Goal: Task Accomplishment & Management: Use online tool/utility

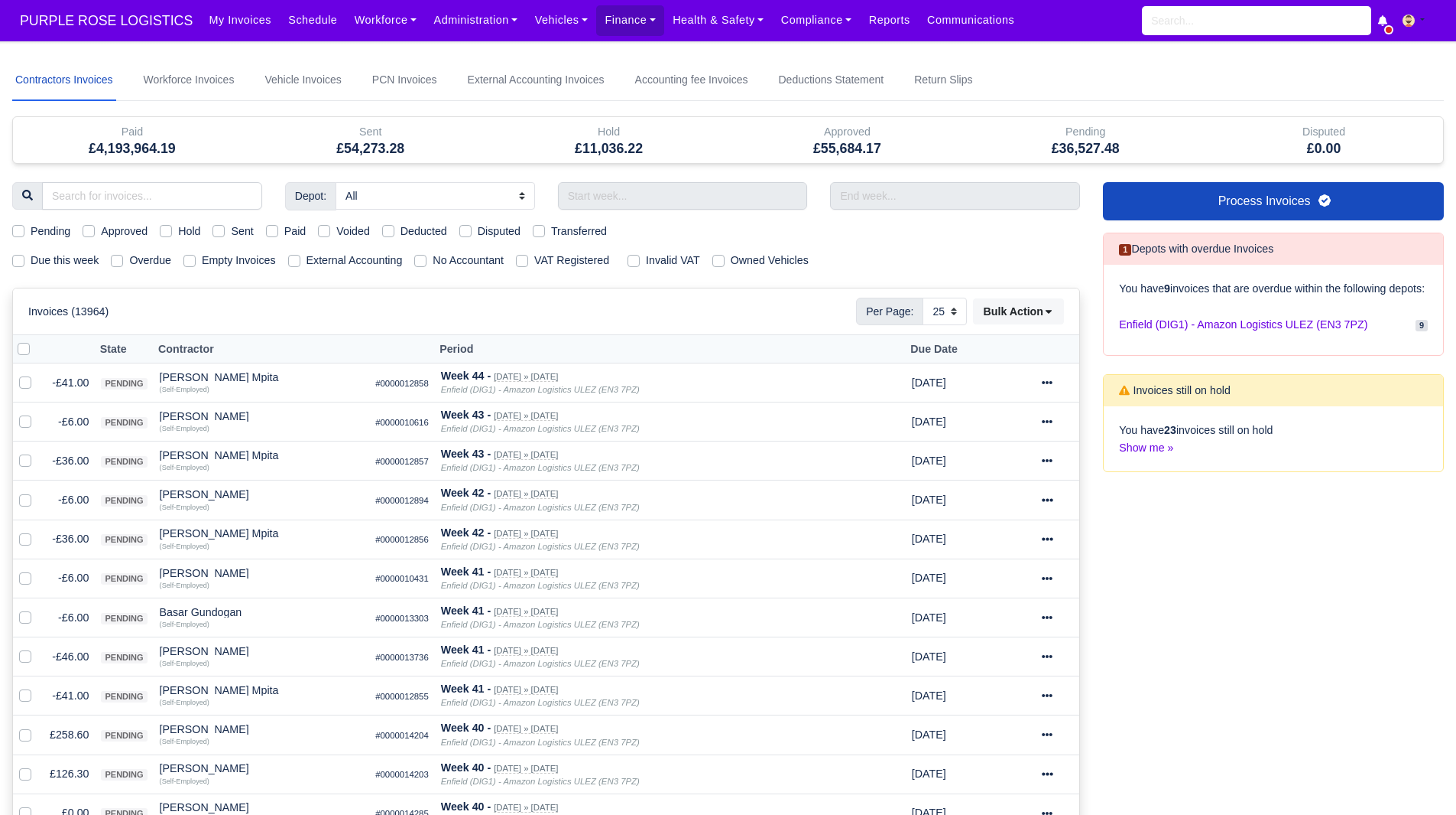
select select "25"
click at [48, 260] on label "Due this week" at bounding box center [64, 261] width 68 height 17
click at [24, 260] on input "Due this week" at bounding box center [18, 258] width 13 height 13
checkbox input "true"
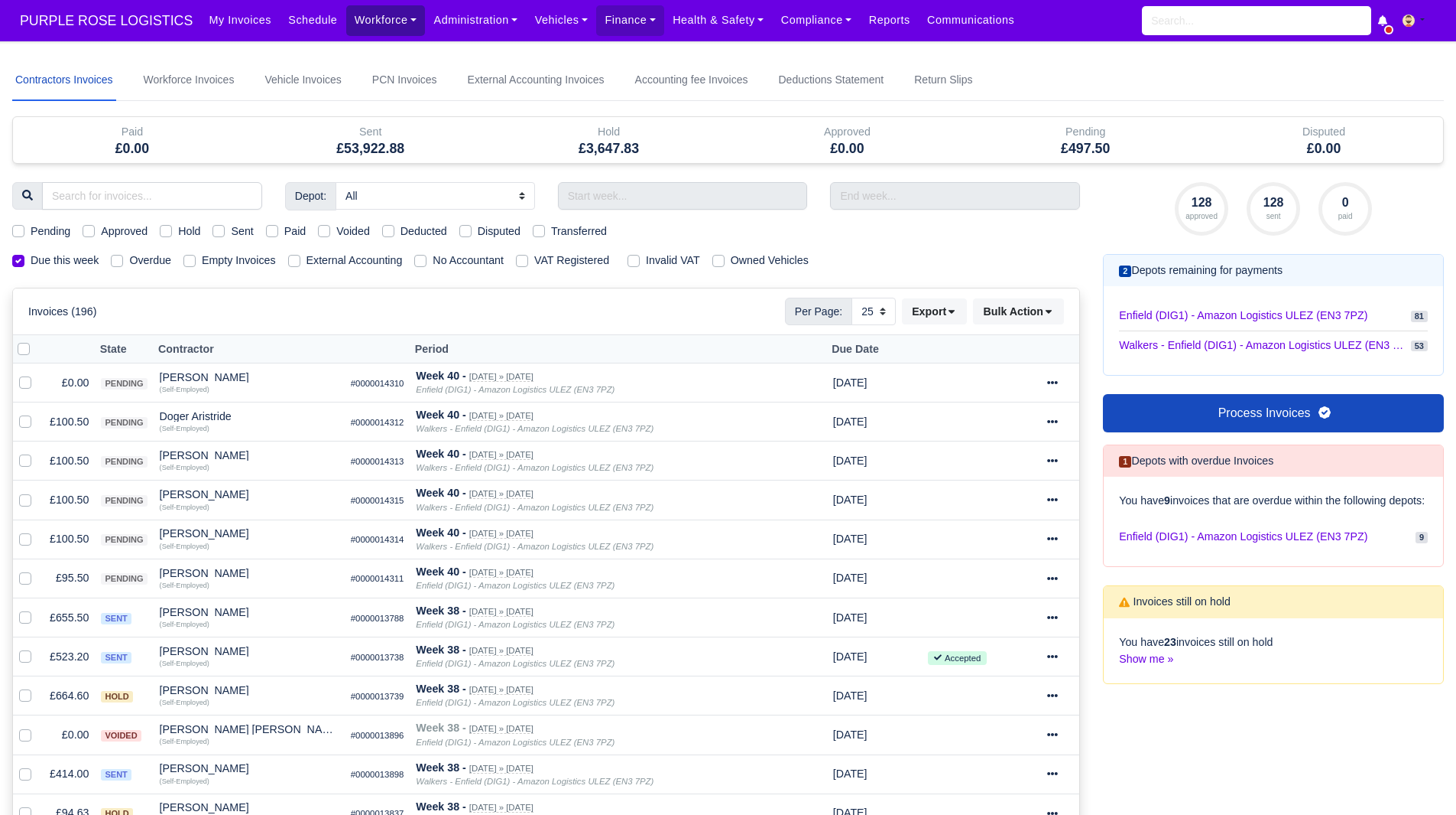
click at [346, 24] on link "Workforce" at bounding box center [386, 20] width 80 height 30
click at [367, 47] on link "Manpower" at bounding box center [414, 54] width 124 height 32
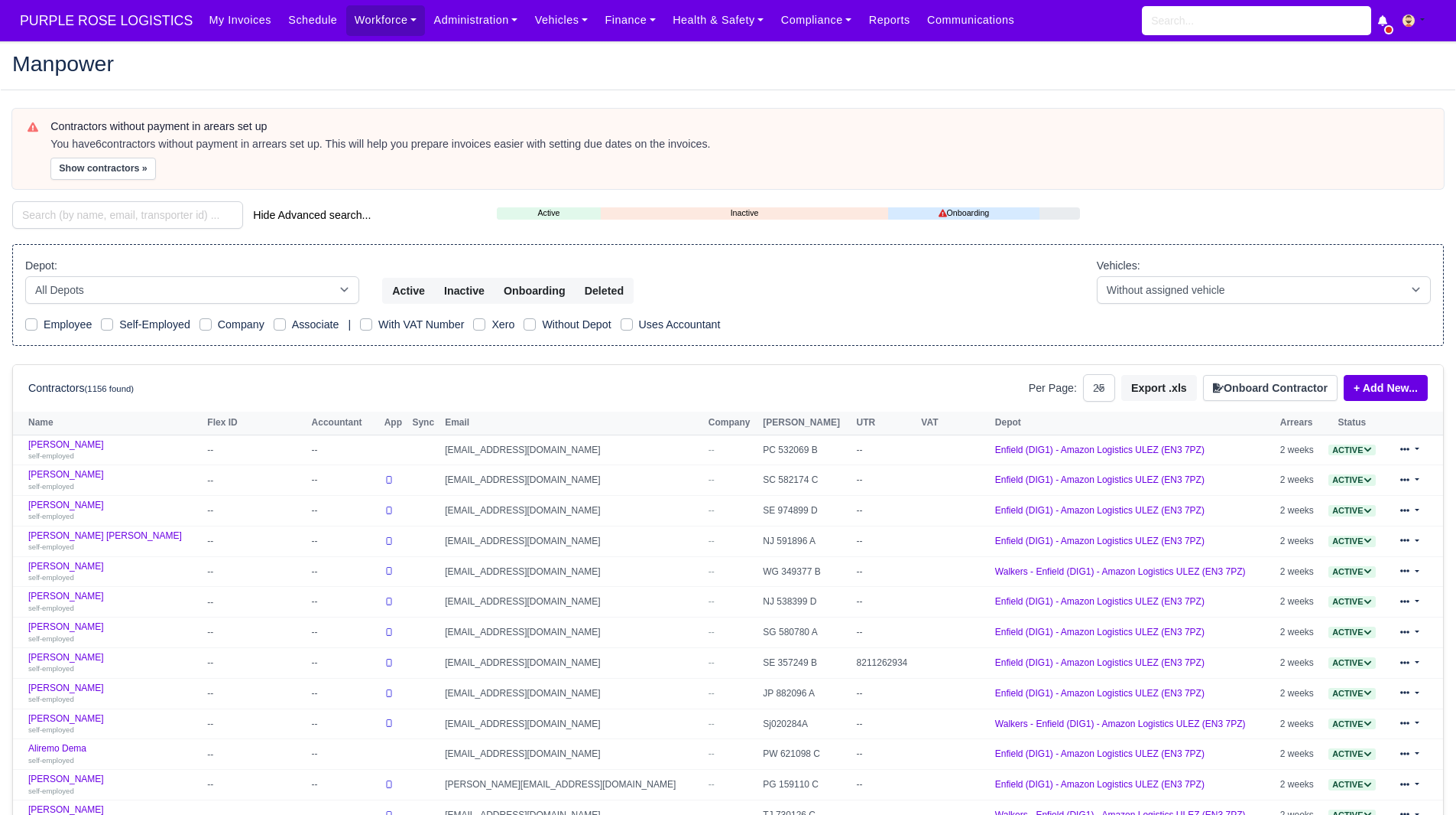
select select "25"
click at [113, 159] on button "Show contractors »" at bounding box center [103, 168] width 106 height 22
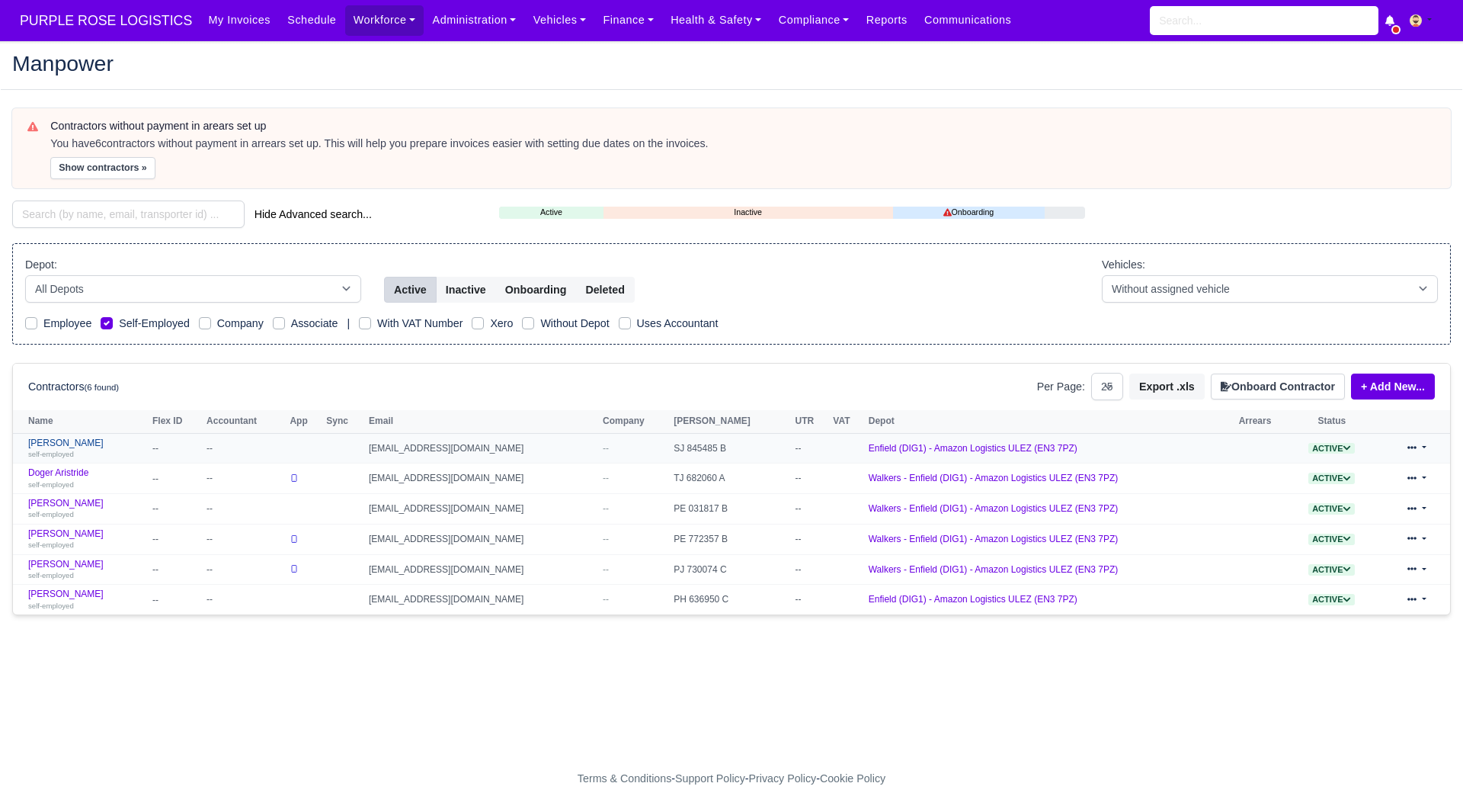
click at [43, 446] on link "Deniz Ozmen self-employed" at bounding box center [86, 448] width 117 height 22
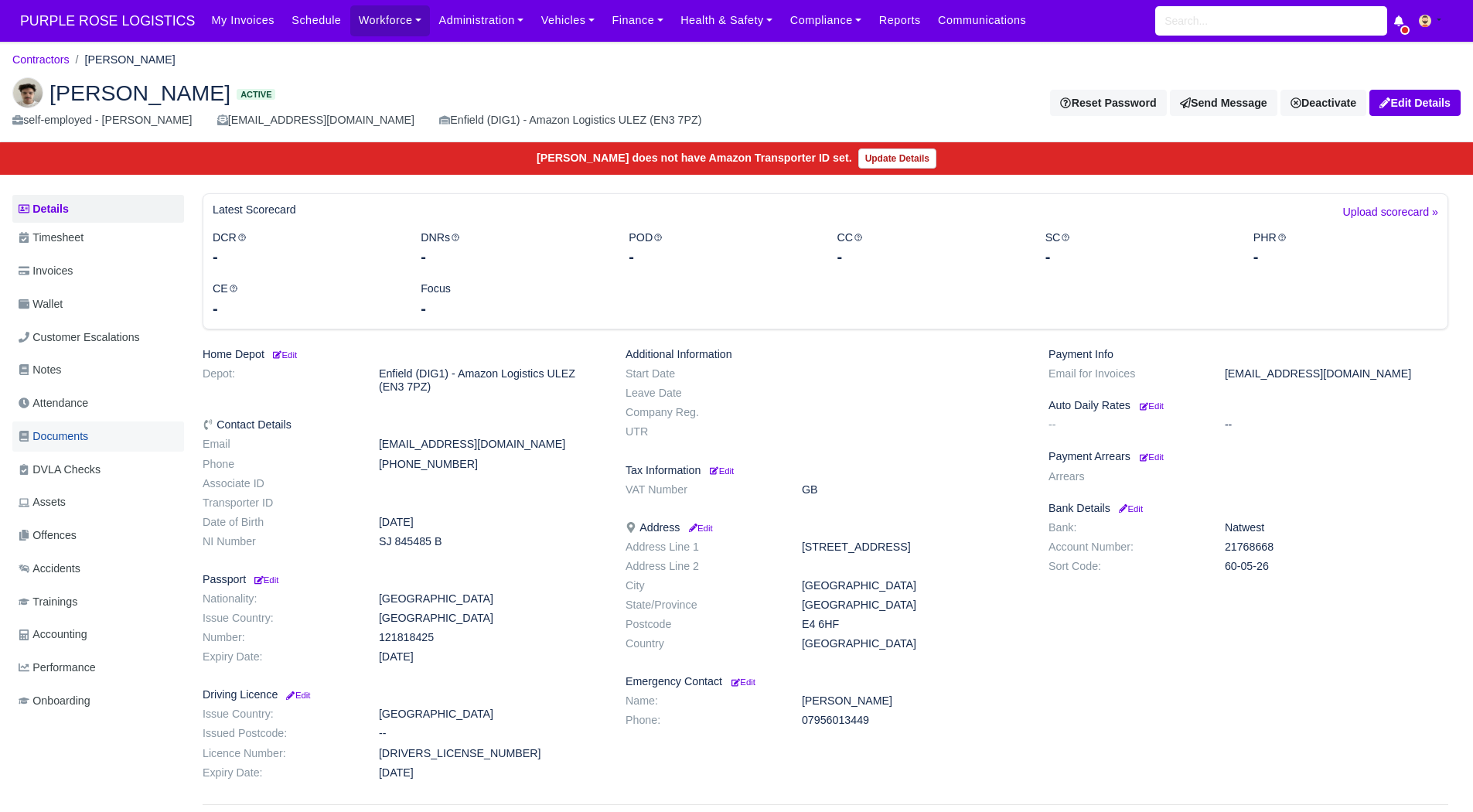
click at [81, 439] on span "Documents" at bounding box center [54, 437] width 70 height 18
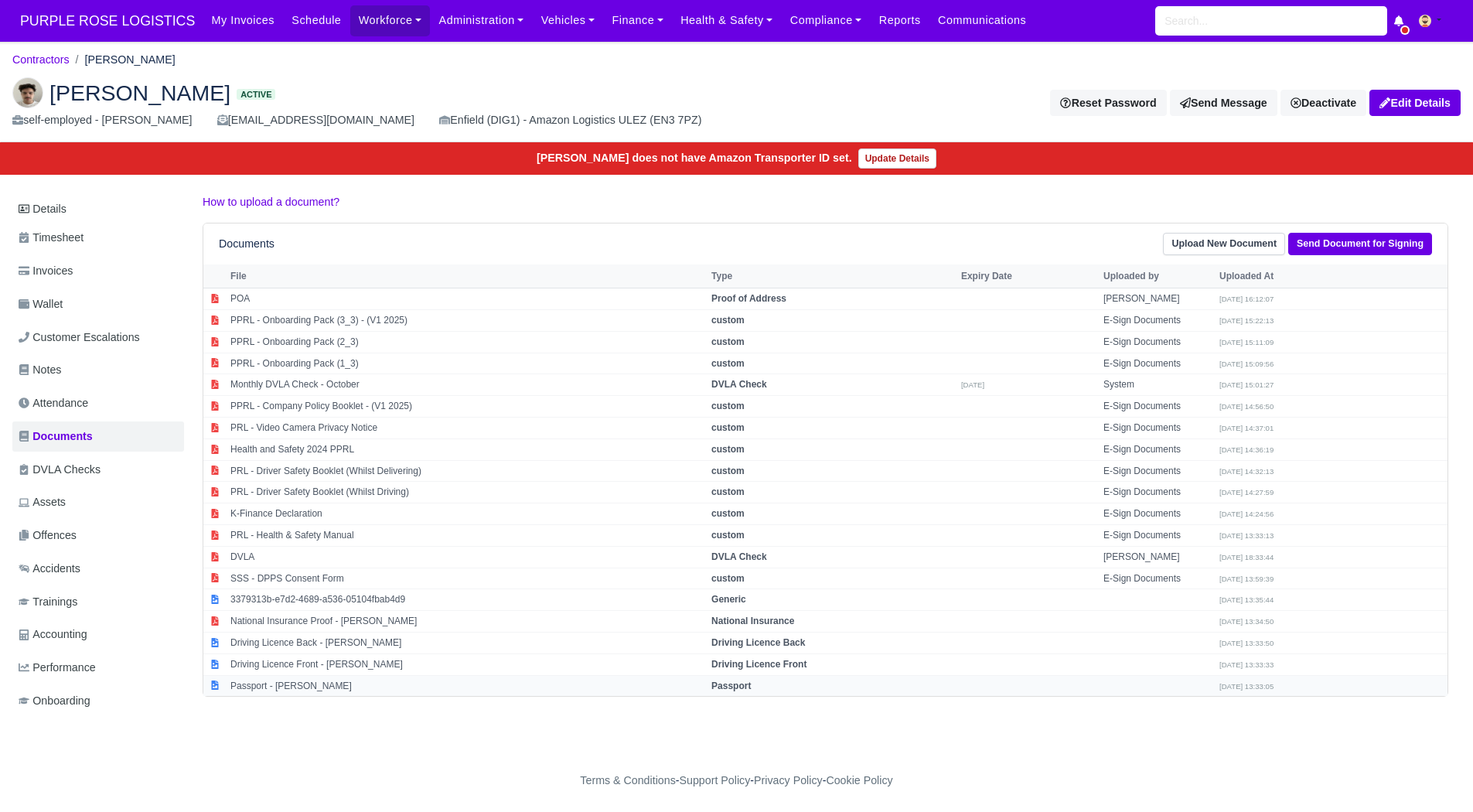
click at [324, 685] on td "Passport - Deniz Ozmen" at bounding box center [467, 685] width 481 height 20
select select "passport"
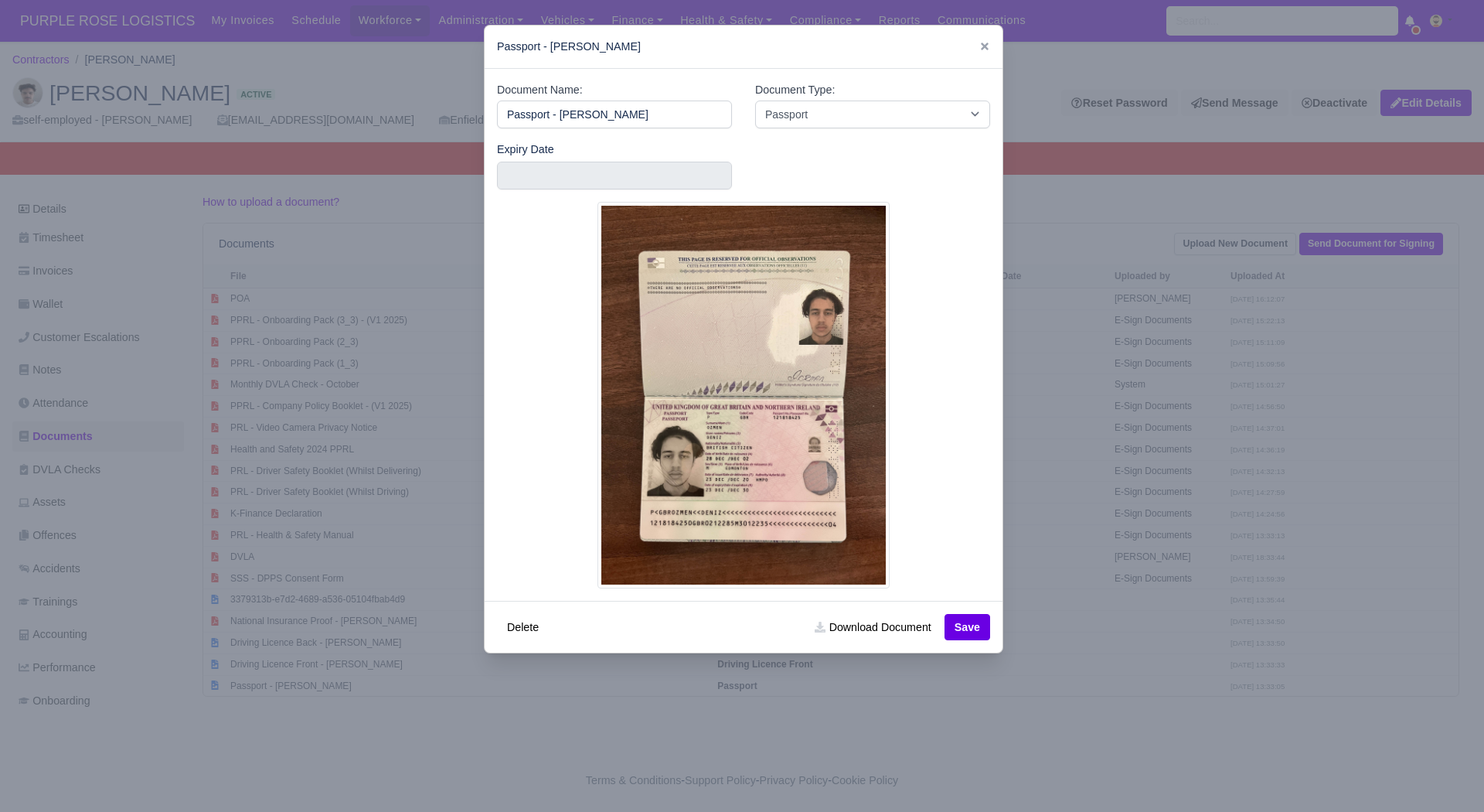
click at [865, 750] on div at bounding box center [742, 406] width 1484 height 812
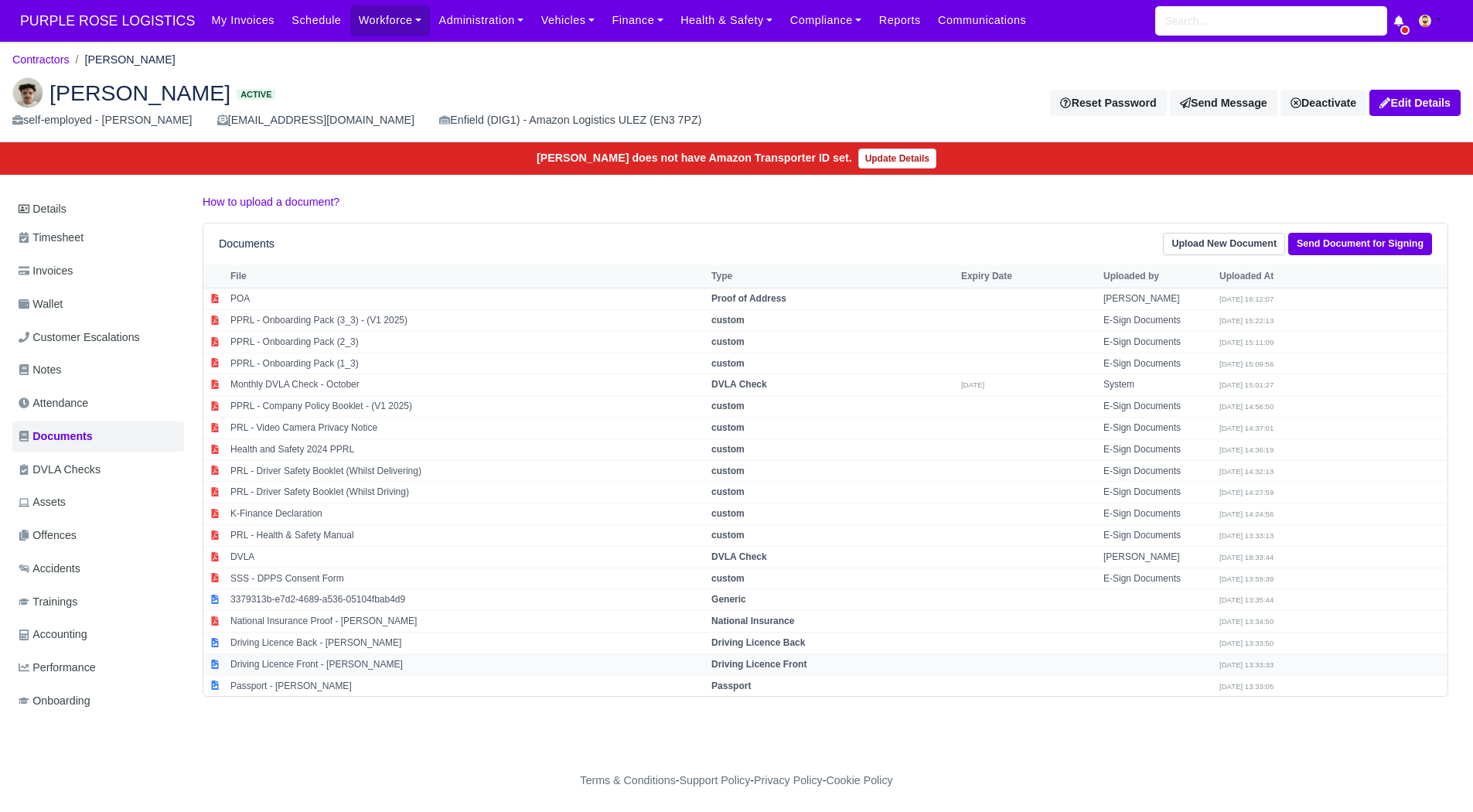
click at [344, 663] on td "Driving Licence Front - Deniz Ozmen" at bounding box center [467, 664] width 481 height 21
select select "driving-licence-front"
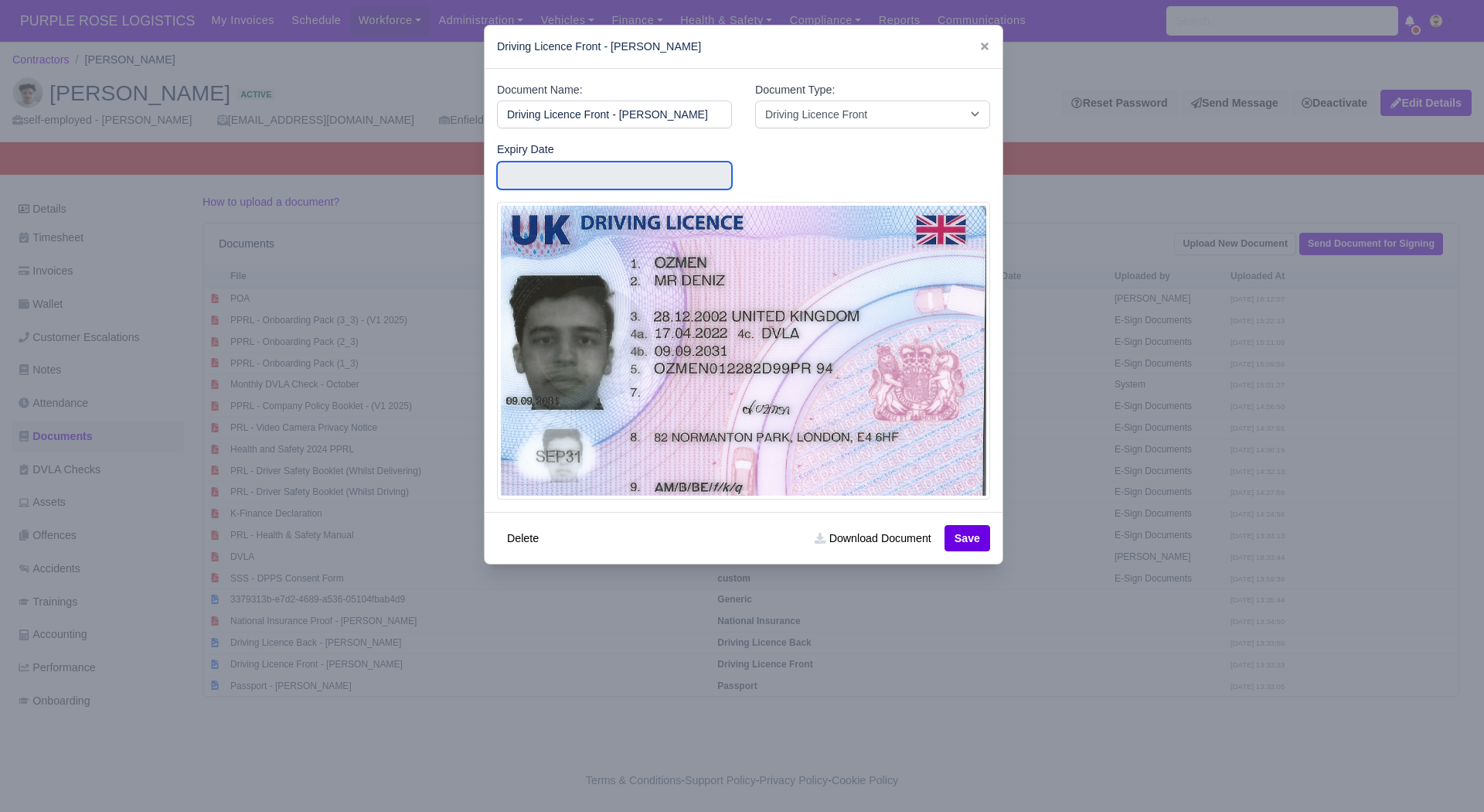
click at [530, 175] on input "text" at bounding box center [615, 175] width 235 height 28
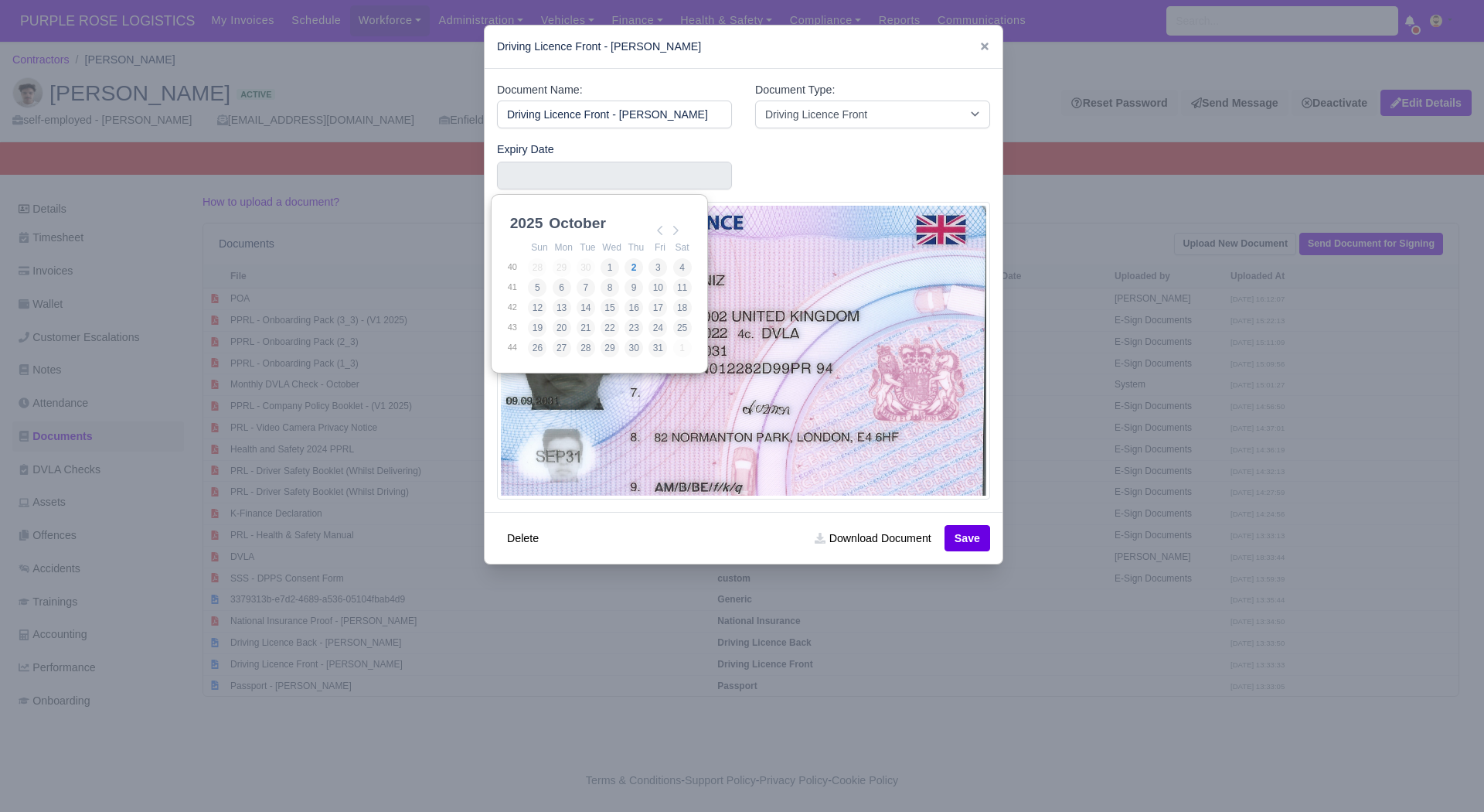
scroll to position [4, 0]
click at [539, 228] on select "2025 2026 2027 2028 2029 2030 2031 2032 2033 2034 2035 2036 2037 2038 2039 2040…" at bounding box center [542, 228] width 70 height 32
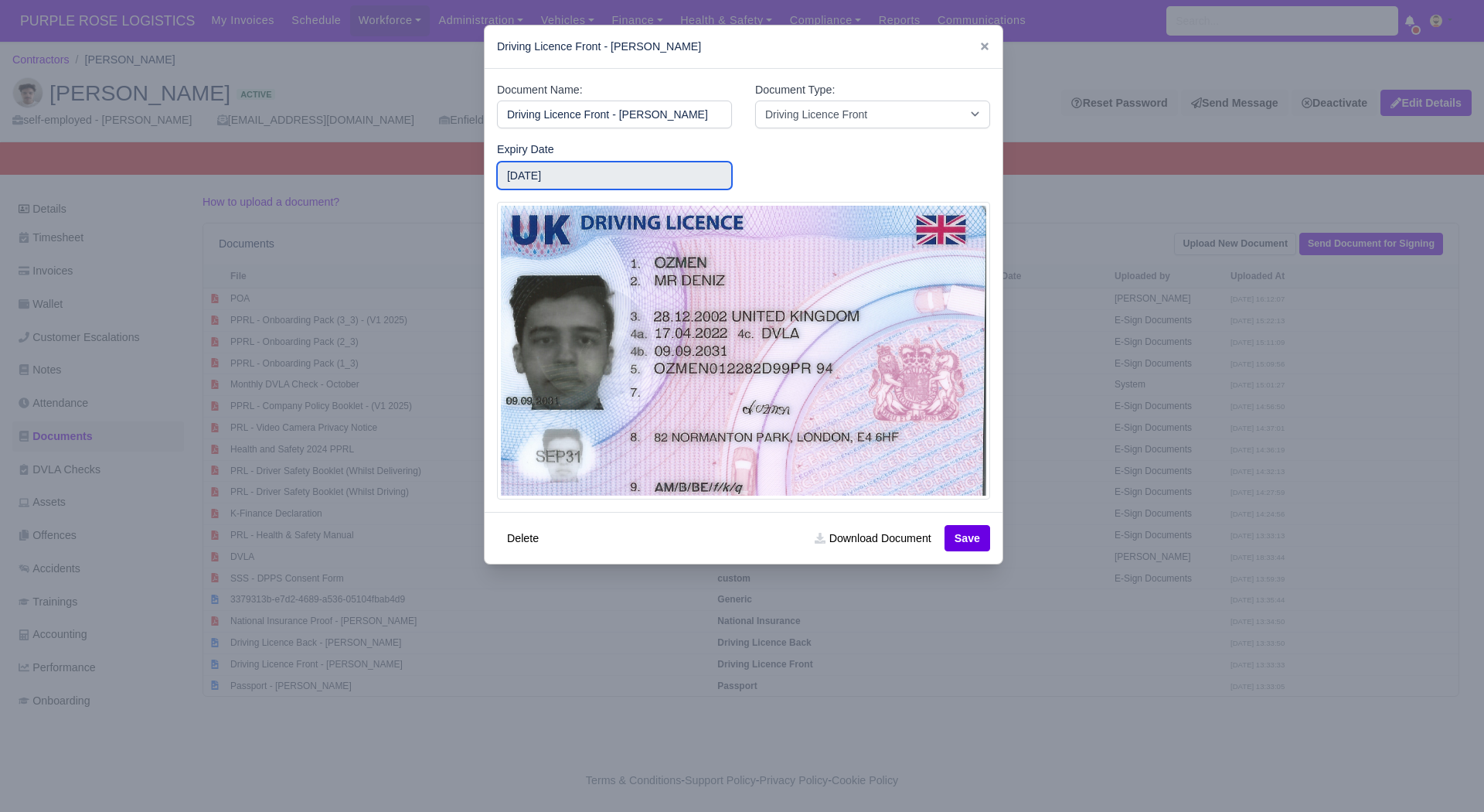
click at [591, 178] on input "2031-10-01" at bounding box center [615, 175] width 235 height 28
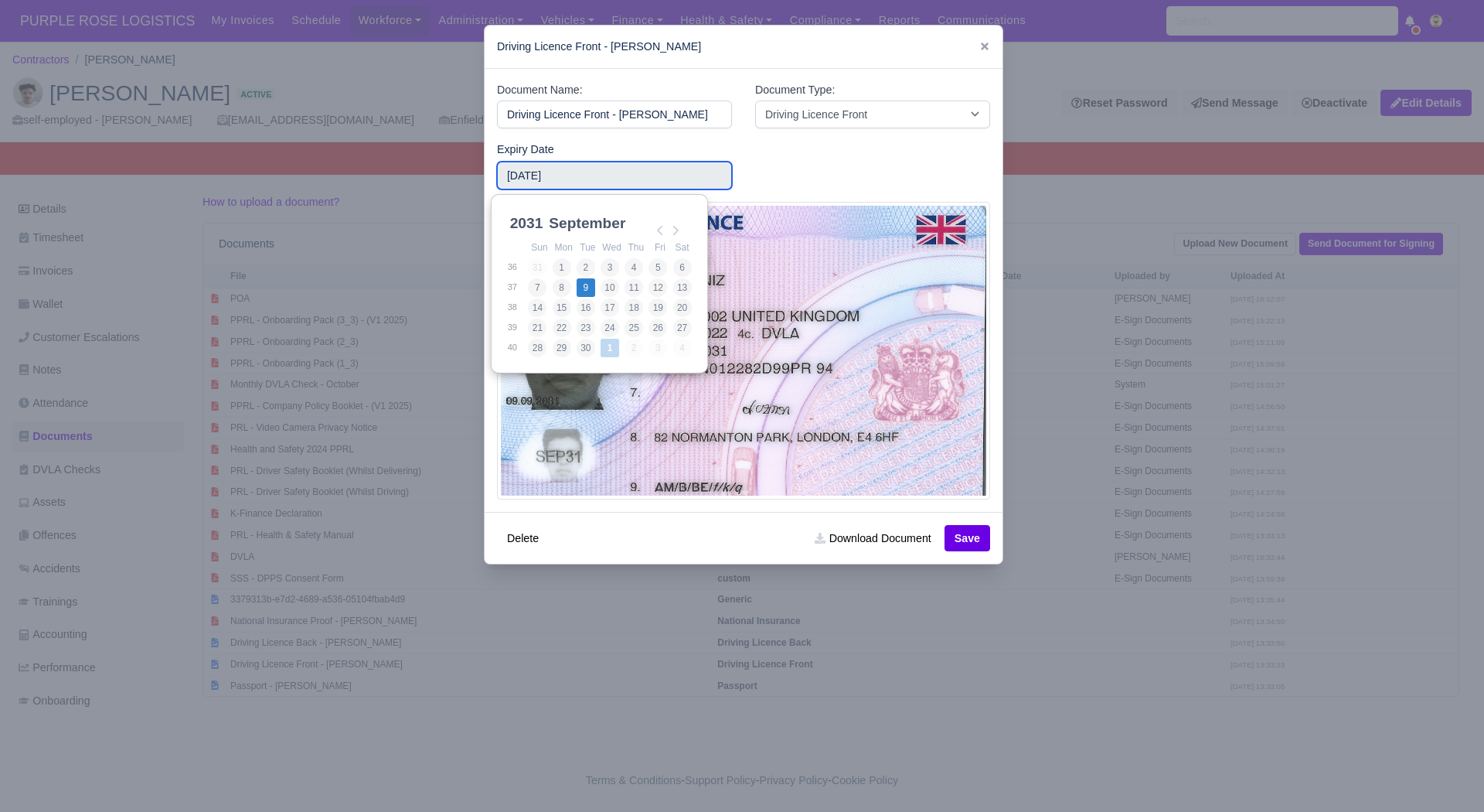
type input "2031-09-09"
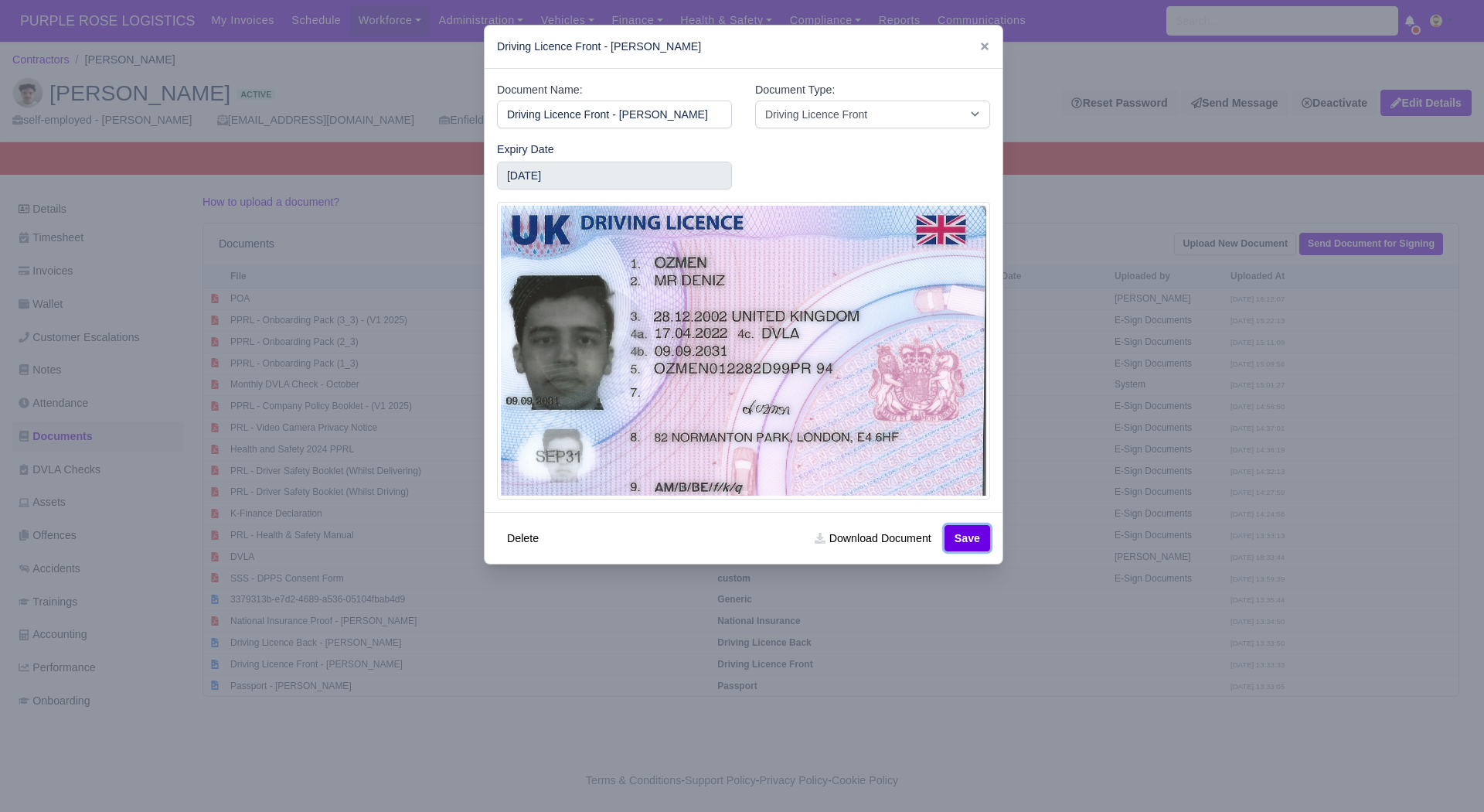
click at [953, 541] on button "Save" at bounding box center [967, 538] width 46 height 26
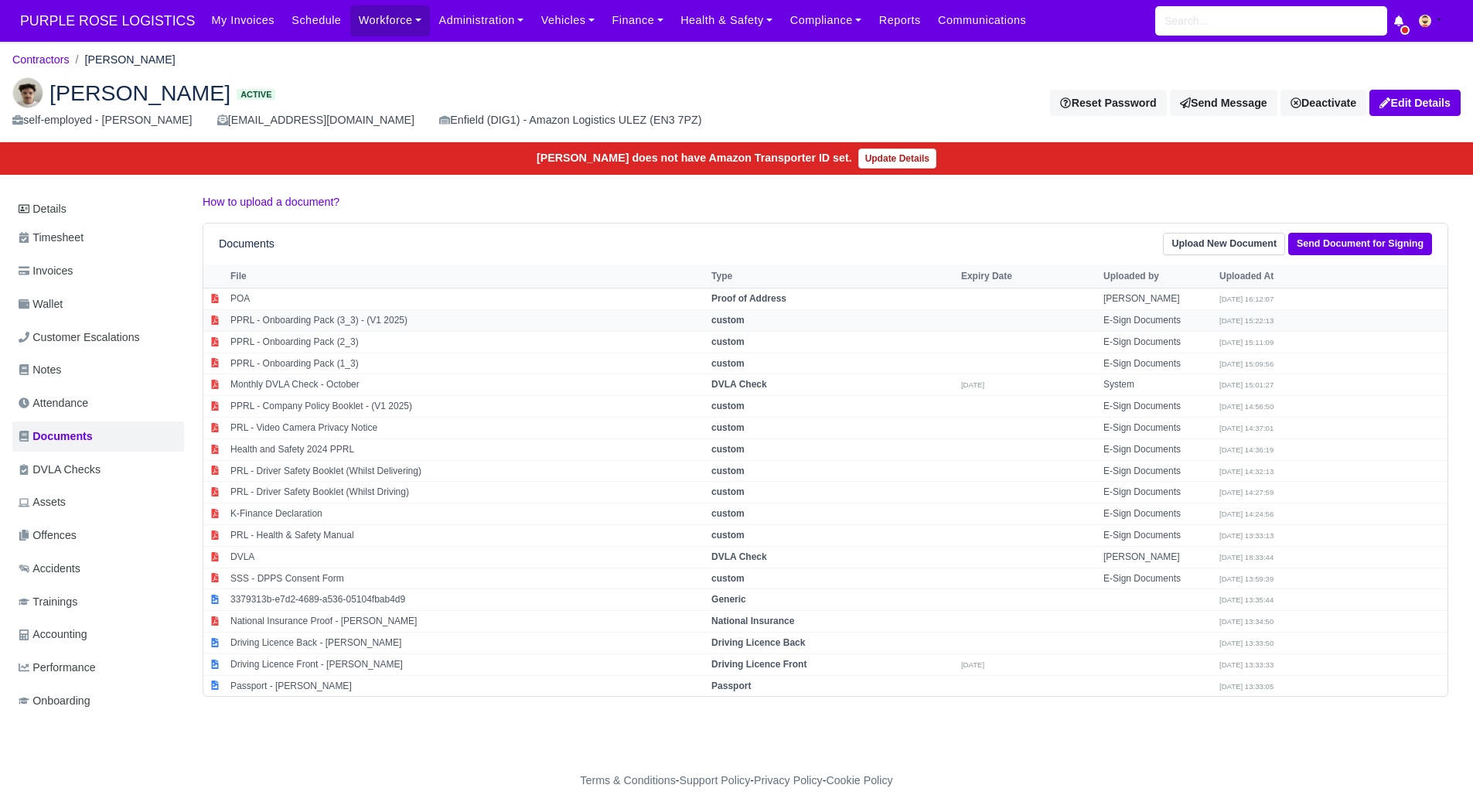
click at [397, 318] on td "PPRL - Onboarding Pack (3_3) - (V1 2025)" at bounding box center [467, 320] width 481 height 21
select select "custom"
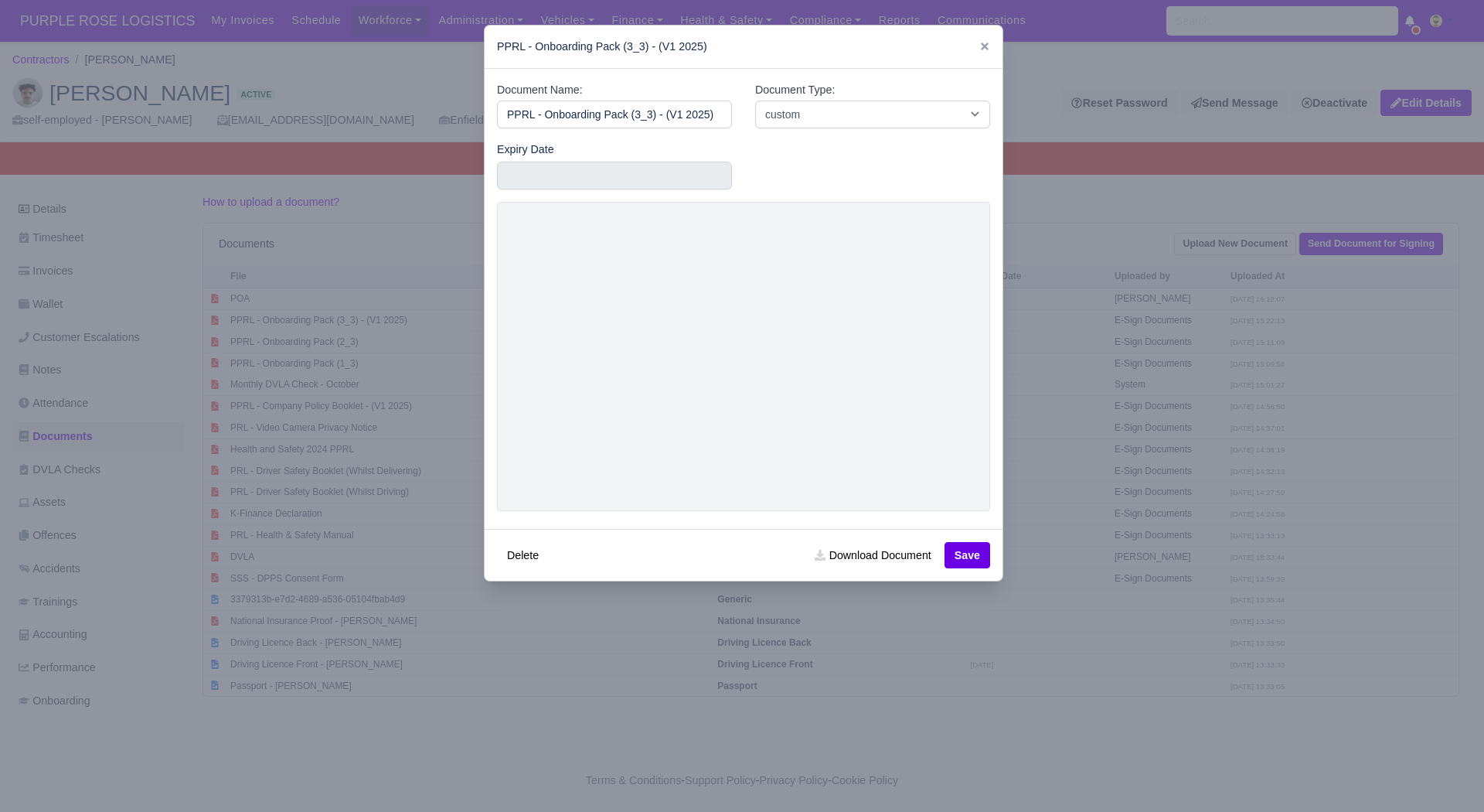
click at [1200, 470] on div at bounding box center [742, 406] width 1484 height 812
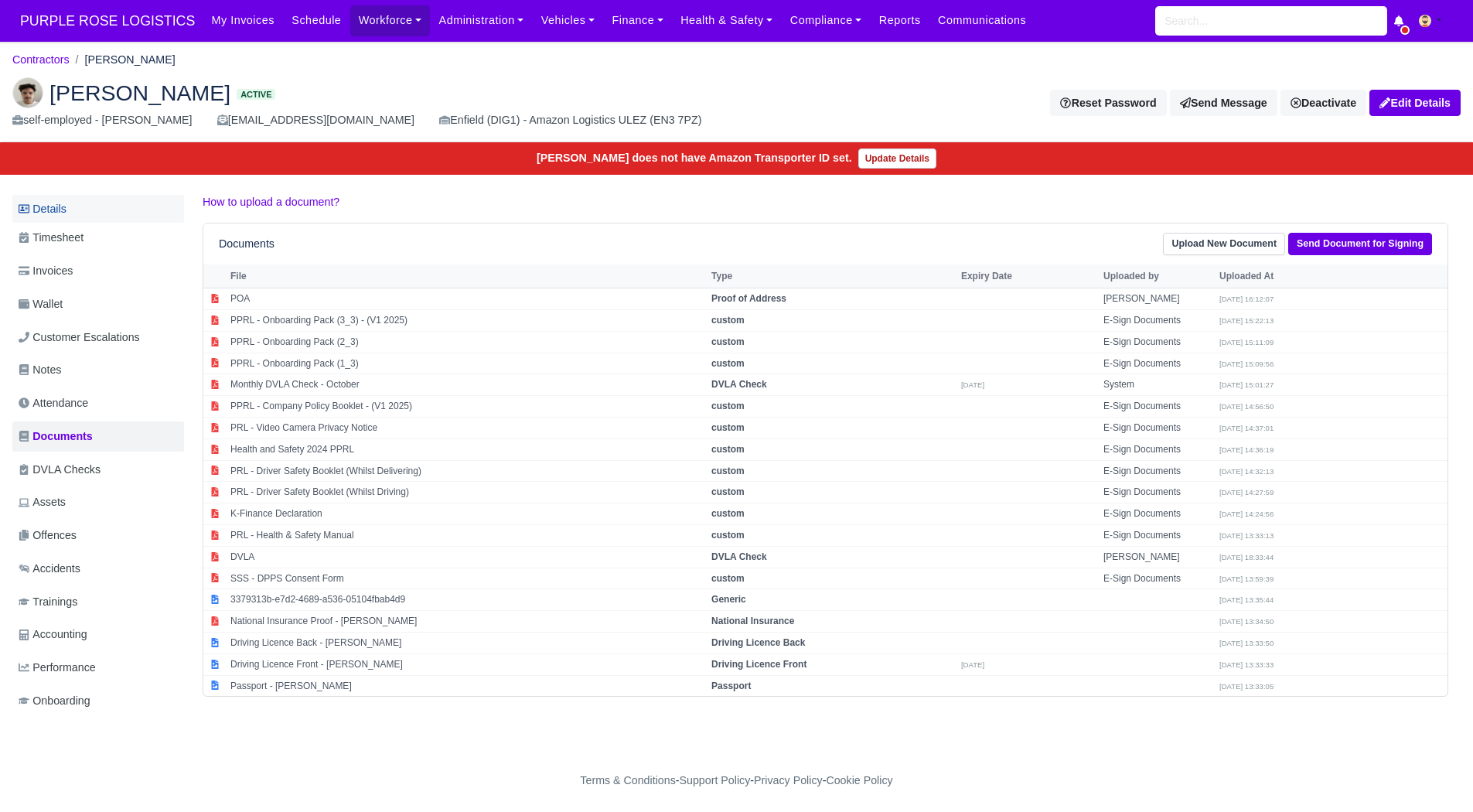
click at [89, 197] on link "Details" at bounding box center [98, 208] width 171 height 28
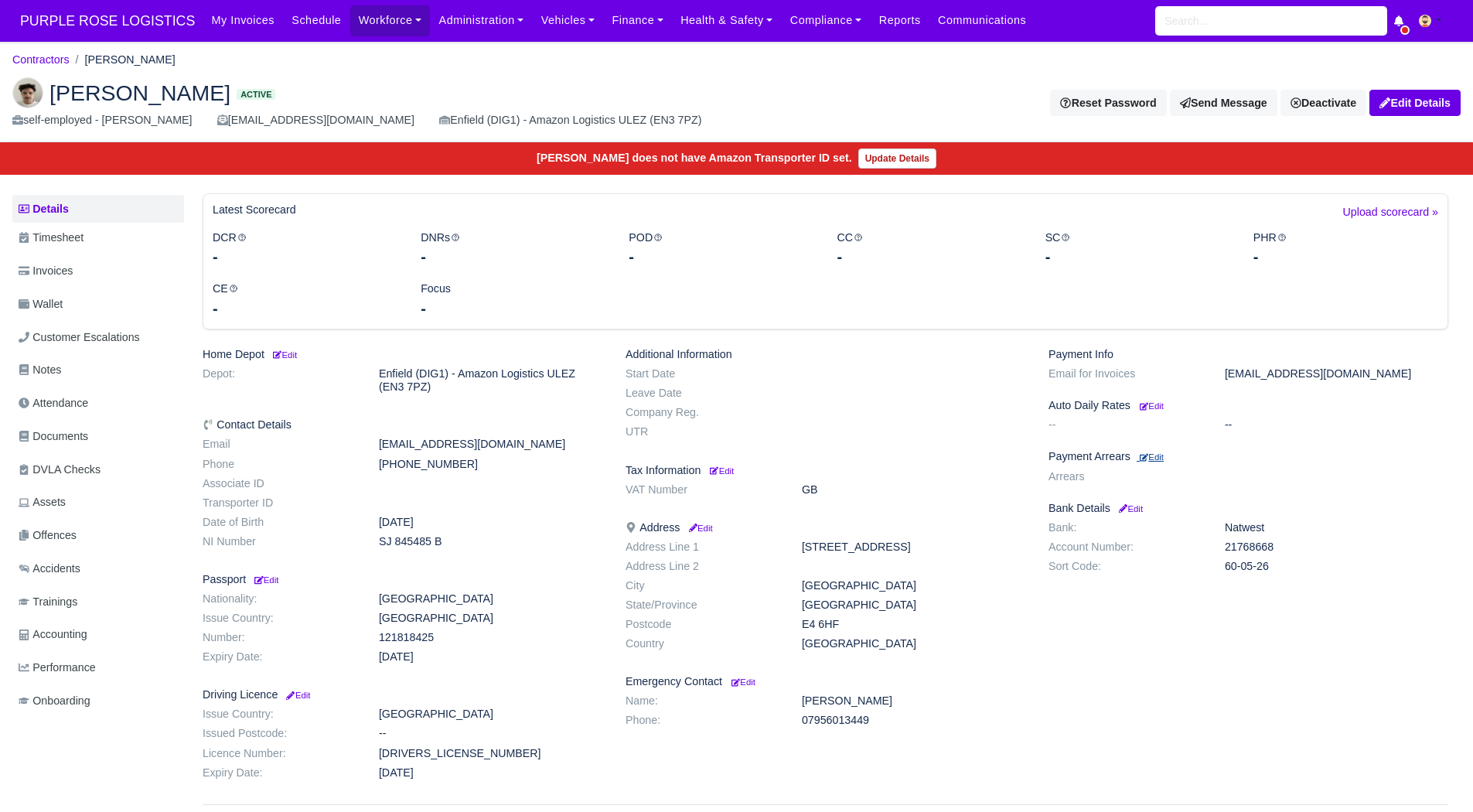
click at [1163, 458] on small "Edit" at bounding box center [1152, 457] width 24 height 10
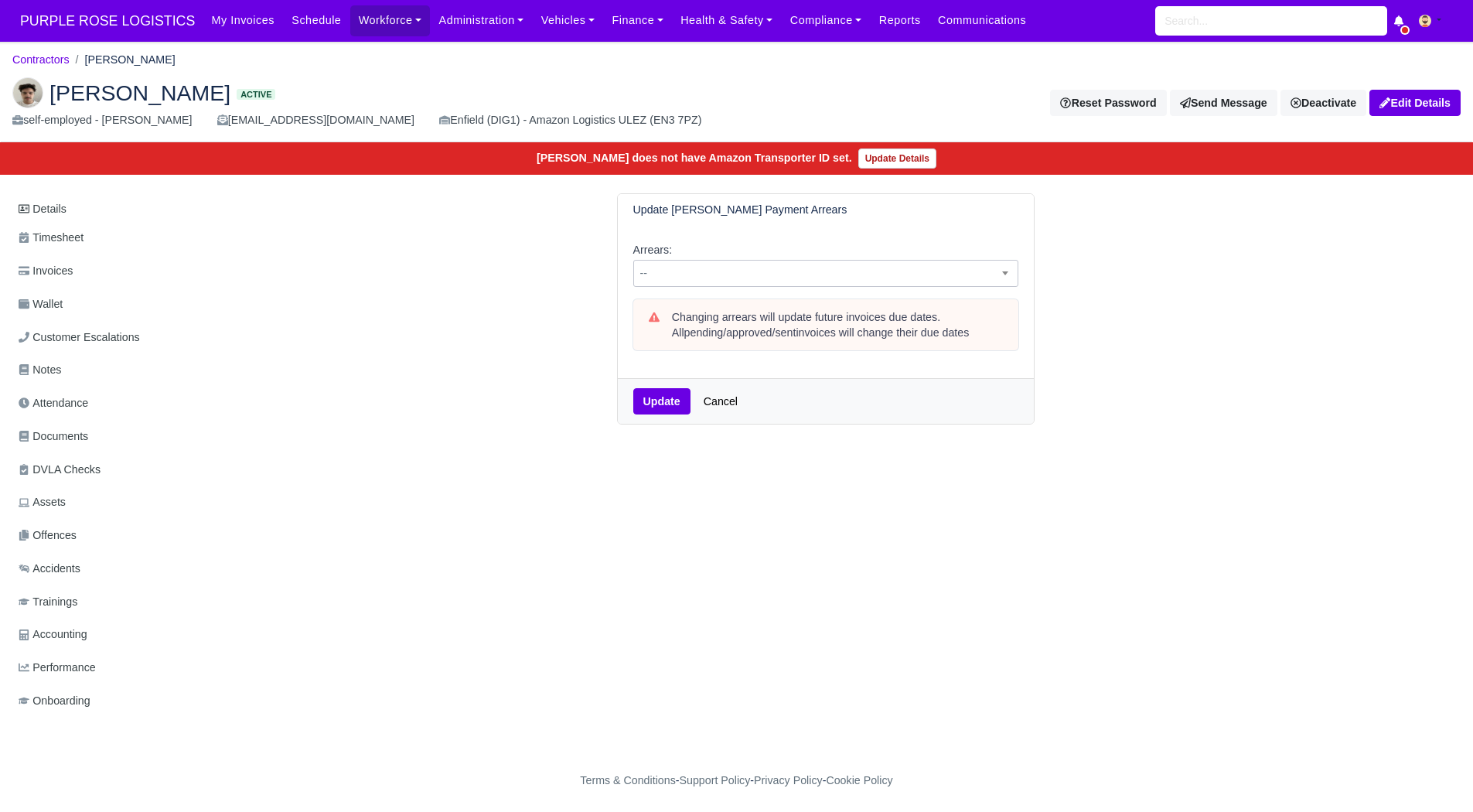
click at [718, 280] on span "--" at bounding box center [826, 273] width 383 height 19
select select "2W"
click at [663, 405] on button "Update" at bounding box center [662, 401] width 57 height 26
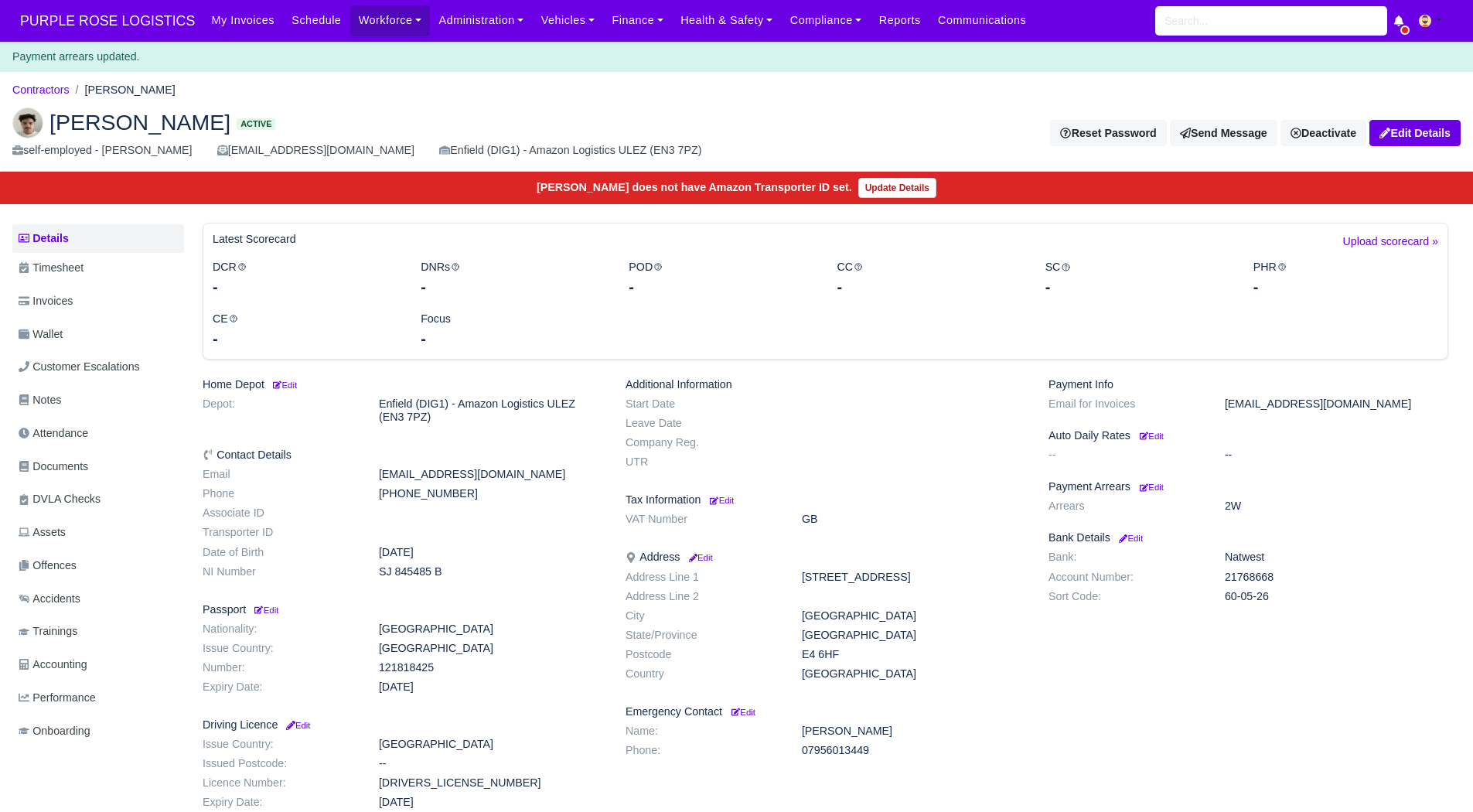
click at [51, 96] on li "Contractors" at bounding box center [41, 89] width 57 height 18
click at [58, 88] on link "Contractors" at bounding box center [41, 89] width 57 height 13
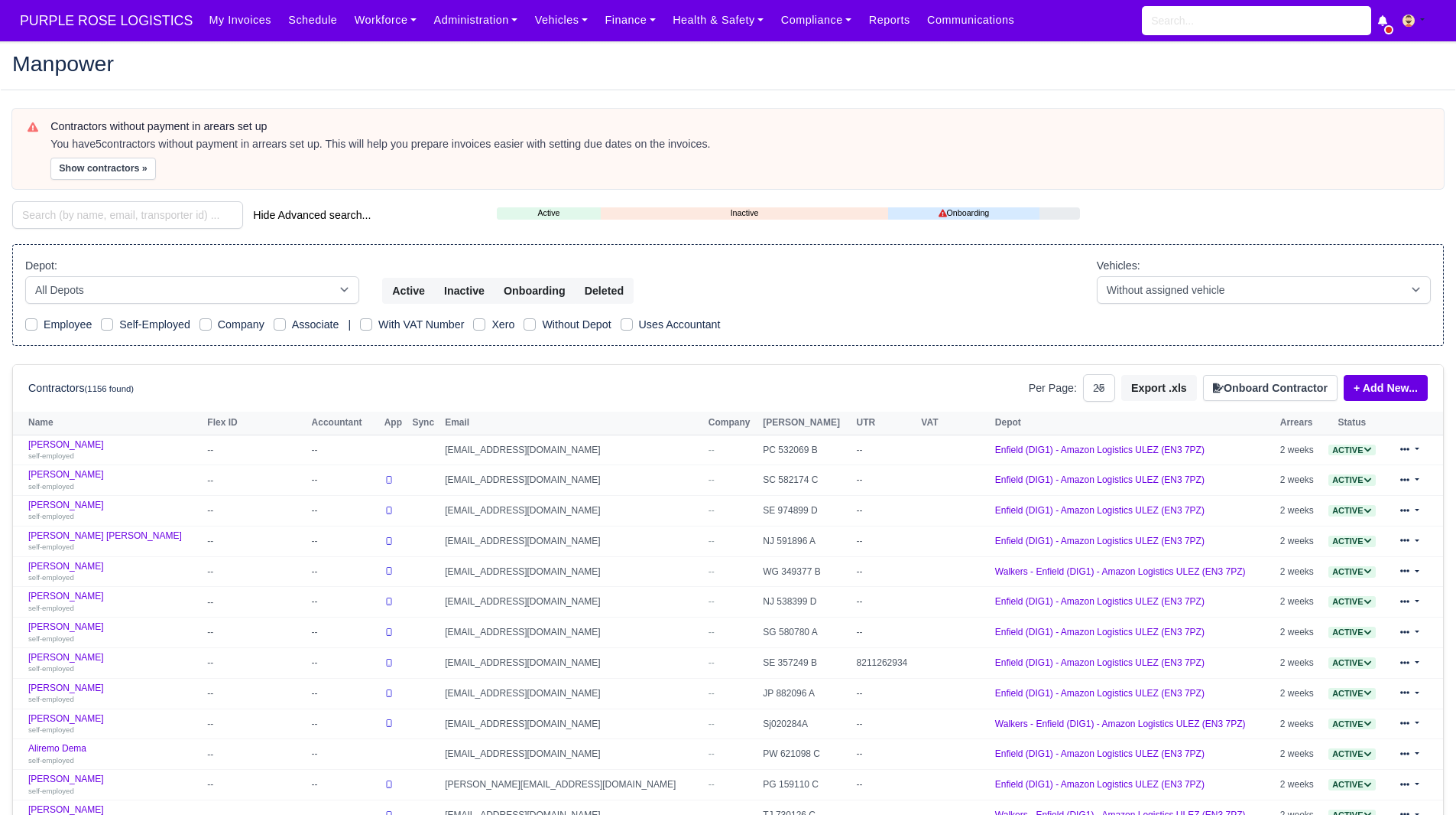
select select "25"
click at [99, 164] on button "Show contractors »" at bounding box center [103, 168] width 106 height 22
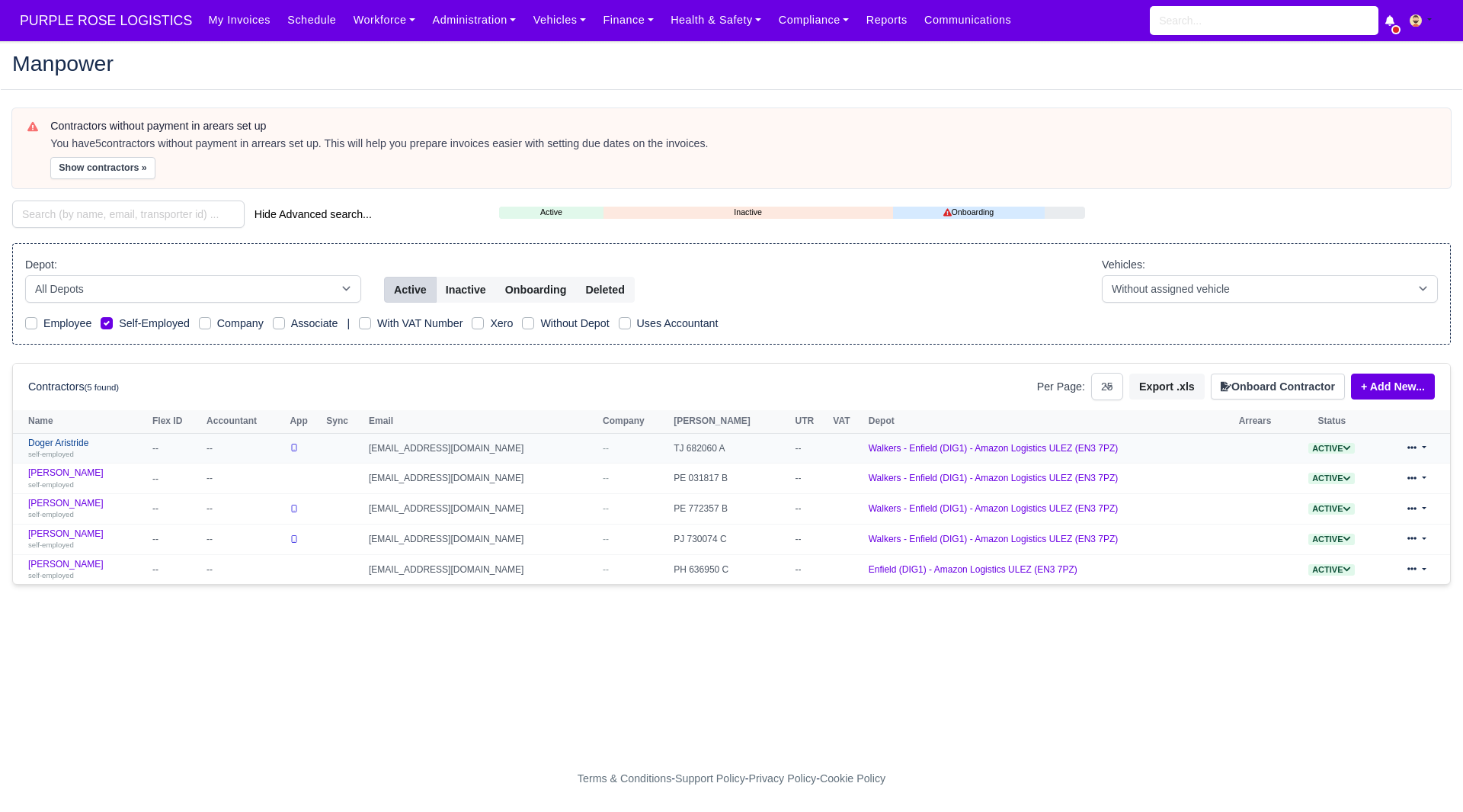
click at [51, 448] on div "self-employed" at bounding box center [86, 452] width 117 height 11
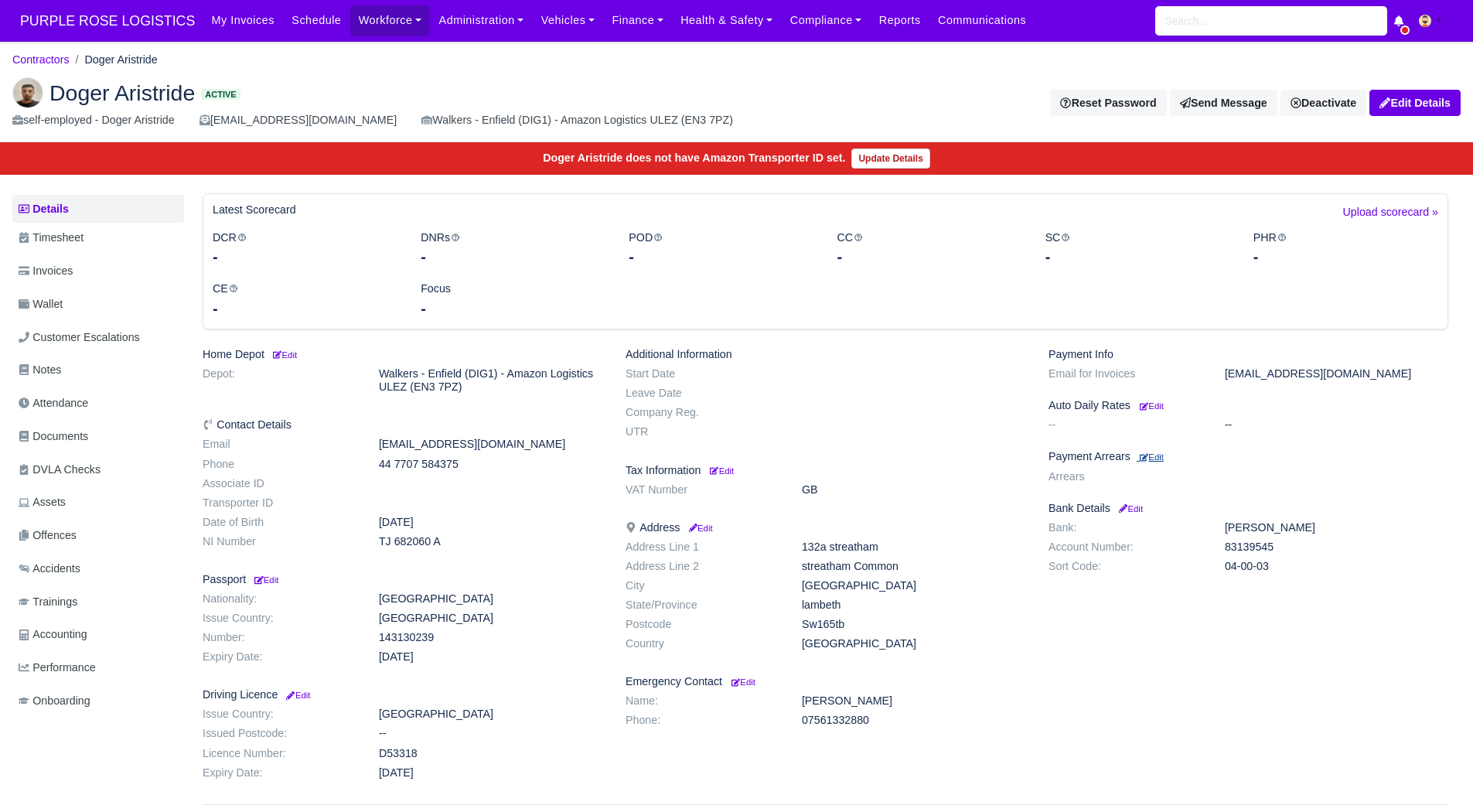
click at [1162, 456] on small "Edit" at bounding box center [1152, 457] width 24 height 10
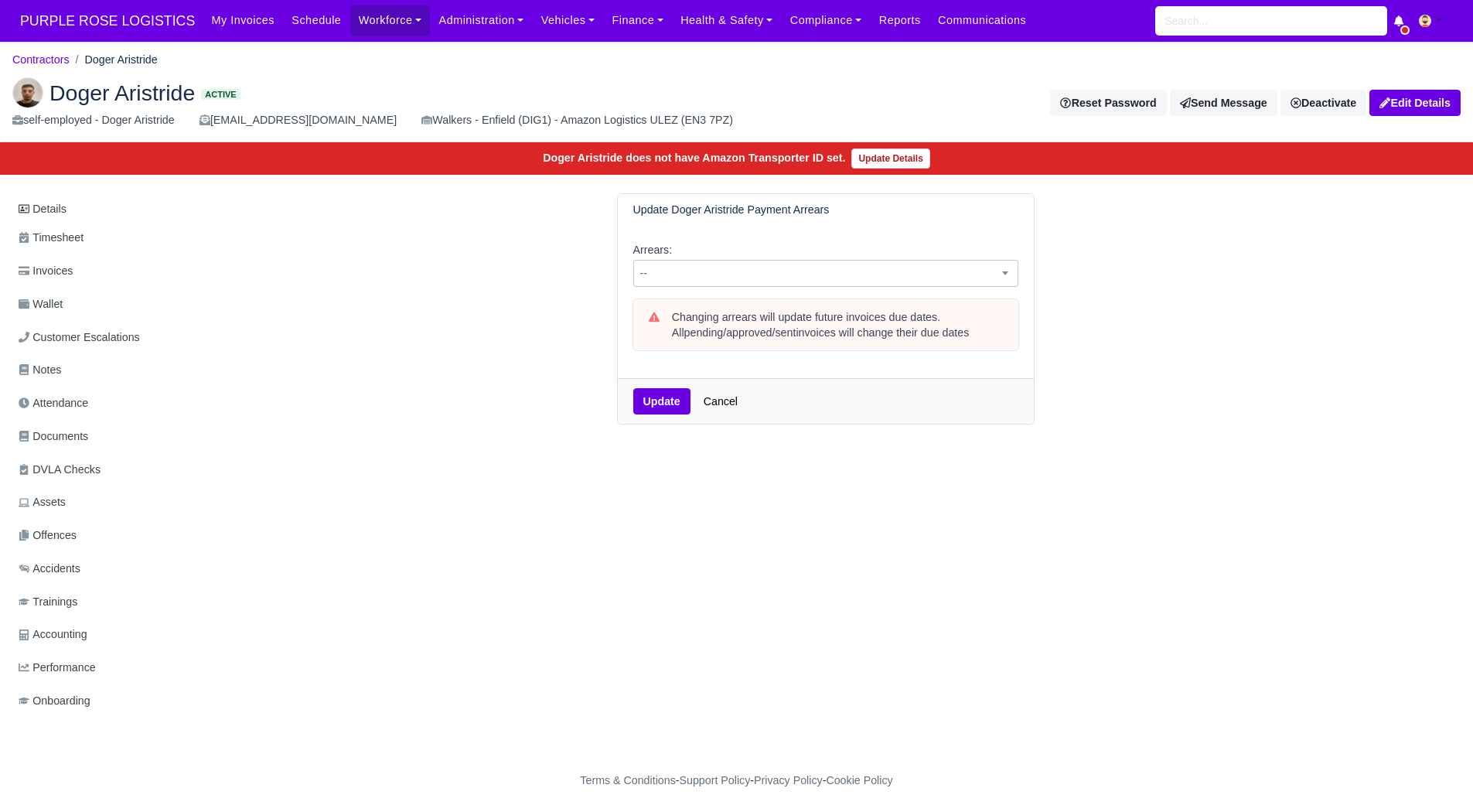
click at [902, 265] on span "--" at bounding box center [826, 273] width 383 height 19
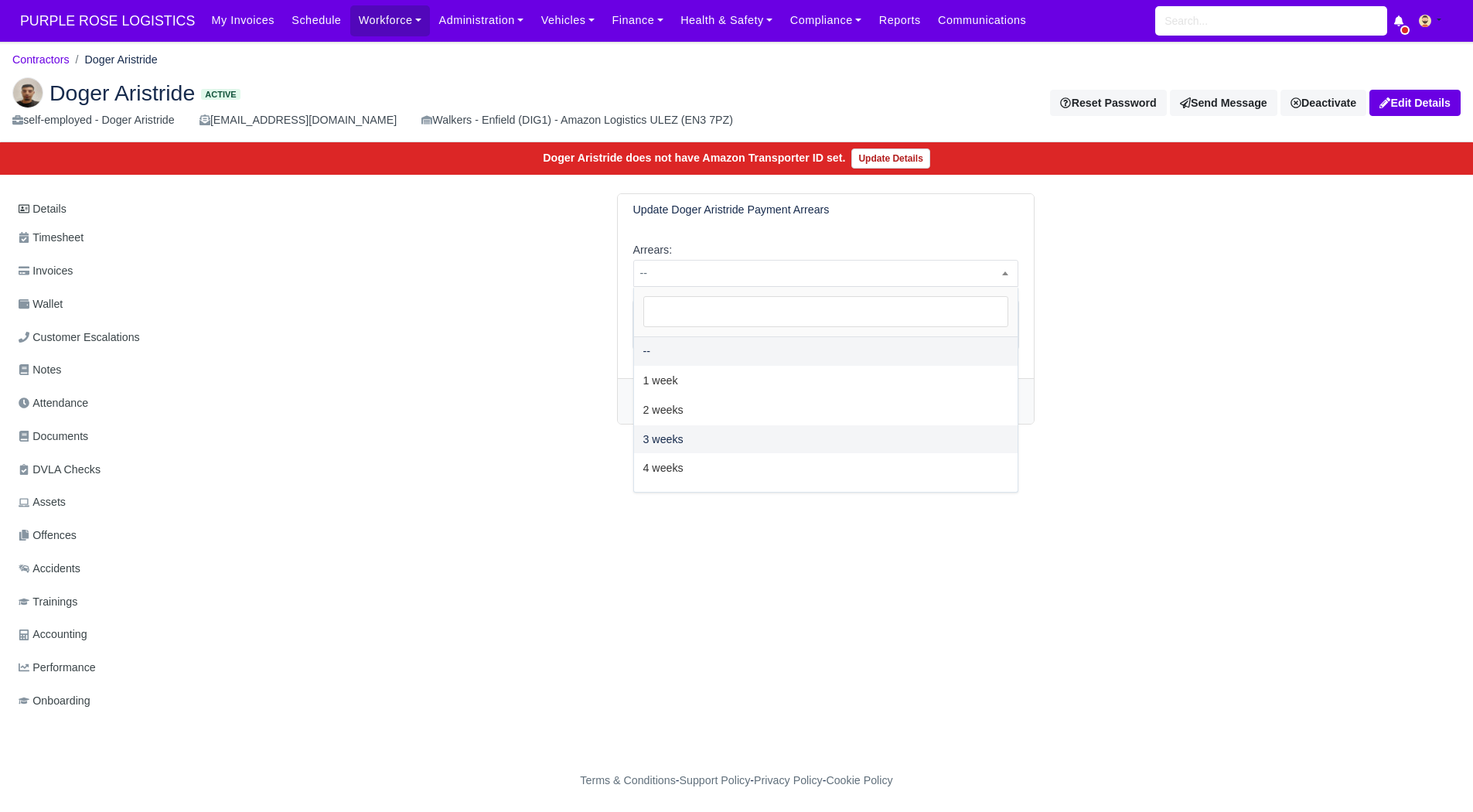
select select "2W"
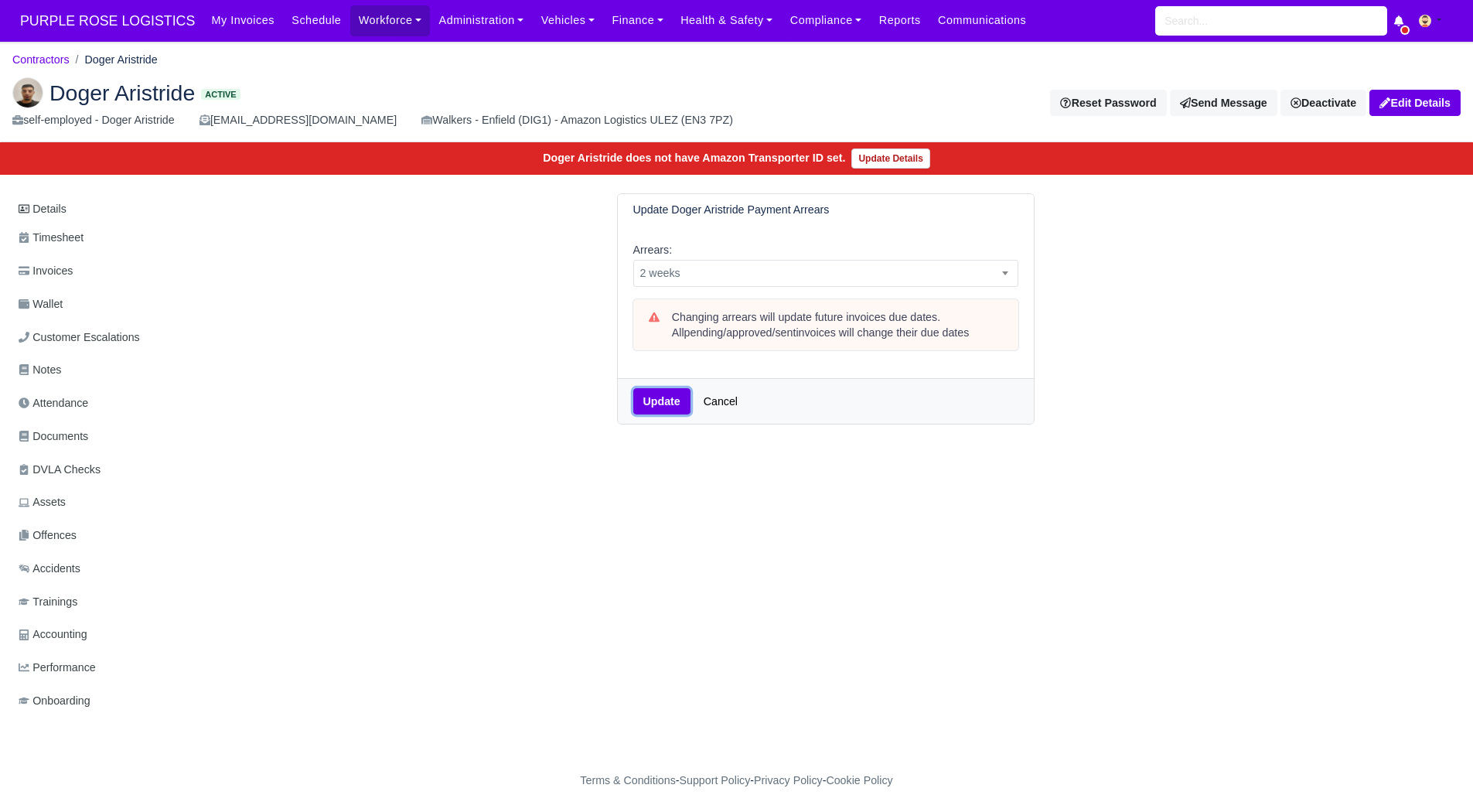
click at [670, 398] on button "Update" at bounding box center [662, 401] width 57 height 26
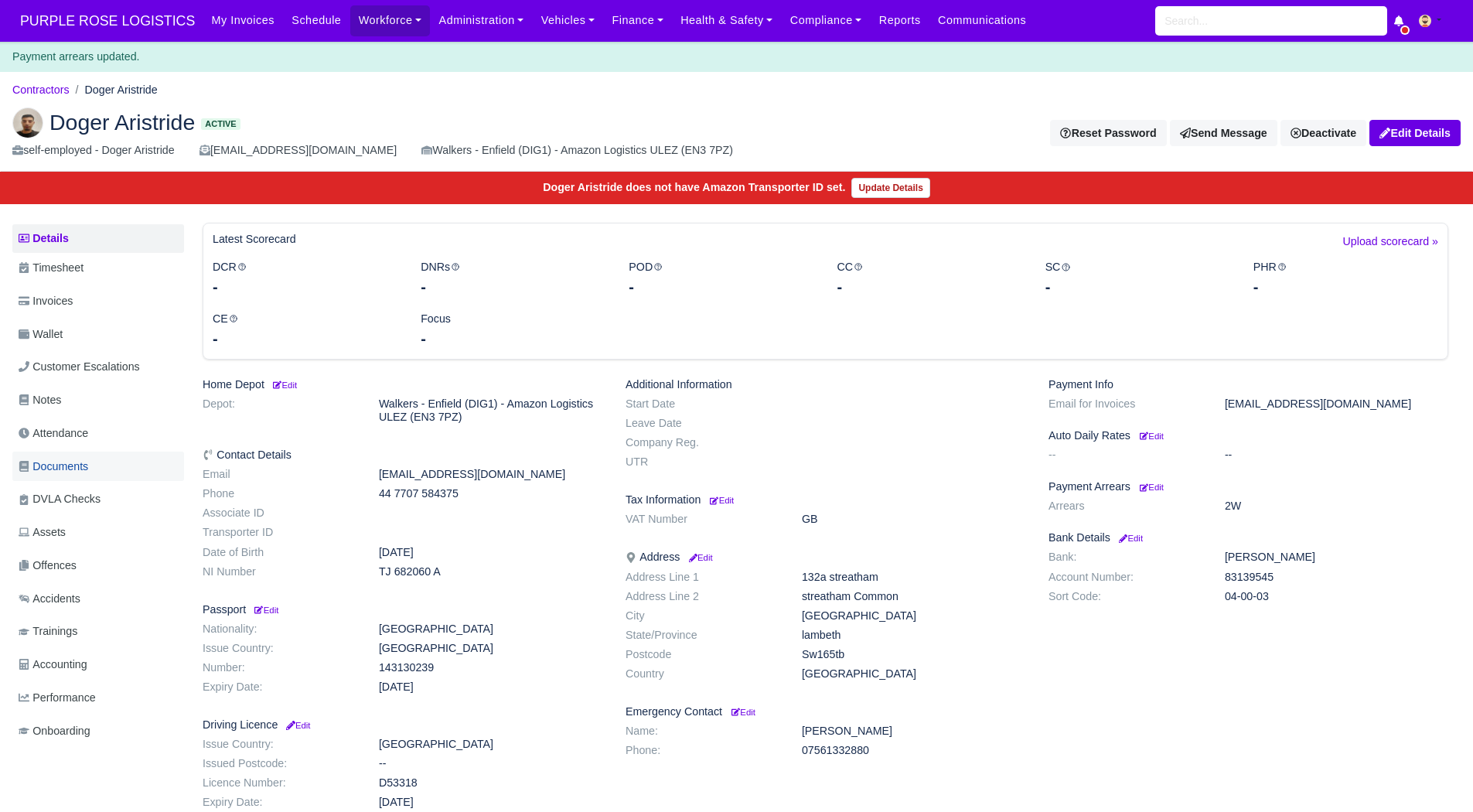
click at [89, 477] on link "Documents" at bounding box center [98, 466] width 171 height 30
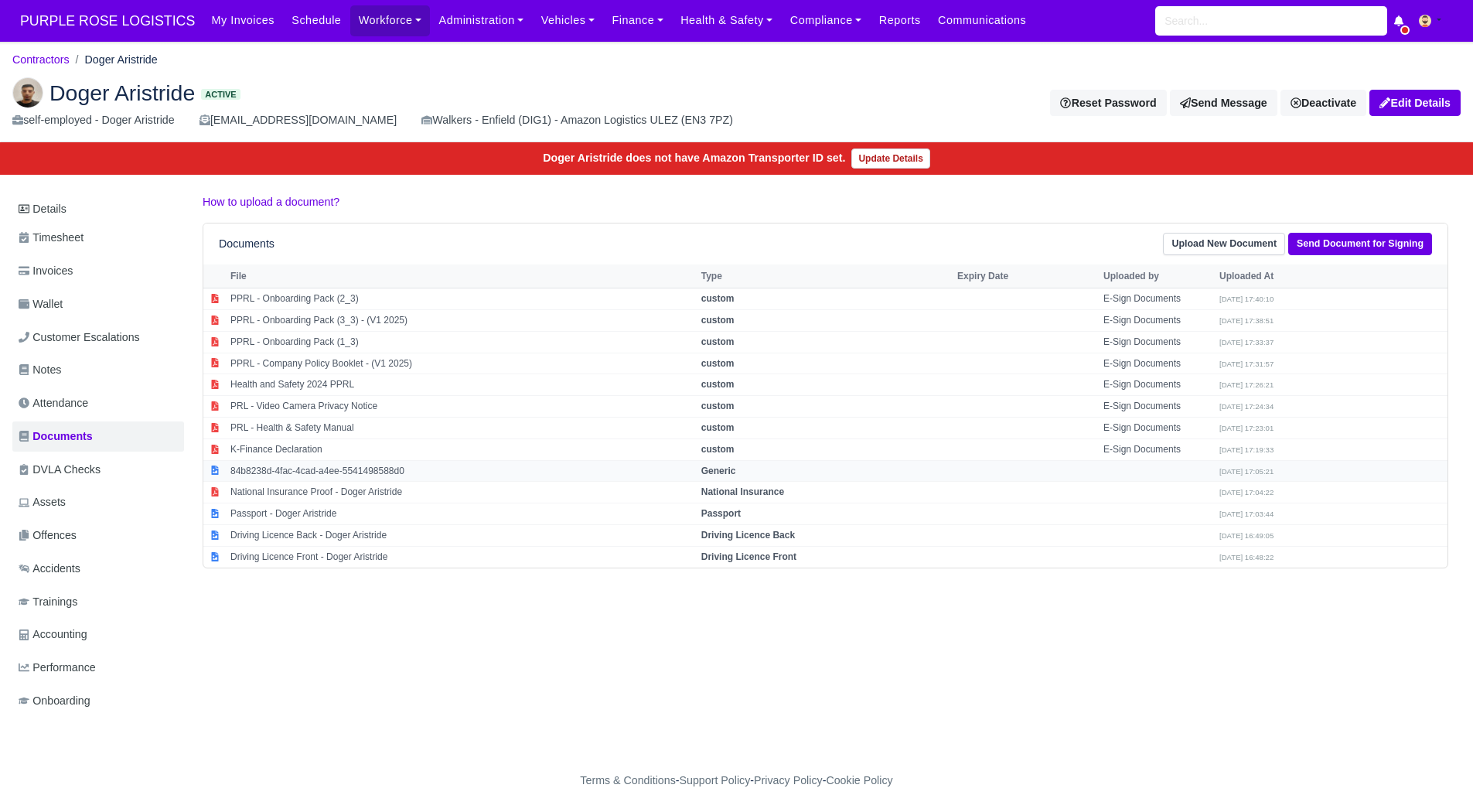
scroll to position [12, 0]
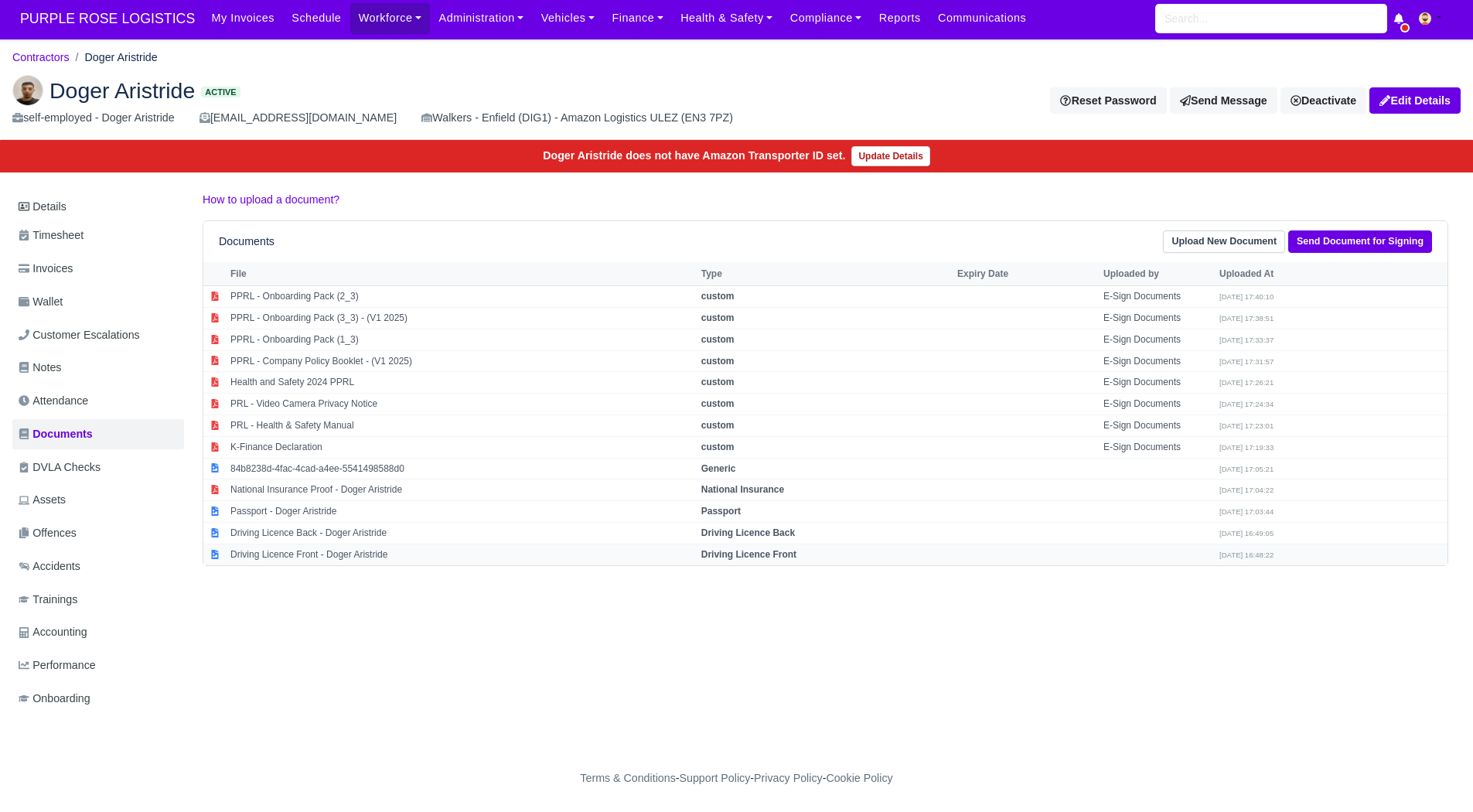
click at [344, 546] on td "Driving Licence Front - Doger Aristride" at bounding box center [462, 553] width 471 height 20
select select "driving-licence-front"
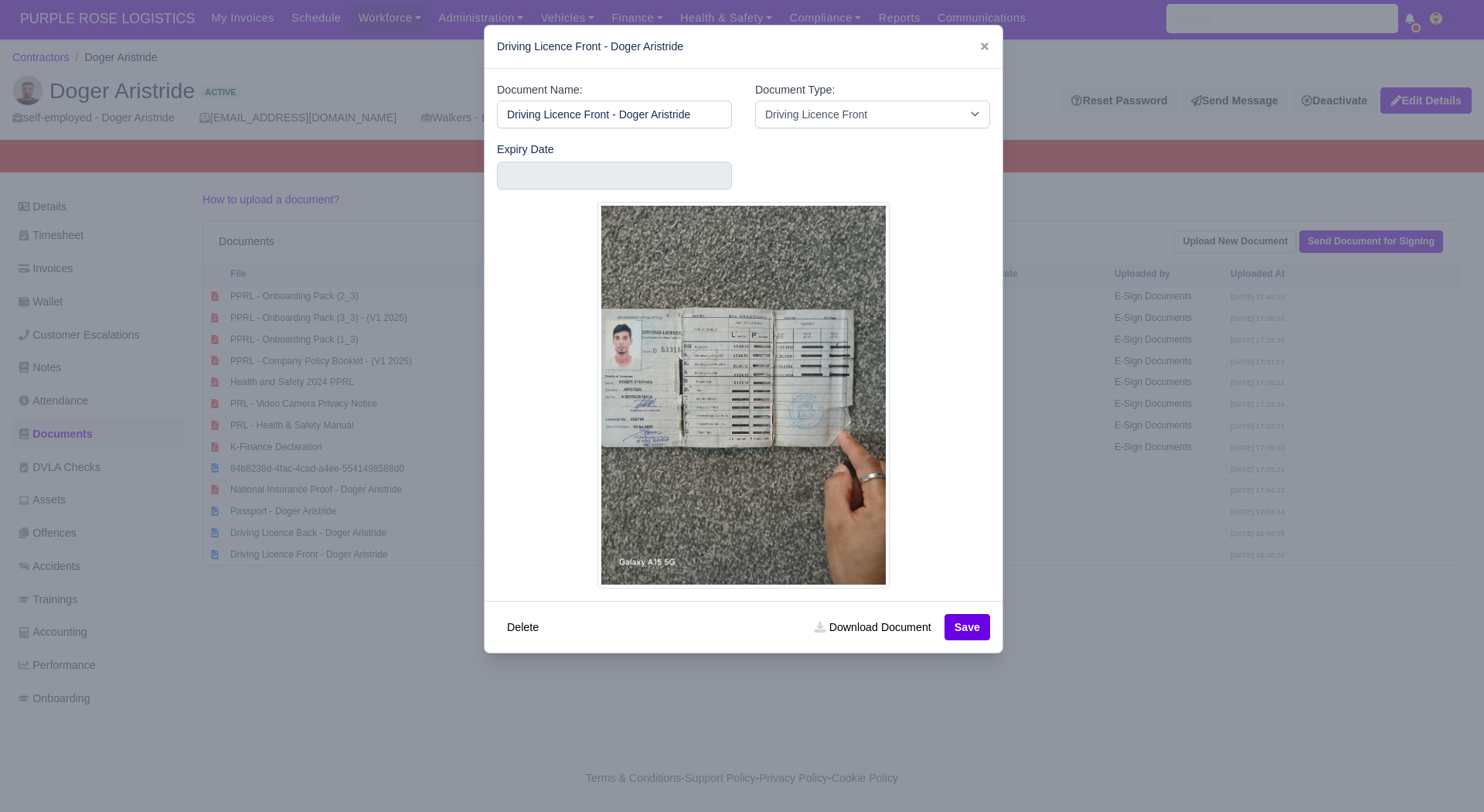
click at [1096, 589] on div at bounding box center [742, 406] width 1484 height 812
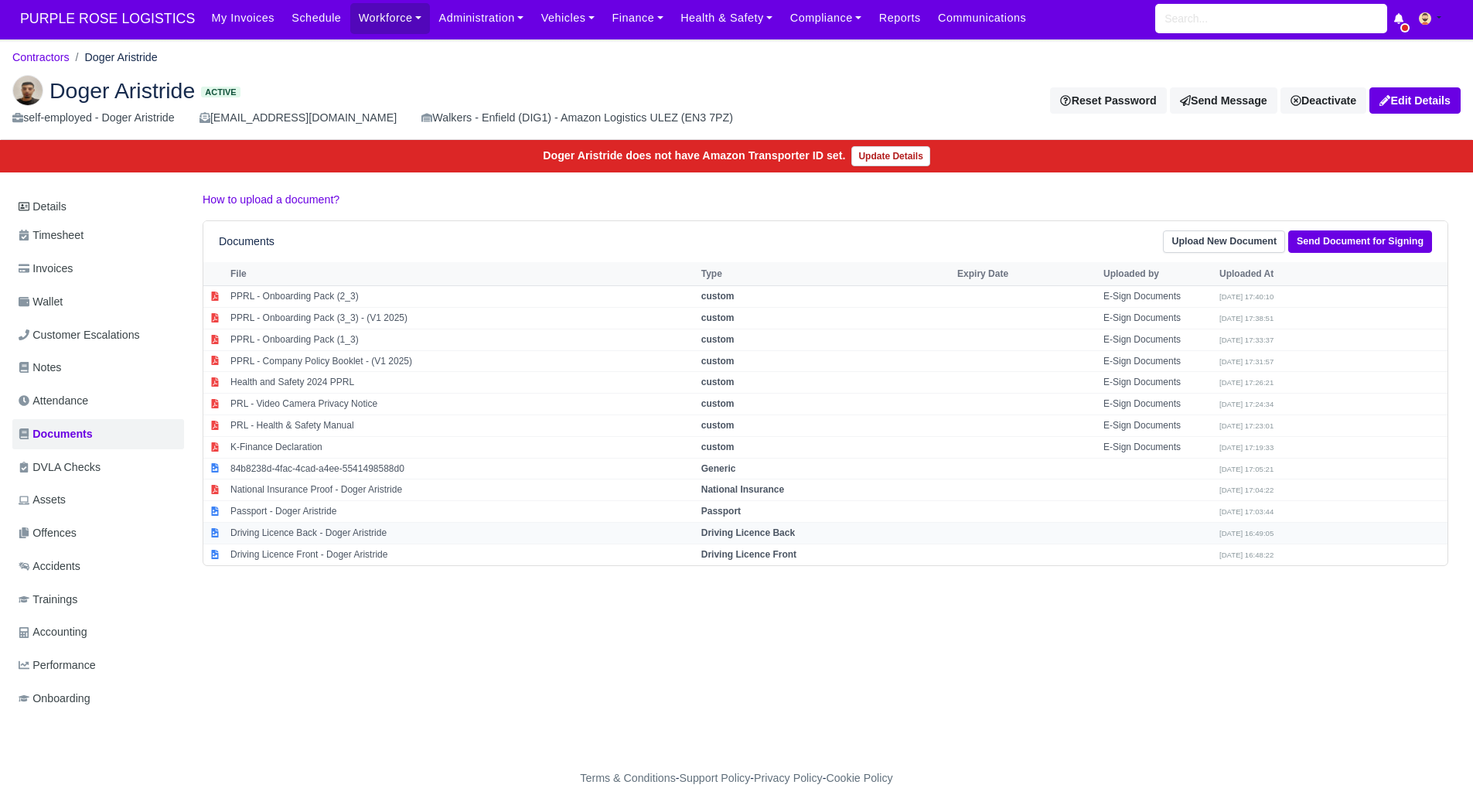
click at [428, 522] on td "Driving Licence Back - Doger Aristride" at bounding box center [462, 533] width 471 height 21
select select "driving-licence-back"
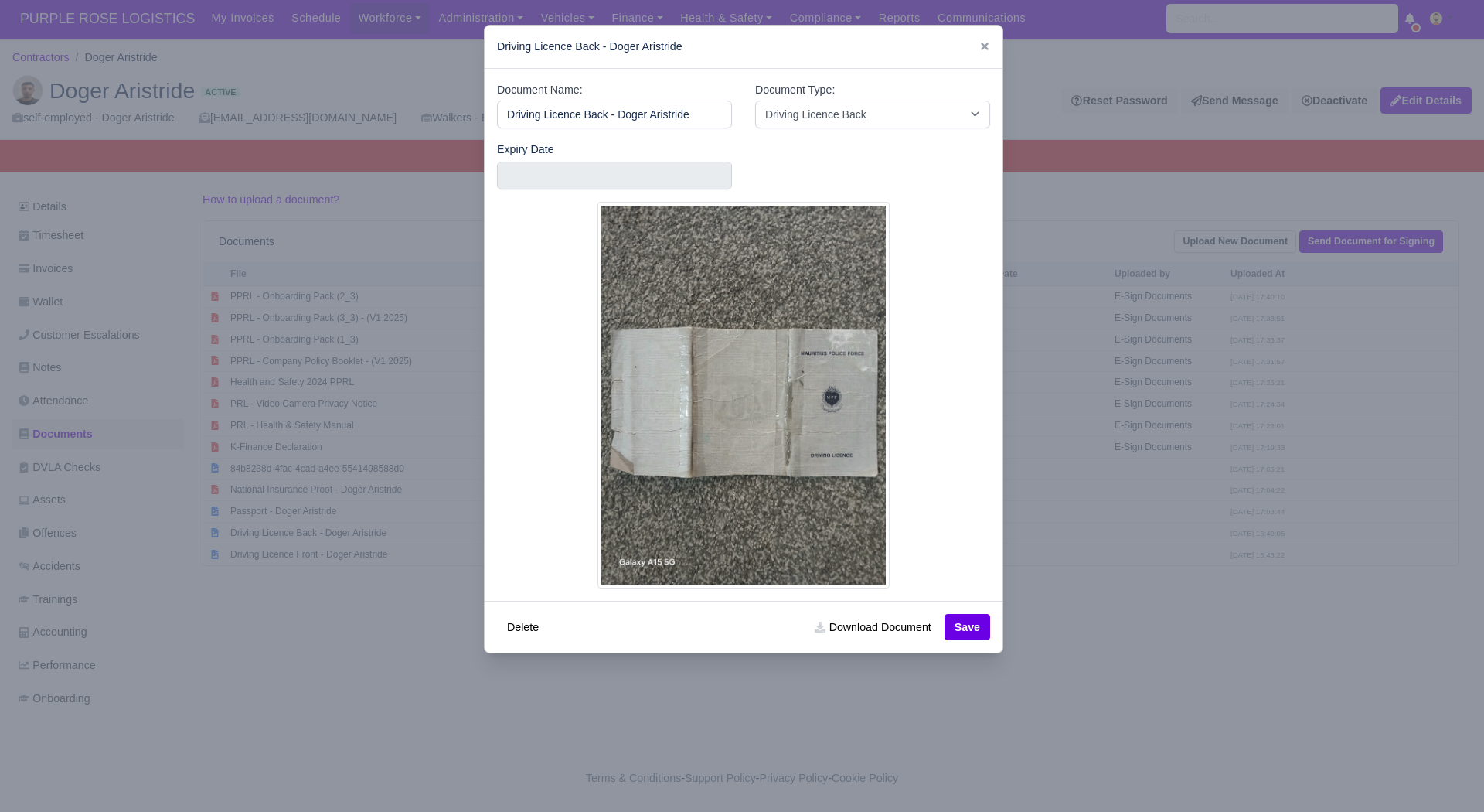
click at [1068, 625] on div at bounding box center [742, 406] width 1484 height 812
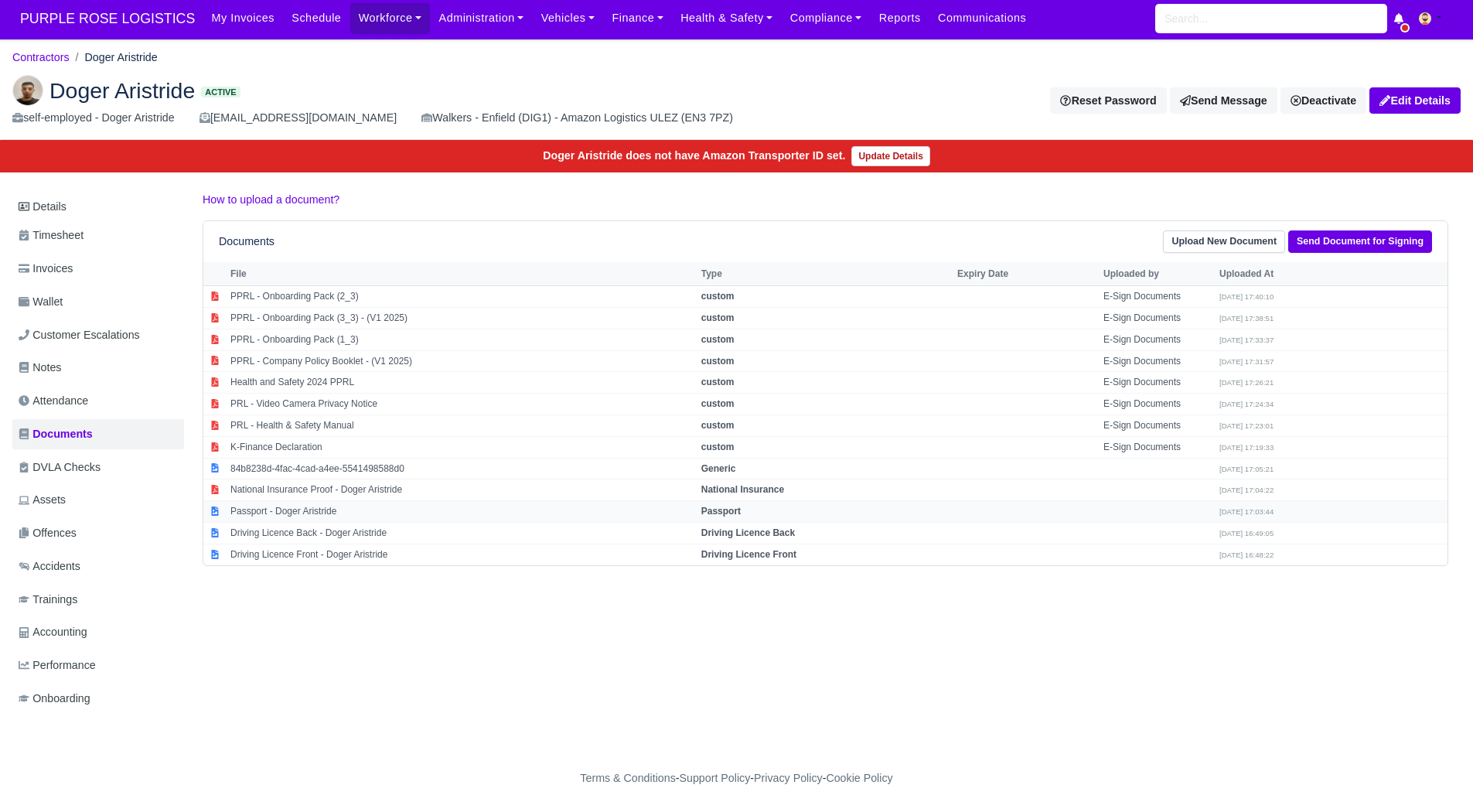
click at [353, 501] on td "Passport - Doger Aristride" at bounding box center [462, 512] width 471 height 21
select select "passport"
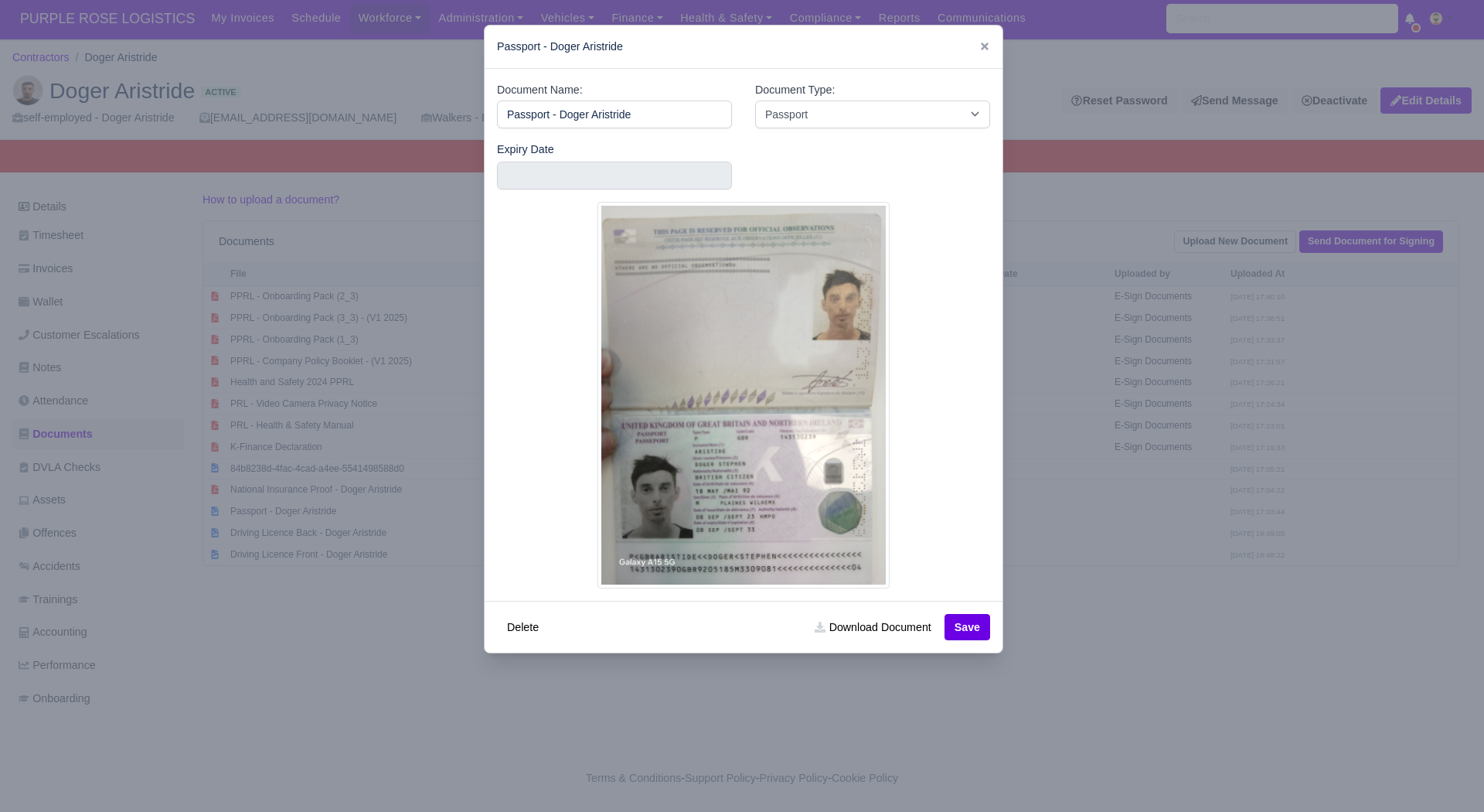
click at [1153, 627] on div at bounding box center [742, 406] width 1484 height 812
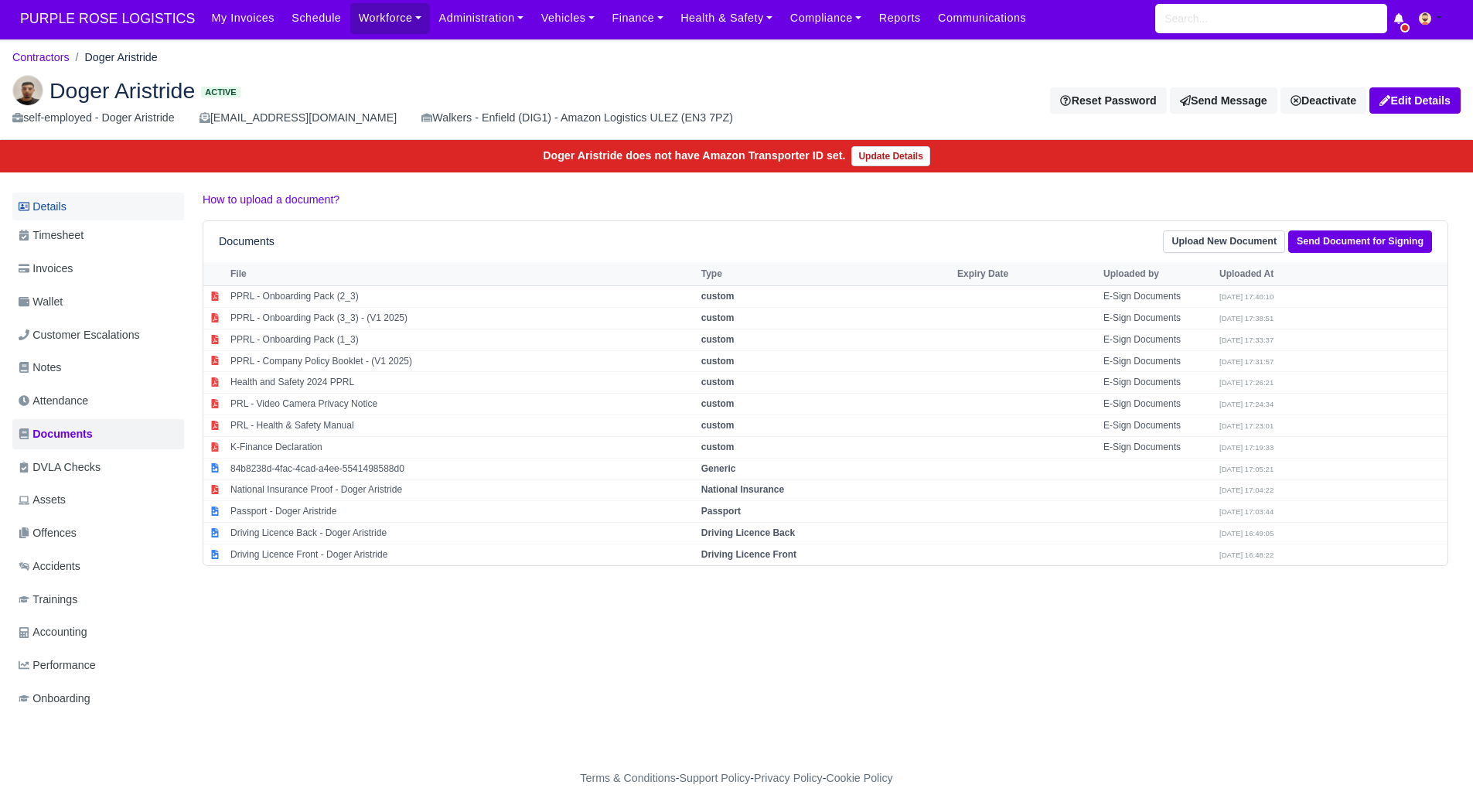
click at [71, 194] on link "Details" at bounding box center [98, 206] width 171 height 28
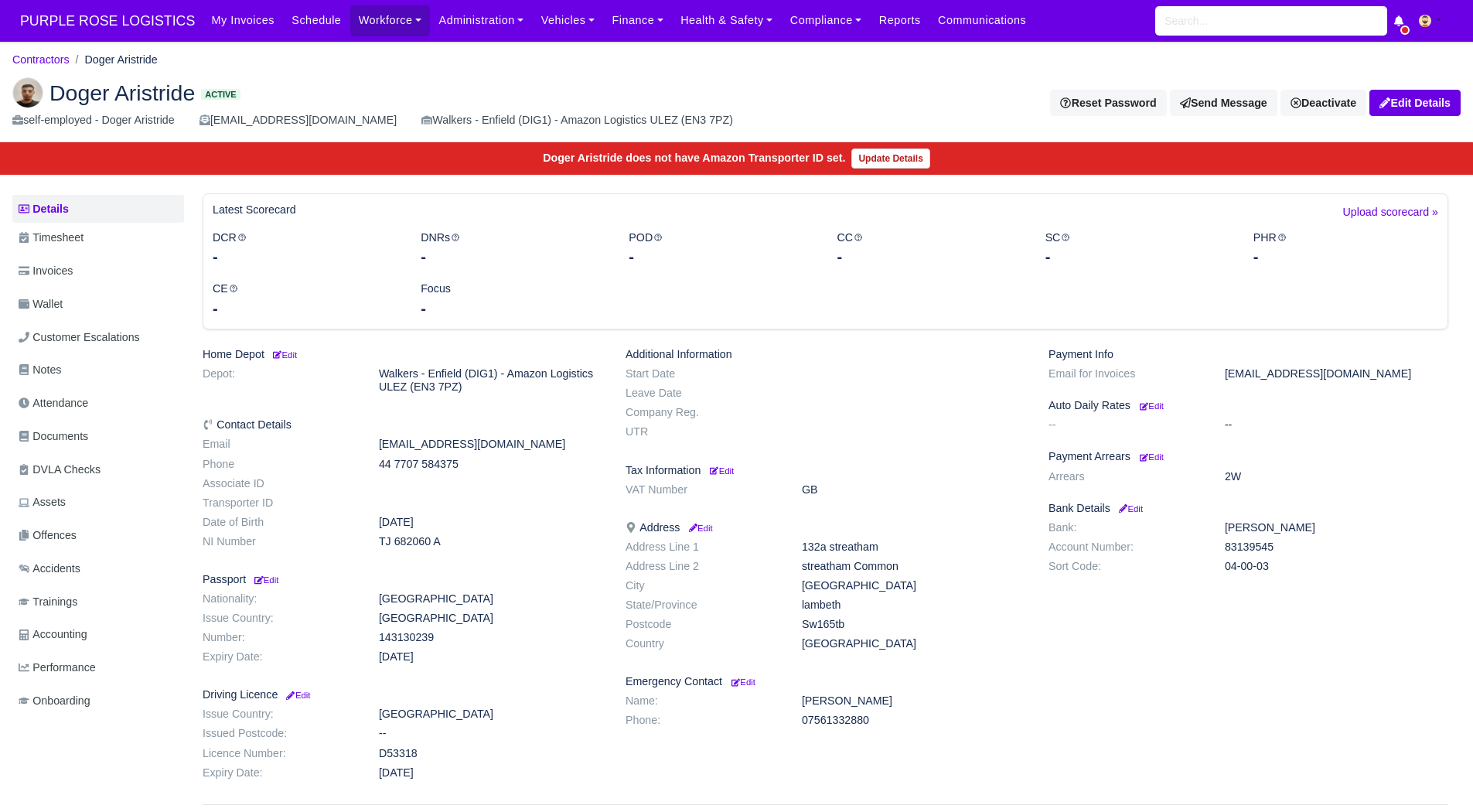
click at [58, 51] on li "Contractors" at bounding box center [41, 59] width 57 height 18
click at [59, 62] on link "Contractors" at bounding box center [41, 59] width 57 height 13
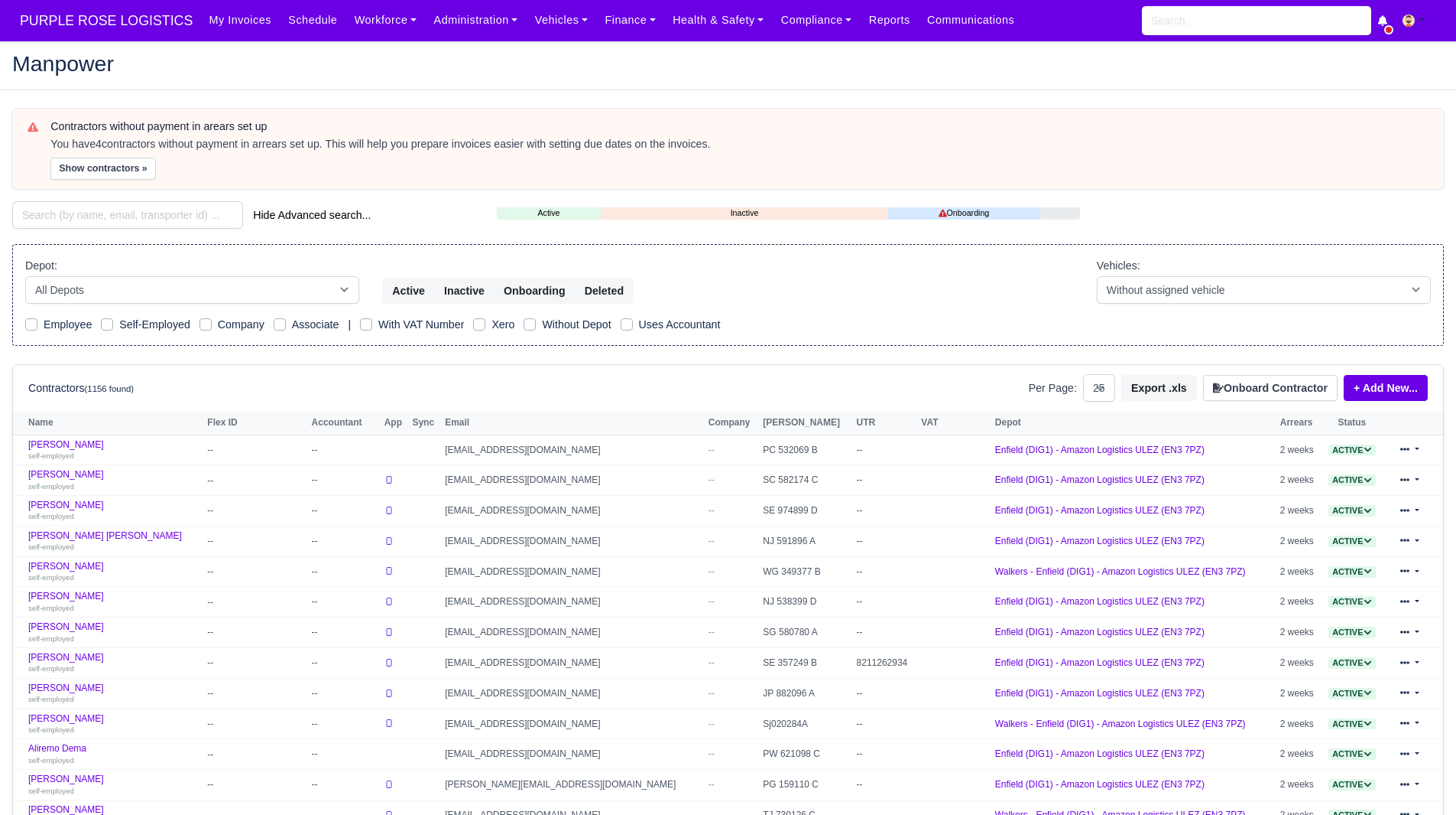
select select "25"
click at [105, 169] on button "Show contractors »" at bounding box center [103, 168] width 106 height 22
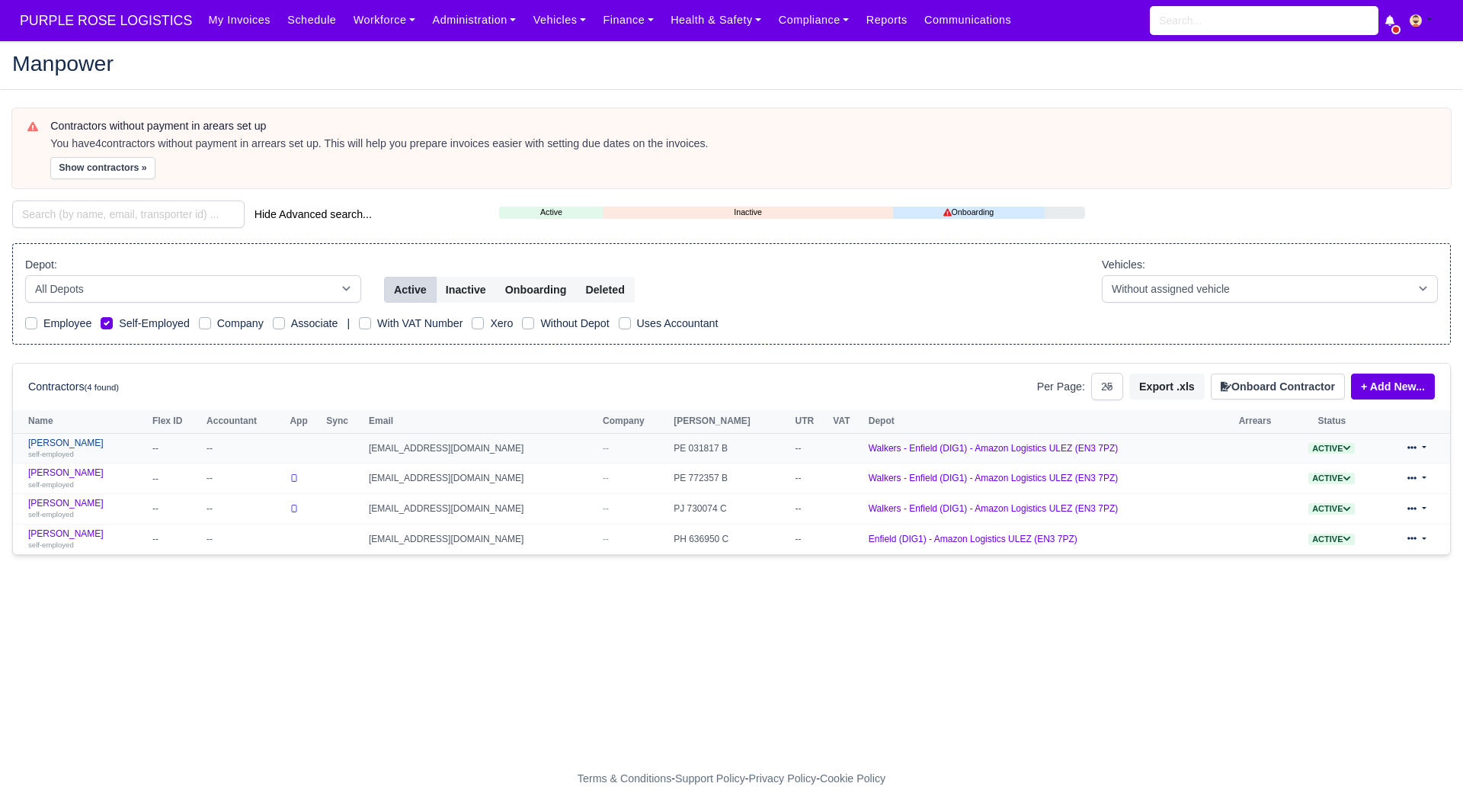
click at [50, 440] on link "Hamse Hassan self-employed" at bounding box center [86, 448] width 117 height 22
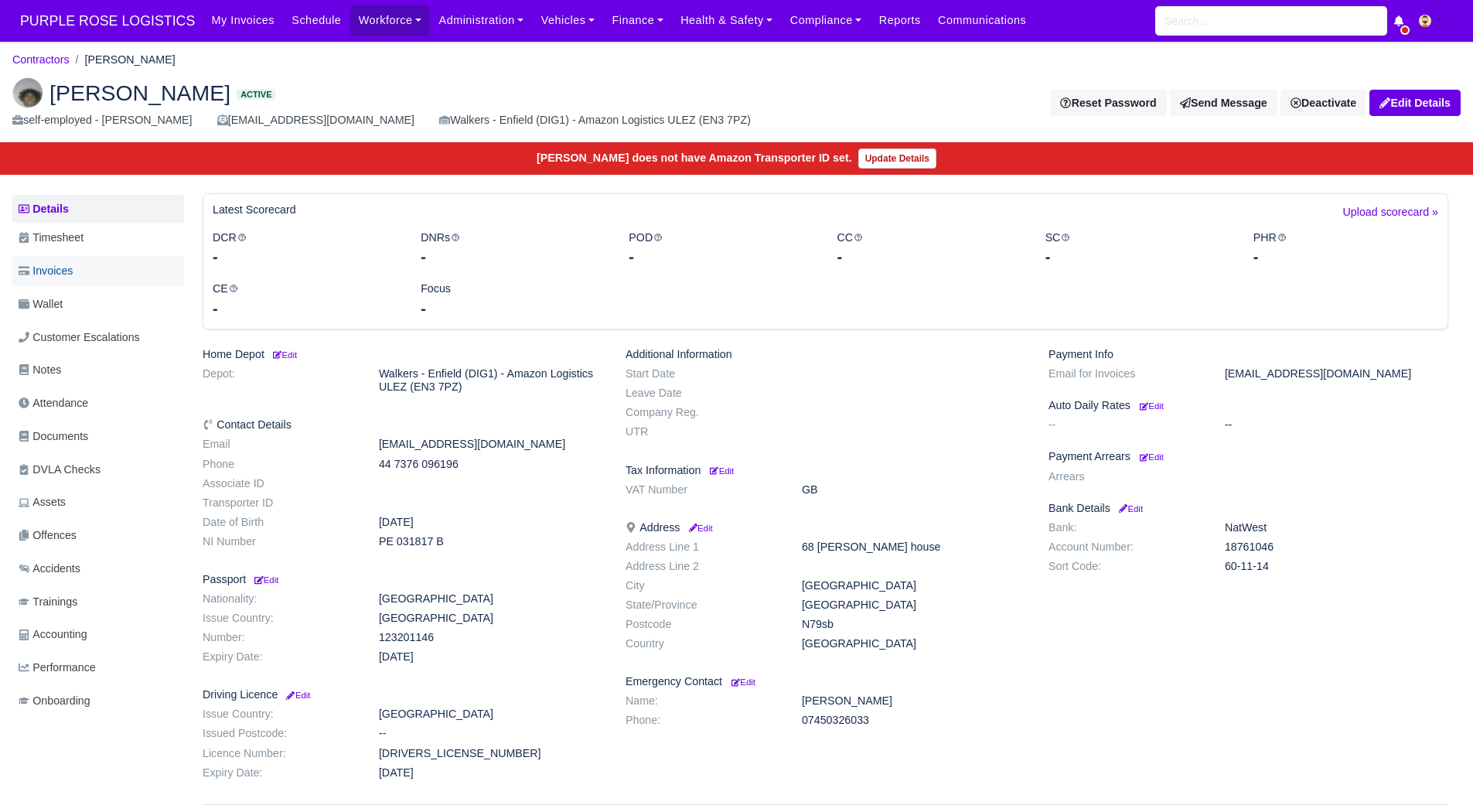
click at [117, 262] on link "Invoices" at bounding box center [98, 270] width 171 height 30
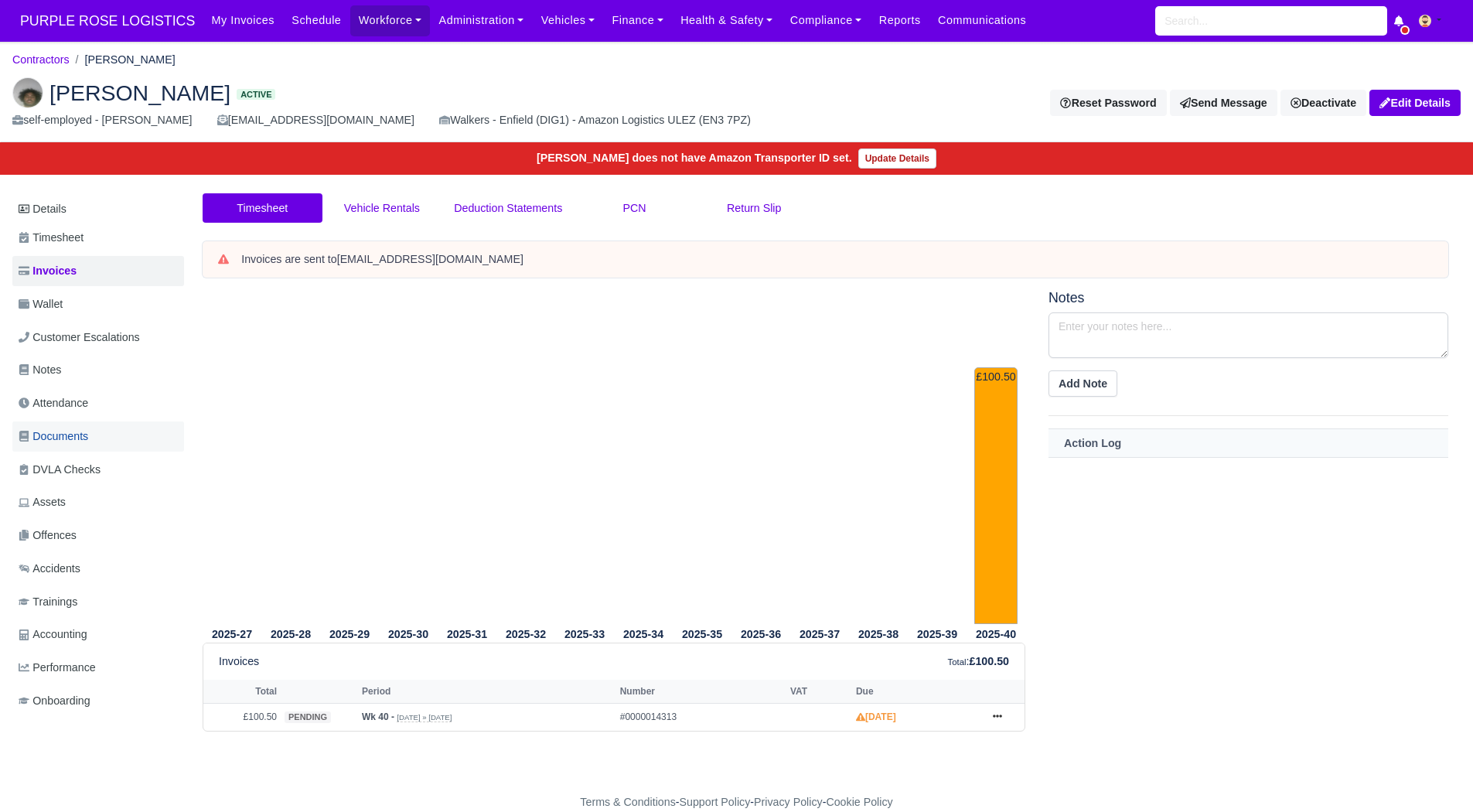
click at [87, 432] on span "Documents" at bounding box center [54, 437] width 70 height 18
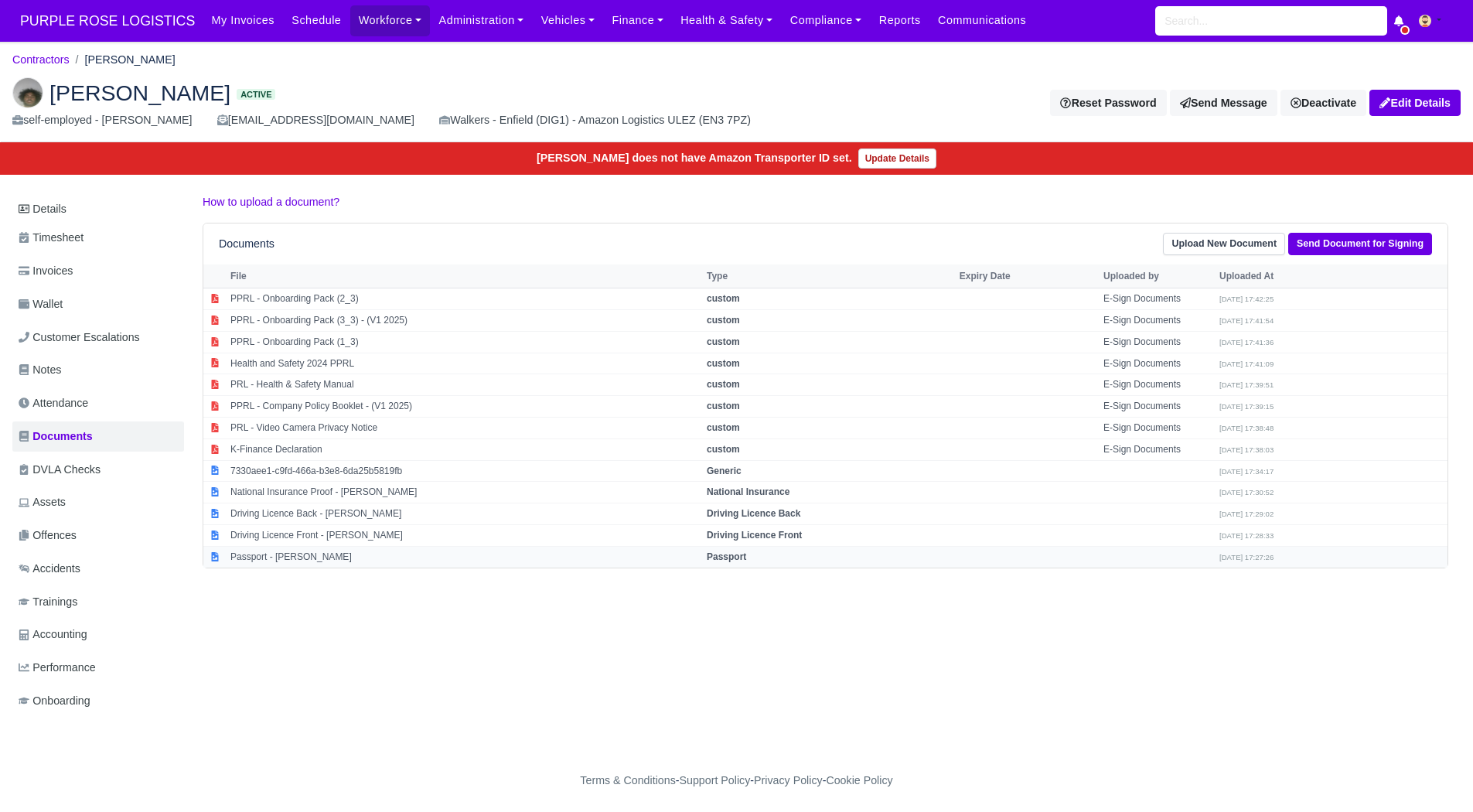
click at [297, 552] on td "Passport - [PERSON_NAME]" at bounding box center [465, 555] width 477 height 20
select select "passport"
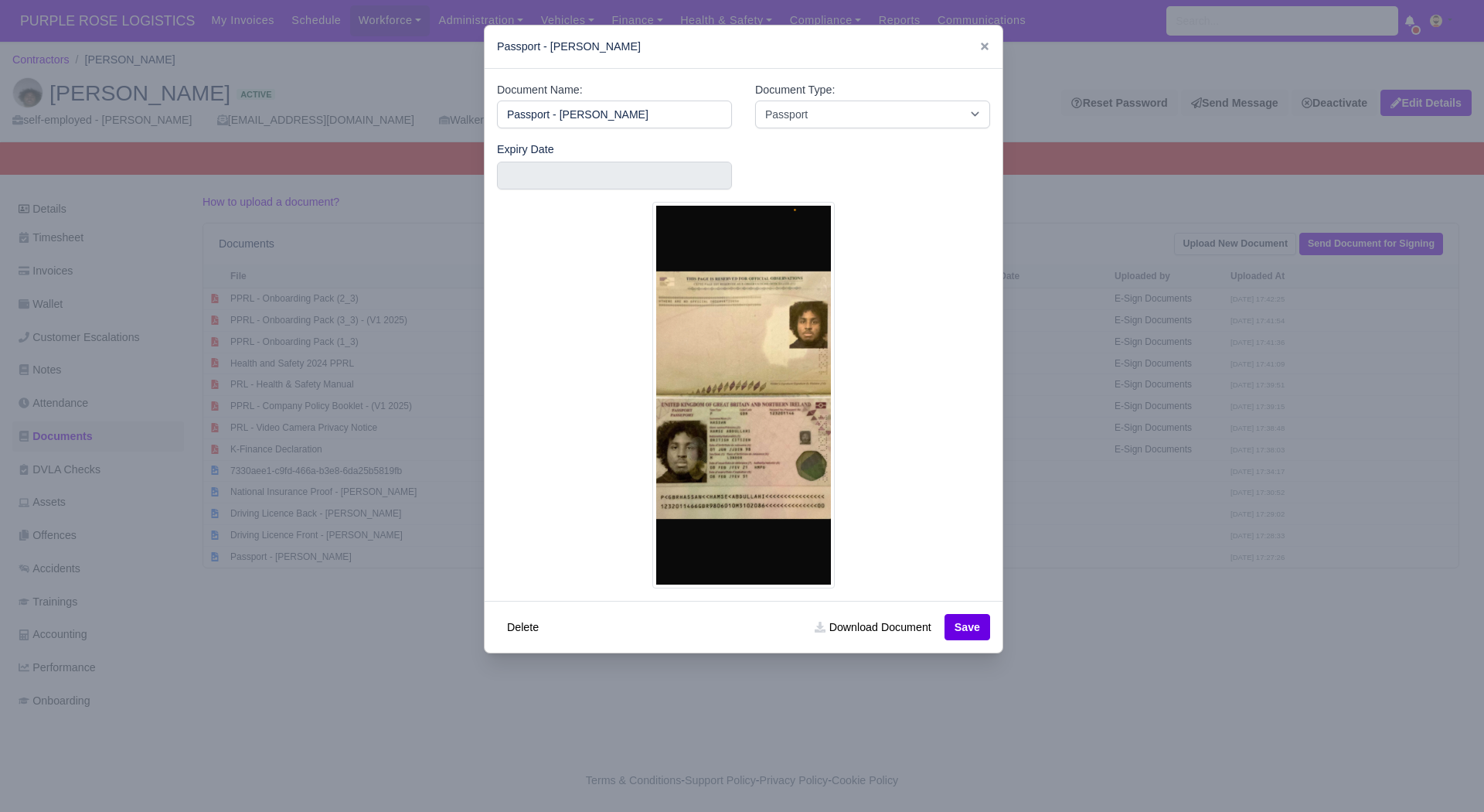
click at [1042, 609] on div at bounding box center [742, 406] width 1484 height 812
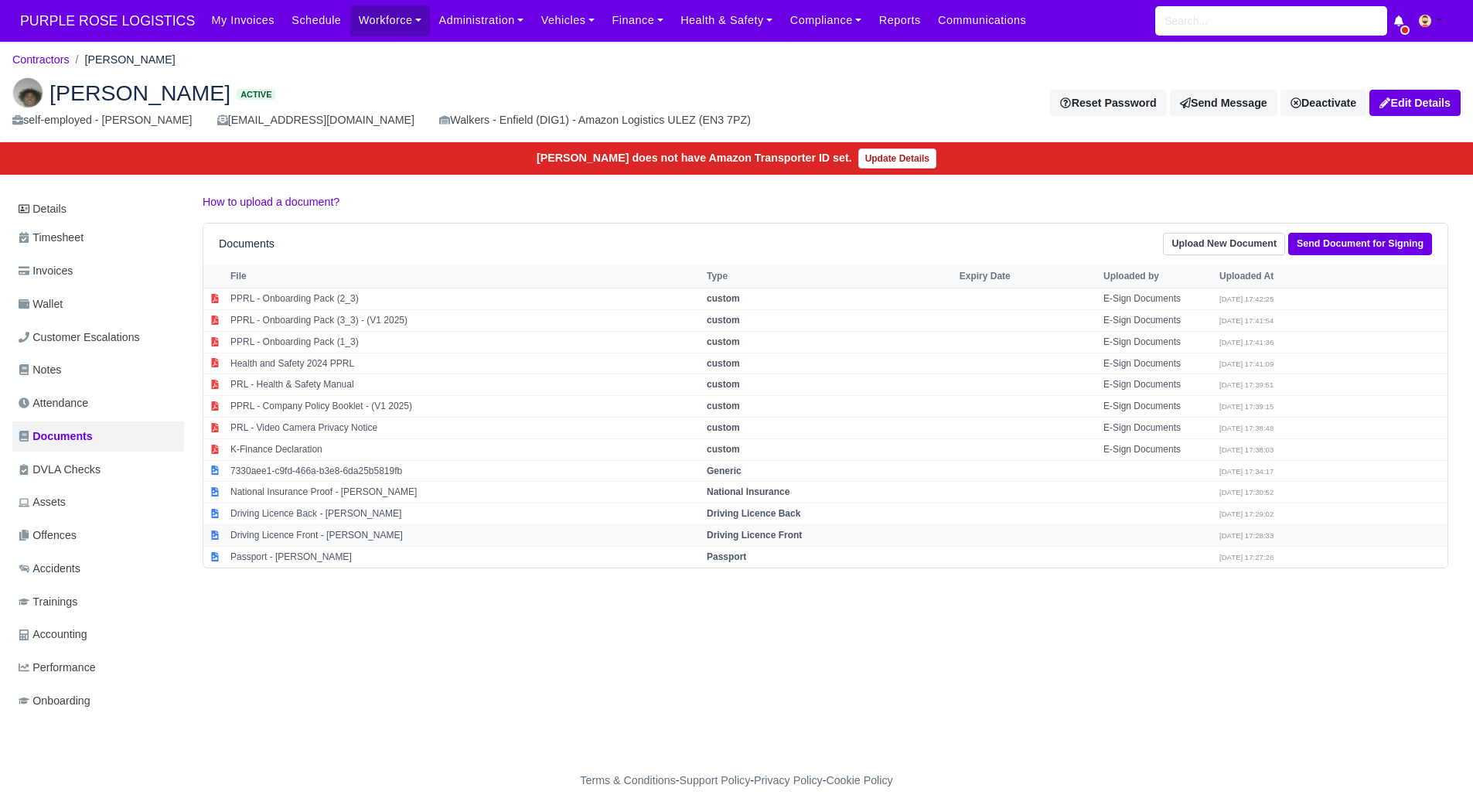
click at [365, 542] on td "Driving Licence Front - [PERSON_NAME]" at bounding box center [465, 535] width 477 height 21
select select "driving-licence-front"
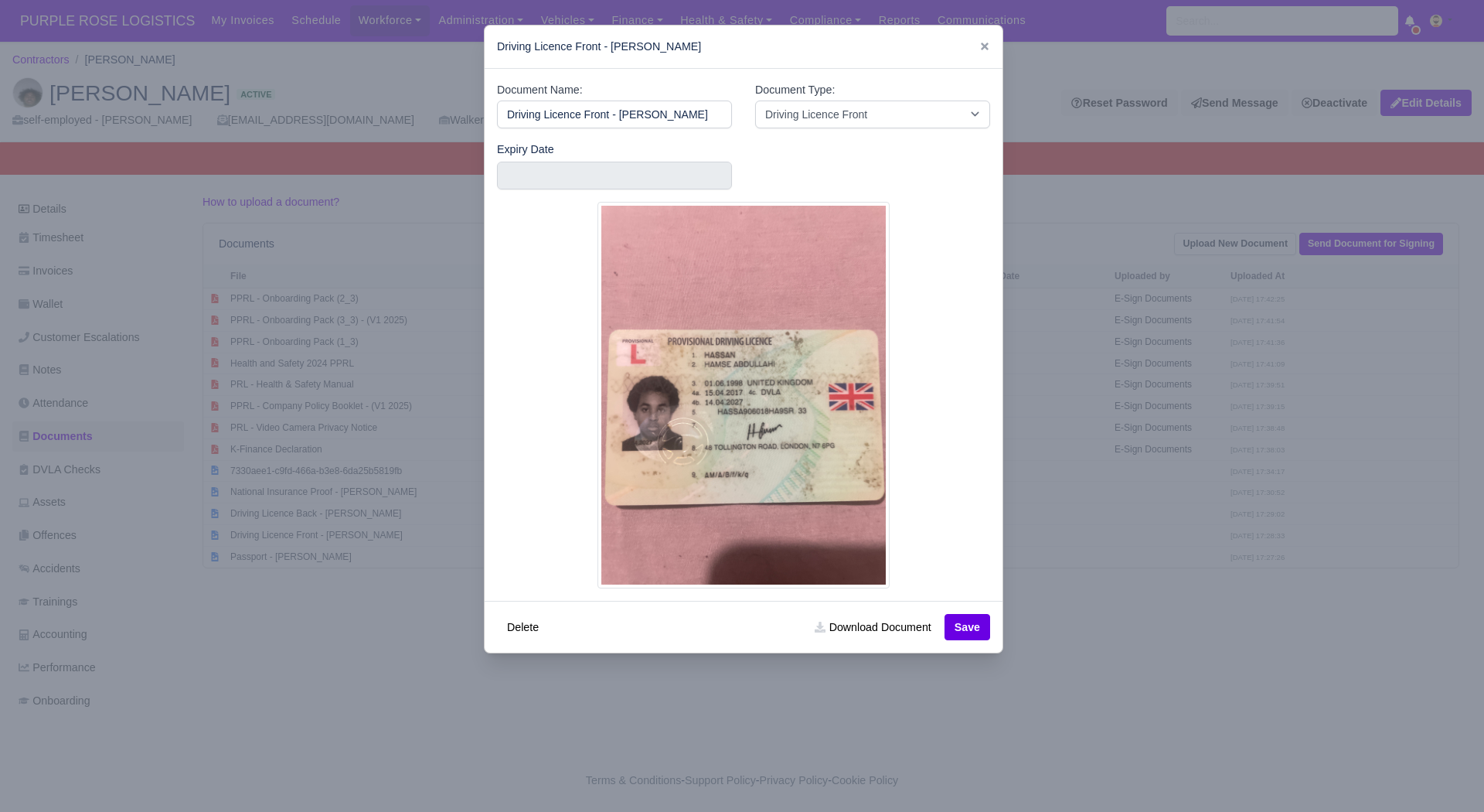
click at [1074, 641] on div at bounding box center [742, 406] width 1484 height 812
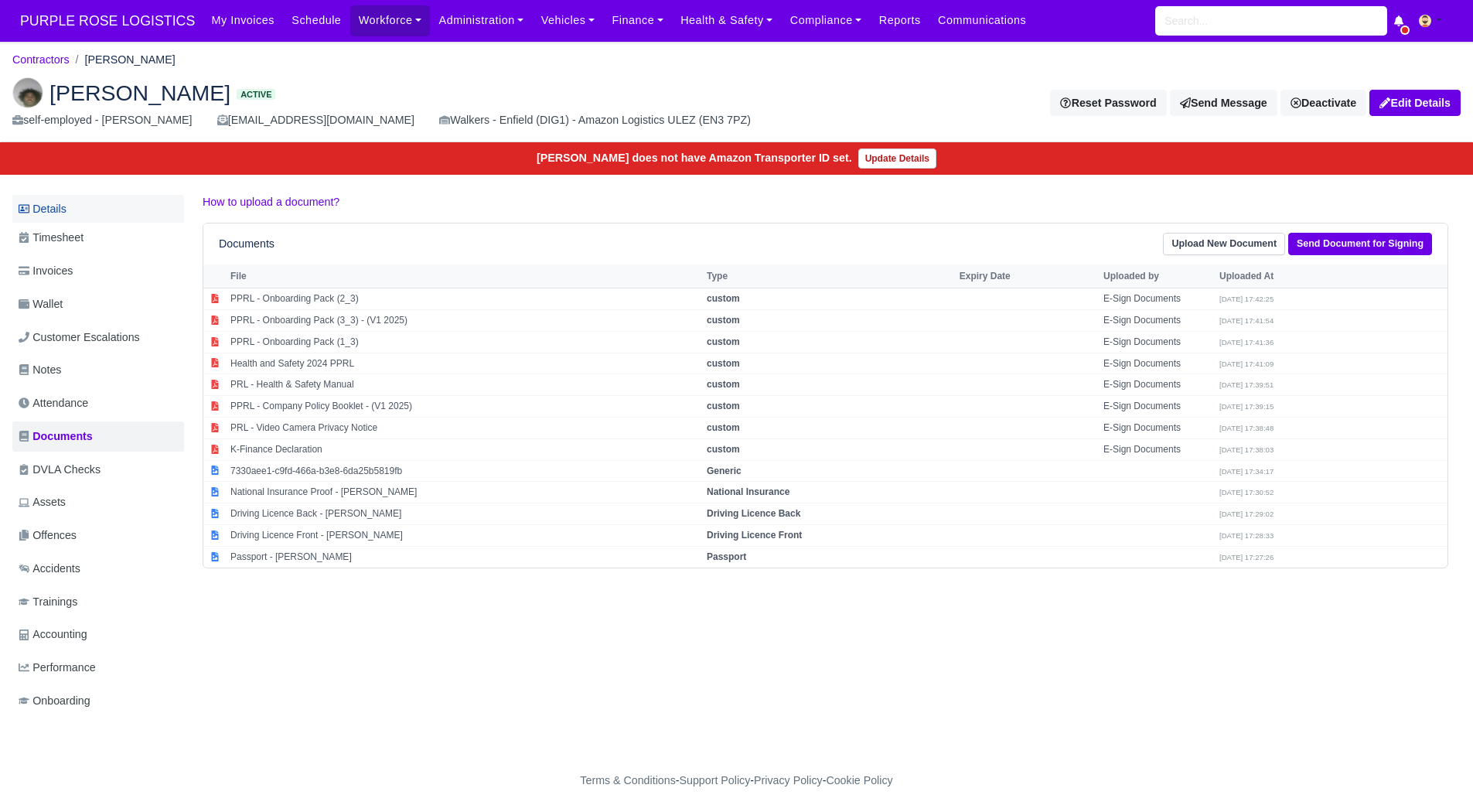
click at [104, 199] on link "Details" at bounding box center [98, 208] width 171 height 28
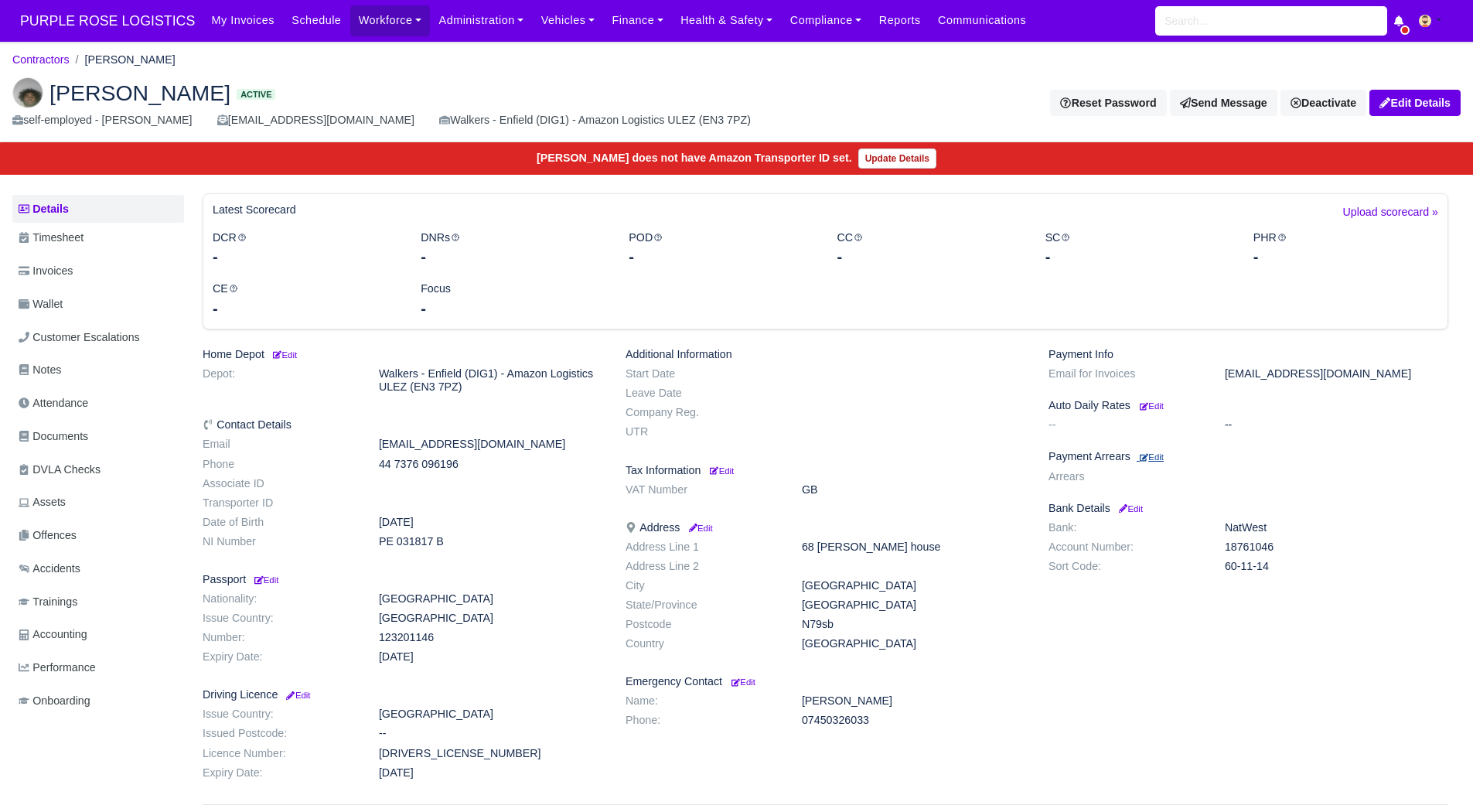
click at [1160, 458] on small "Edit" at bounding box center [1152, 457] width 24 height 10
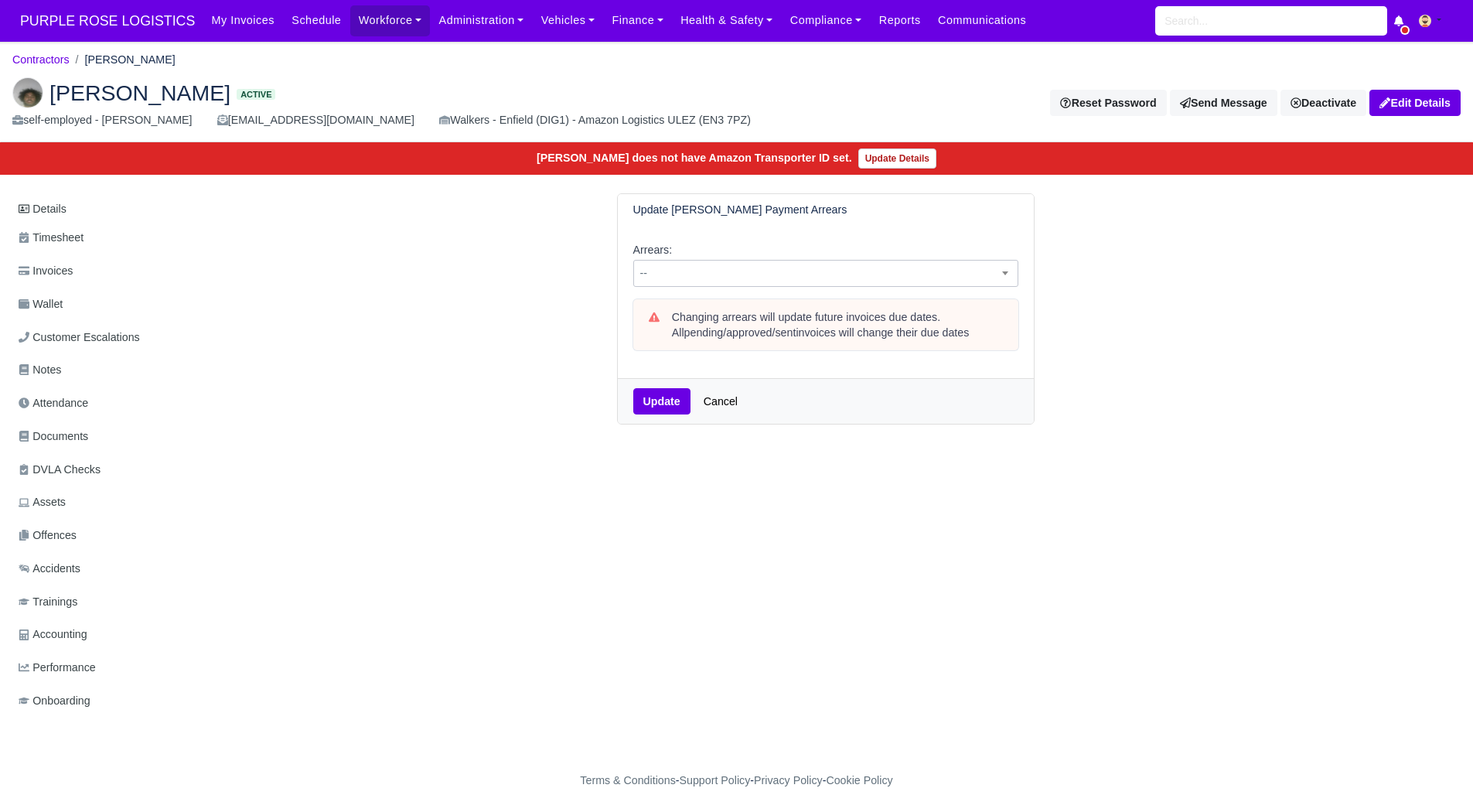
click at [790, 281] on span "--" at bounding box center [826, 273] width 383 height 19
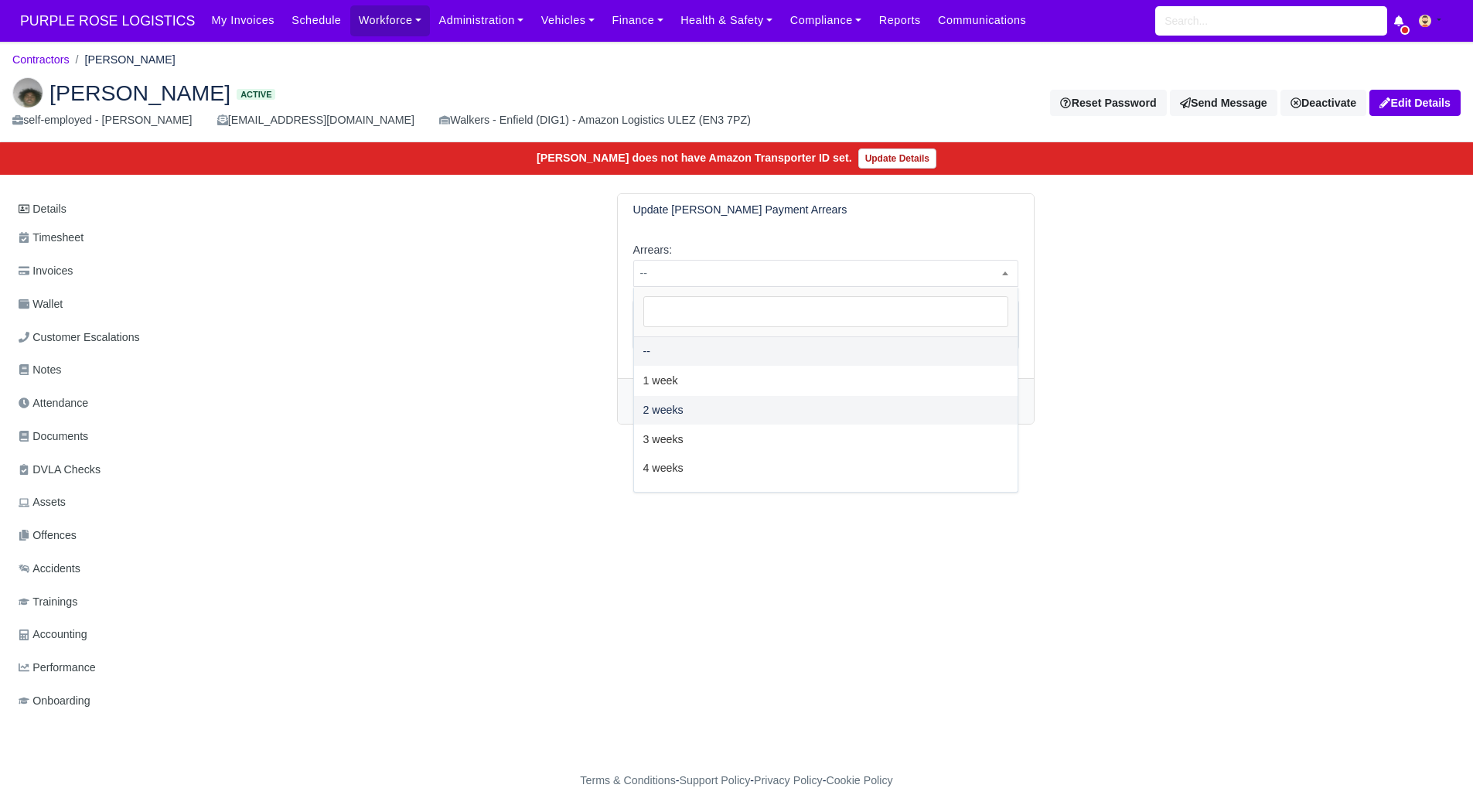
select select "2W"
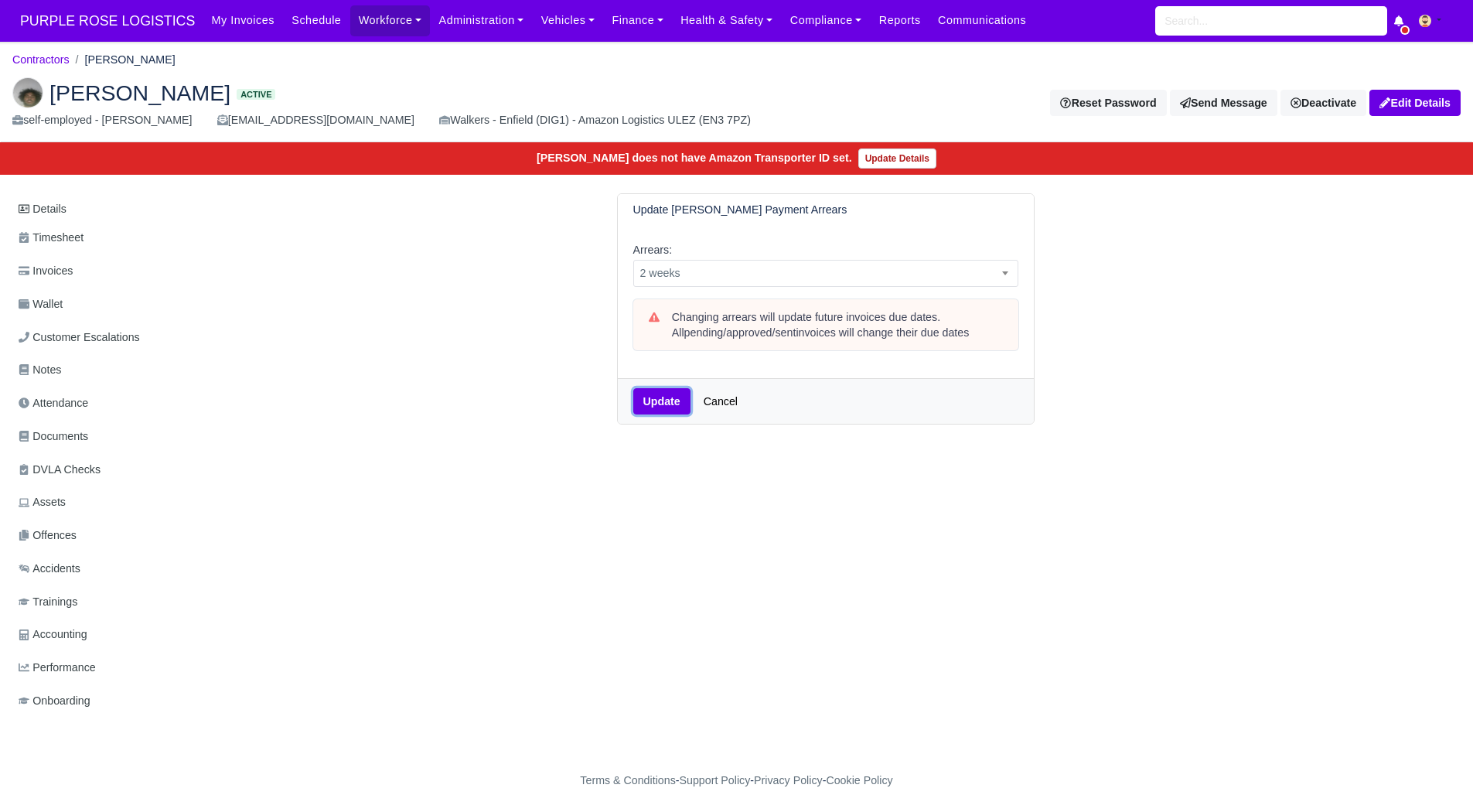
click at [651, 398] on button "Update" at bounding box center [662, 401] width 57 height 26
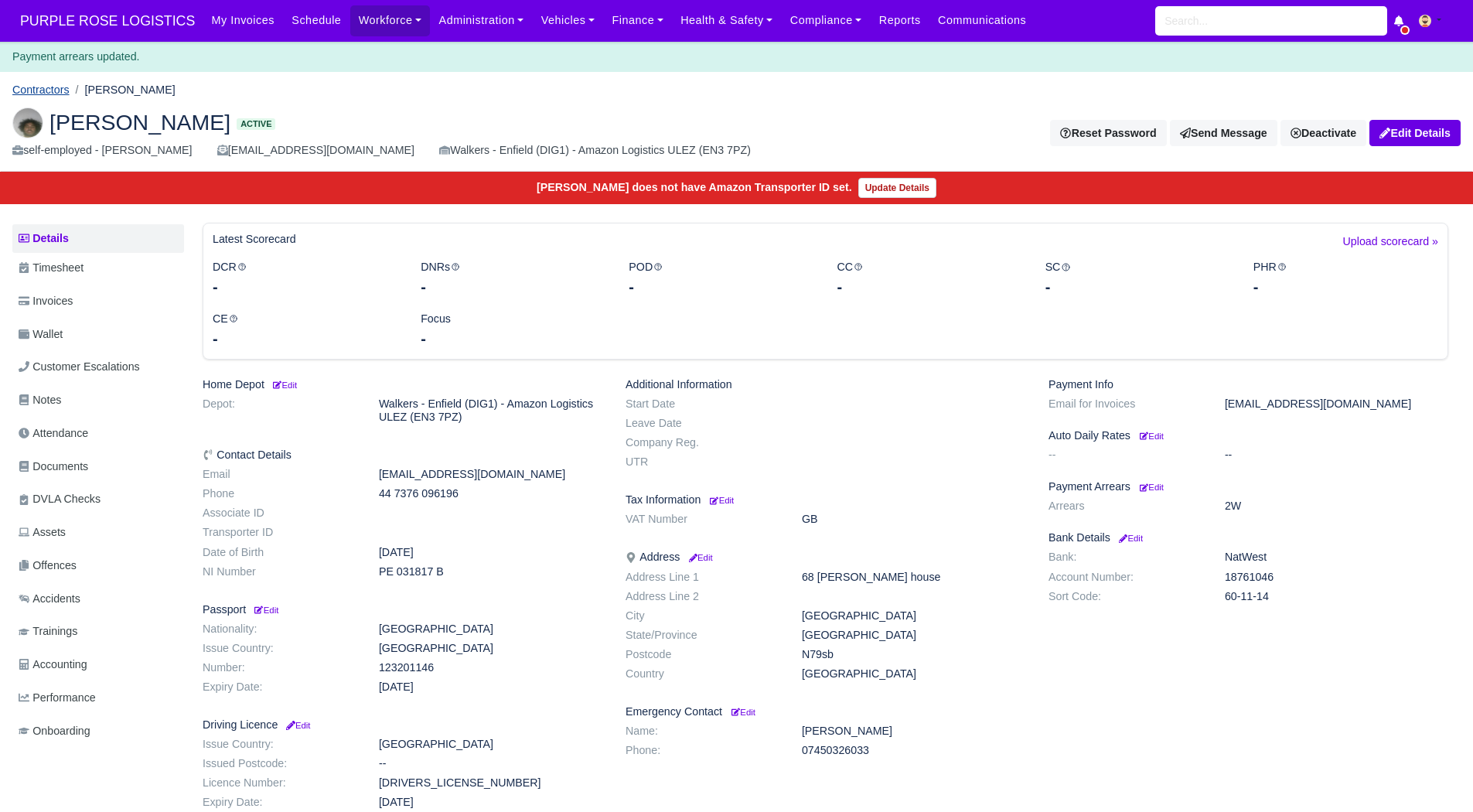
click at [48, 86] on link "Contractors" at bounding box center [41, 89] width 57 height 13
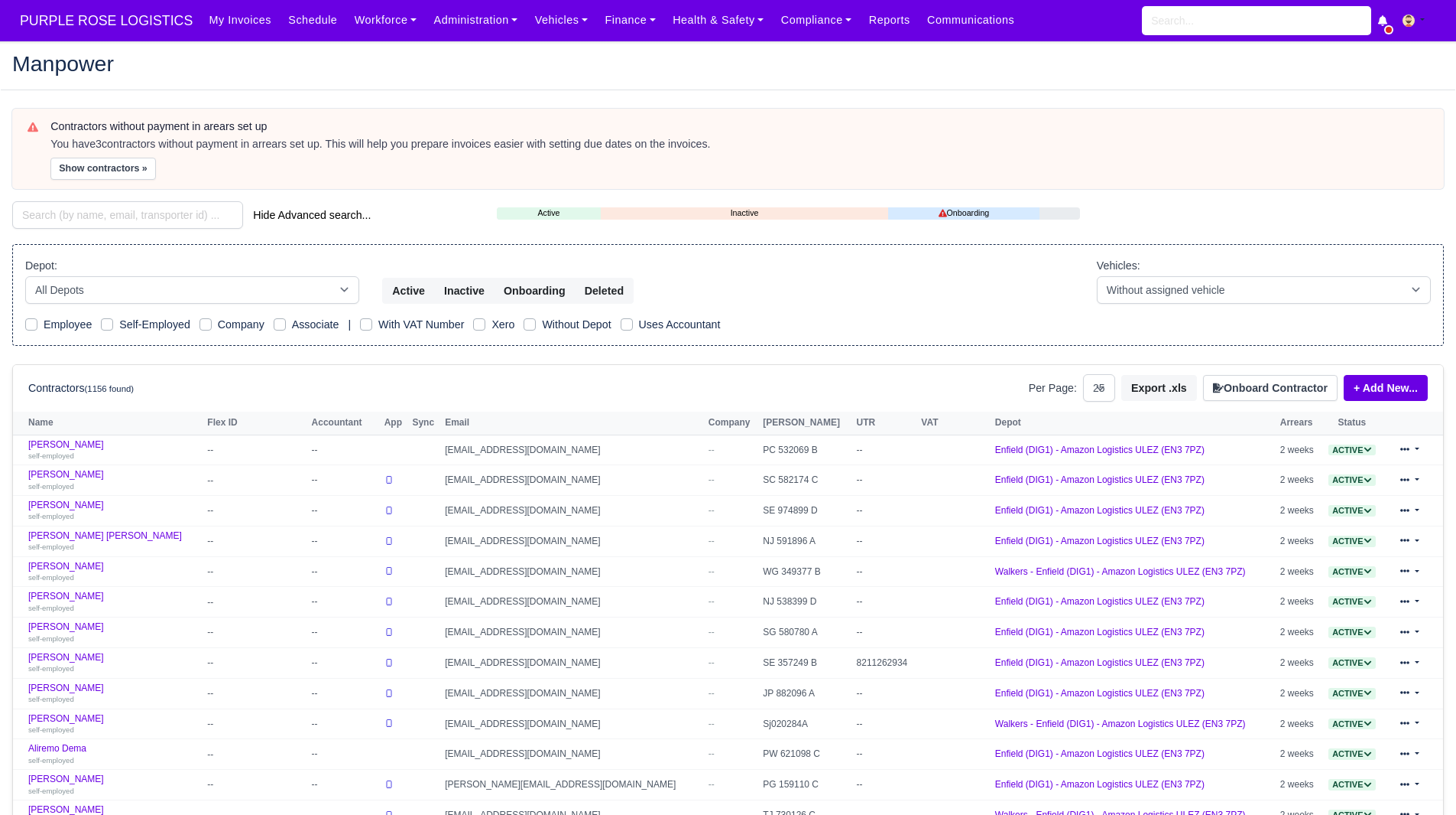
select select "25"
click at [105, 169] on button "Show contractors »" at bounding box center [103, 168] width 106 height 22
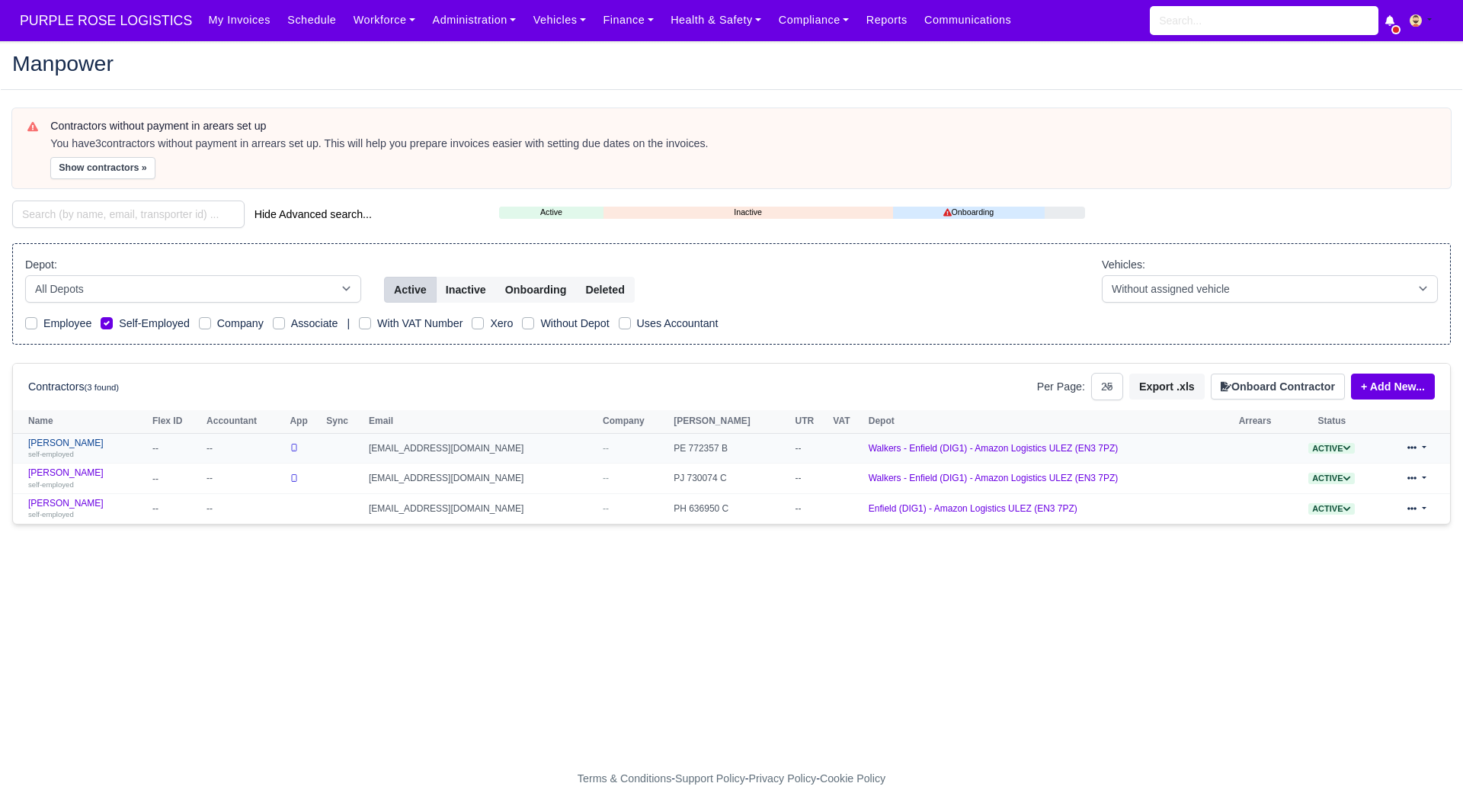
click at [90, 437] on link "[PERSON_NAME] self-employed" at bounding box center [86, 448] width 117 height 22
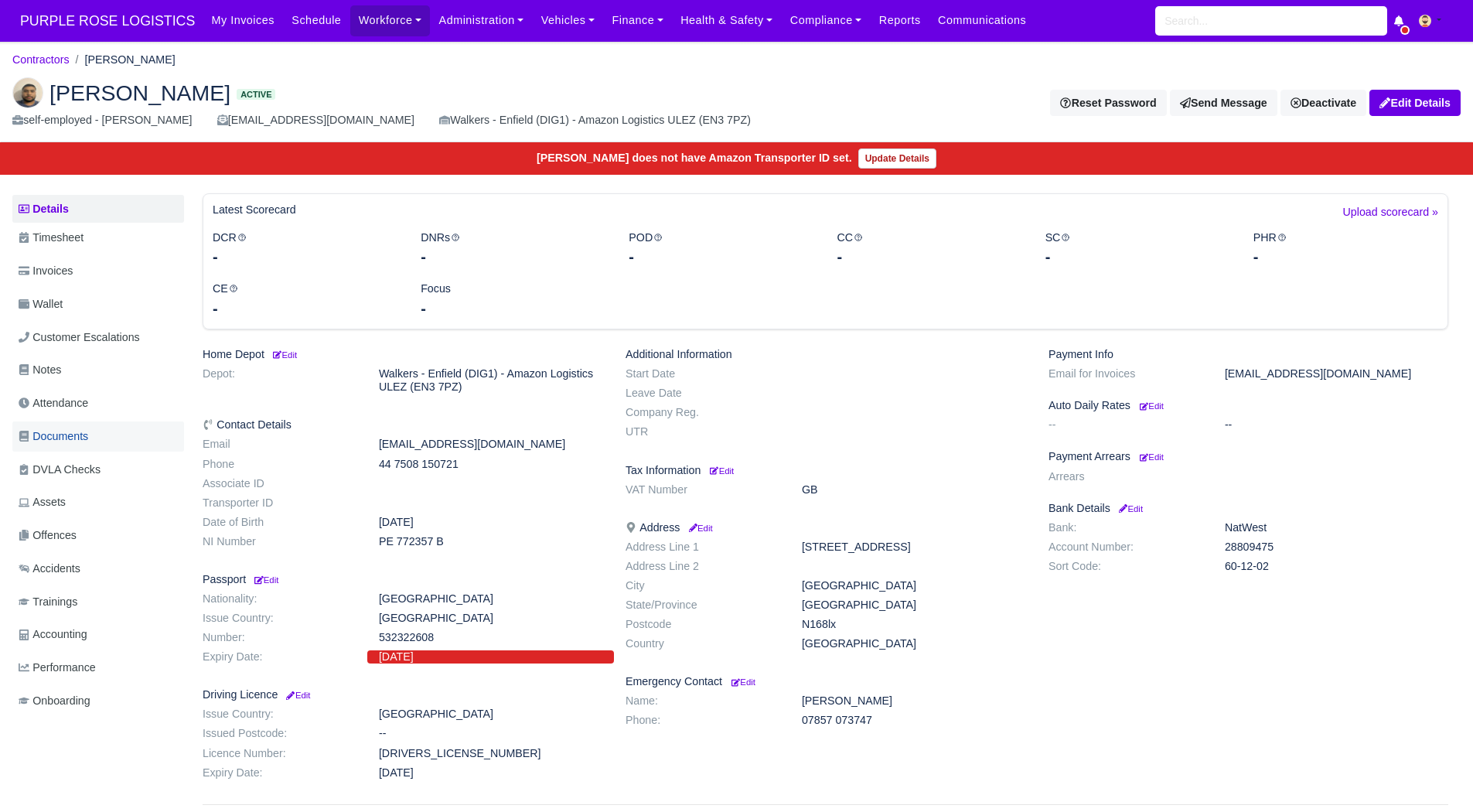
click at [120, 425] on link "Documents" at bounding box center [98, 436] width 171 height 30
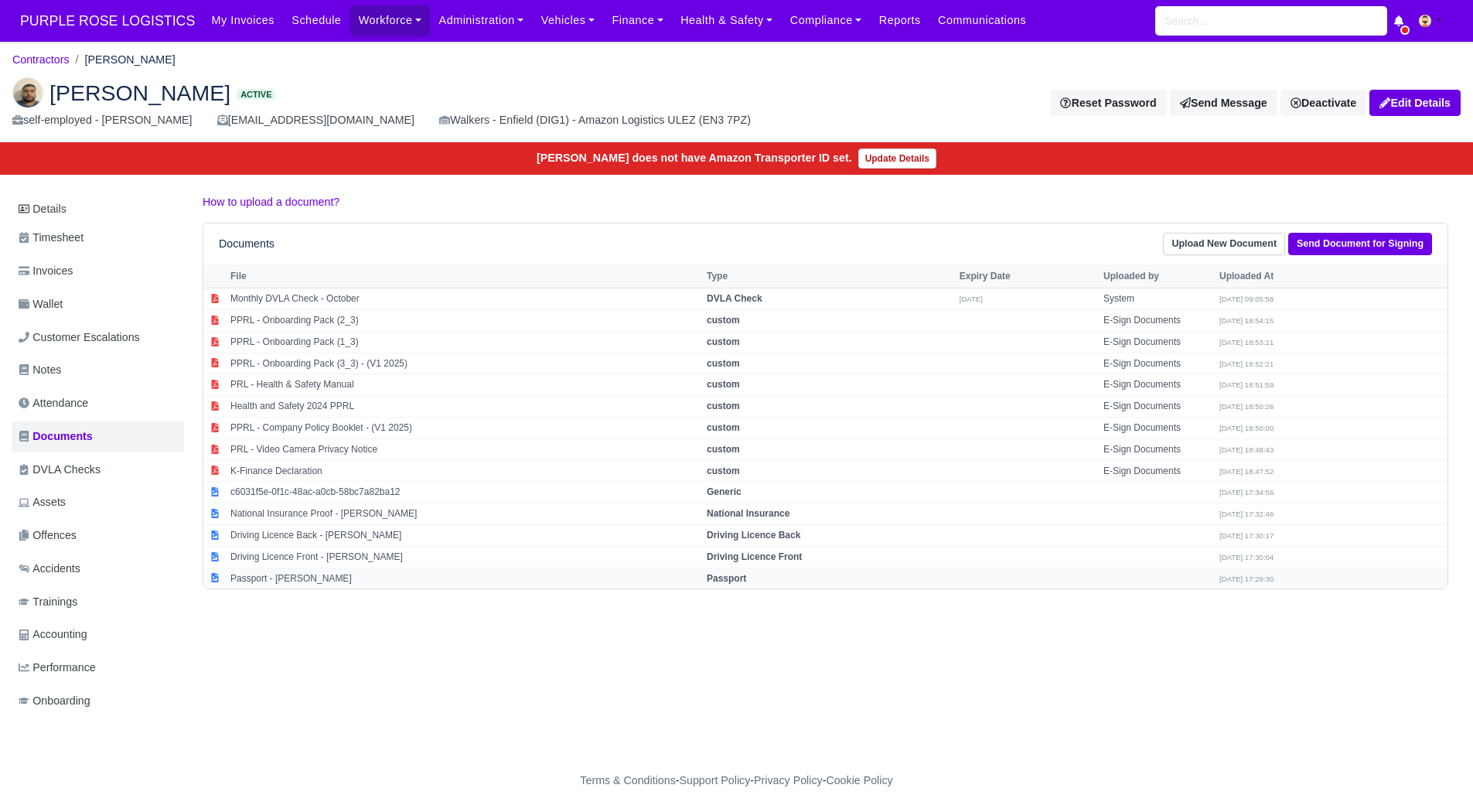
click at [309, 573] on td "Passport - Maahi Chowdhury" at bounding box center [465, 577] width 477 height 20
select select "passport"
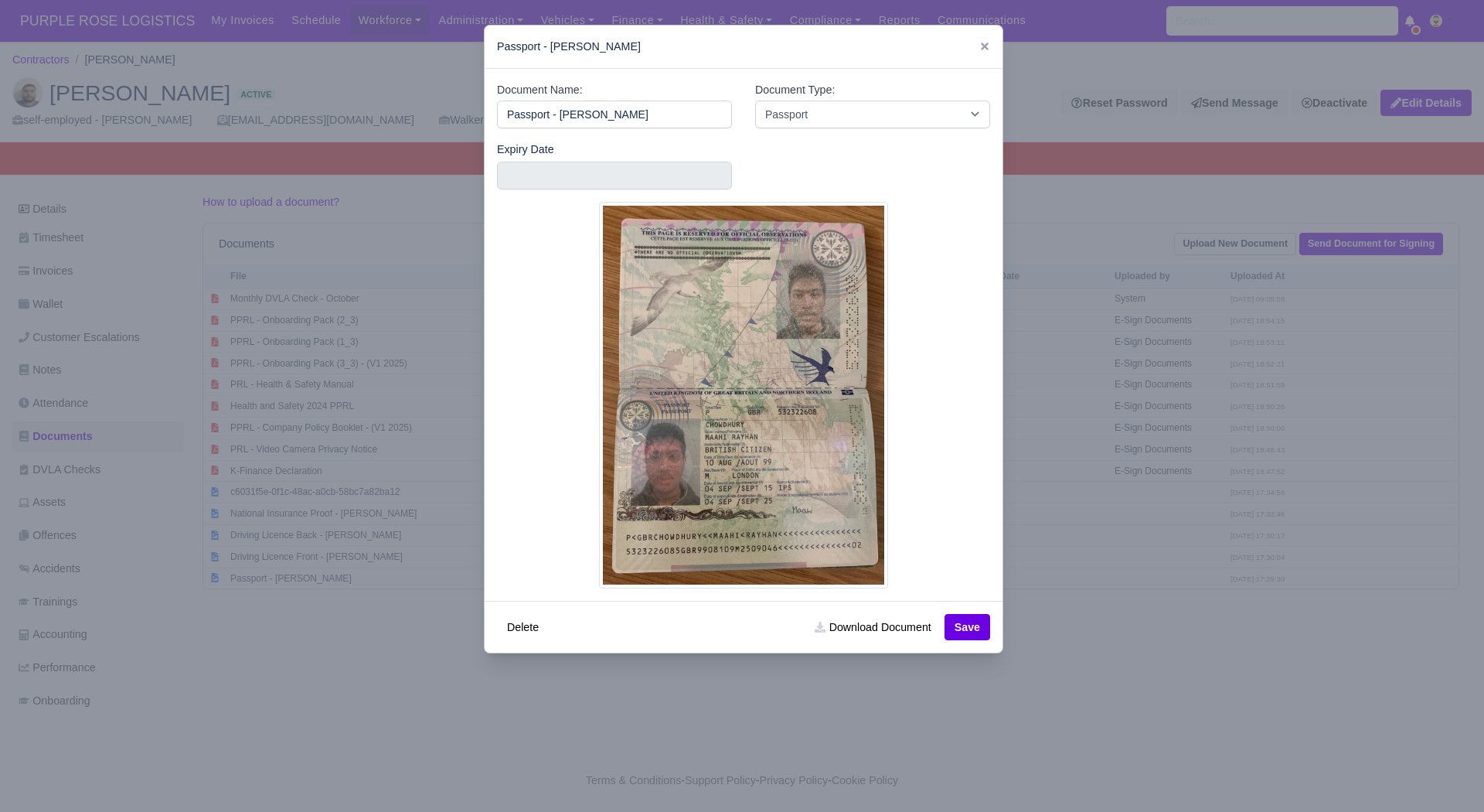
click at [791, 708] on div at bounding box center [742, 406] width 1484 height 812
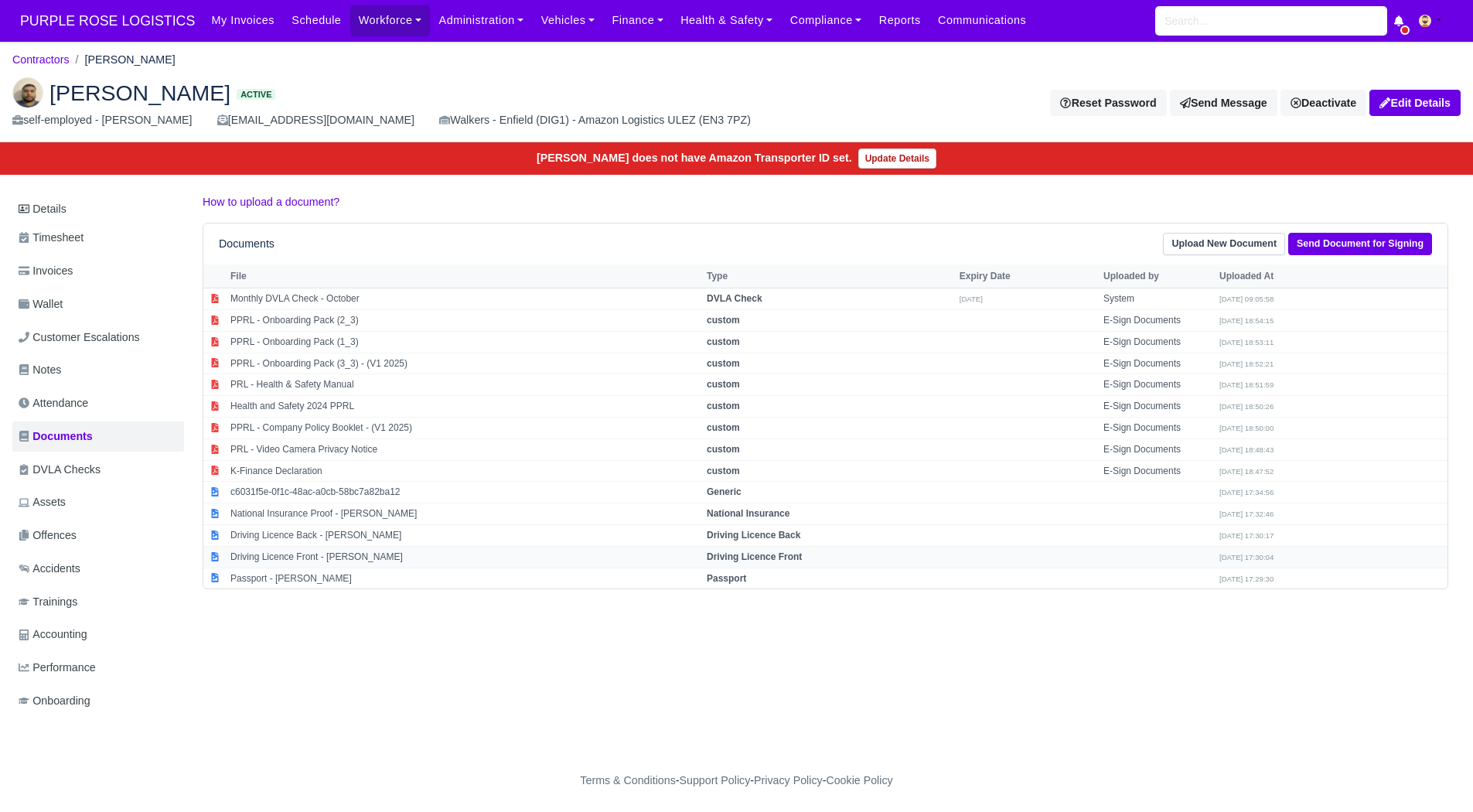
click at [355, 547] on td "Driving Licence Front - Maahi Chowdhury" at bounding box center [465, 556] width 477 height 21
select select "driving-licence-front"
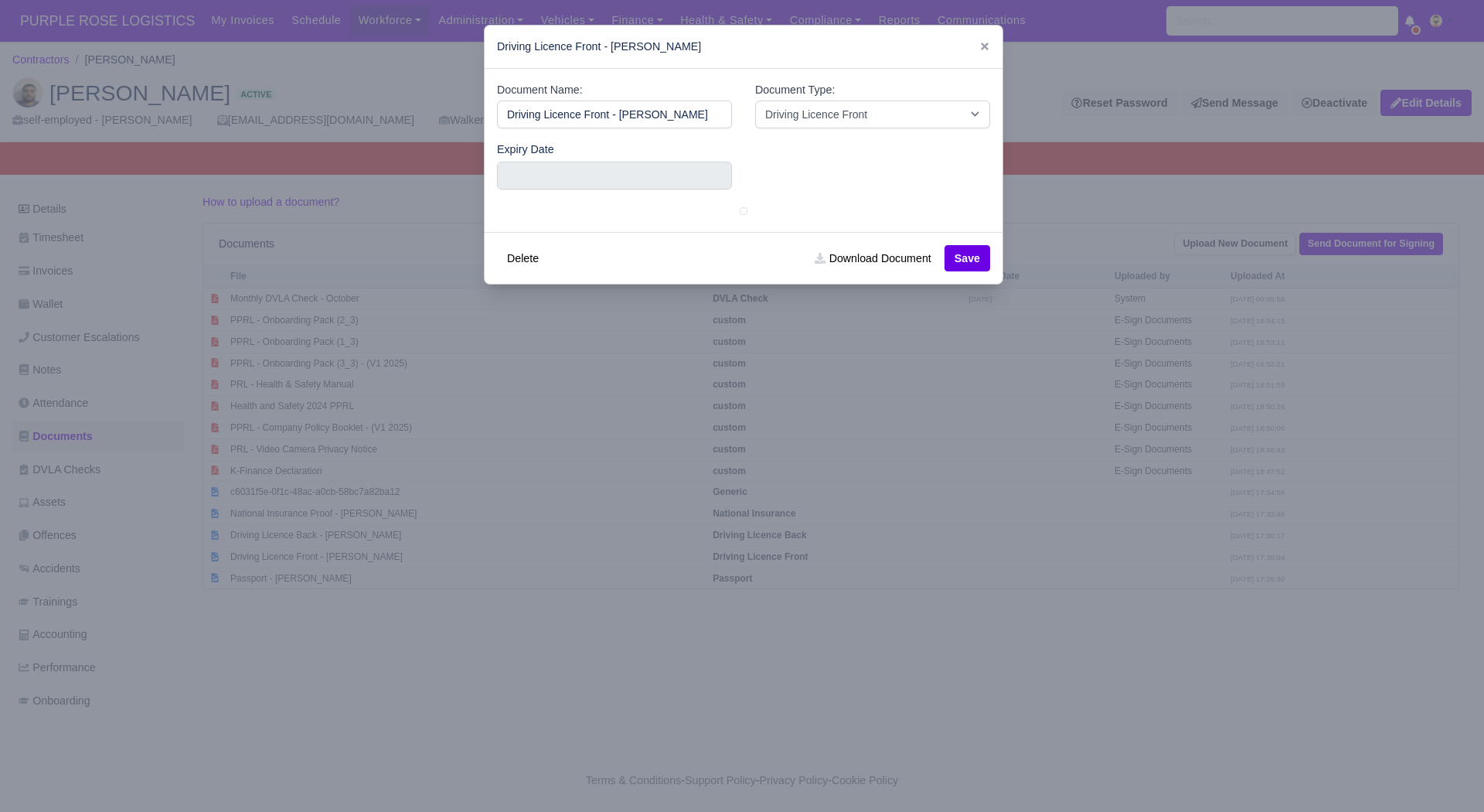
click at [992, 40] on div "Driving Licence Front - Maahi Chowdhury" at bounding box center [743, 47] width 518 height 44
click at [971, 44] on div "Driving Licence Front - Maahi Chowdhury" at bounding box center [743, 47] width 518 height 44
click at [981, 44] on icon at bounding box center [985, 47] width 8 height 8
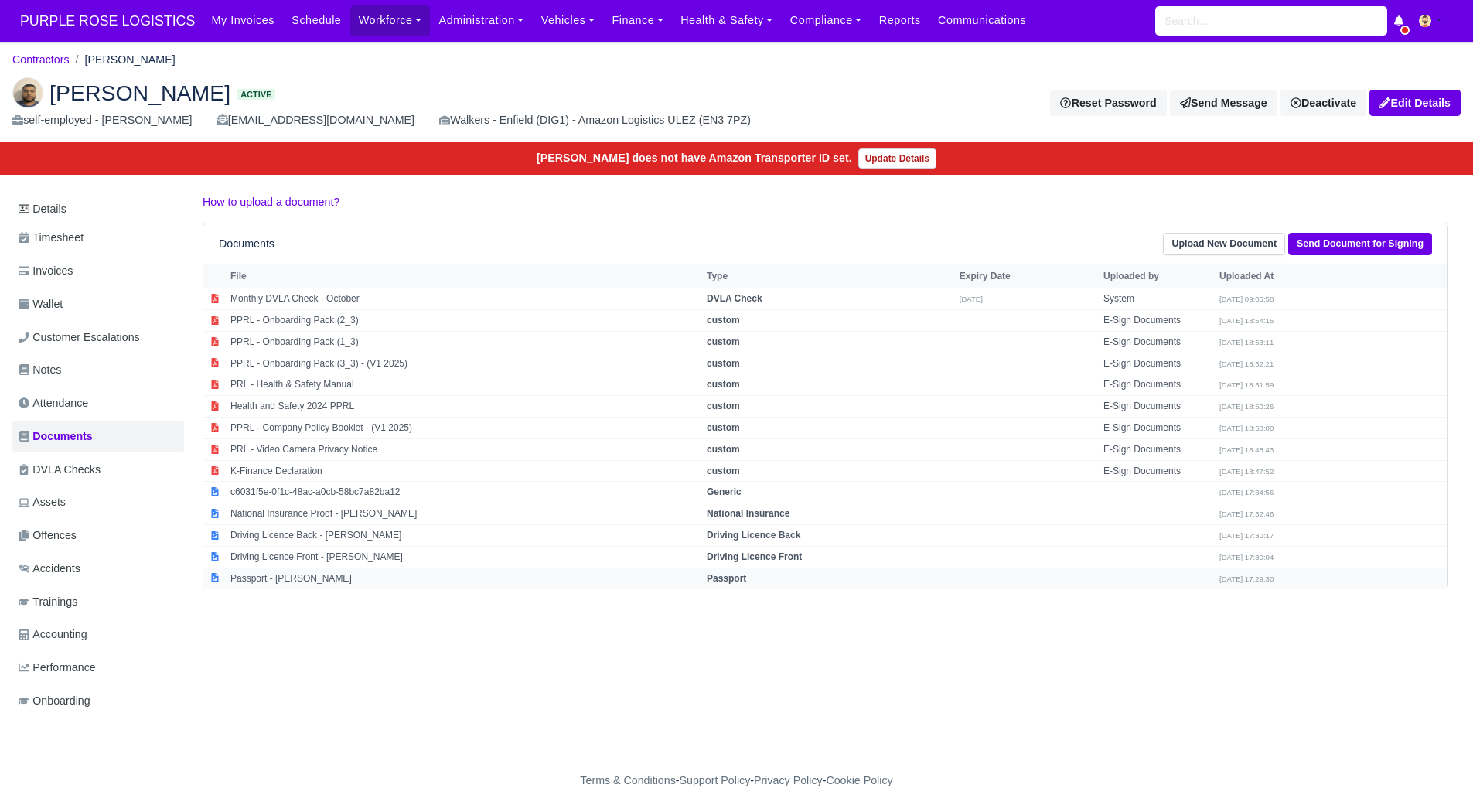
click at [338, 567] on td "Passport - Maahi Chowdhury" at bounding box center [465, 577] width 477 height 20
select select "passport"
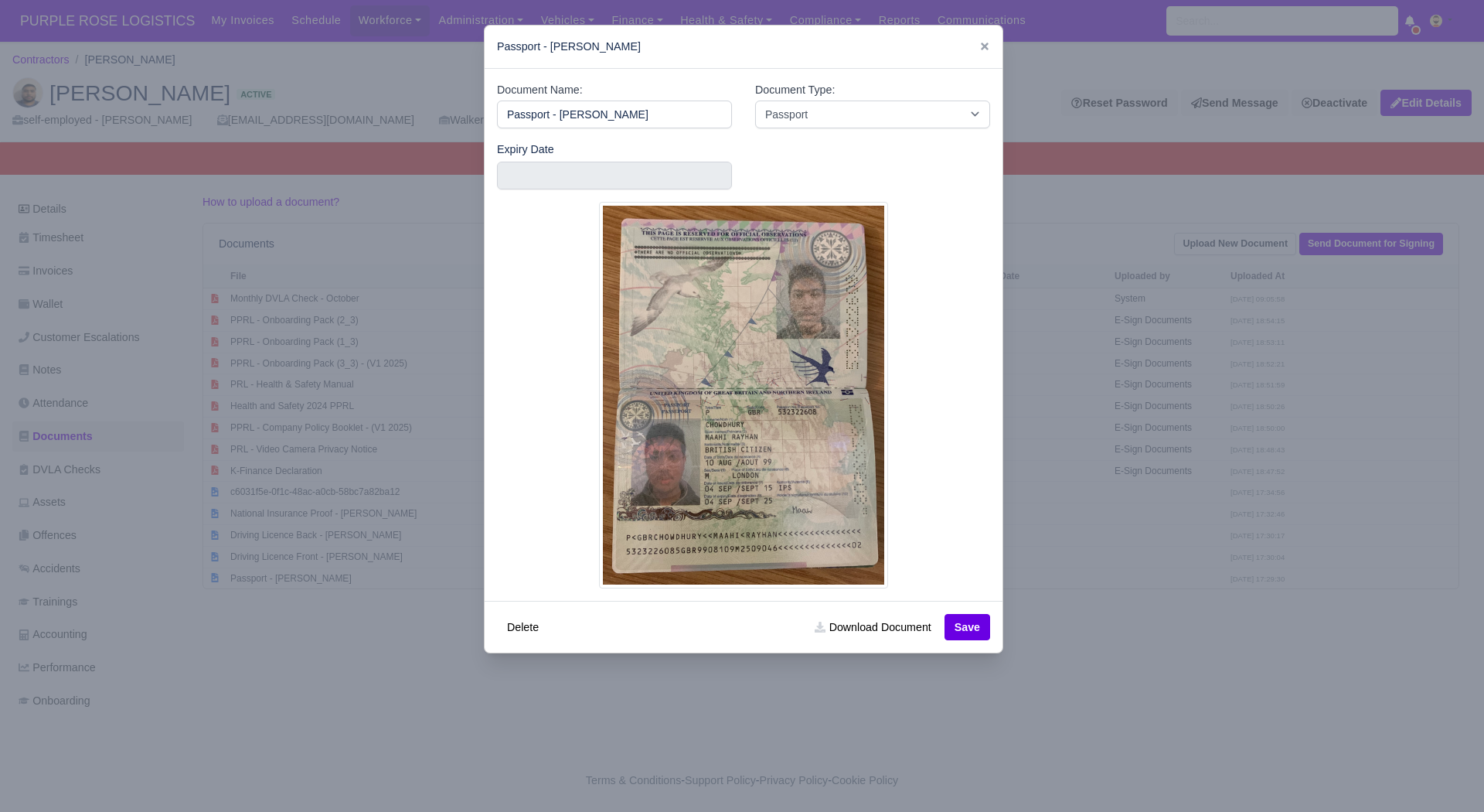
click at [1113, 592] on div at bounding box center [742, 406] width 1484 height 812
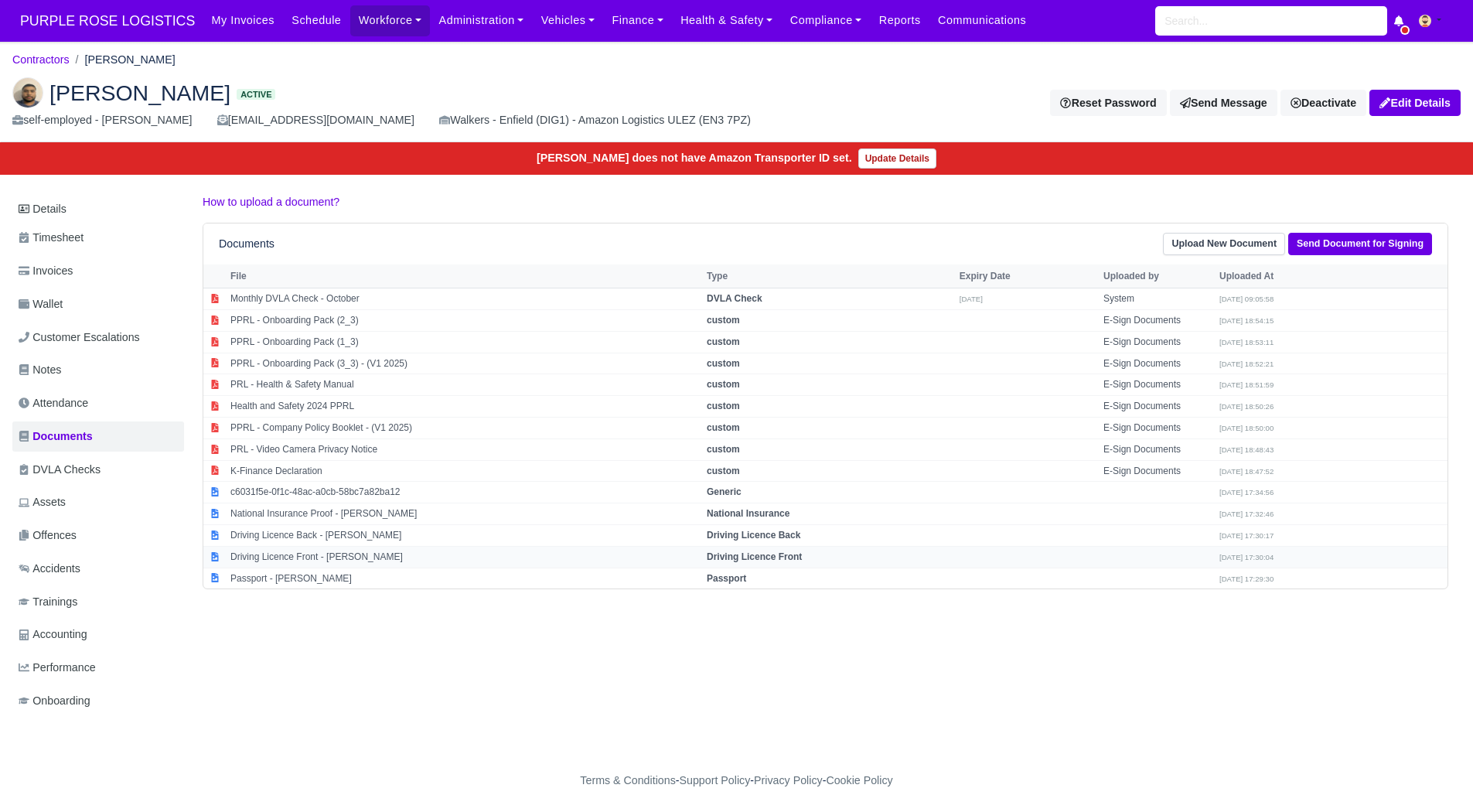
click at [360, 557] on td "Driving Licence Front - Maahi Chowdhury" at bounding box center [465, 556] width 477 height 21
select select "driving-licence-front"
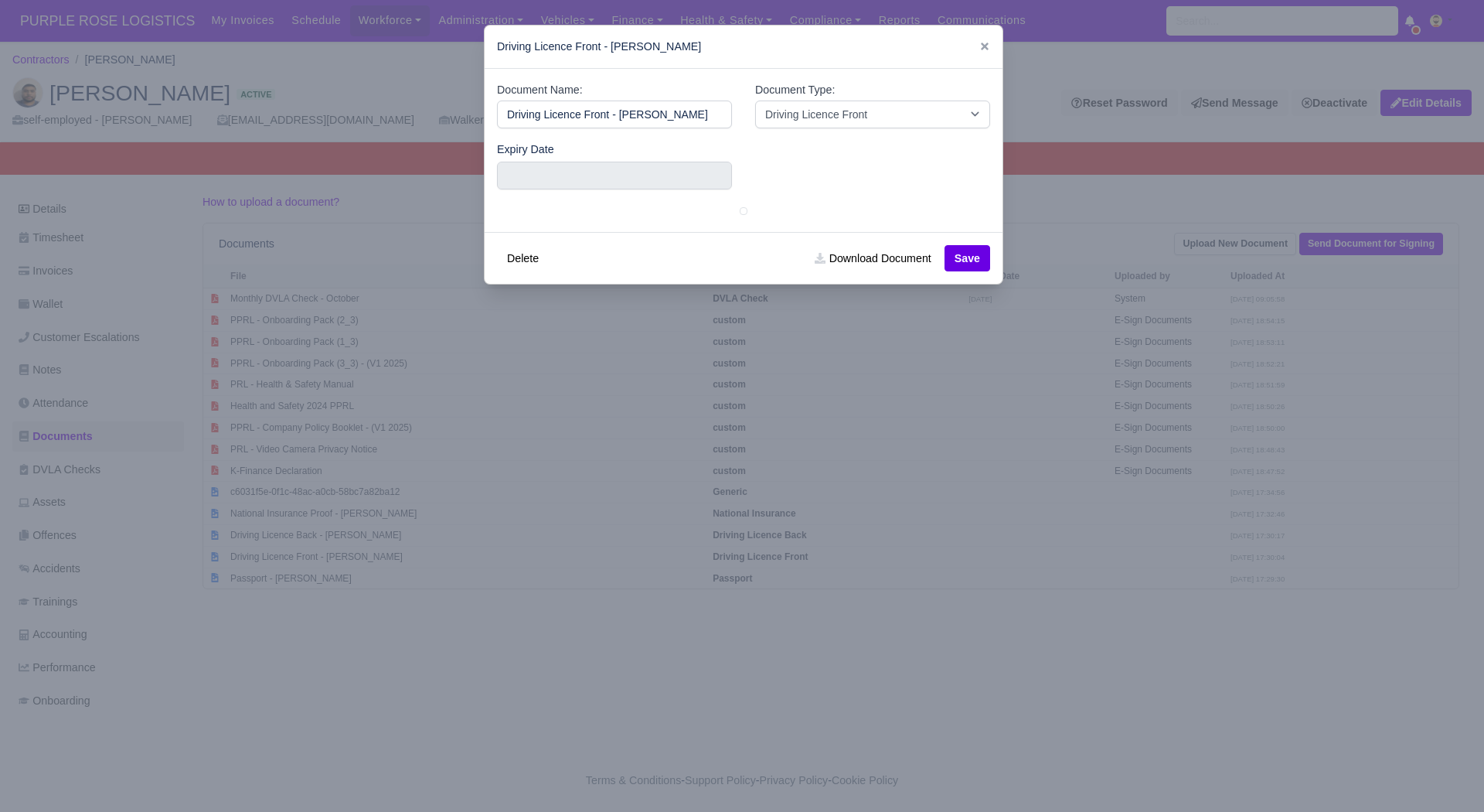
click at [414, 512] on div at bounding box center [742, 406] width 1484 height 812
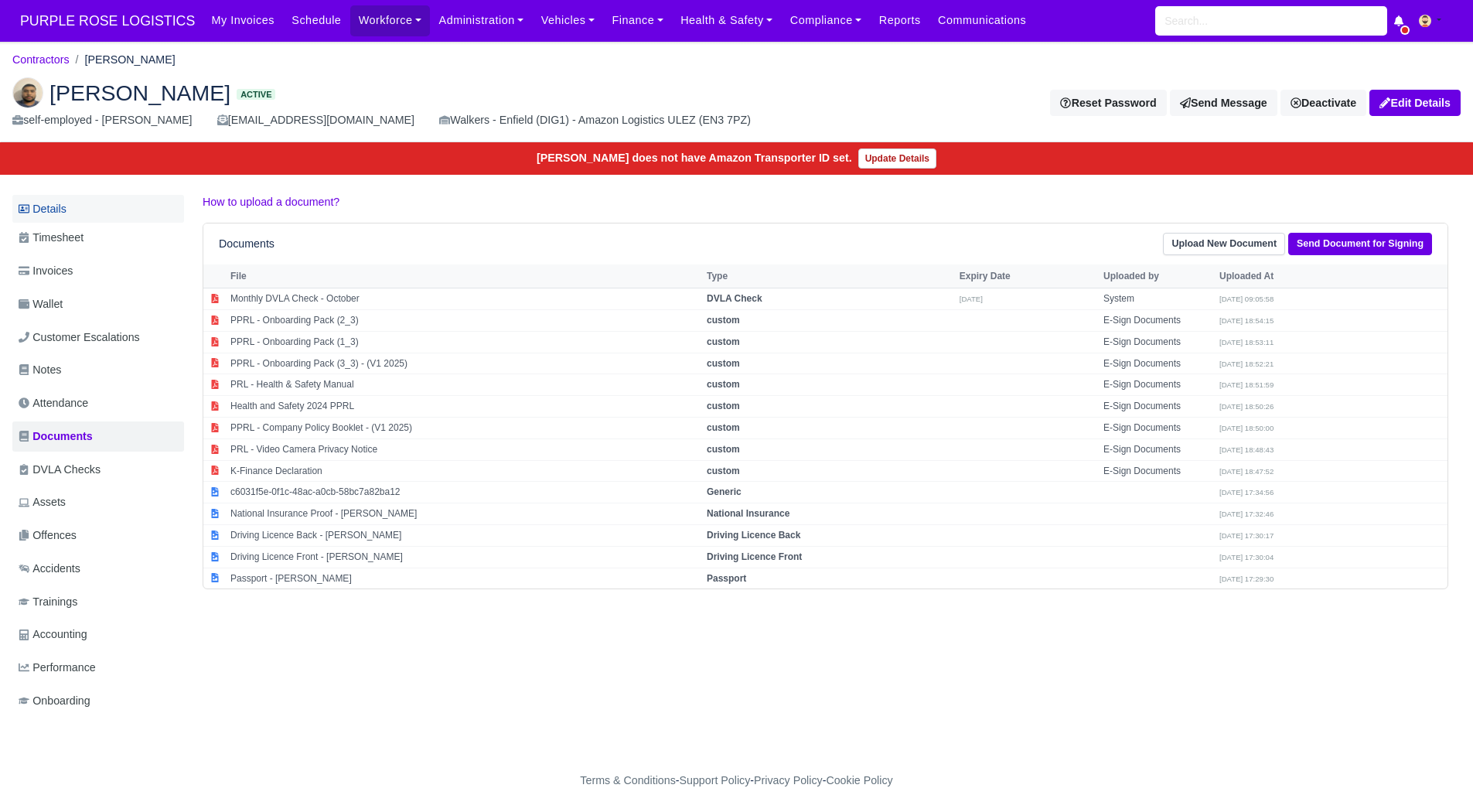
click at [56, 198] on link "Details" at bounding box center [98, 208] width 171 height 28
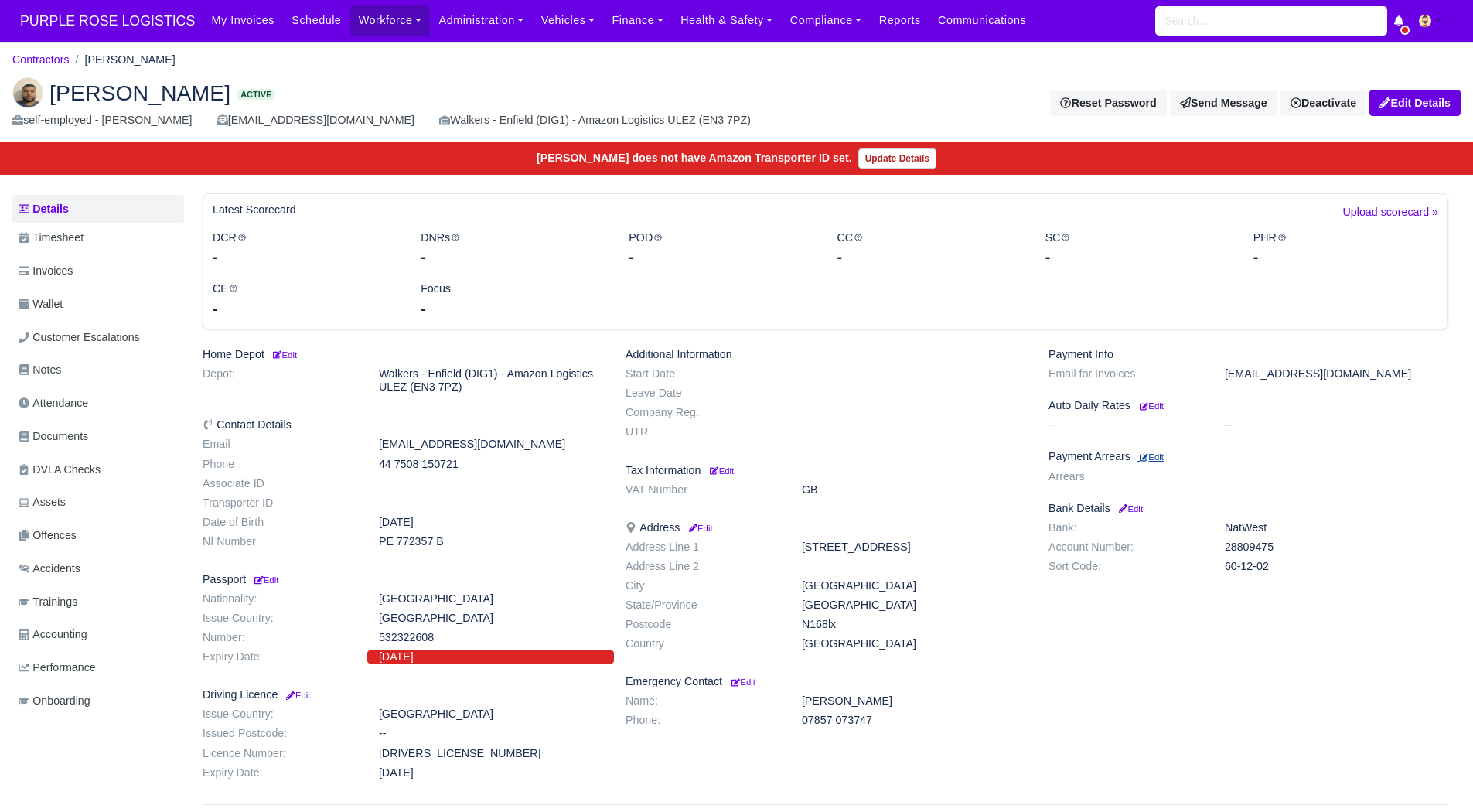
click at [1164, 454] on small "Edit" at bounding box center [1152, 457] width 24 height 10
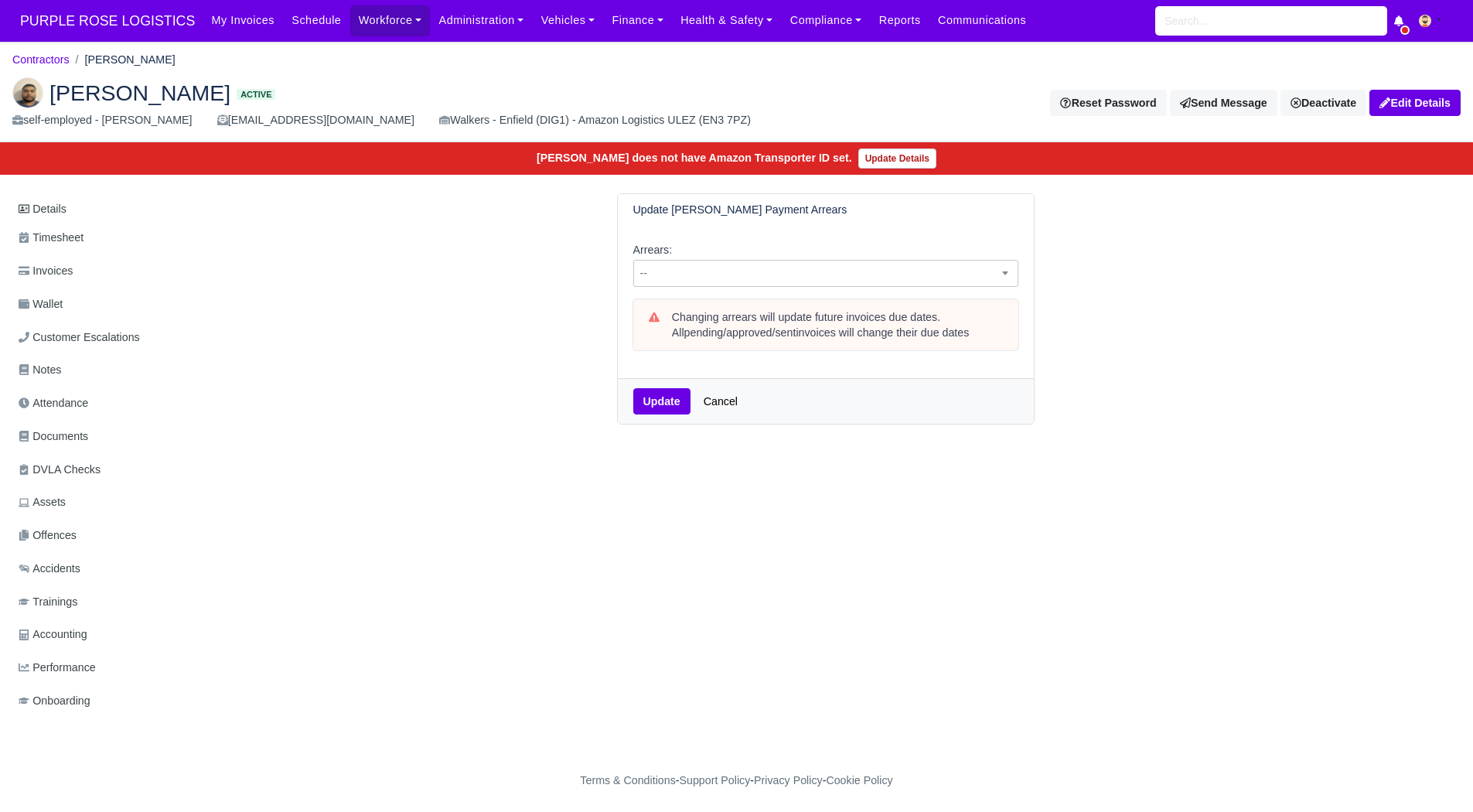
click at [759, 285] on span "--" at bounding box center [826, 273] width 385 height 27
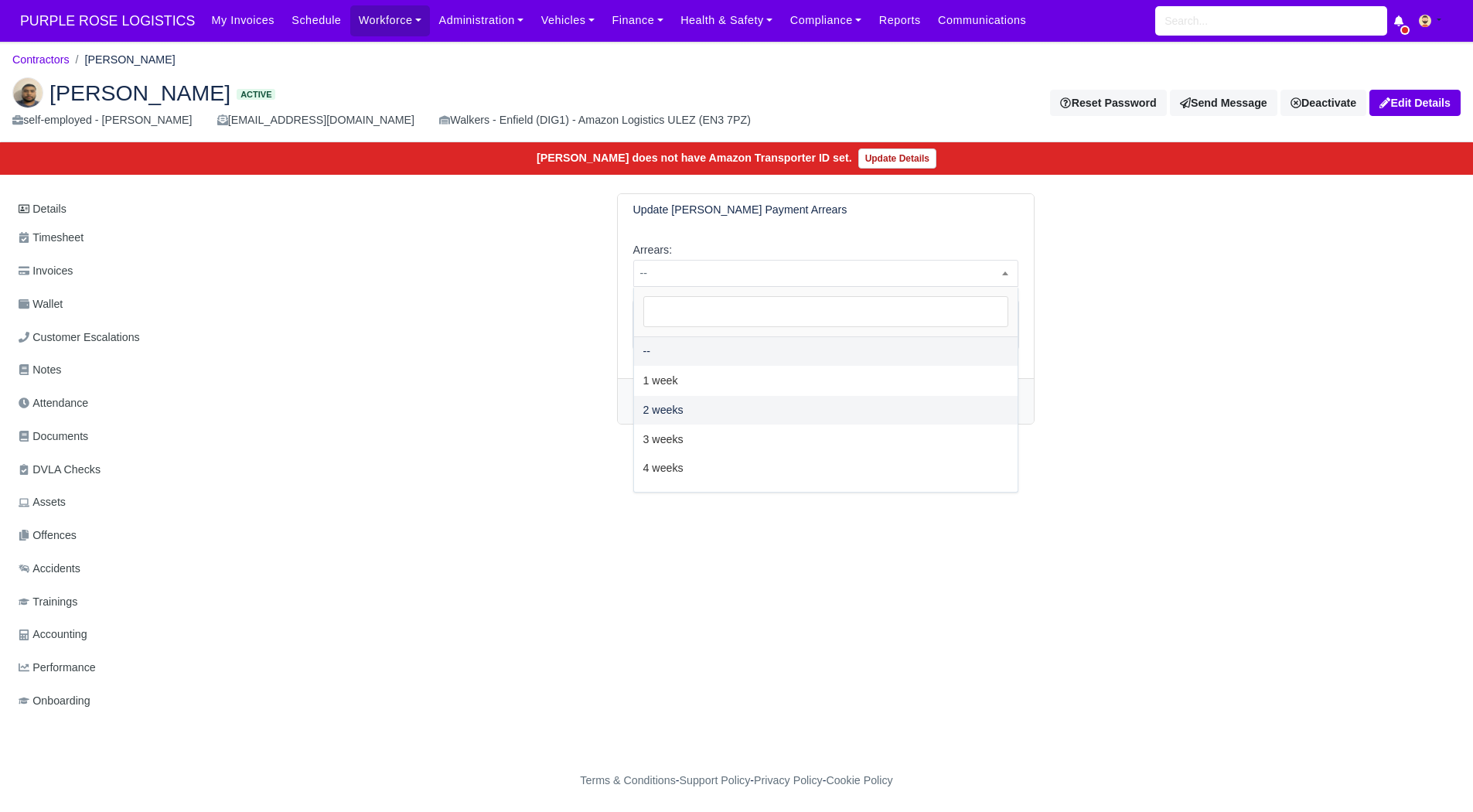
select select "2W"
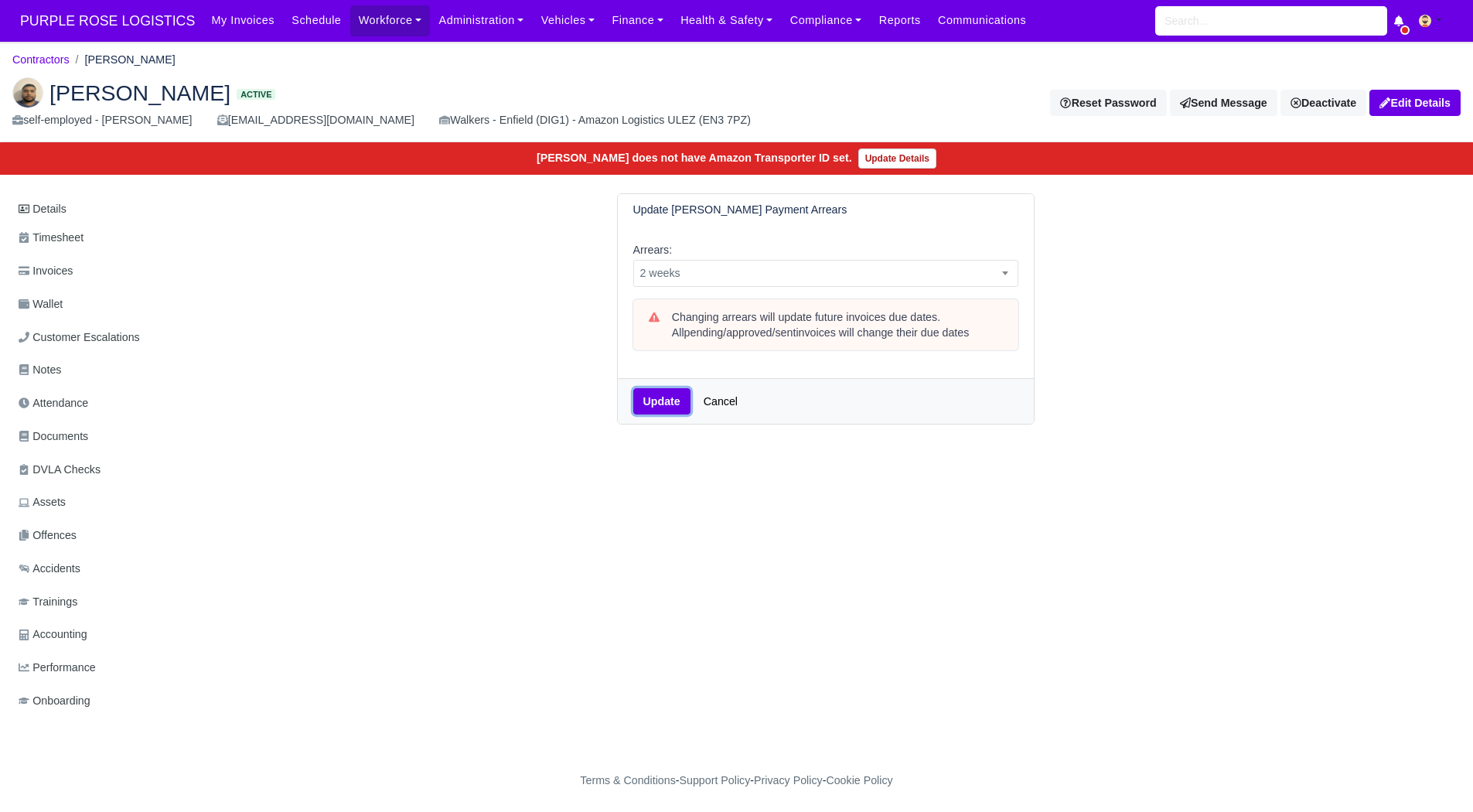
click at [654, 400] on button "Update" at bounding box center [662, 401] width 57 height 26
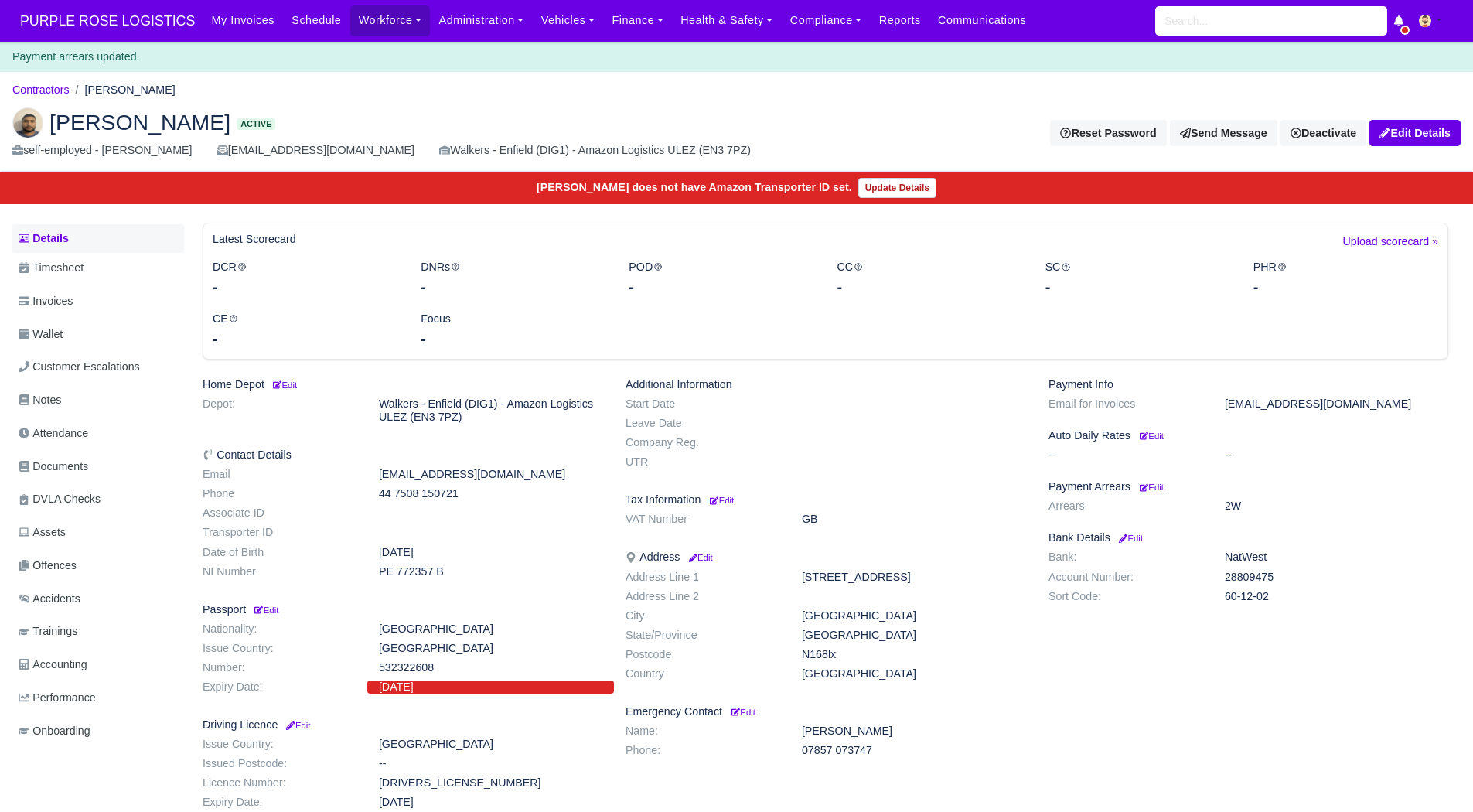
click at [77, 242] on link "Details" at bounding box center [98, 238] width 171 height 28
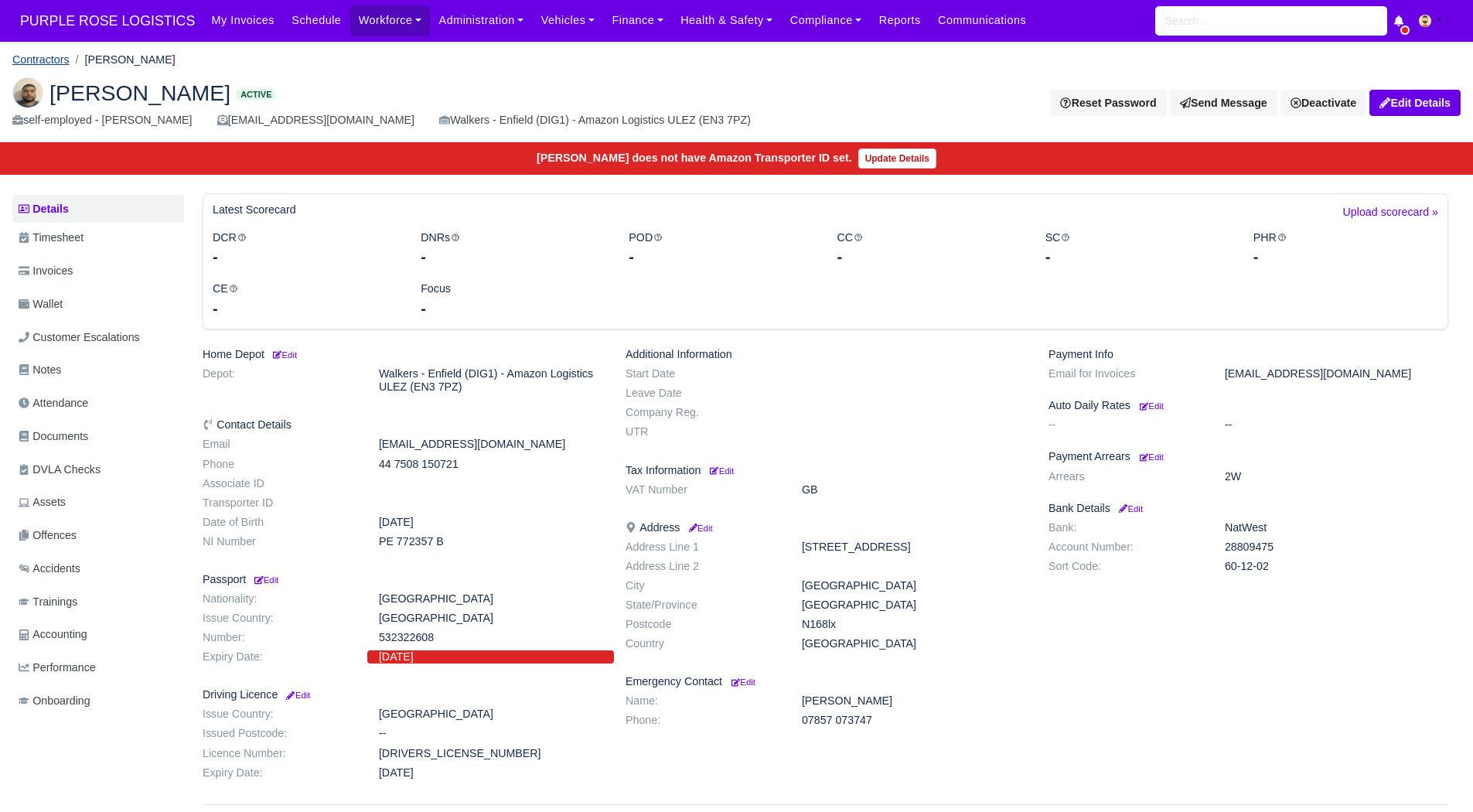
click at [47, 62] on link "Contractors" at bounding box center [41, 59] width 57 height 13
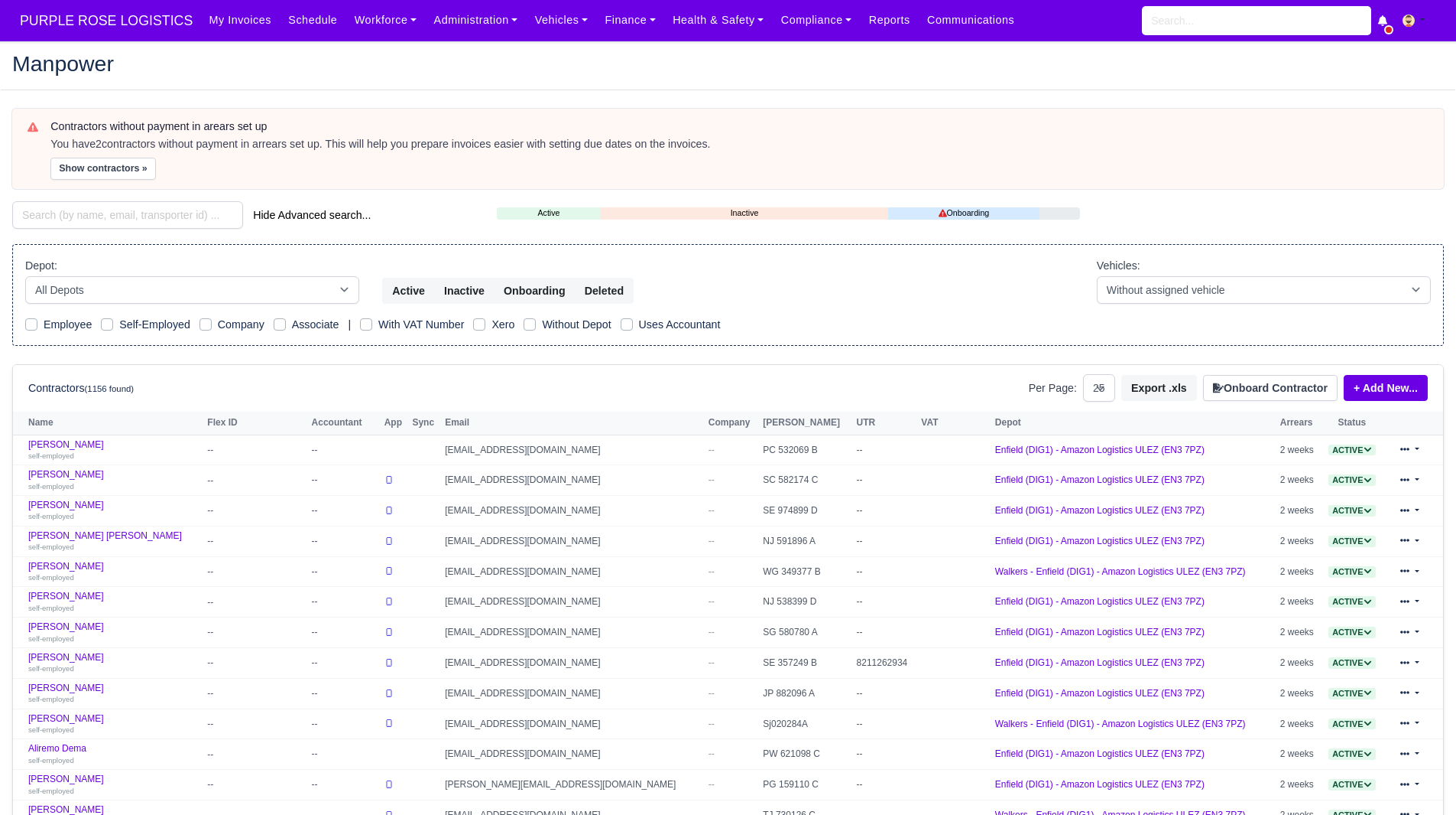
select select "25"
click at [110, 177] on button "Show contractors »" at bounding box center [103, 168] width 106 height 22
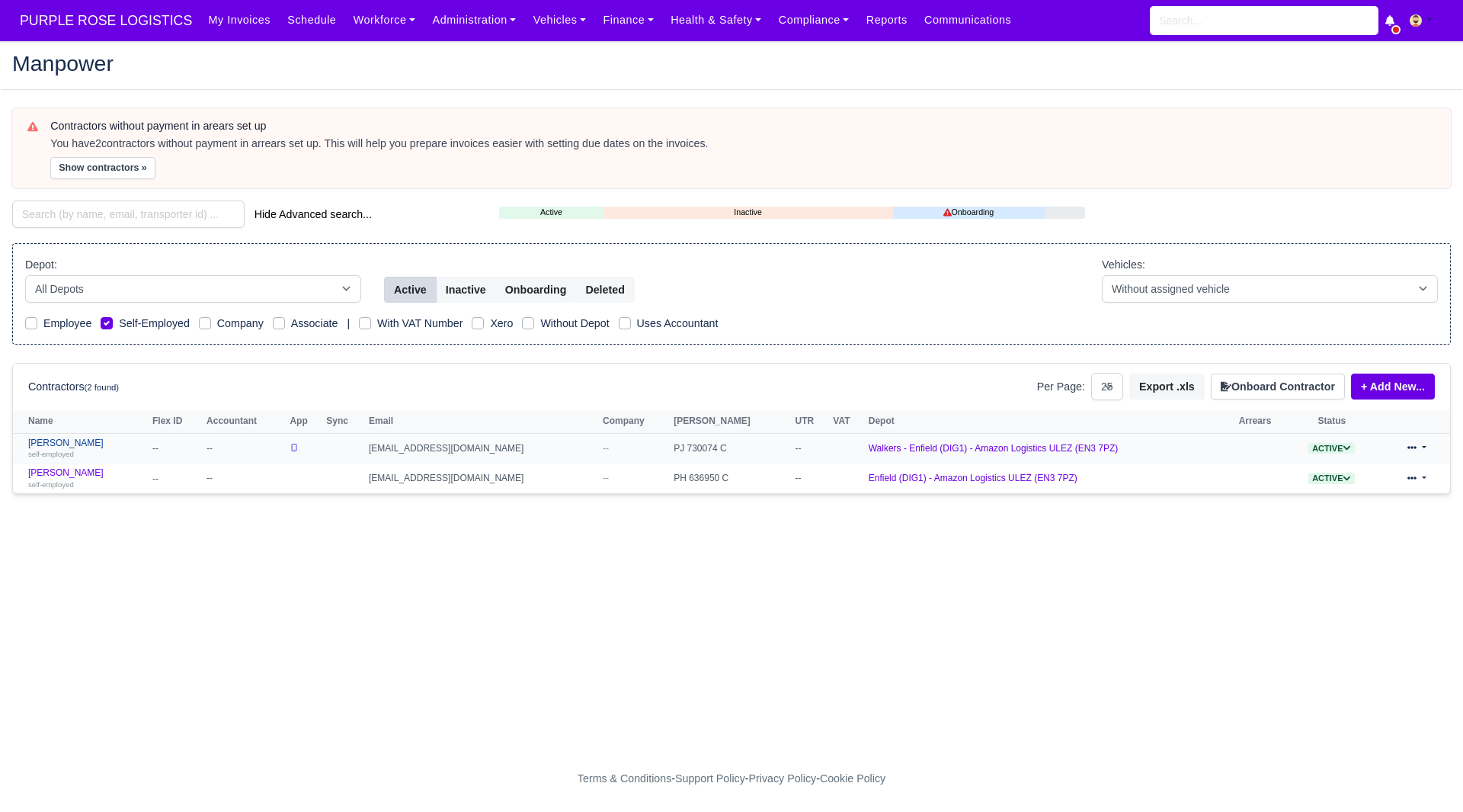
click at [86, 448] on link "Mark Adomako self-employed" at bounding box center [86, 448] width 117 height 22
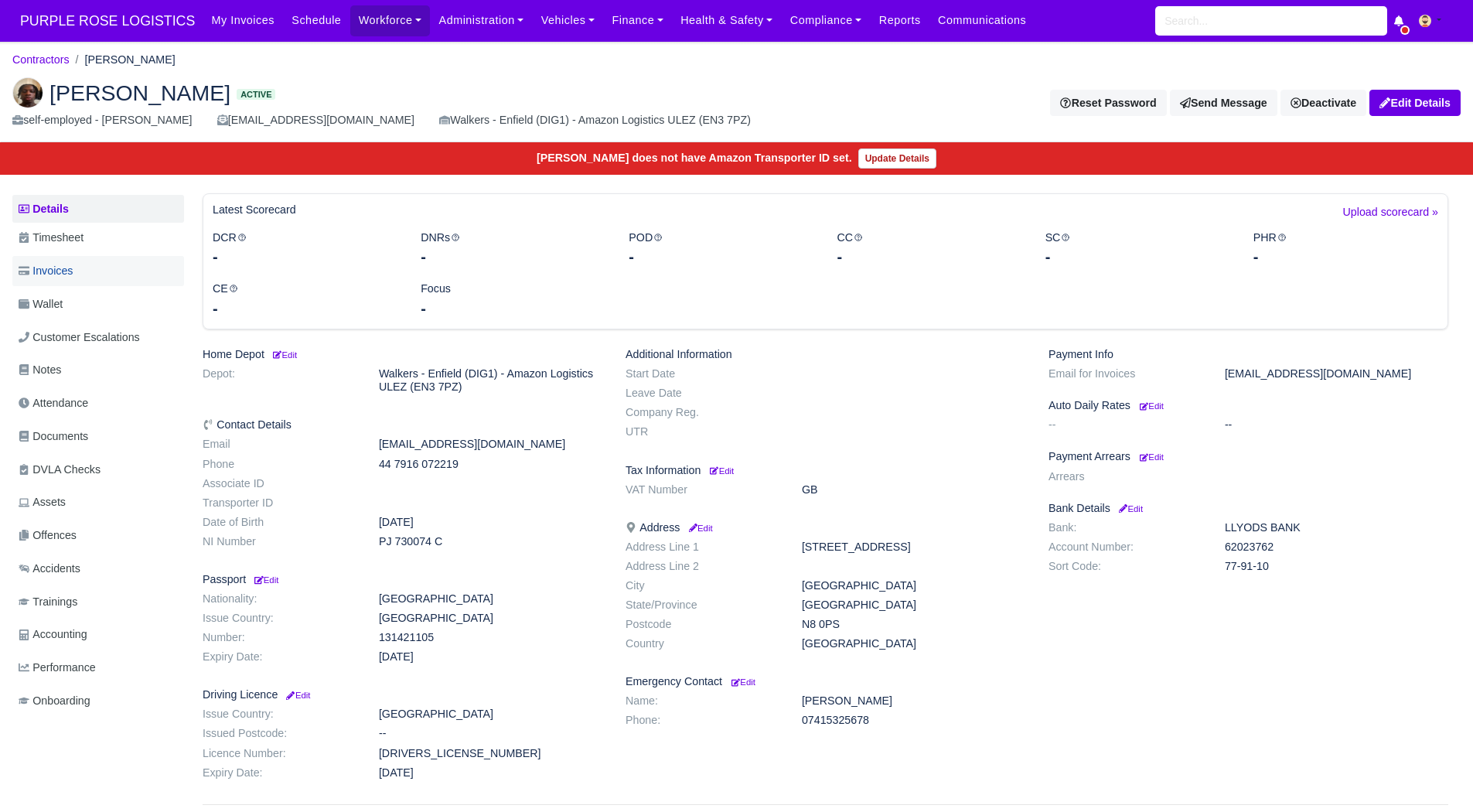
click at [73, 268] on span "Invoices" at bounding box center [46, 270] width 54 height 18
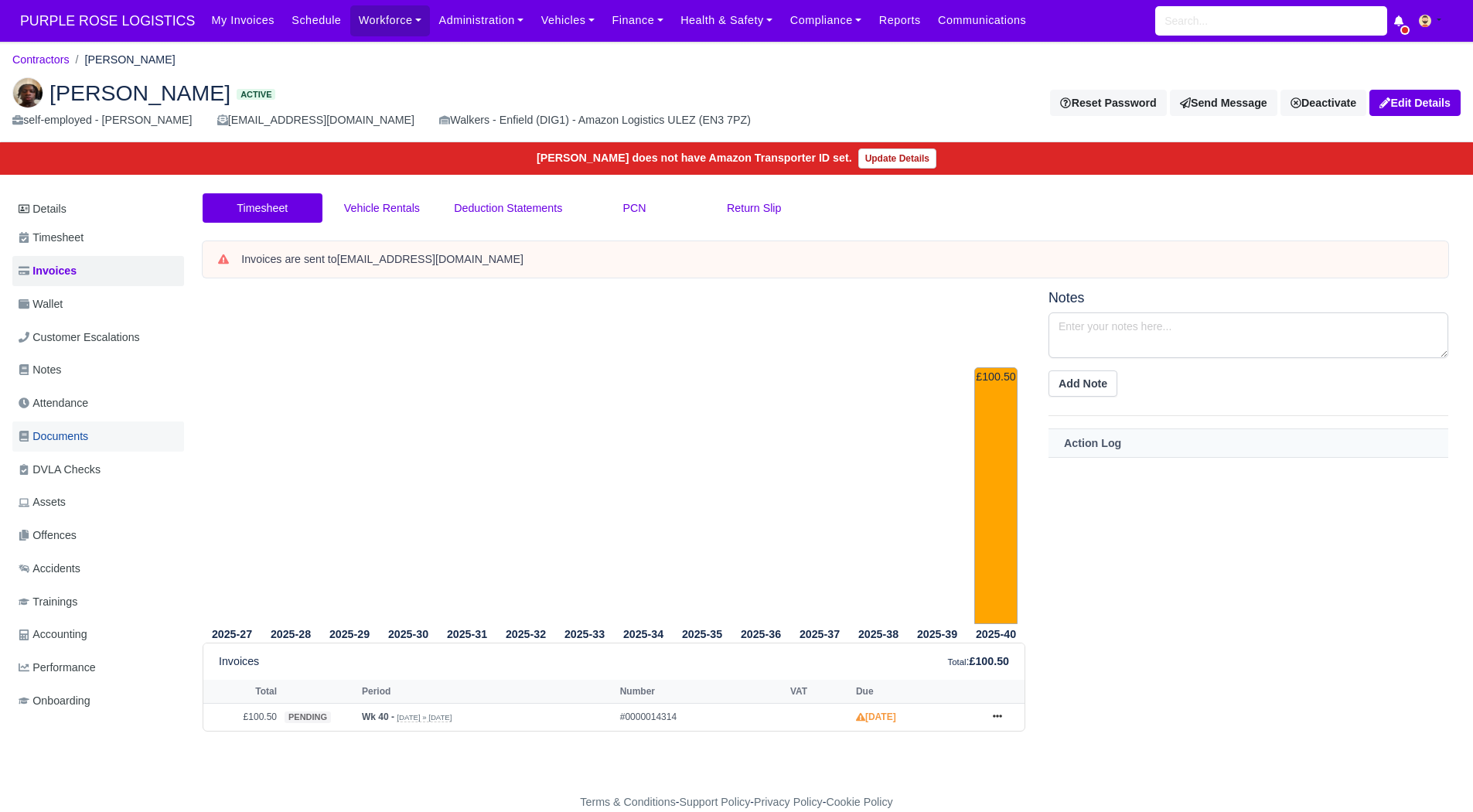
click at [88, 428] on span "Documents" at bounding box center [54, 437] width 70 height 18
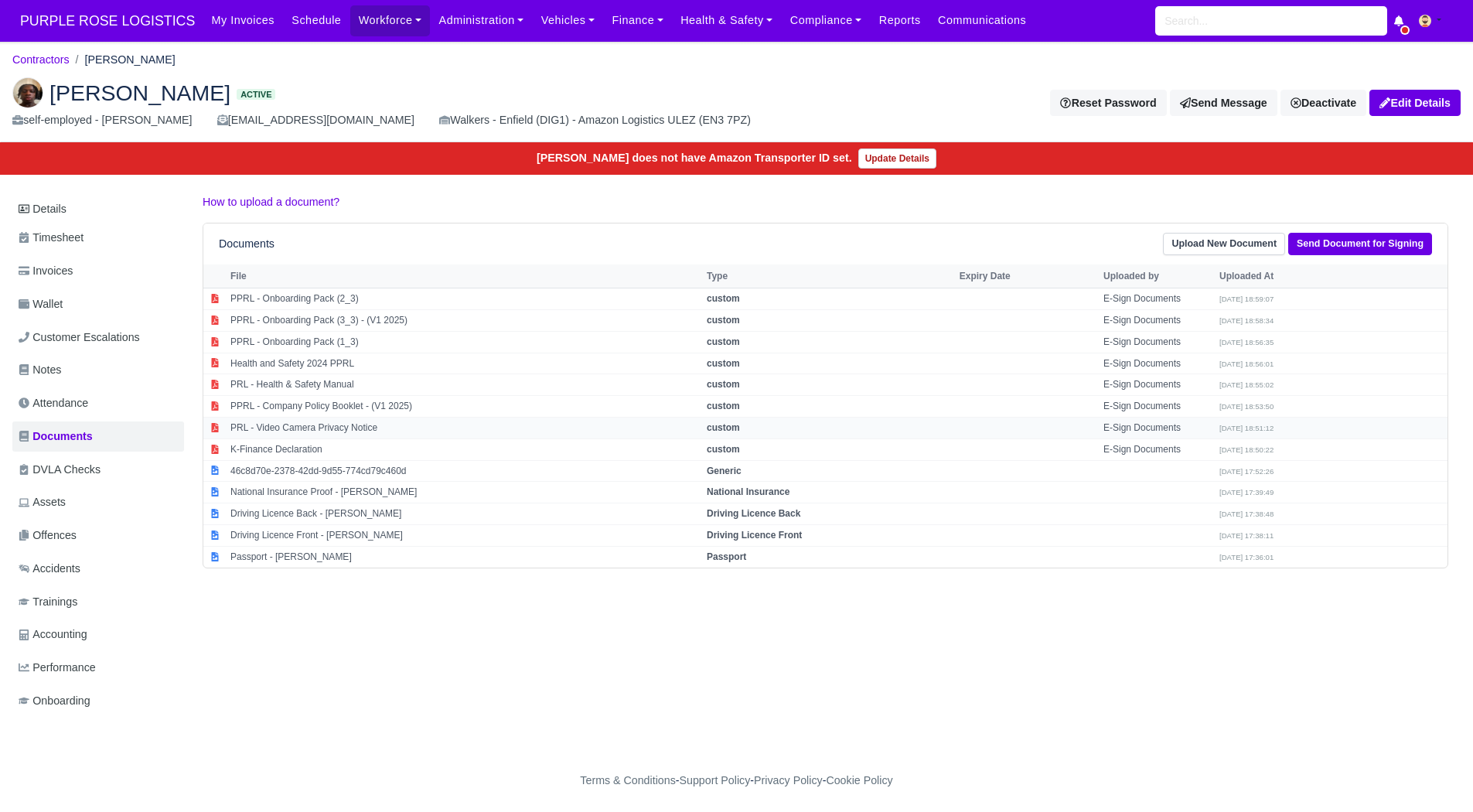
scroll to position [12, 0]
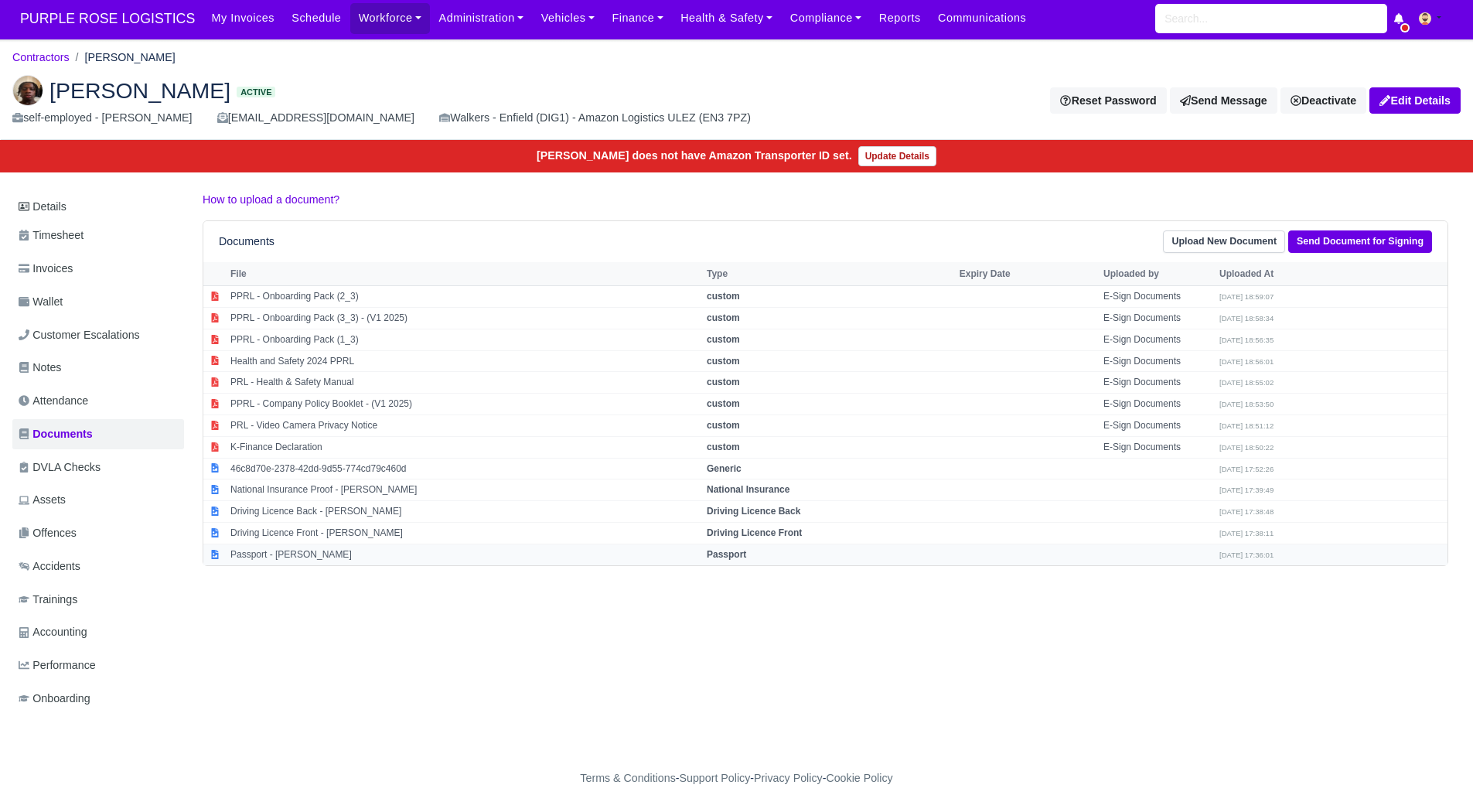
click at [318, 546] on td "Passport - [PERSON_NAME]" at bounding box center [465, 553] width 477 height 20
select select "passport"
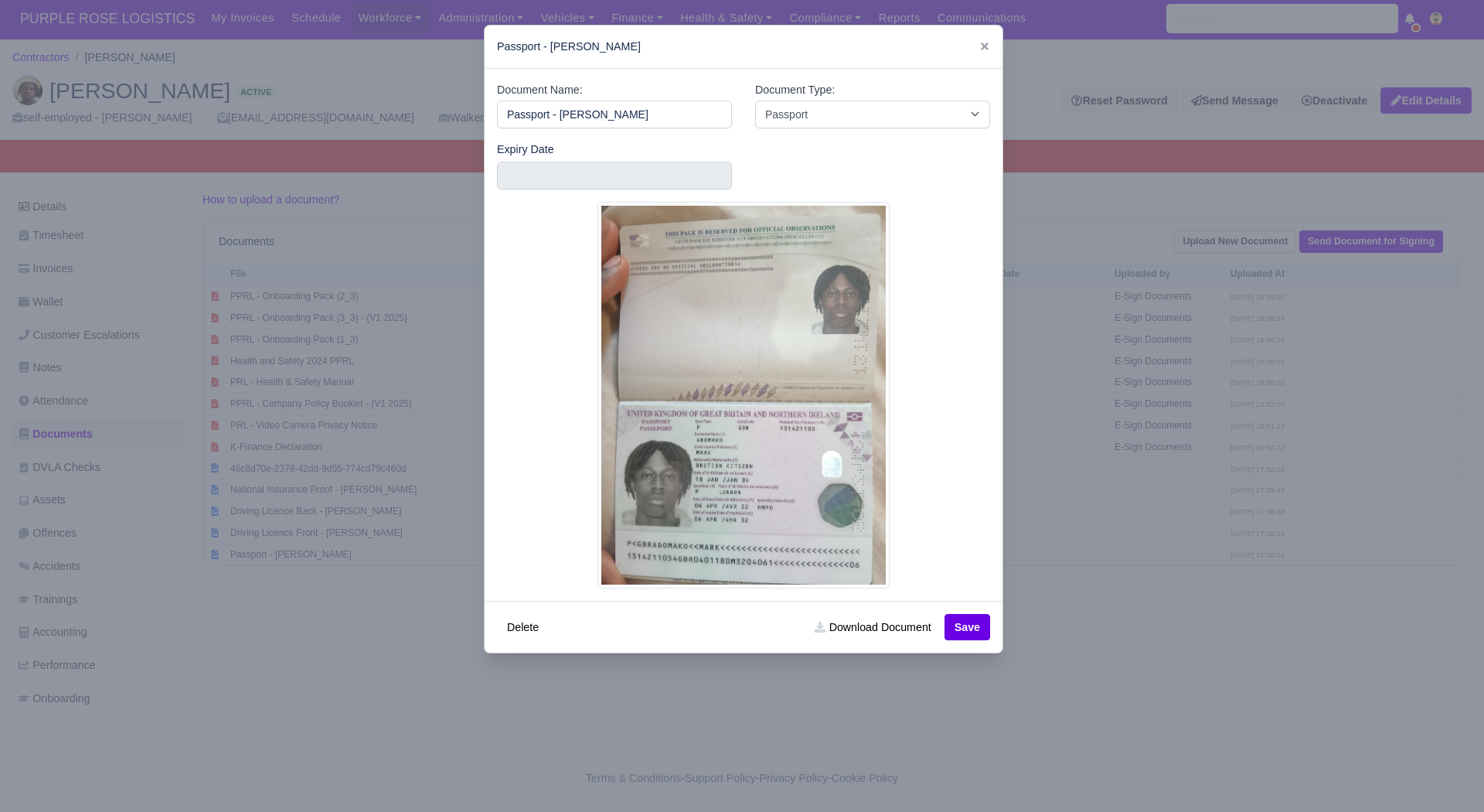
click at [1070, 802] on div at bounding box center [742, 406] width 1484 height 812
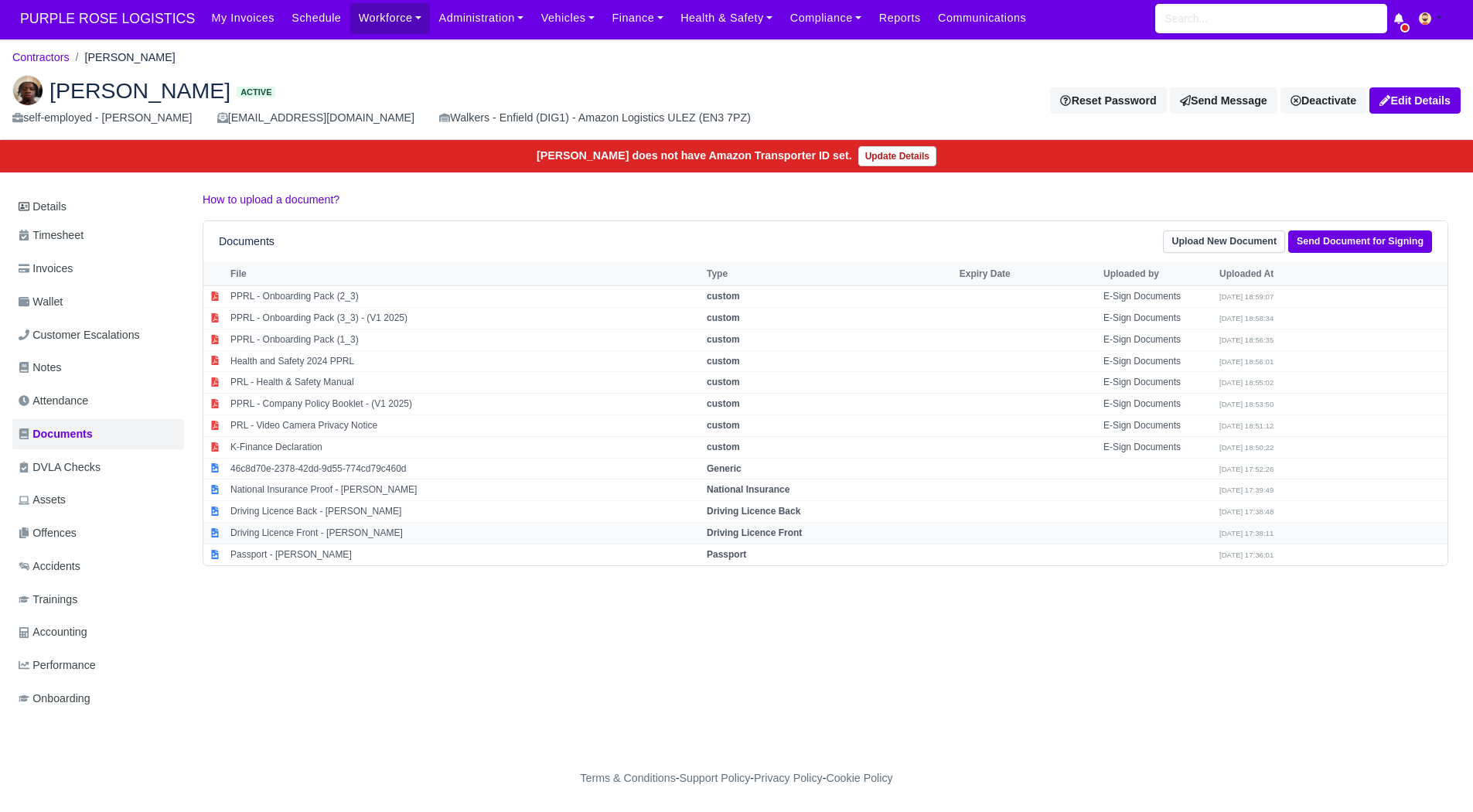
click at [337, 522] on td "Driving Licence Front - Mark Adomako" at bounding box center [465, 533] width 477 height 21
select select "driving-licence-front"
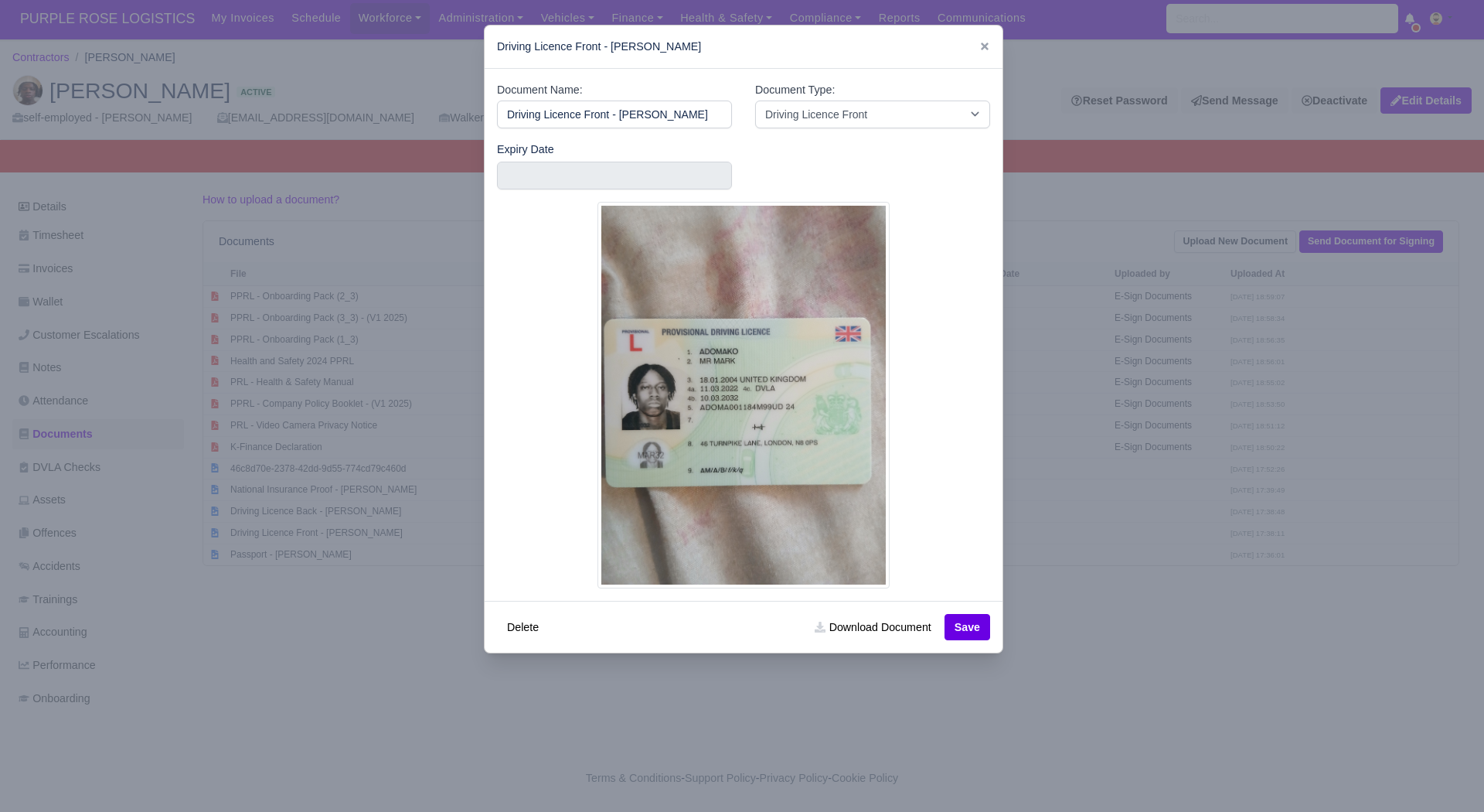
click at [1113, 657] on div at bounding box center [742, 406] width 1484 height 812
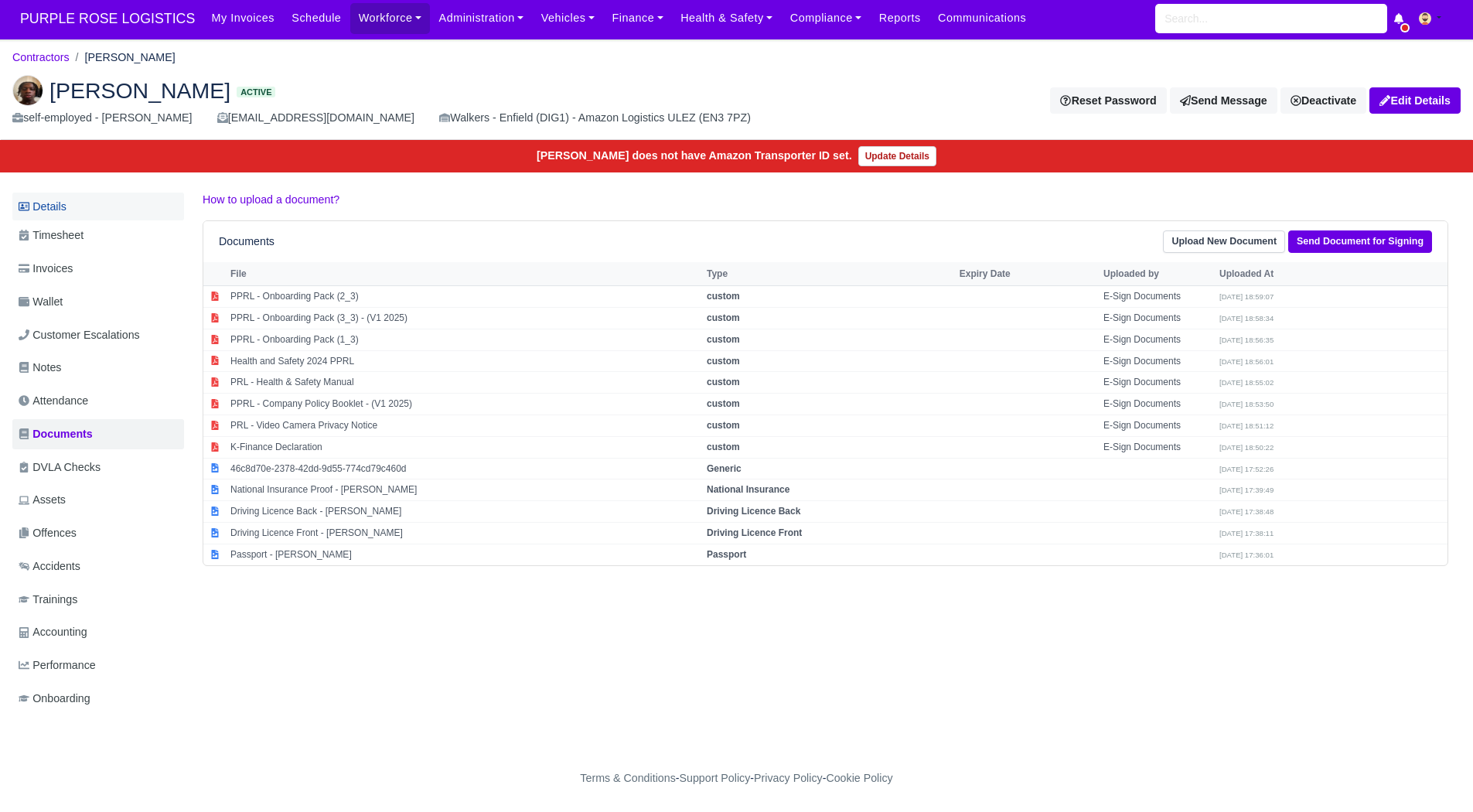
click at [71, 207] on link "Details" at bounding box center [98, 206] width 171 height 28
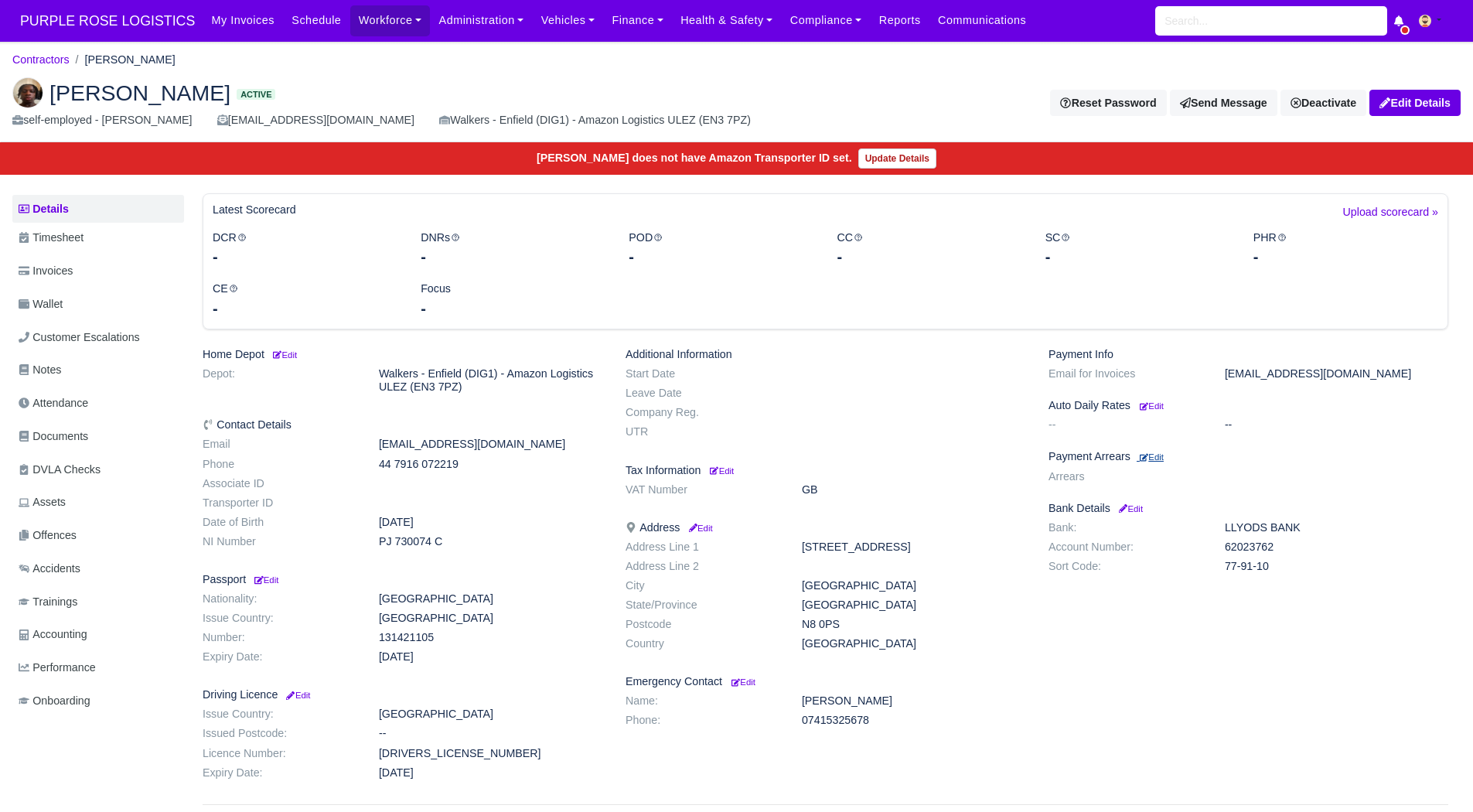
click at [1161, 452] on small "Edit" at bounding box center [1152, 457] width 24 height 10
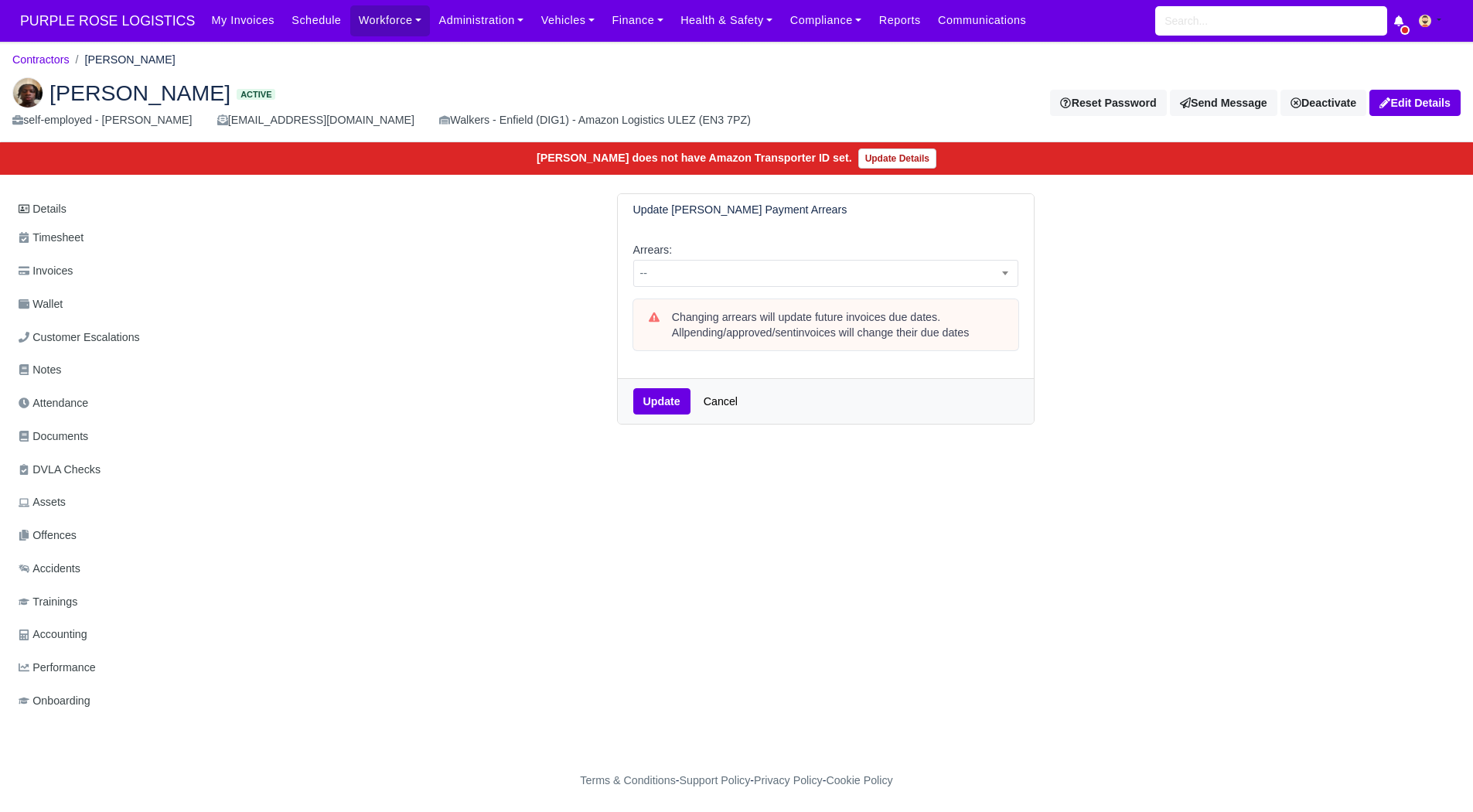
click at [871, 259] on div "Arrears: -- 1 week 2 weeks 3 weeks 4 weeks 5 weeks 6 weeks 7 weeks 8 weeks 9 we…" at bounding box center [826, 265] width 385 height 47
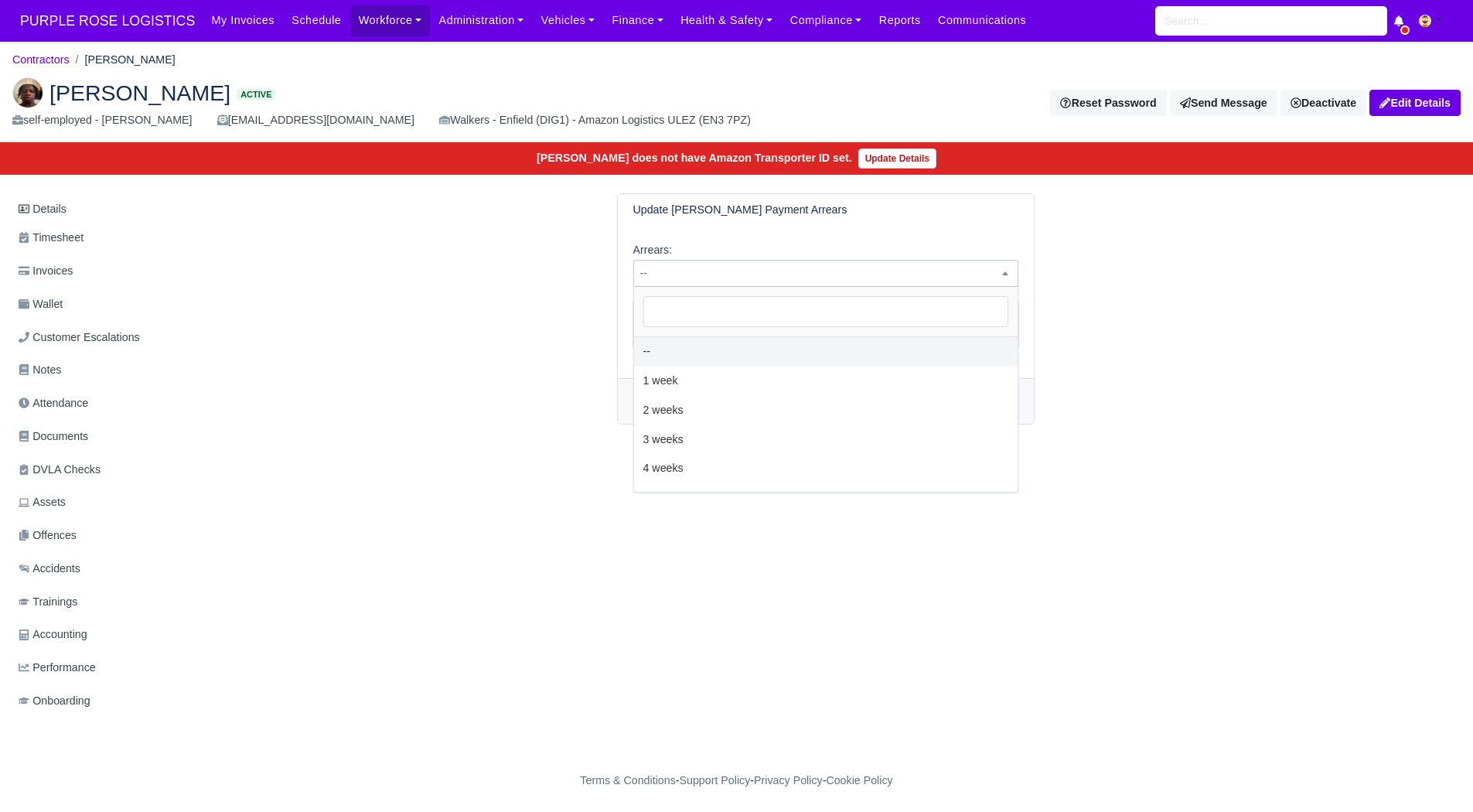
click at [858, 274] on span "--" at bounding box center [826, 273] width 383 height 19
select select "2W"
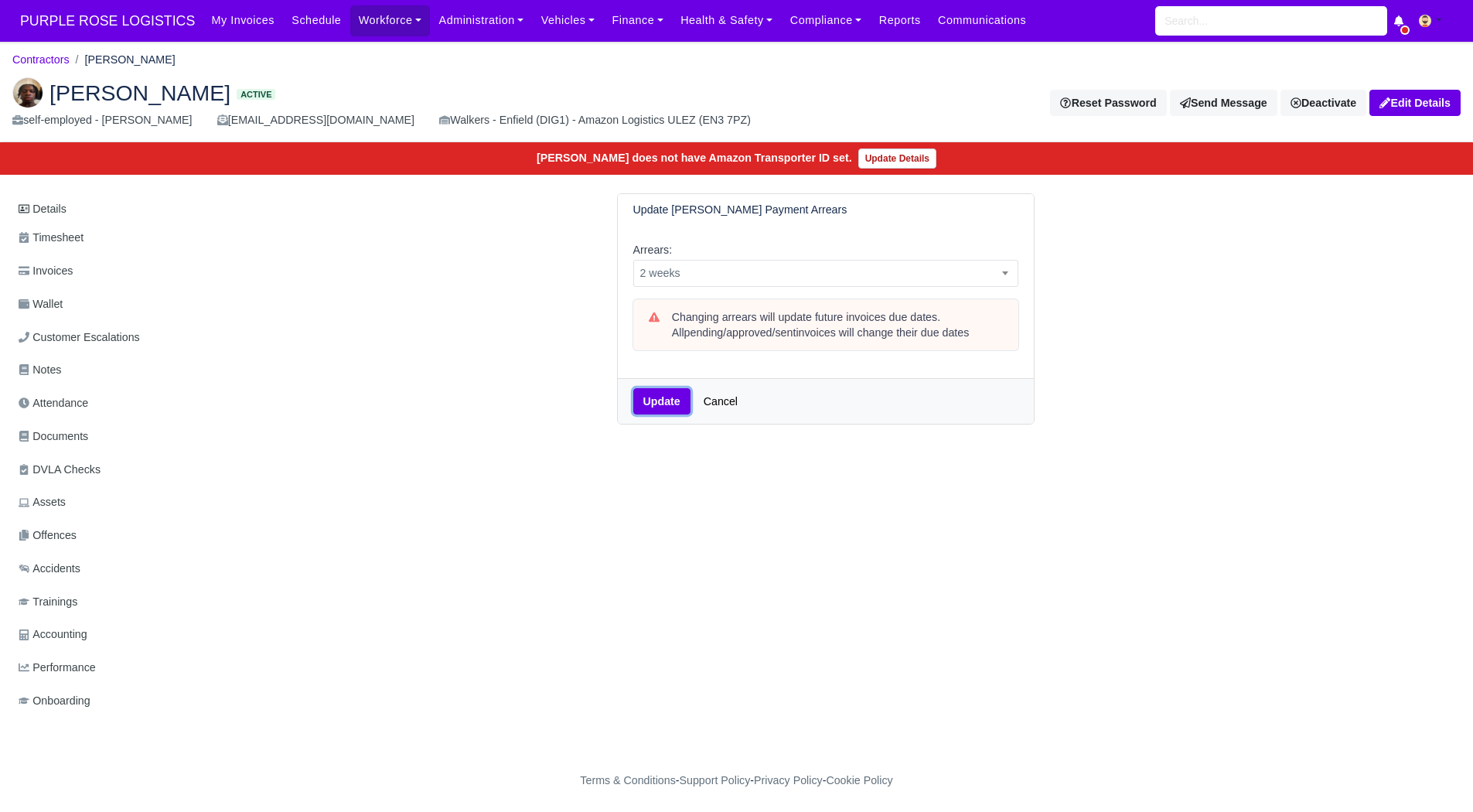
click at [663, 408] on button "Update" at bounding box center [662, 401] width 57 height 26
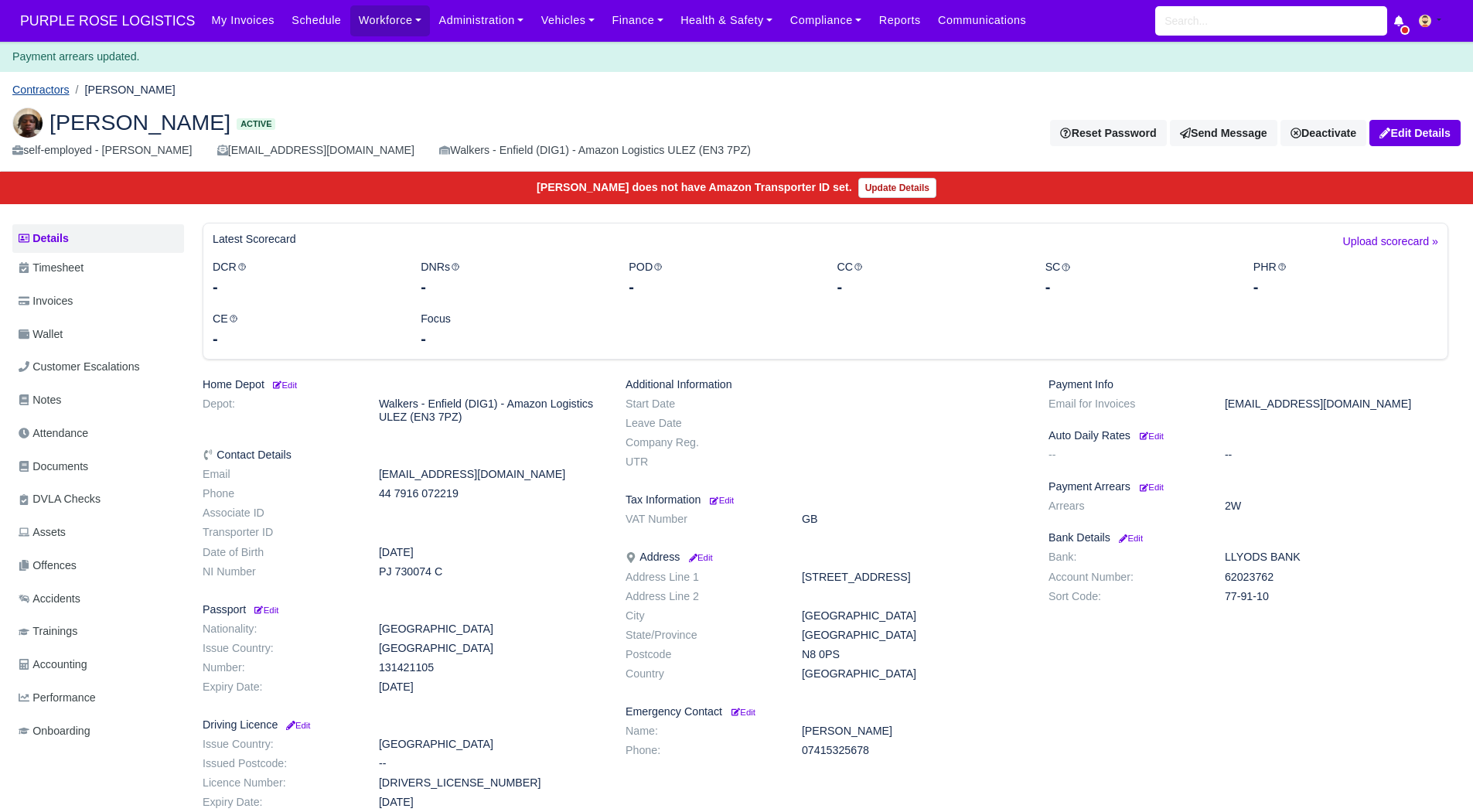
click at [28, 89] on link "Contractors" at bounding box center [41, 89] width 57 height 13
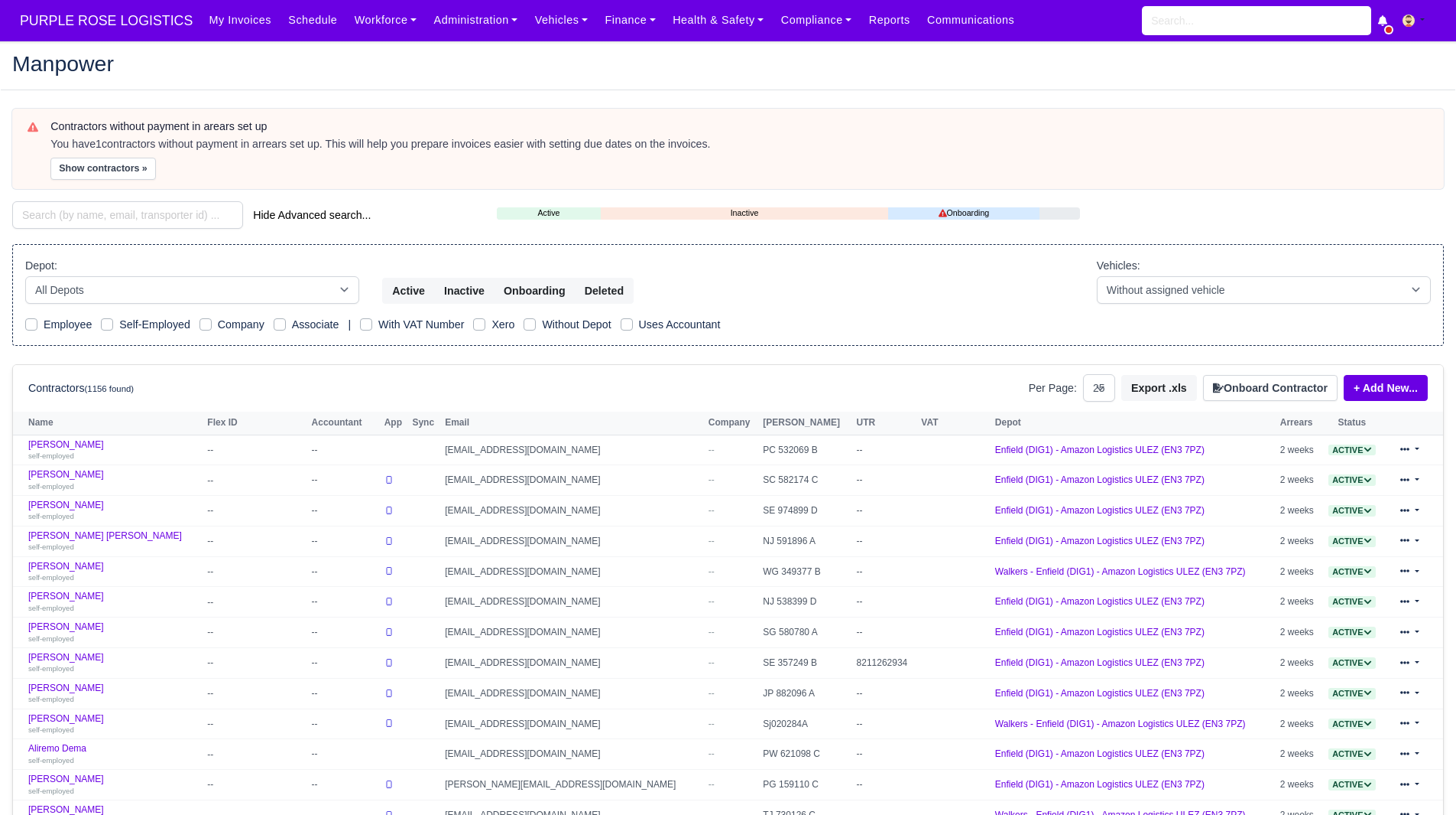
select select "25"
click at [90, 171] on button "Show contractors »" at bounding box center [103, 168] width 106 height 22
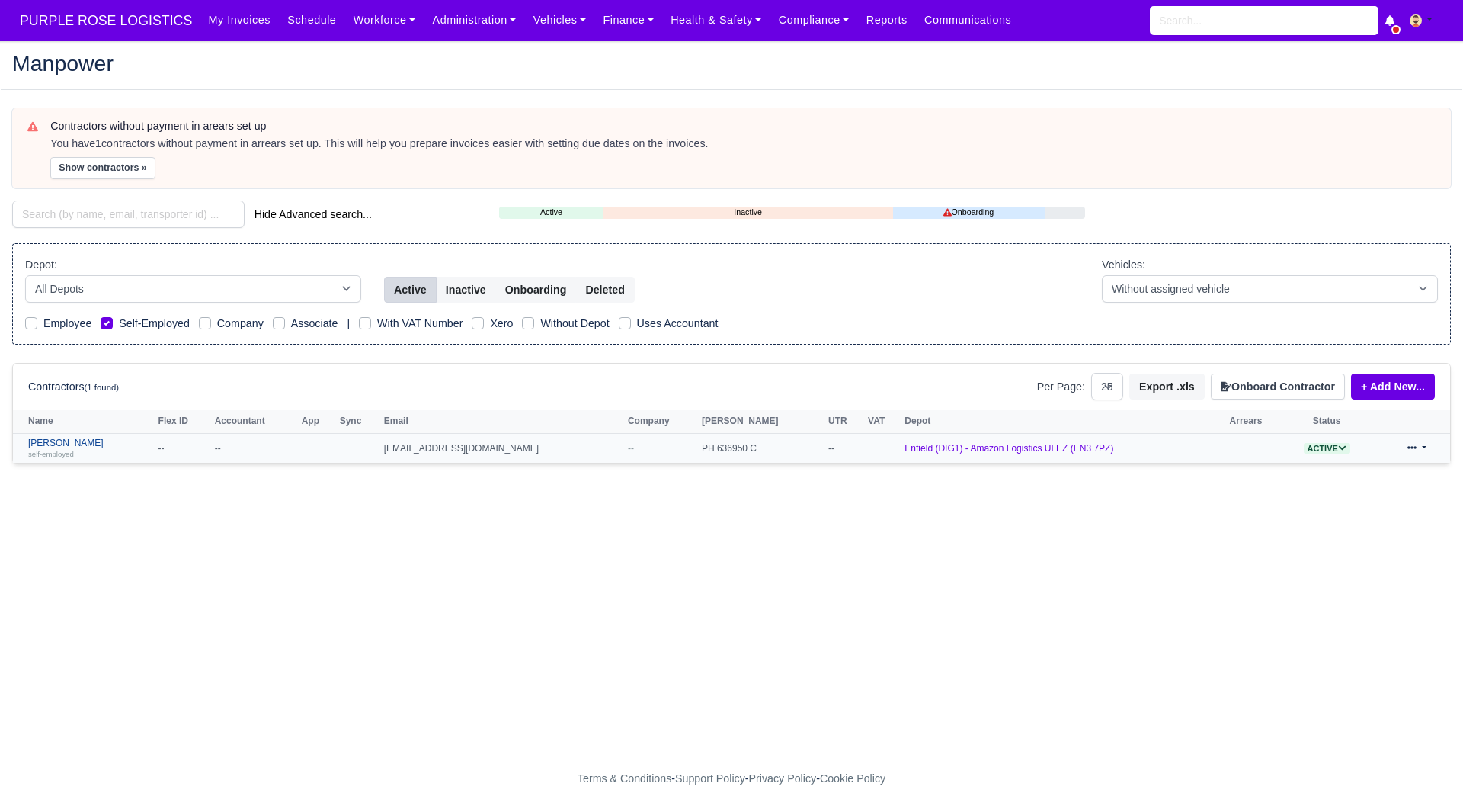
click at [58, 440] on link "SALIH HALIS self-employed" at bounding box center [89, 448] width 123 height 22
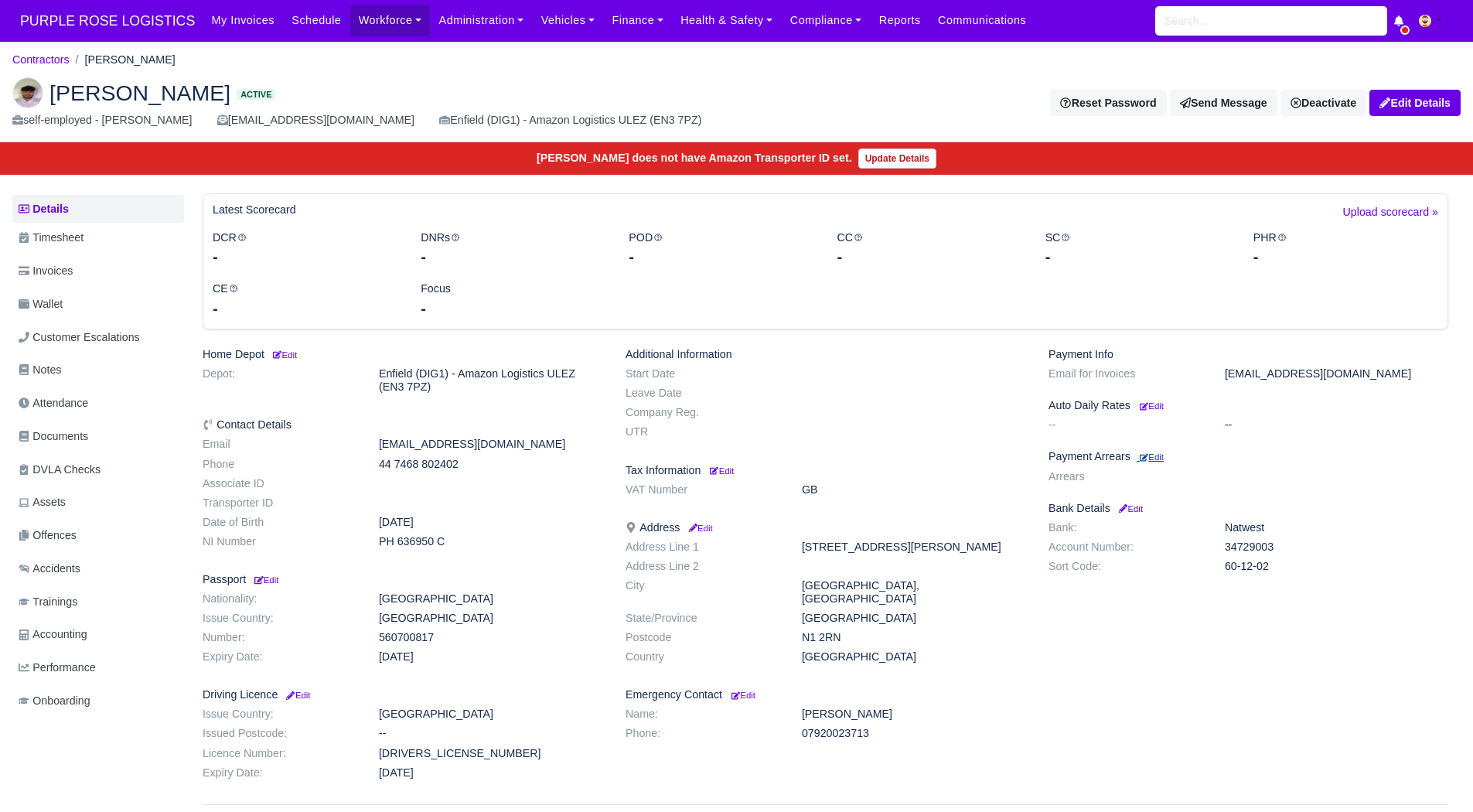
click at [1159, 458] on small "Edit" at bounding box center [1152, 457] width 24 height 10
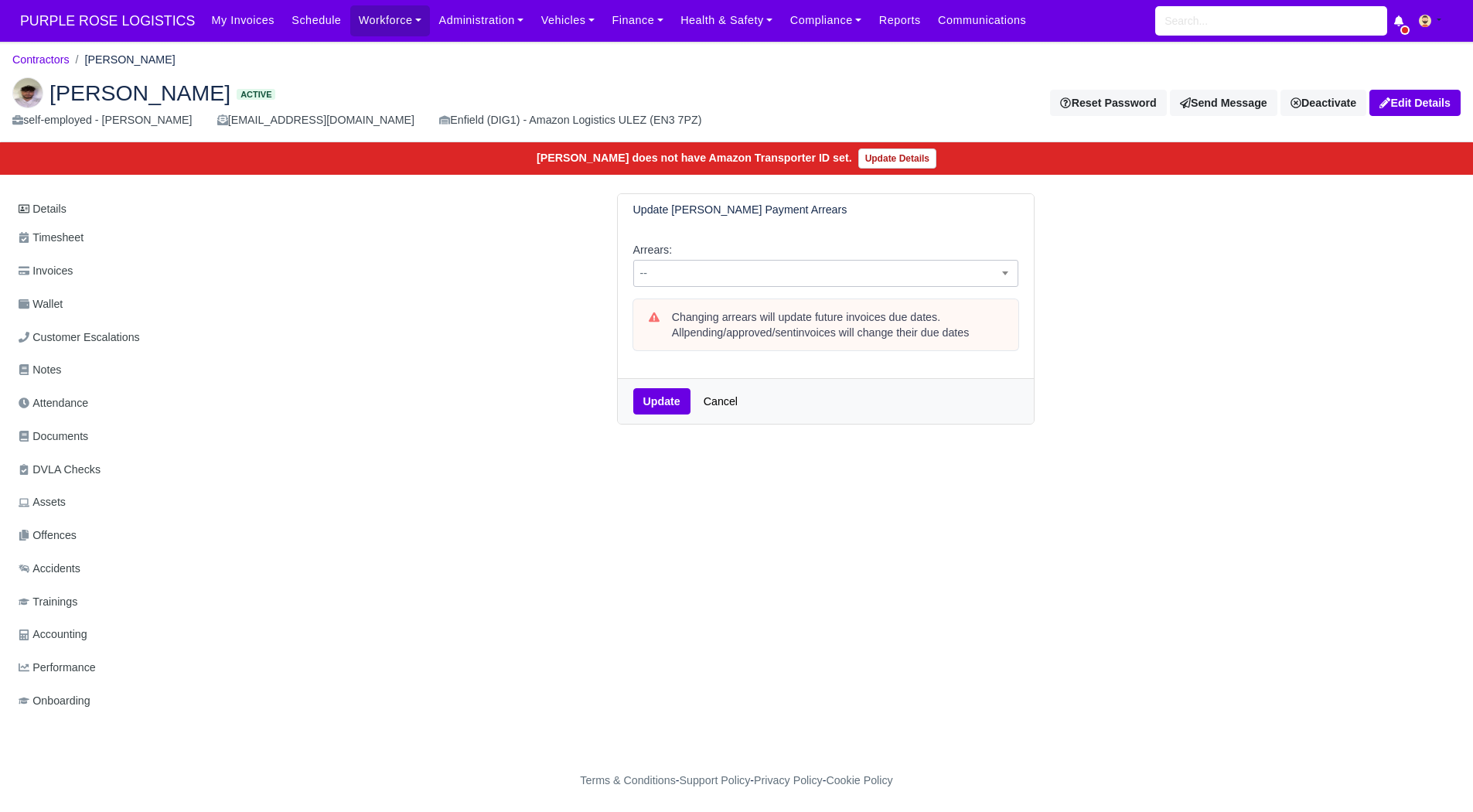
click at [846, 267] on span "--" at bounding box center [826, 273] width 383 height 19
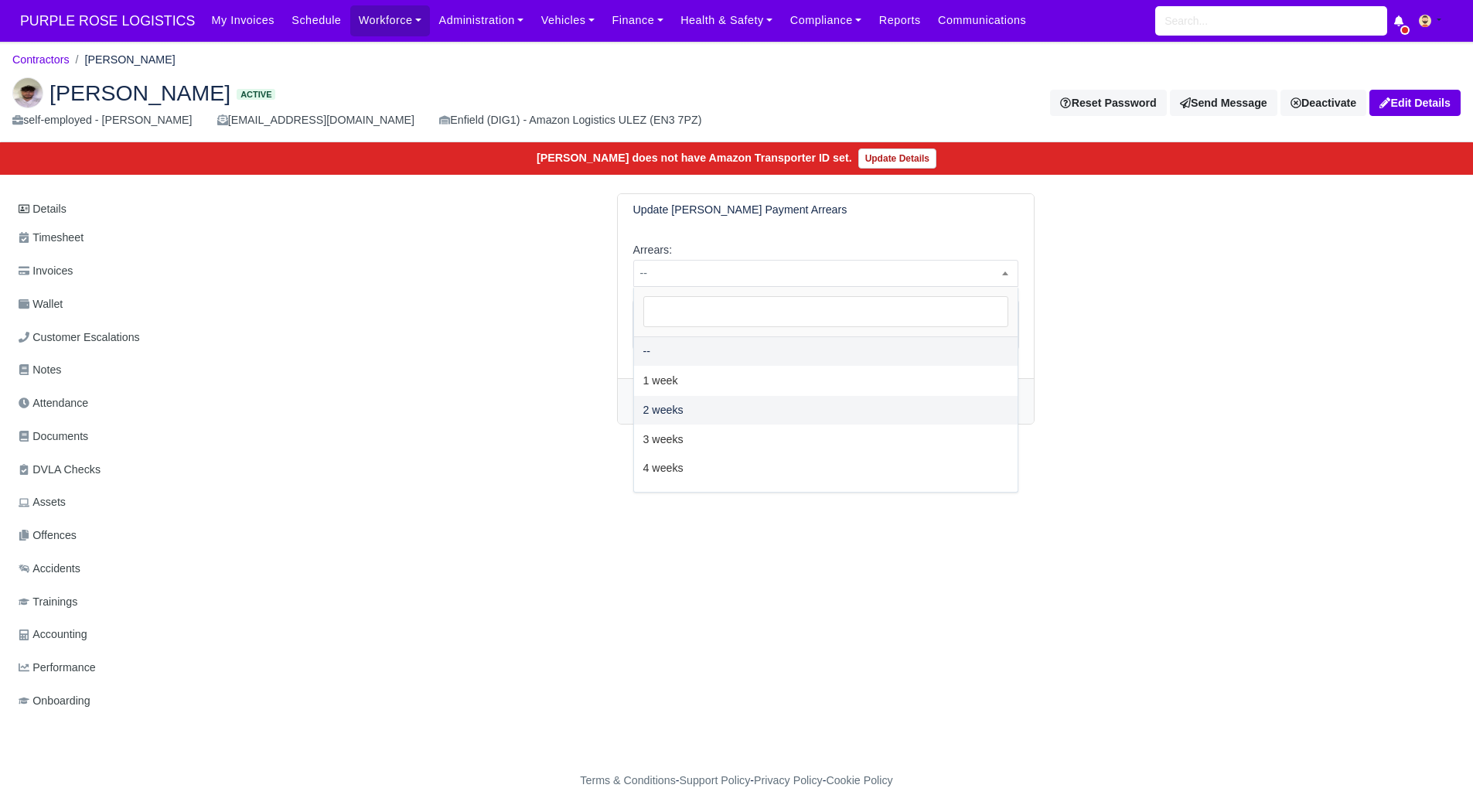
select select "2W"
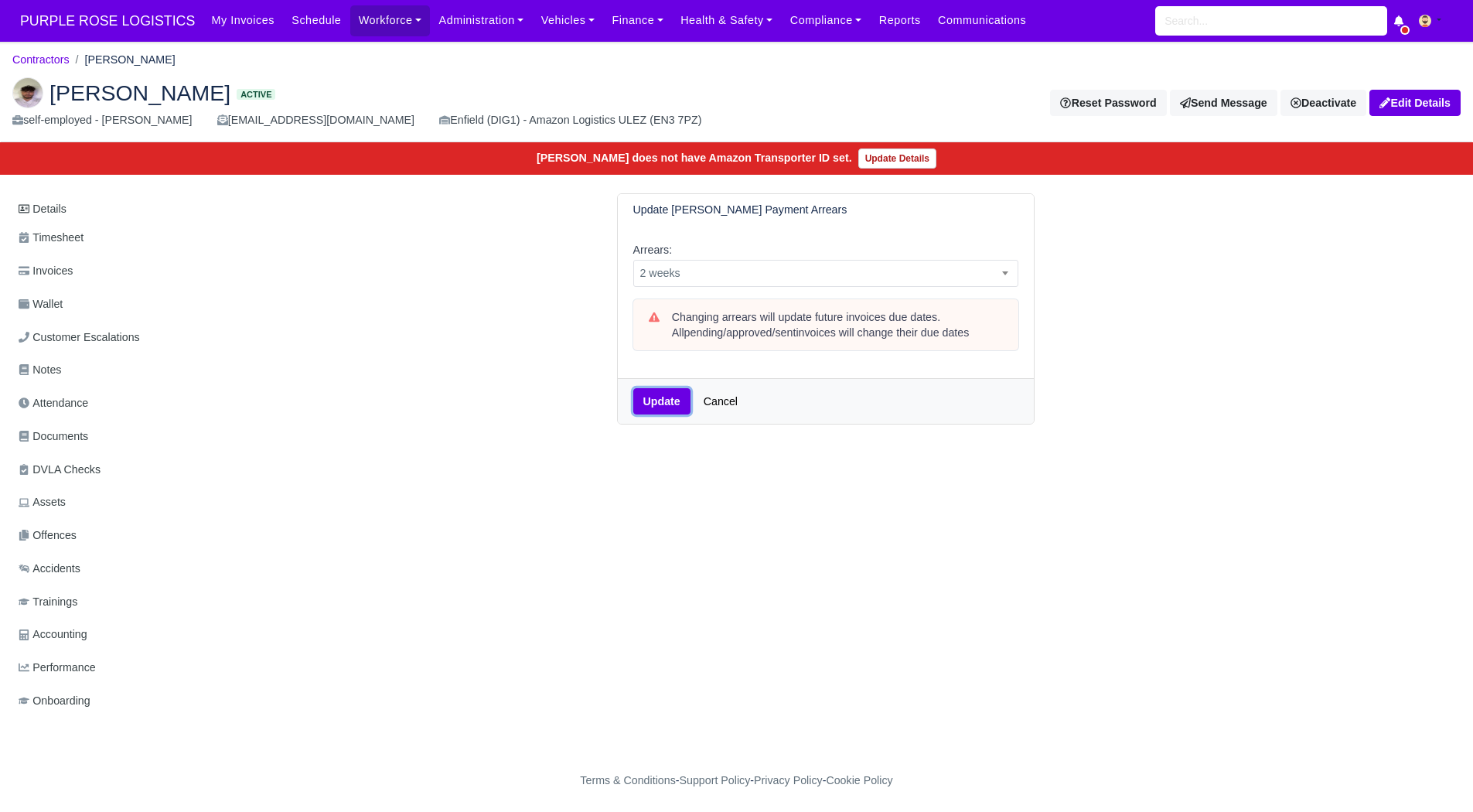
click at [643, 406] on button "Update" at bounding box center [662, 401] width 57 height 26
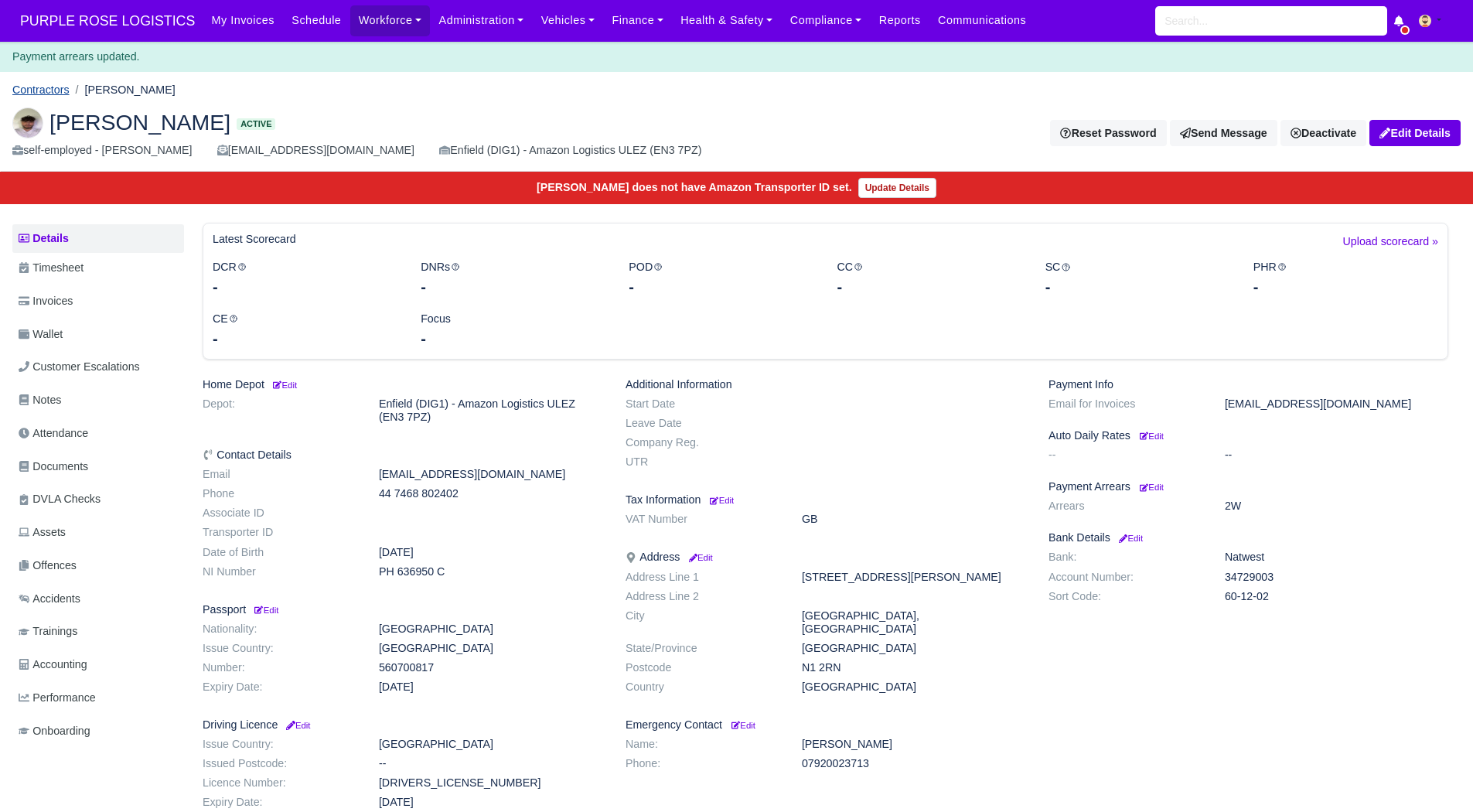
click at [43, 84] on link "Contractors" at bounding box center [41, 89] width 57 height 13
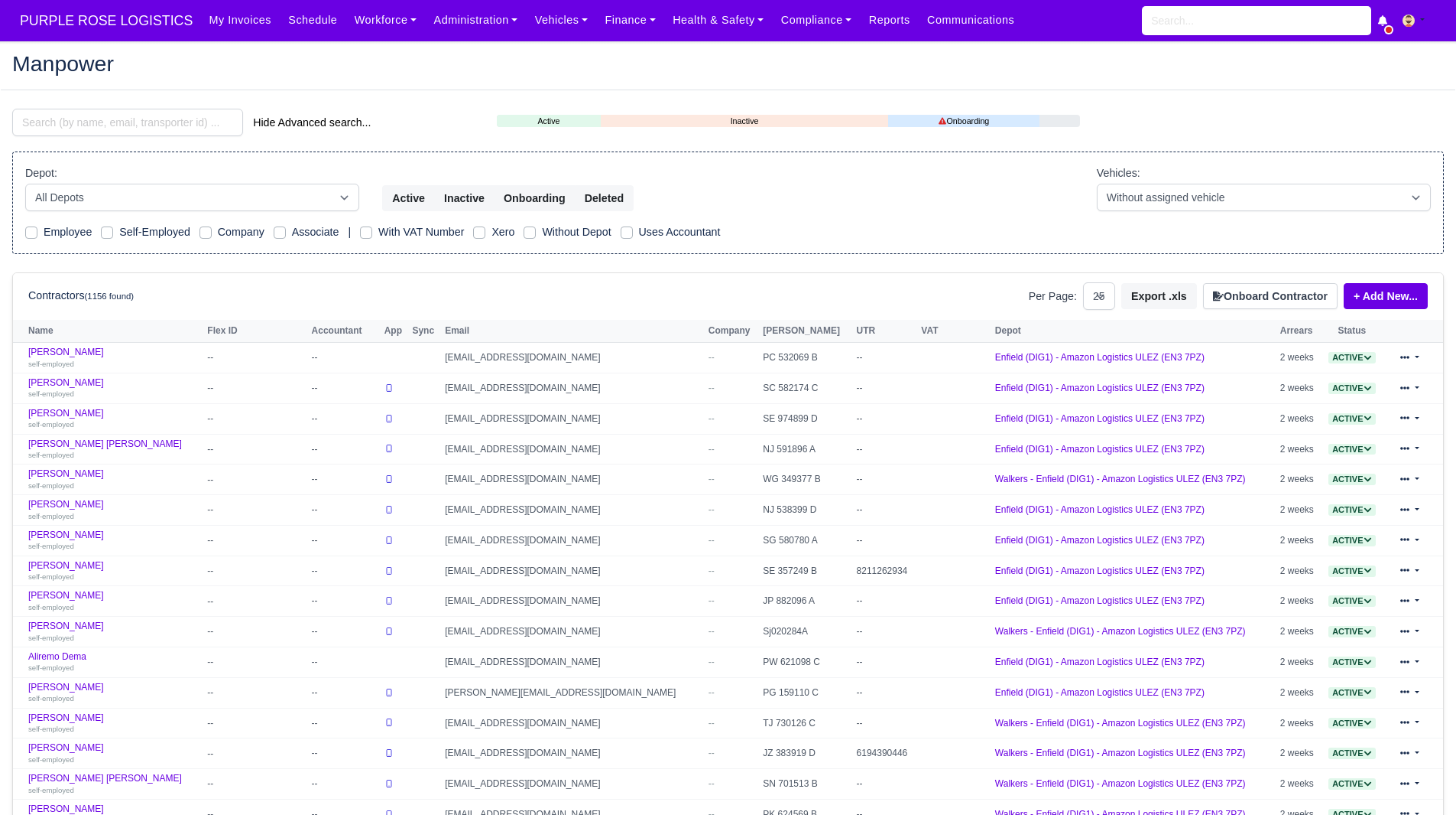
select select "25"
click at [793, 28] on link "Compliance" at bounding box center [816, 20] width 88 height 30
click at [715, 29] on link "Health & Safety" at bounding box center [718, 20] width 109 height 30
click at [600, 29] on link "Finance" at bounding box center [630, 20] width 68 height 30
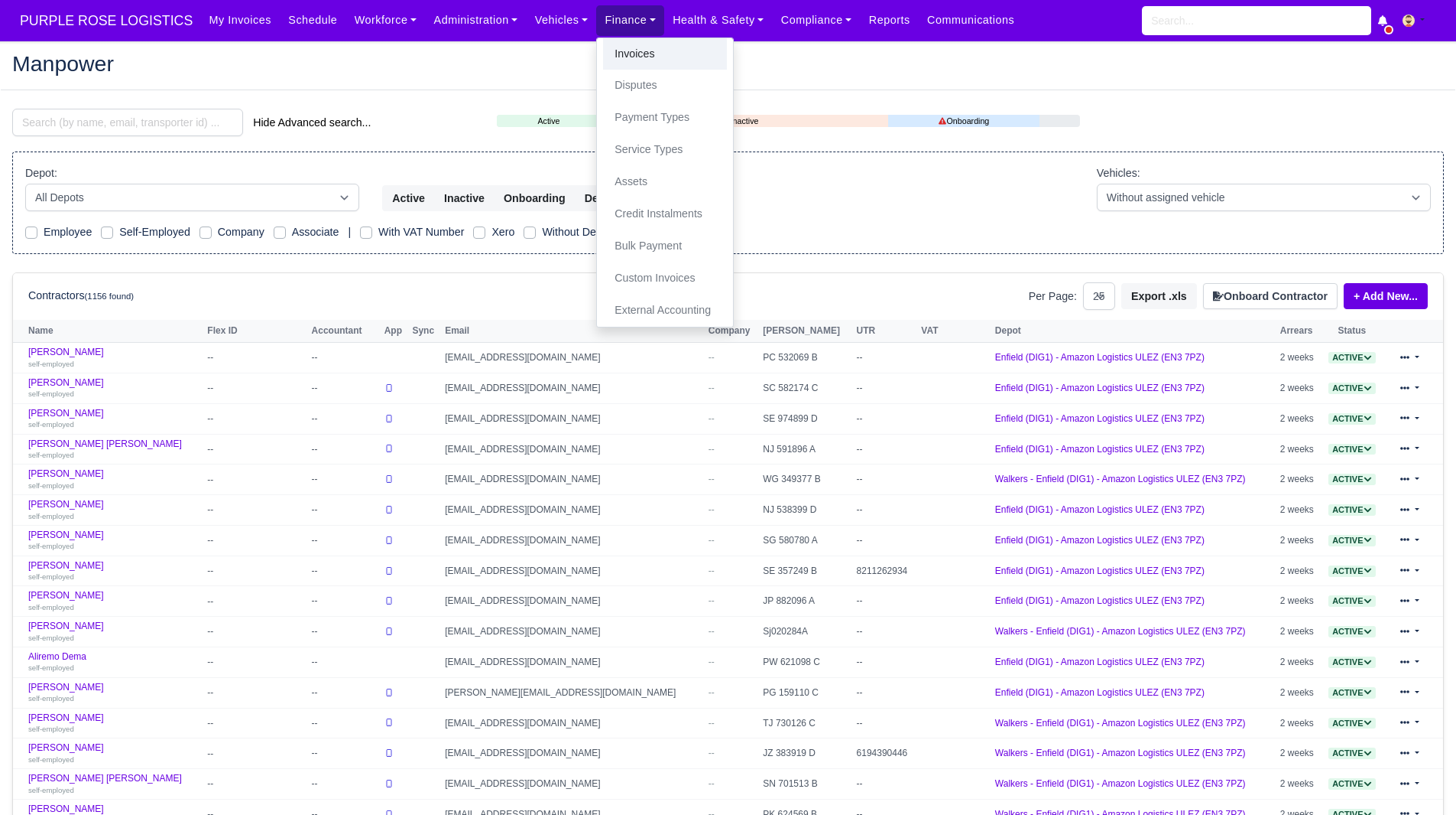
click at [607, 49] on link "Invoices" at bounding box center [665, 54] width 124 height 32
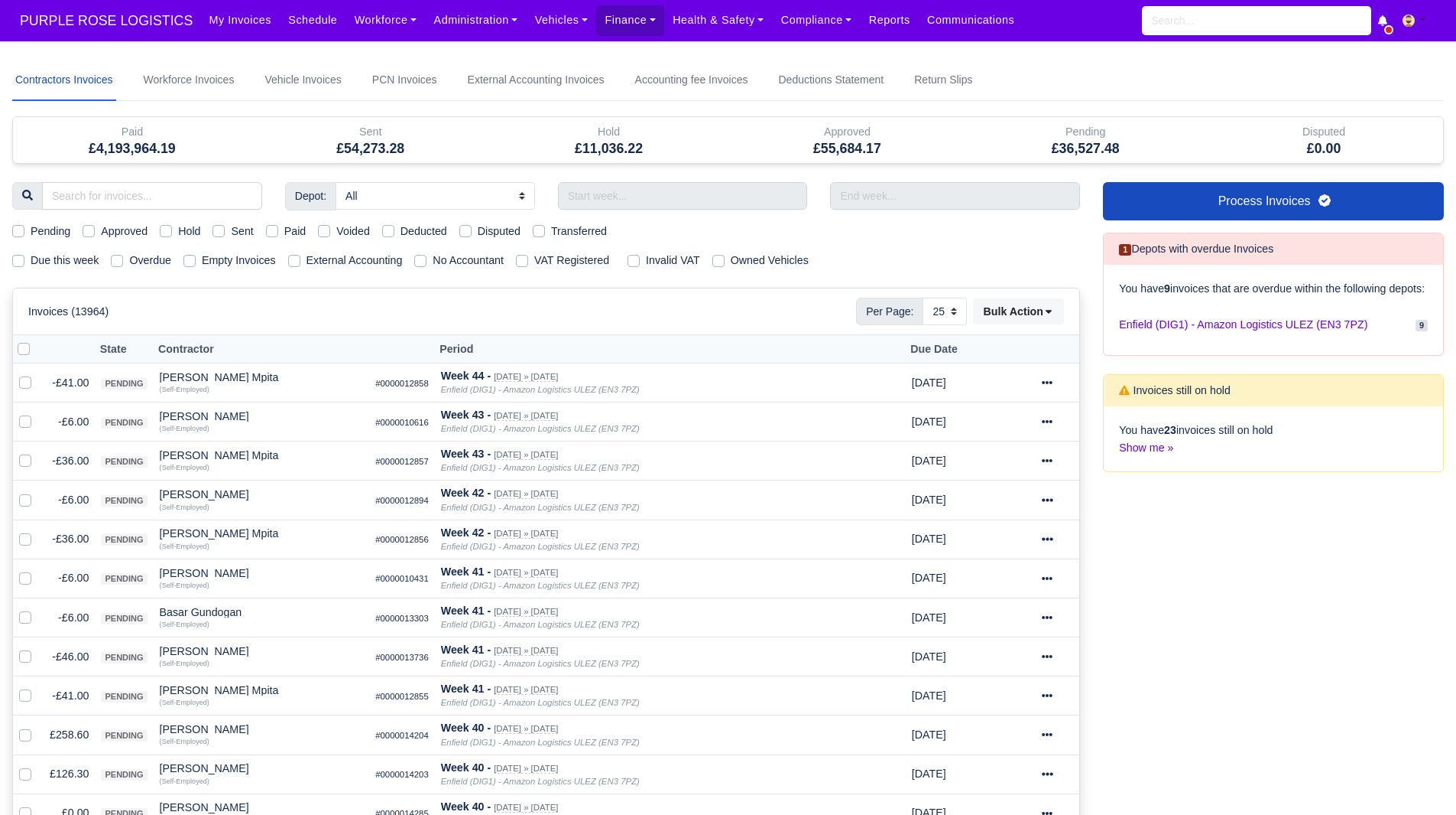
select select "25"
click at [55, 263] on label "Due this week" at bounding box center [64, 261] width 68 height 17
click at [24, 263] on input "Due this week" at bounding box center [18, 258] width 13 height 13
checkbox input "true"
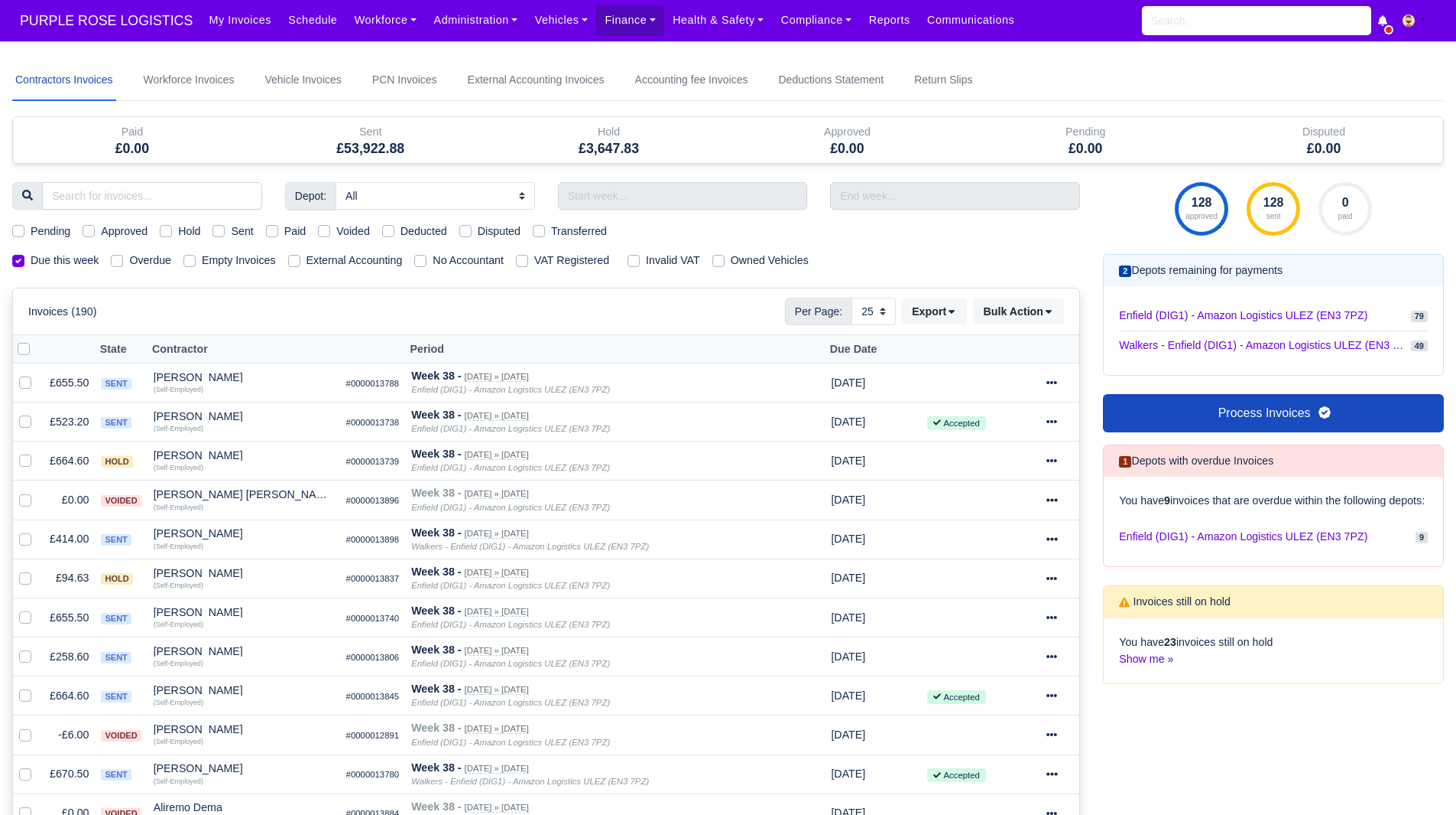
click at [60, 223] on label "Pending" at bounding box center [50, 231] width 39 height 17
click at [24, 223] on input "Pending" at bounding box center [18, 228] width 13 height 13
checkbox input "true"
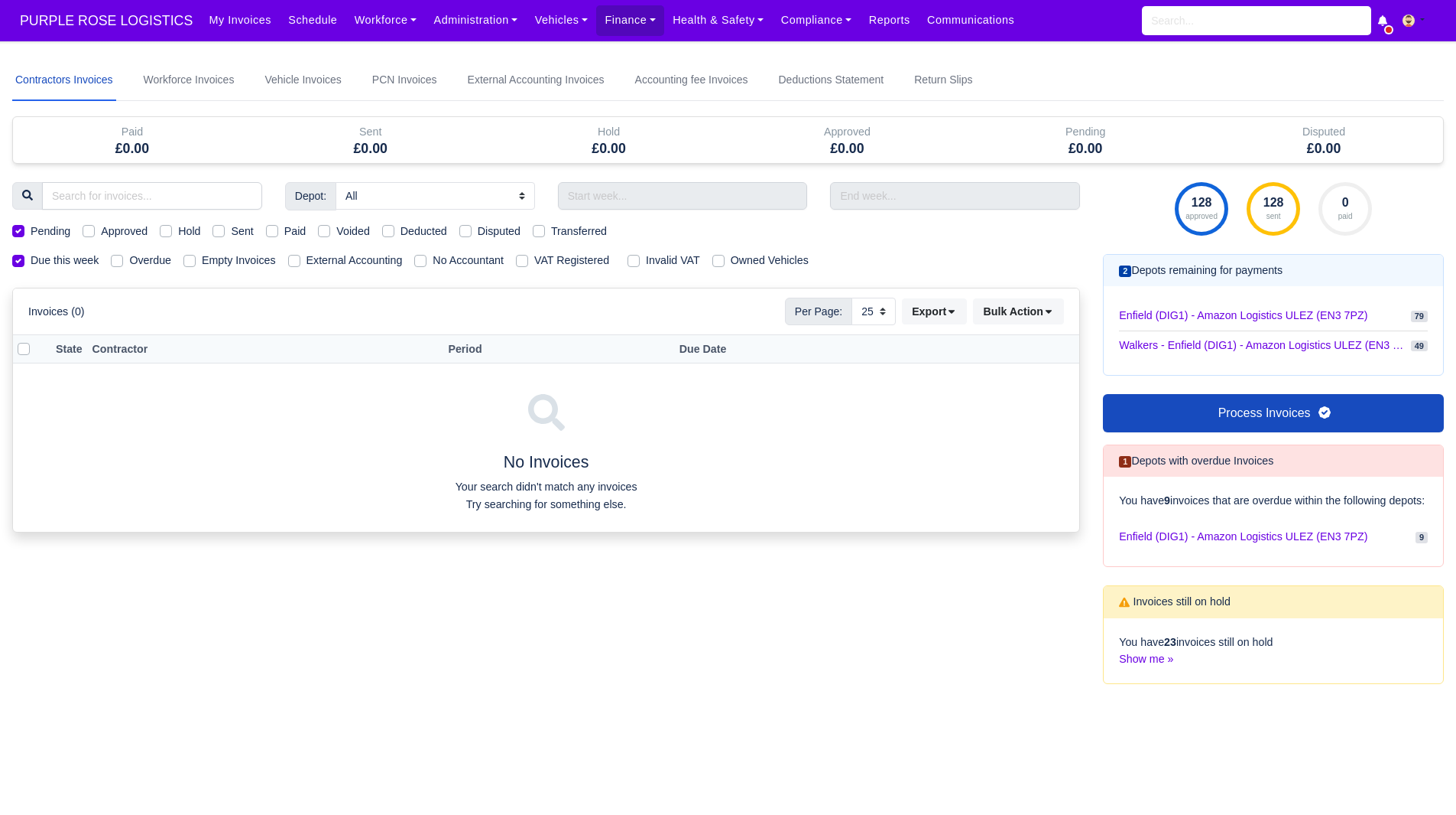
click at [60, 223] on label "Pending" at bounding box center [50, 231] width 39 height 17
click at [24, 223] on input "Pending" at bounding box center [18, 228] width 13 height 13
checkbox input "false"
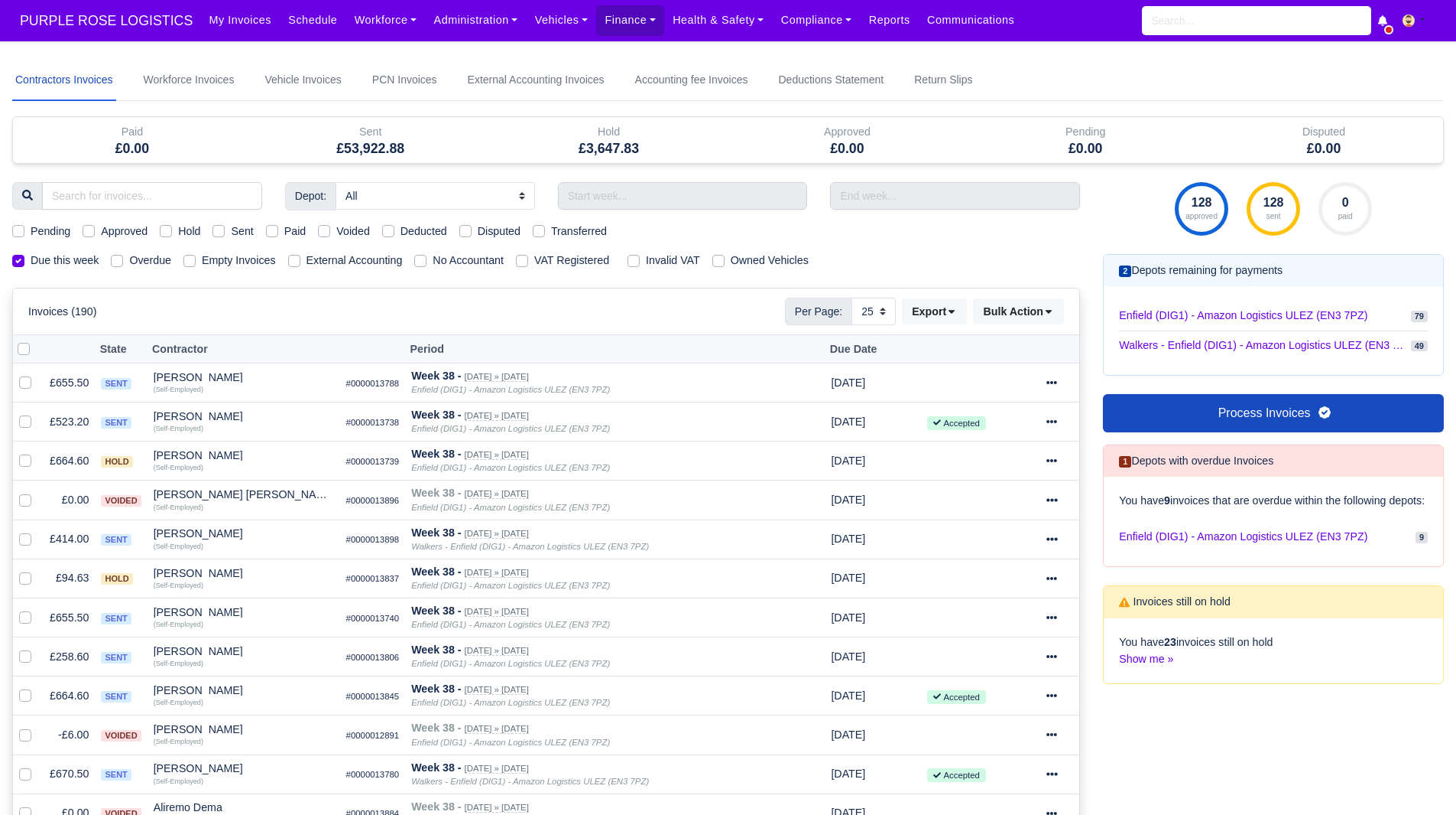
click at [183, 225] on label "Hold" at bounding box center [188, 231] width 22 height 17
click at [172, 225] on input "Hold" at bounding box center [165, 228] width 13 height 13
checkbox input "true"
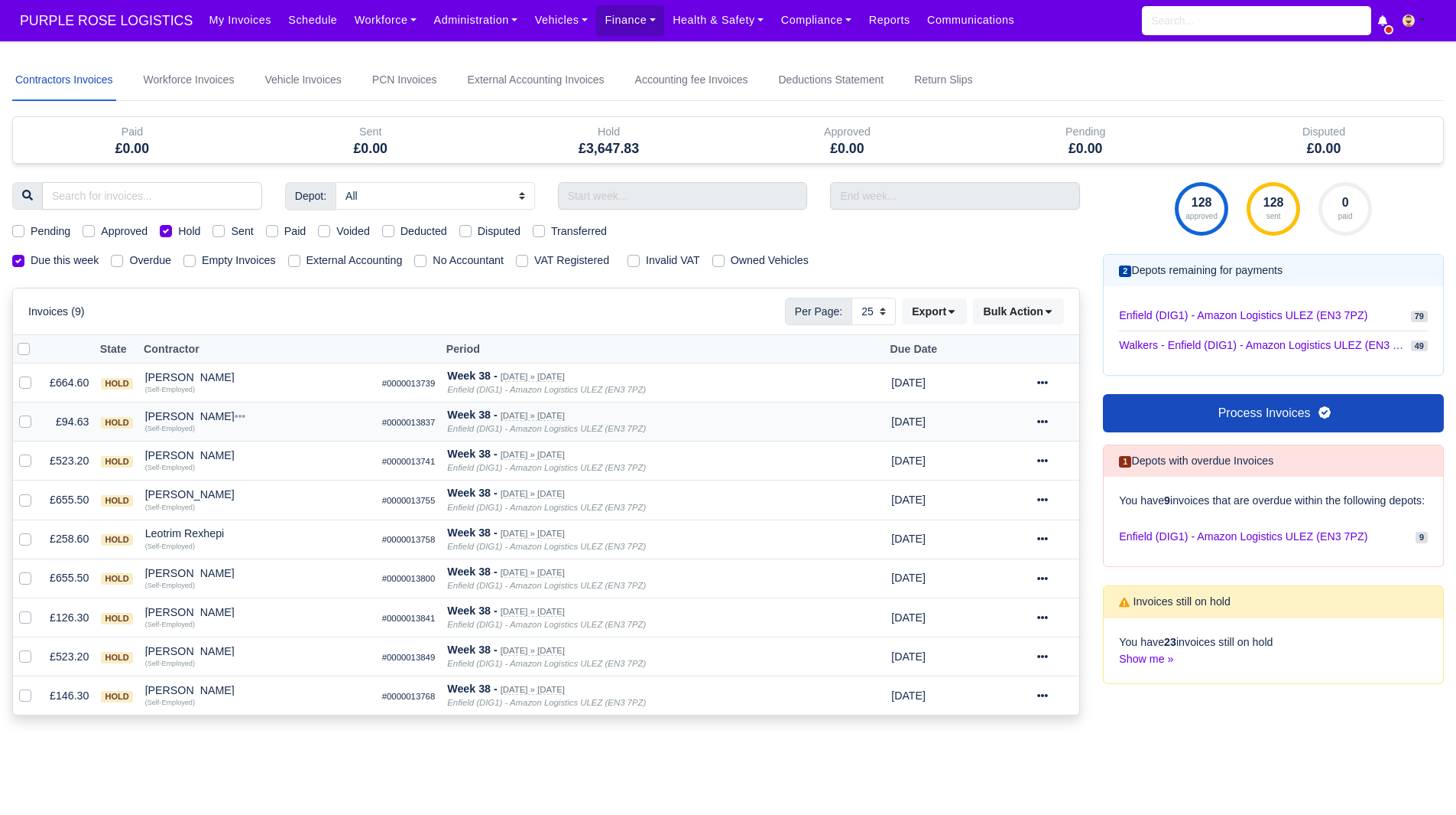
scroll to position [108, 0]
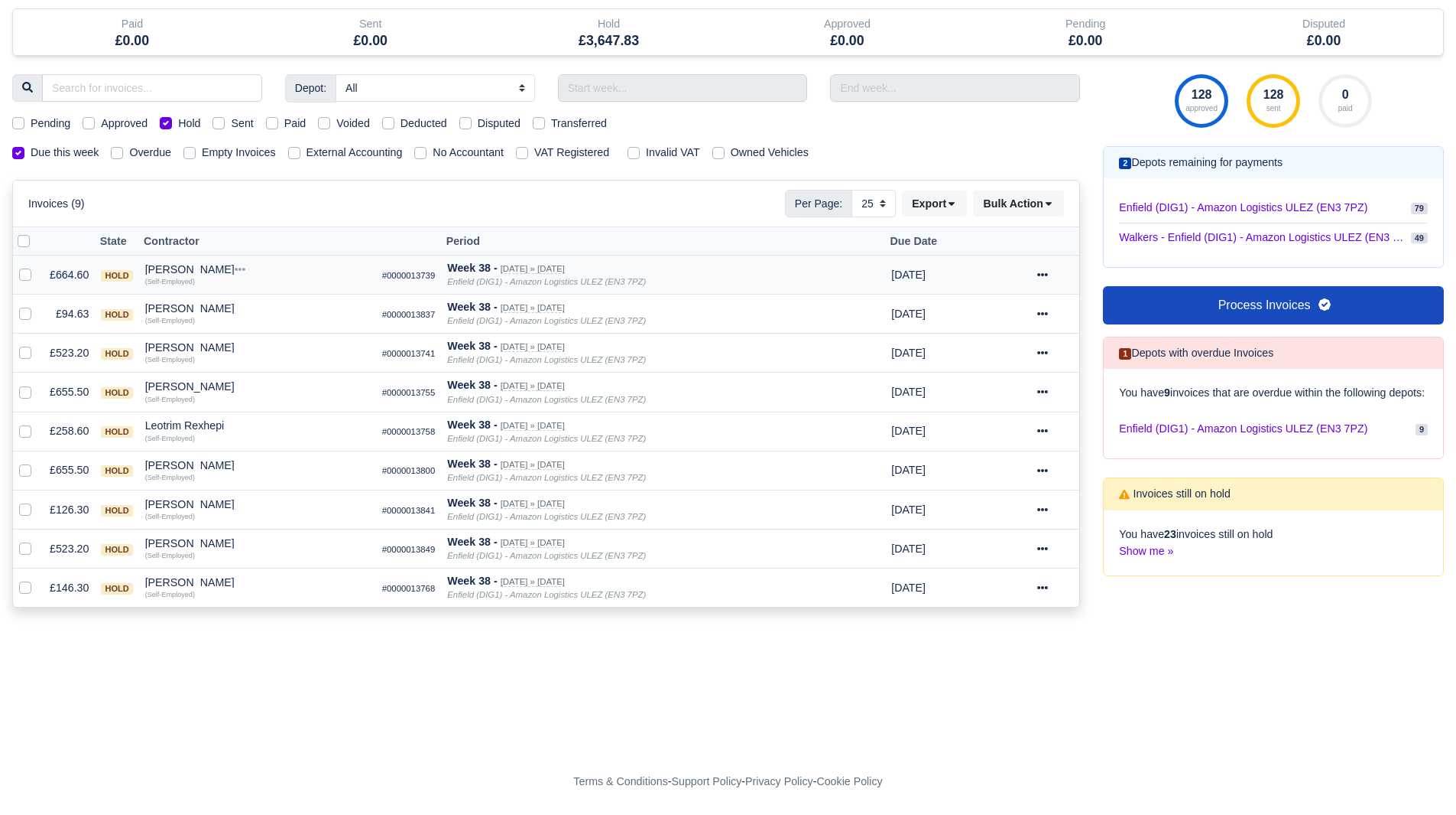
click at [179, 271] on div "Abdullah Mohamed" at bounding box center [258, 268] width 225 height 11
click at [284, 295] on h6 "Quick Actions" at bounding box center [350, 290] width 223 height 24
click at [216, 266] on div "[PERSON_NAME]" at bounding box center [258, 268] width 225 height 11
click at [278, 314] on button "Other Invoices" at bounding box center [350, 313] width 223 height 23
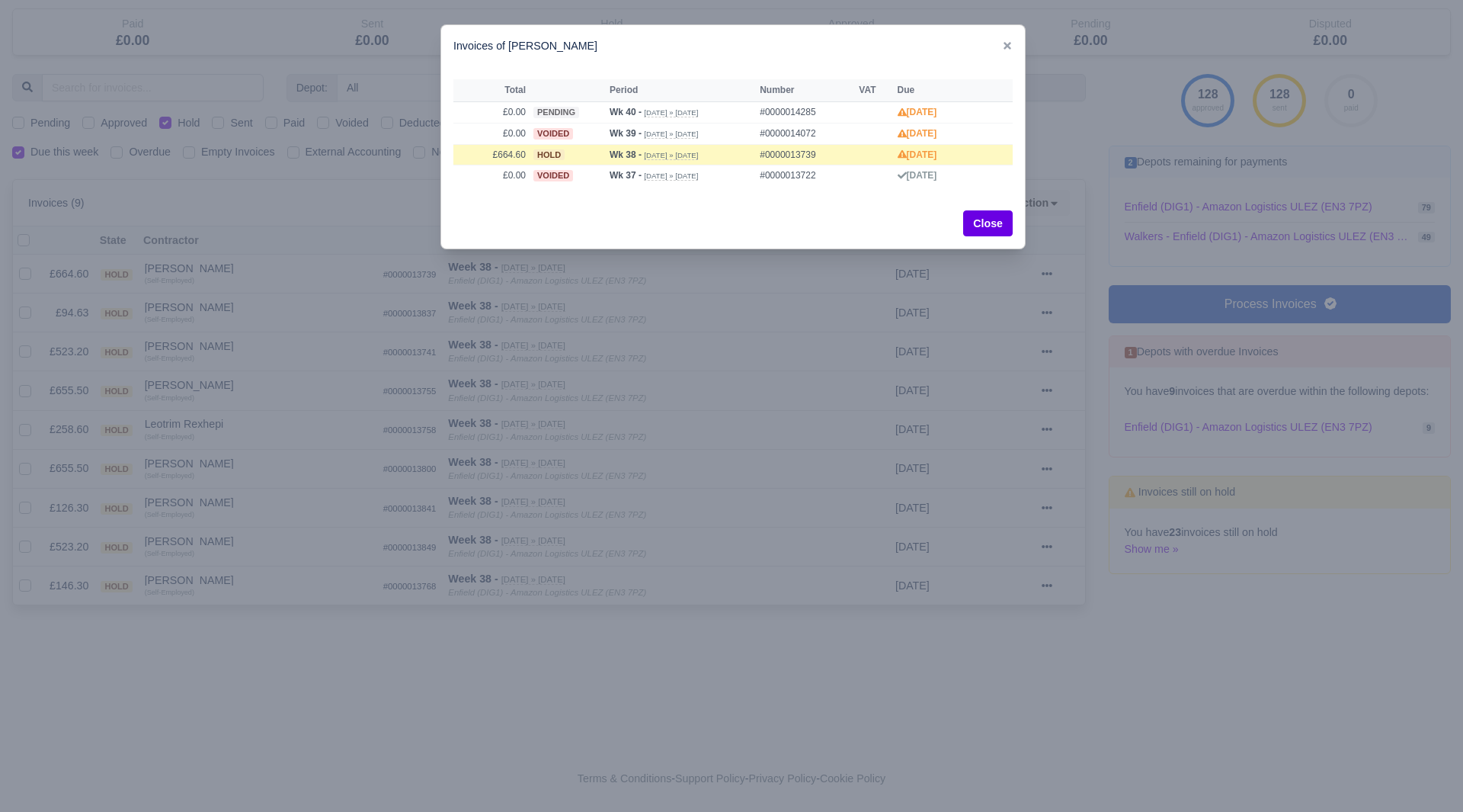
click at [345, 281] on div at bounding box center [732, 406] width 1463 height 812
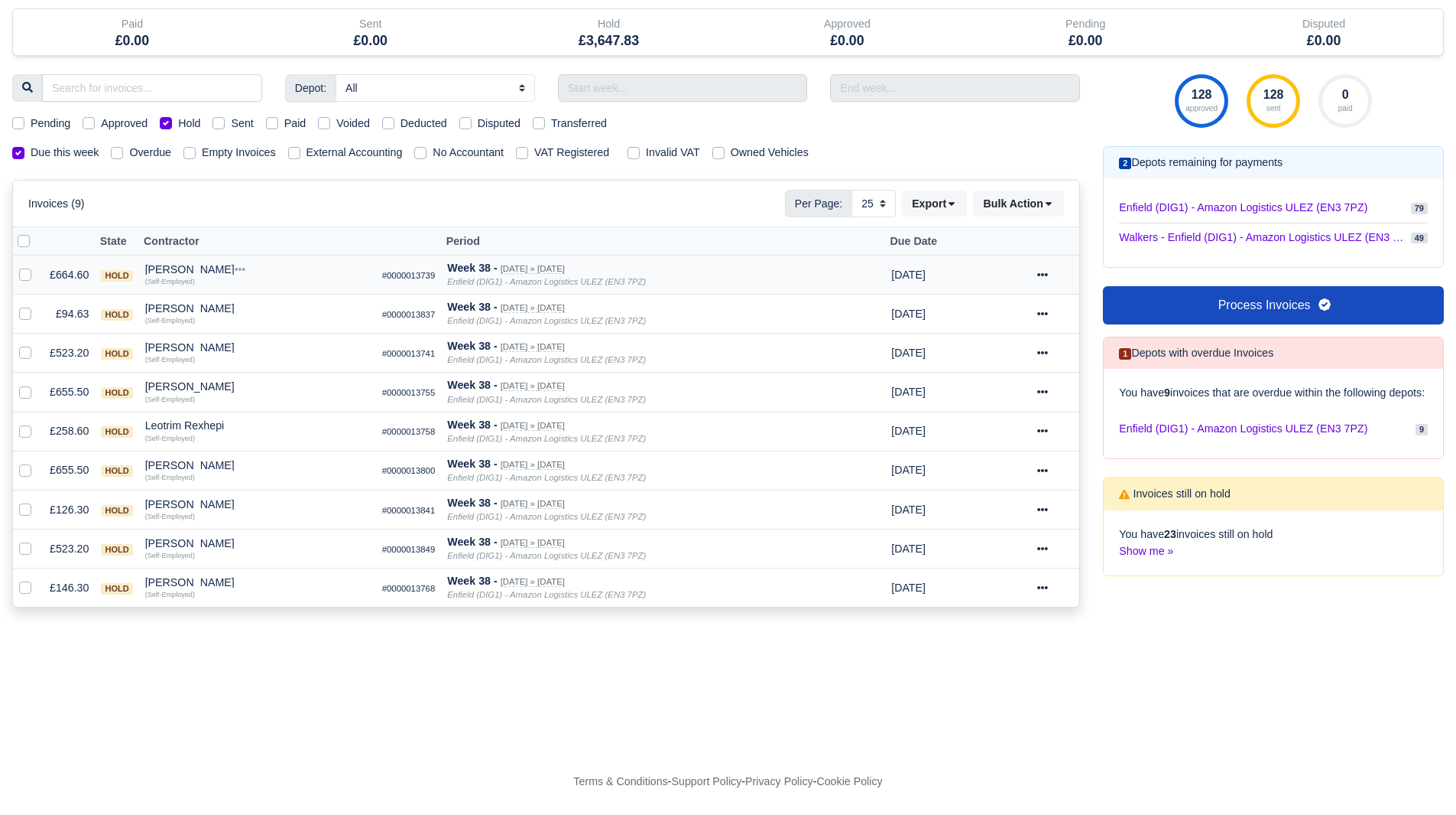
click at [204, 259] on td "Abdullah Mohamed Quick Actions Other Invoices Wallet (Self-Employed)" at bounding box center [258, 274] width 237 height 39
click at [209, 267] on div "Abdullah Mohamed" at bounding box center [258, 268] width 225 height 11
click at [279, 335] on button "Wallet" at bounding box center [350, 336] width 223 height 23
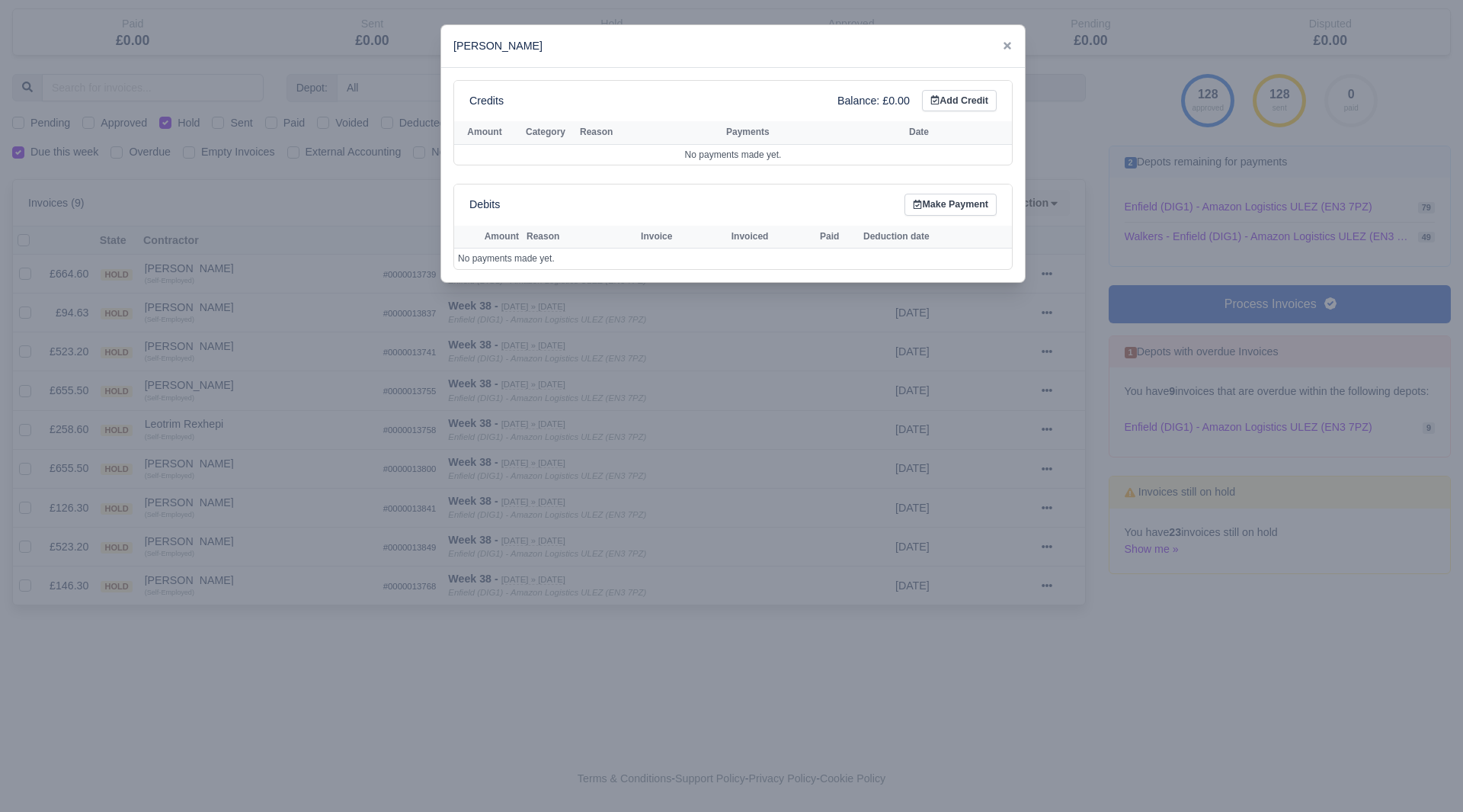
click at [246, 325] on div at bounding box center [732, 406] width 1463 height 812
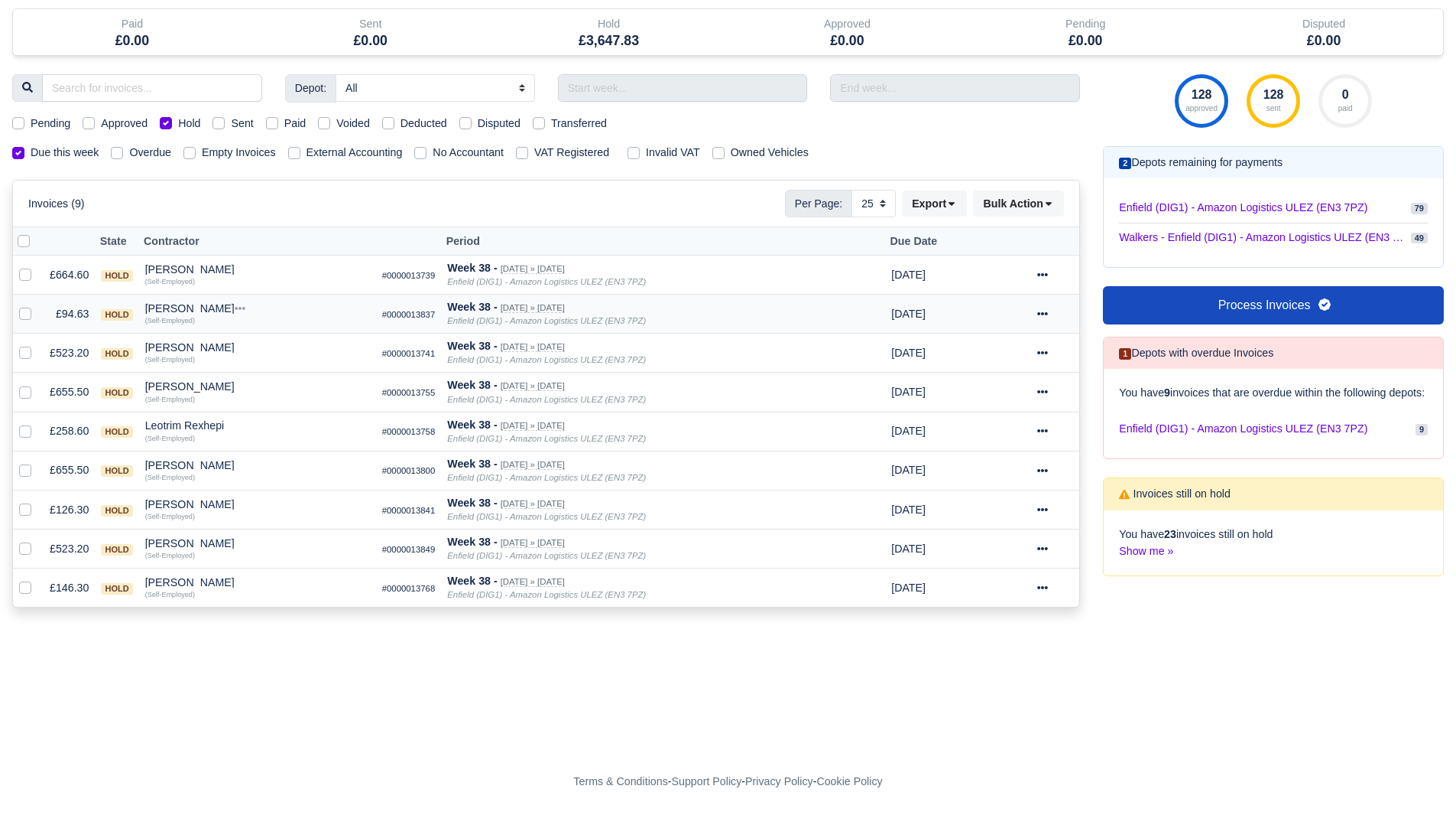
click at [177, 312] on div "Adrian Ando" at bounding box center [258, 308] width 225 height 11
click at [290, 350] on button "Other Invoices" at bounding box center [350, 352] width 223 height 23
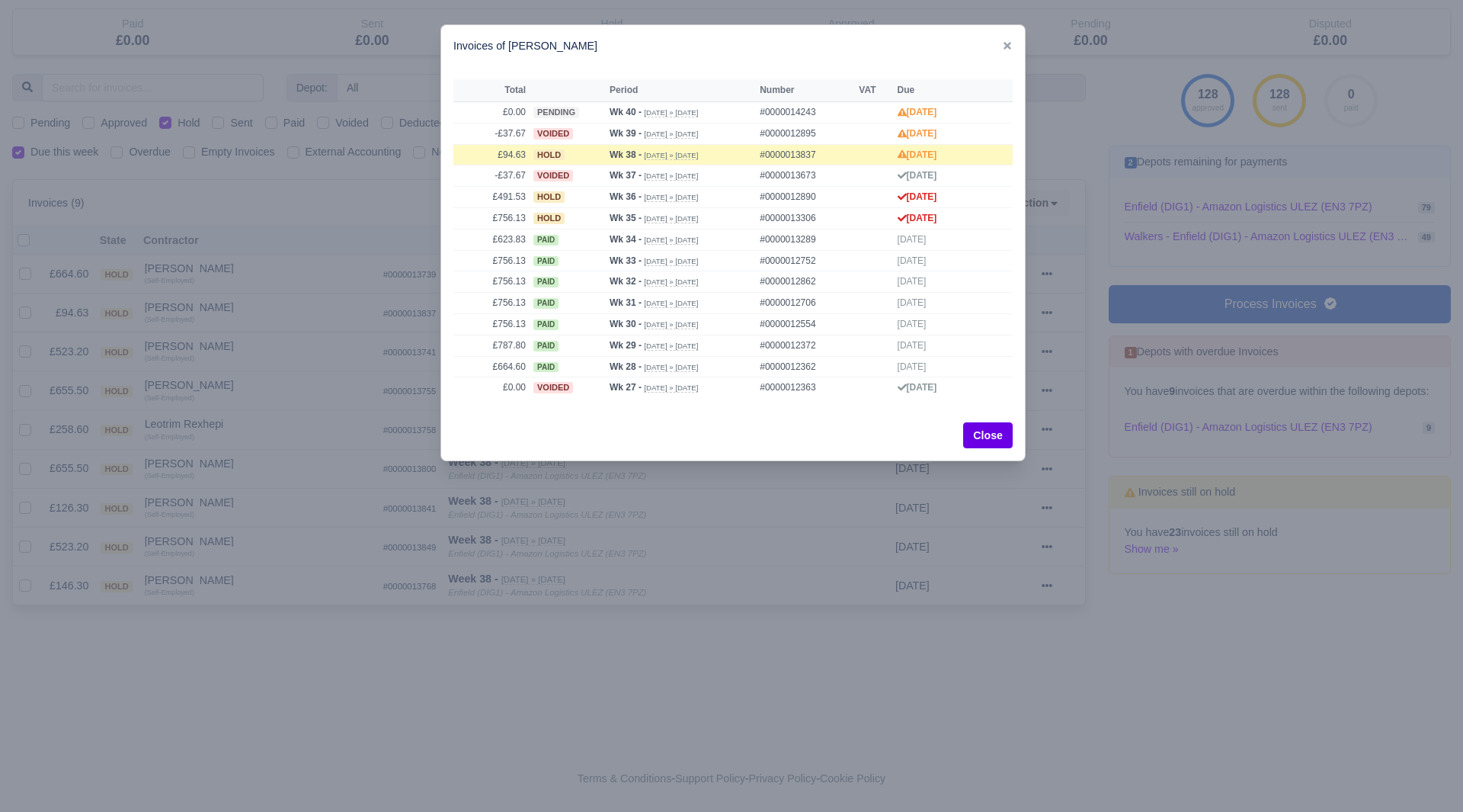
click at [285, 349] on div at bounding box center [732, 406] width 1463 height 812
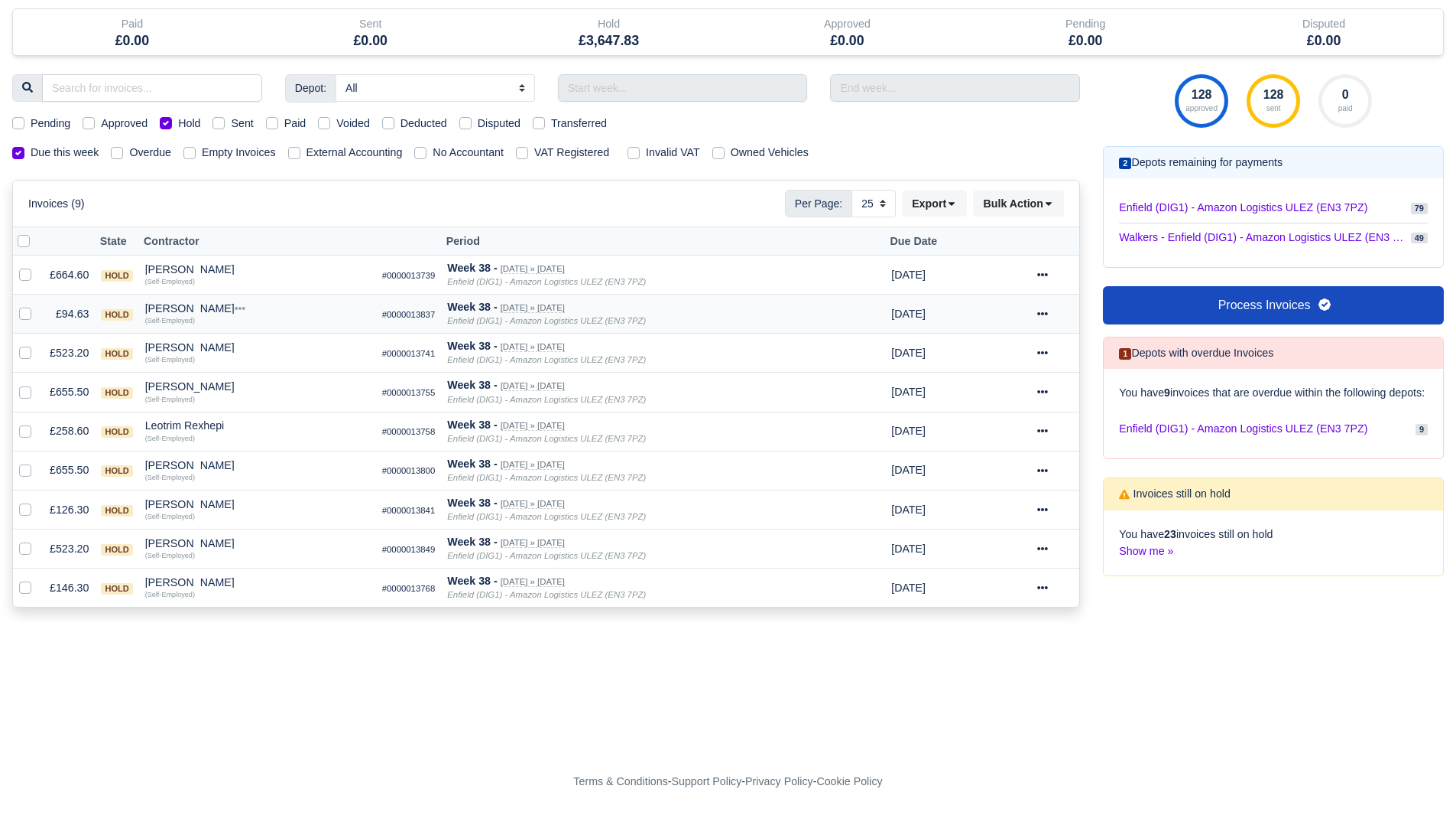
click at [177, 308] on div "[PERSON_NAME]" at bounding box center [258, 308] width 225 height 11
click at [282, 352] on button "Other Invoices" at bounding box center [350, 352] width 223 height 23
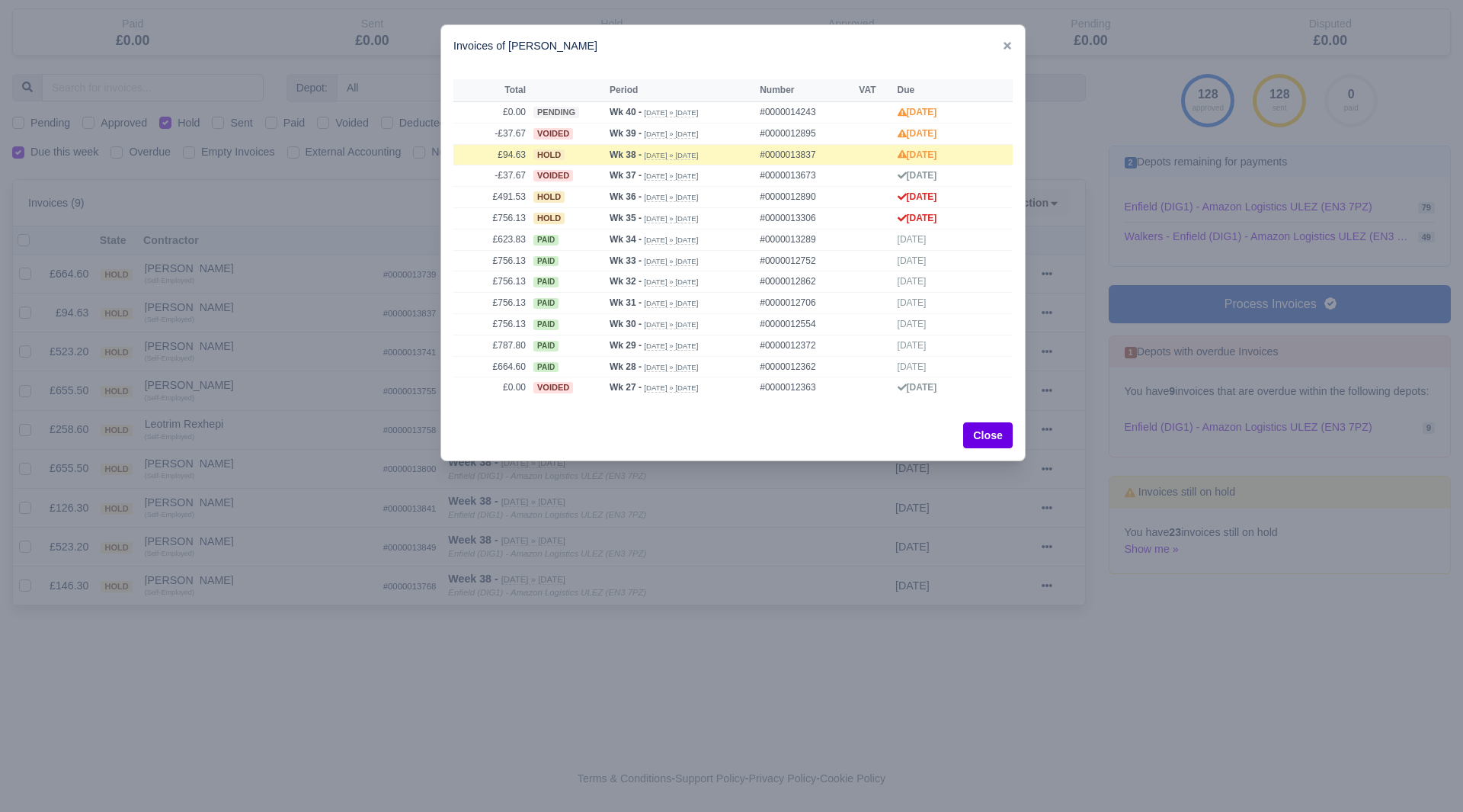
click at [197, 346] on div at bounding box center [732, 406] width 1463 height 812
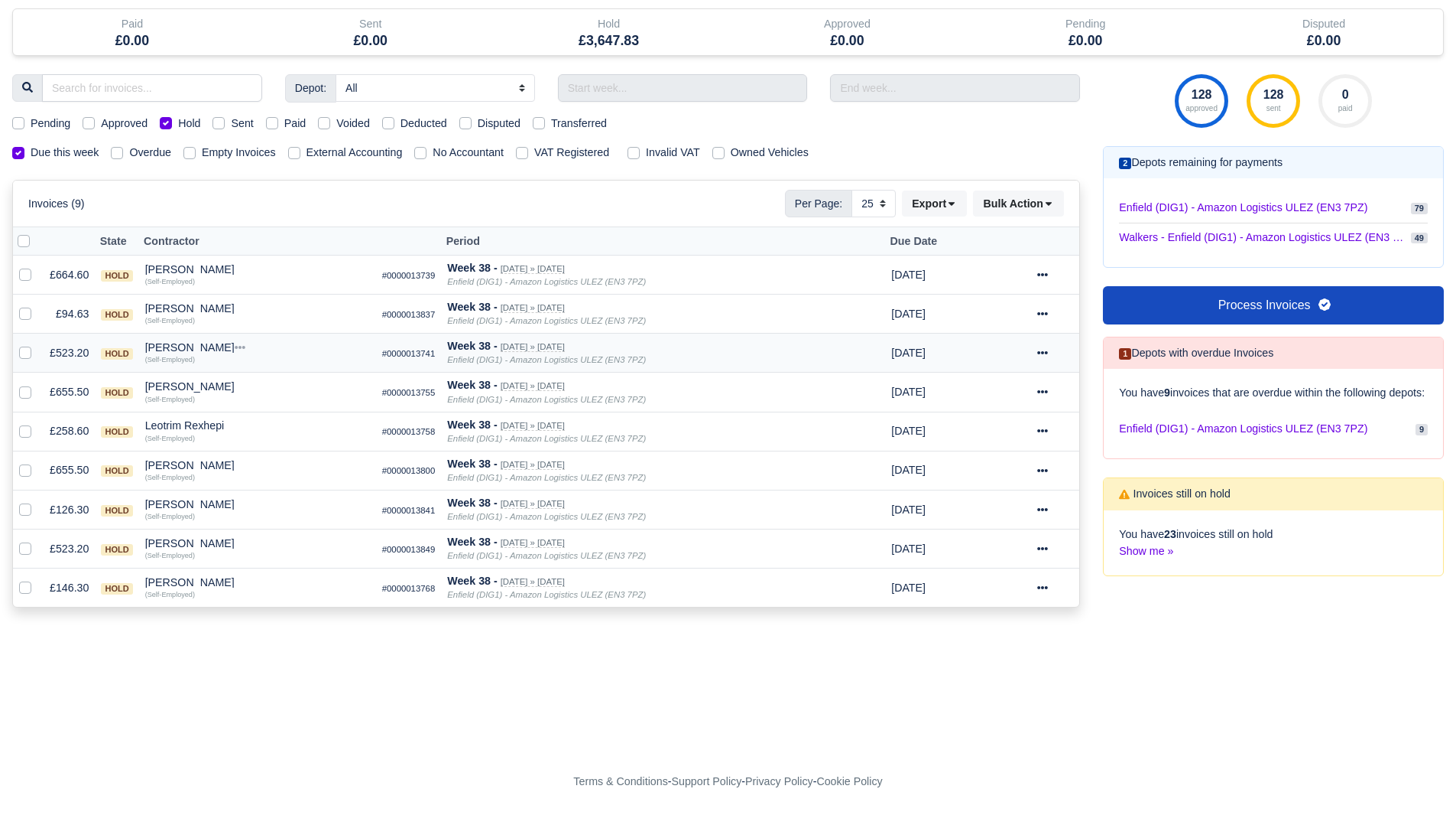
click at [189, 347] on div "Anwal Anwal" at bounding box center [258, 346] width 225 height 11
click at [181, 302] on td "Adrian Ando Quick Actions Other Invoices Wallet (Self-Employed)" at bounding box center [258, 314] width 237 height 39
click at [186, 312] on div "[PERSON_NAME]" at bounding box center [258, 308] width 225 height 11
click at [271, 380] on button "Wallet" at bounding box center [350, 375] width 223 height 23
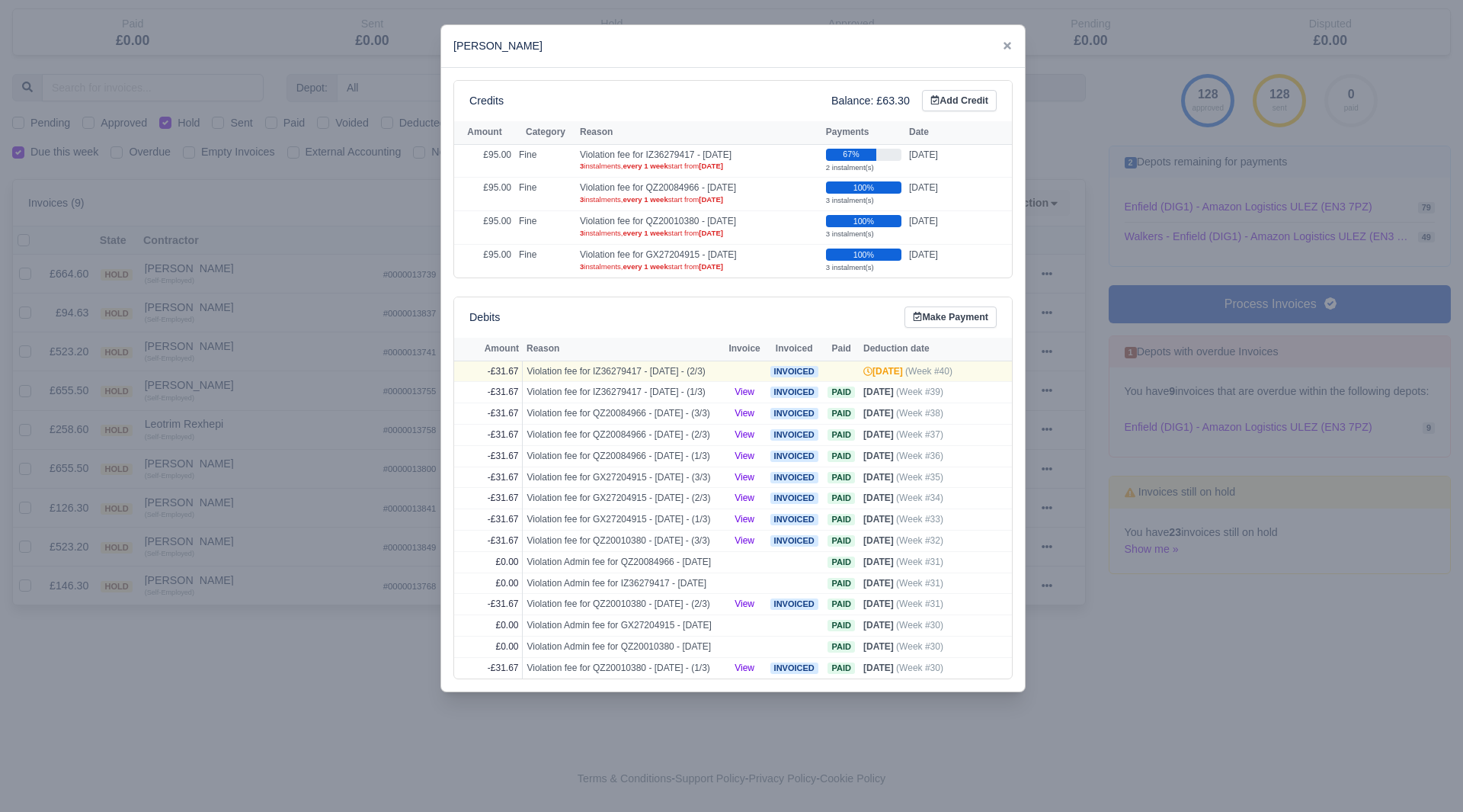
click at [273, 366] on div at bounding box center [732, 406] width 1463 height 812
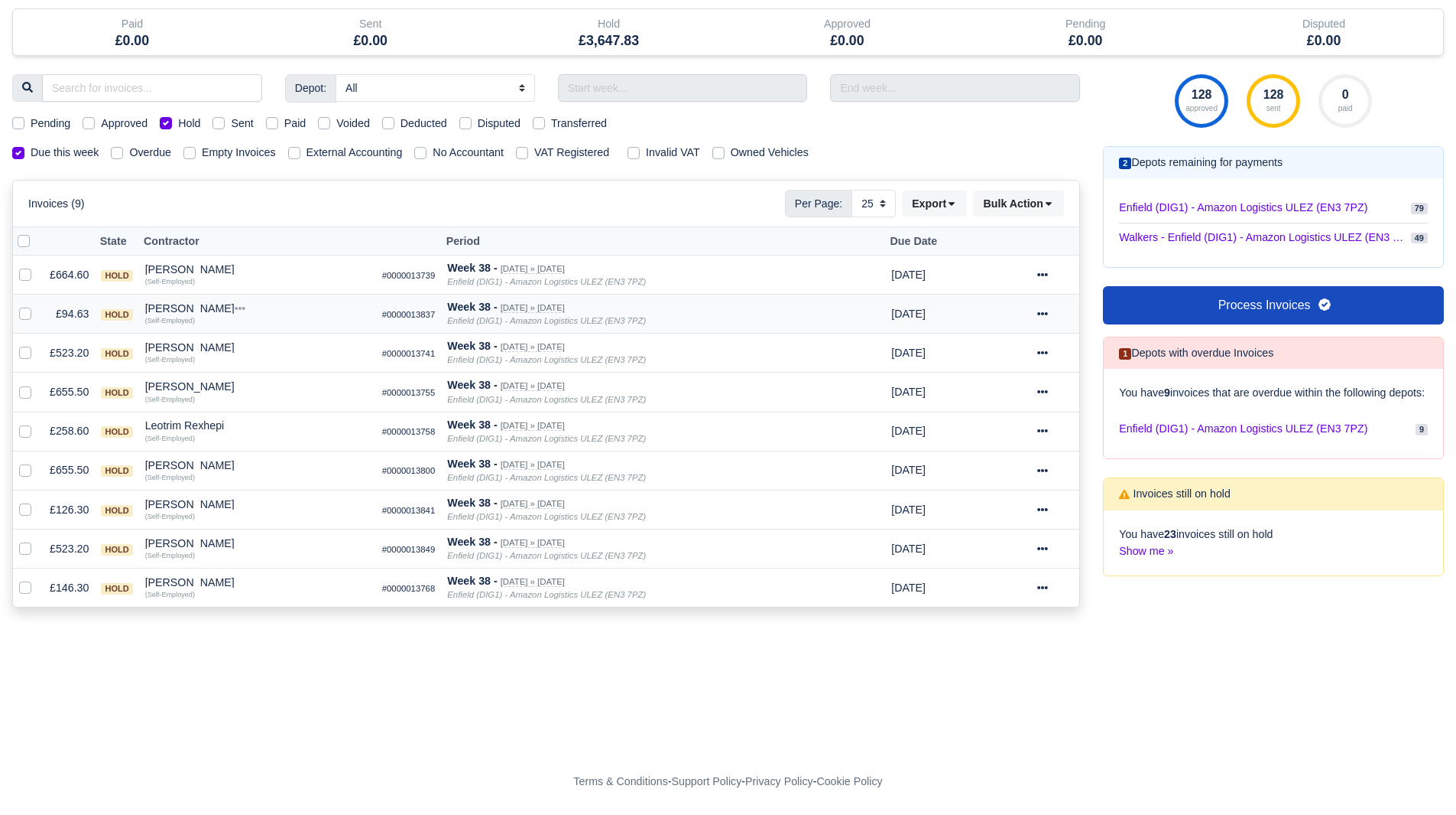
click at [176, 310] on div "[PERSON_NAME]" at bounding box center [258, 308] width 225 height 11
click at [292, 348] on button "Other Invoices" at bounding box center [350, 352] width 223 height 23
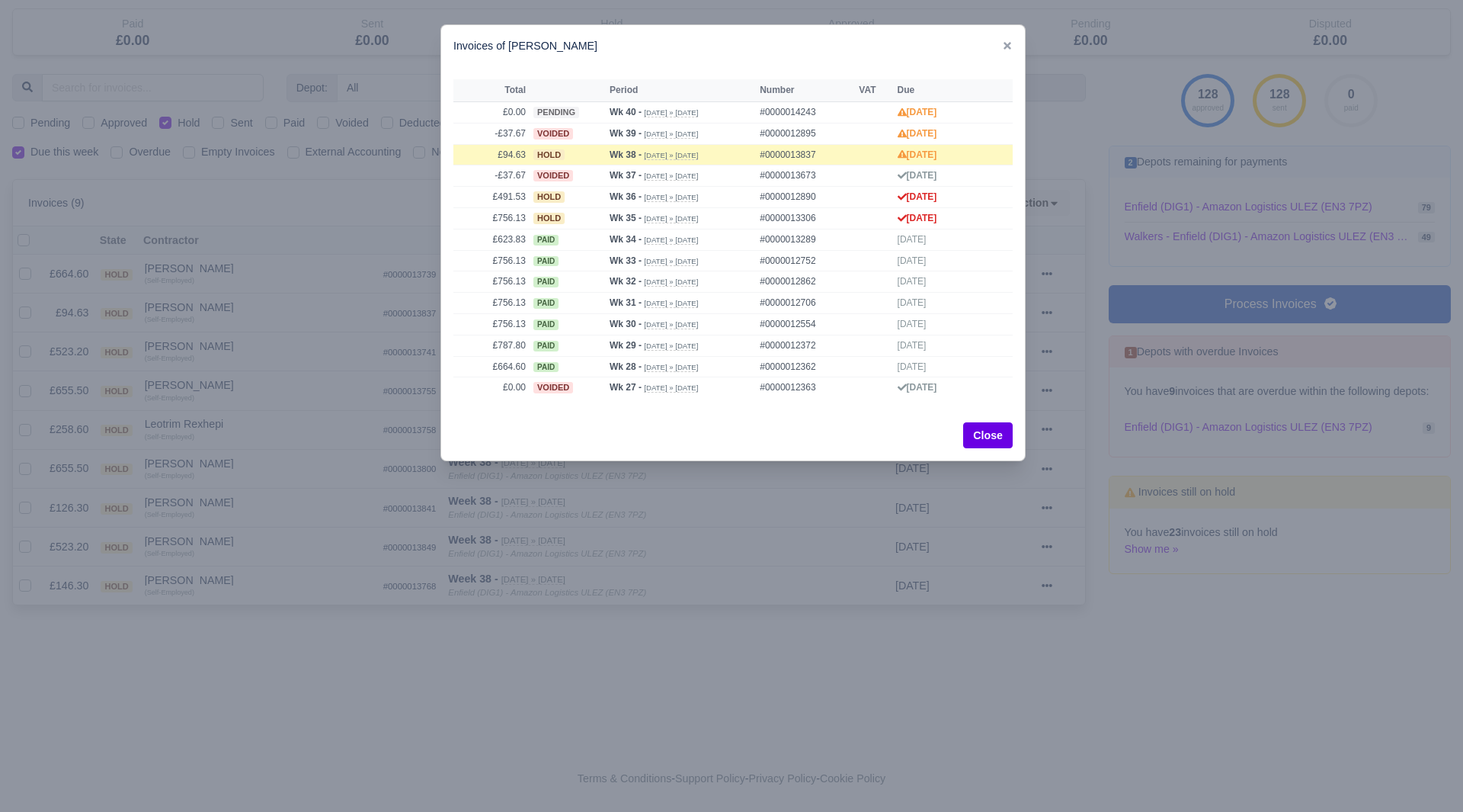
click at [282, 359] on div at bounding box center [732, 406] width 1463 height 812
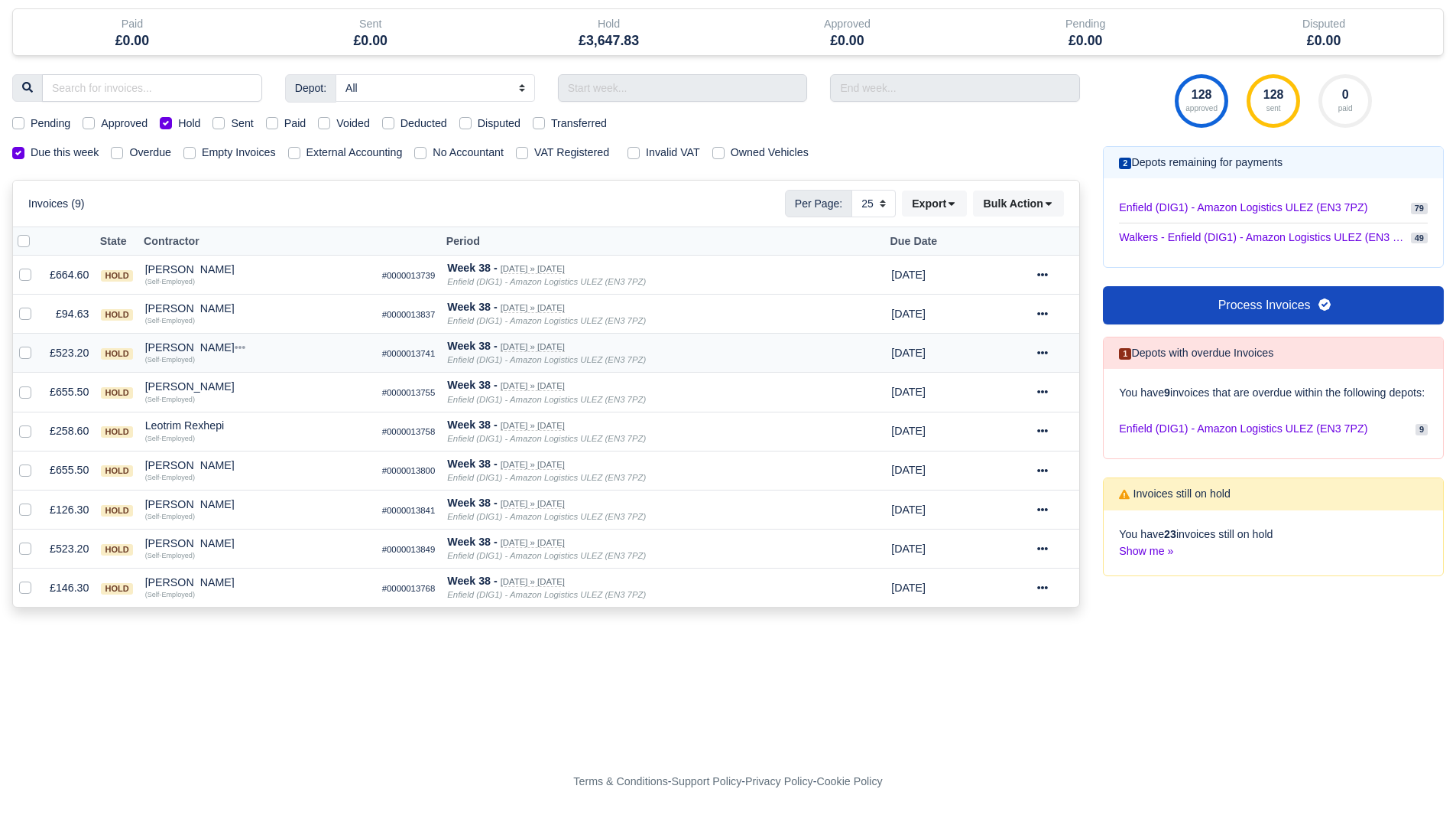
click at [158, 346] on div "Anwal Anwal" at bounding box center [258, 346] width 225 height 11
click at [266, 386] on button "Other Invoices" at bounding box center [350, 391] width 223 height 23
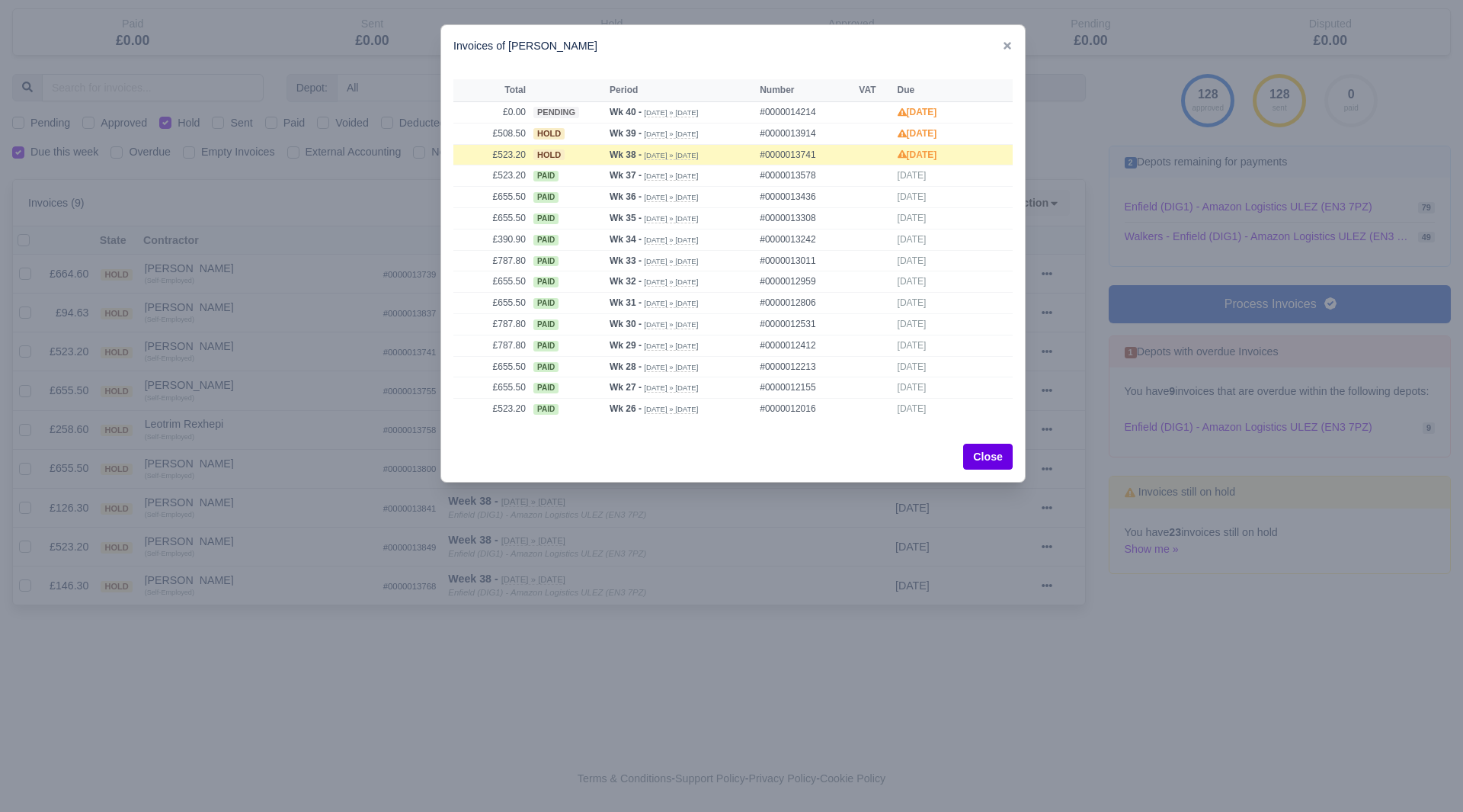
click at [303, 420] on div at bounding box center [732, 406] width 1463 height 812
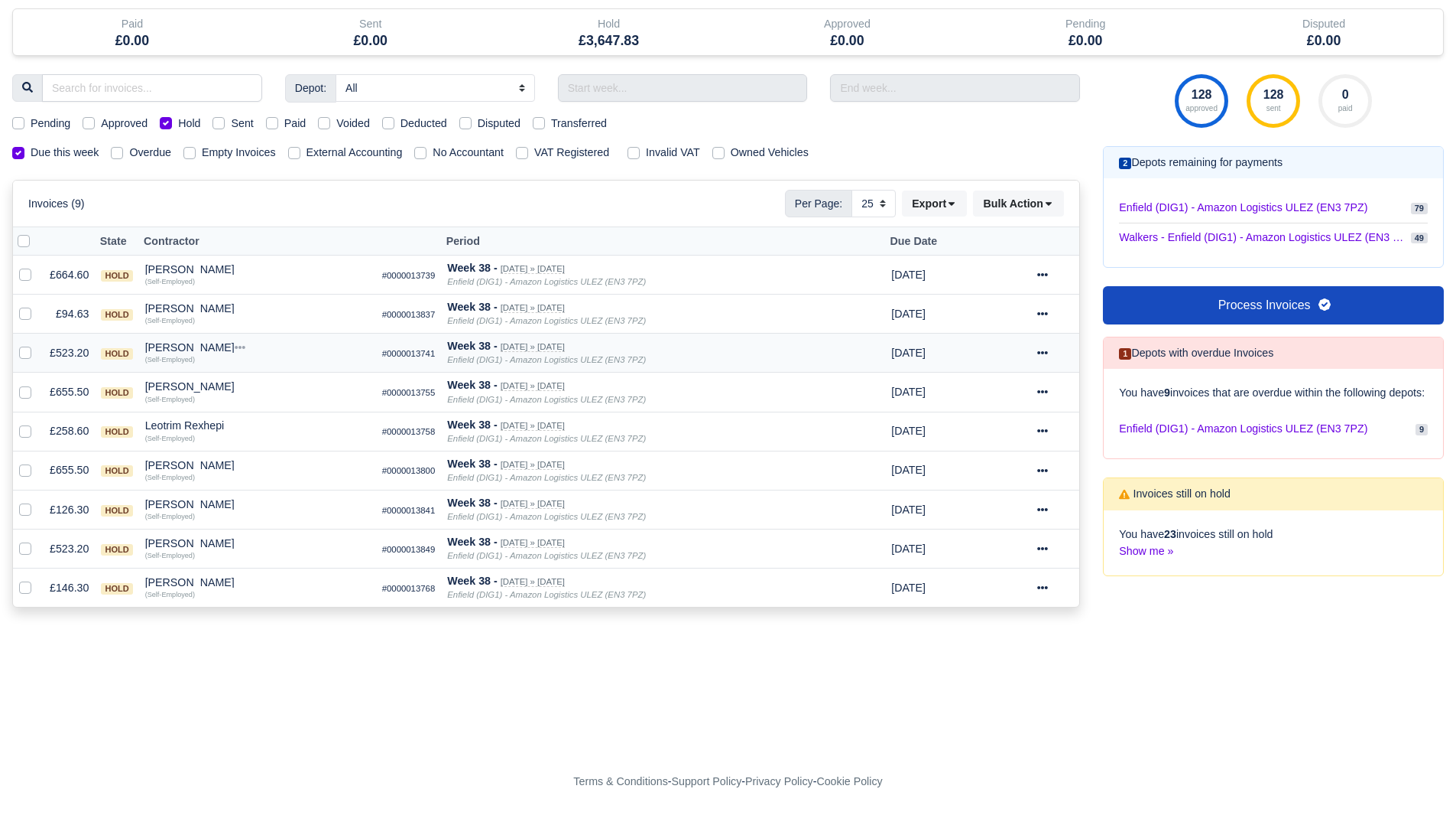
click at [177, 350] on div "Anwal Anwal" at bounding box center [258, 346] width 225 height 11
click at [275, 394] on button "Other Invoices" at bounding box center [350, 391] width 223 height 23
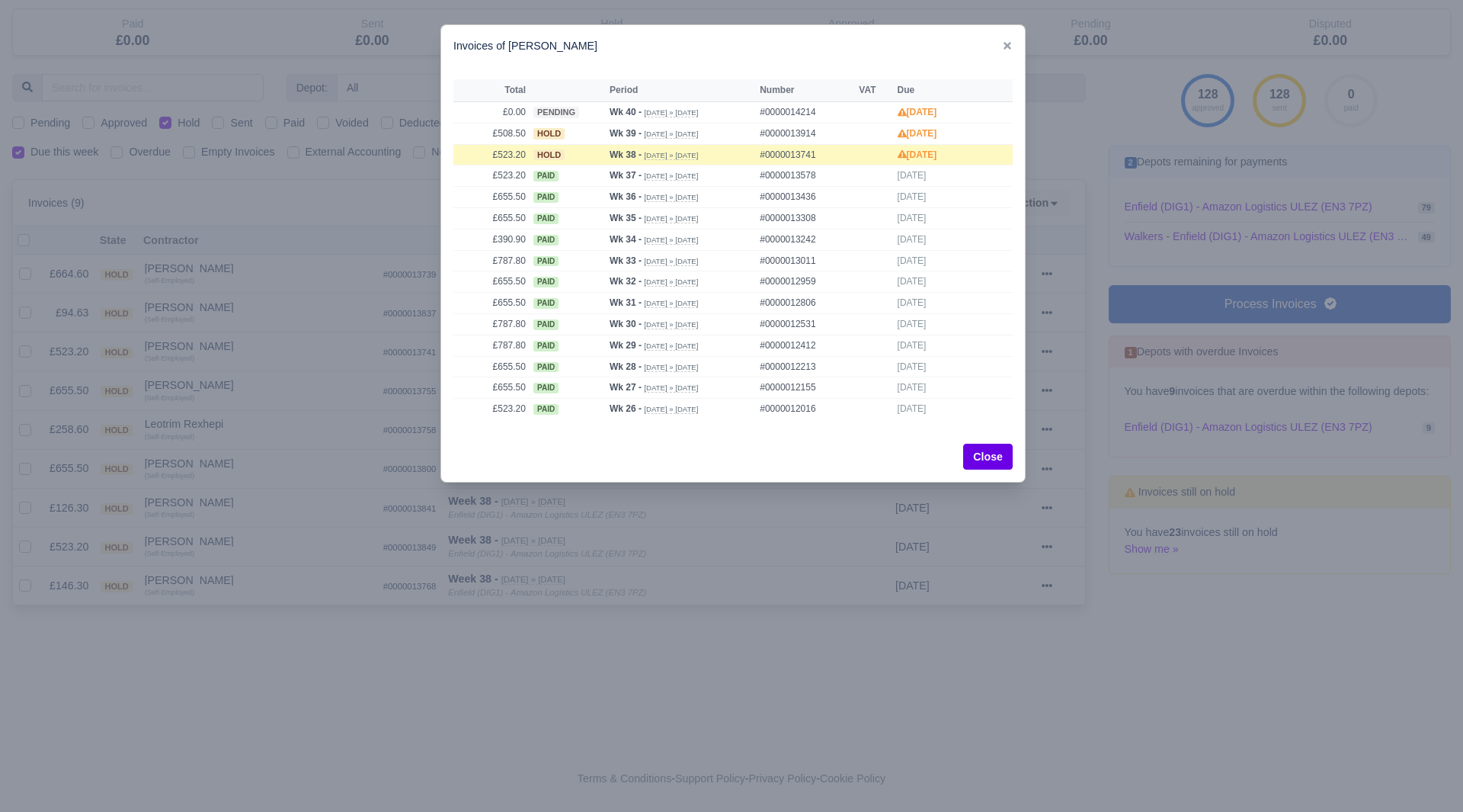
click at [187, 343] on div at bounding box center [732, 406] width 1463 height 812
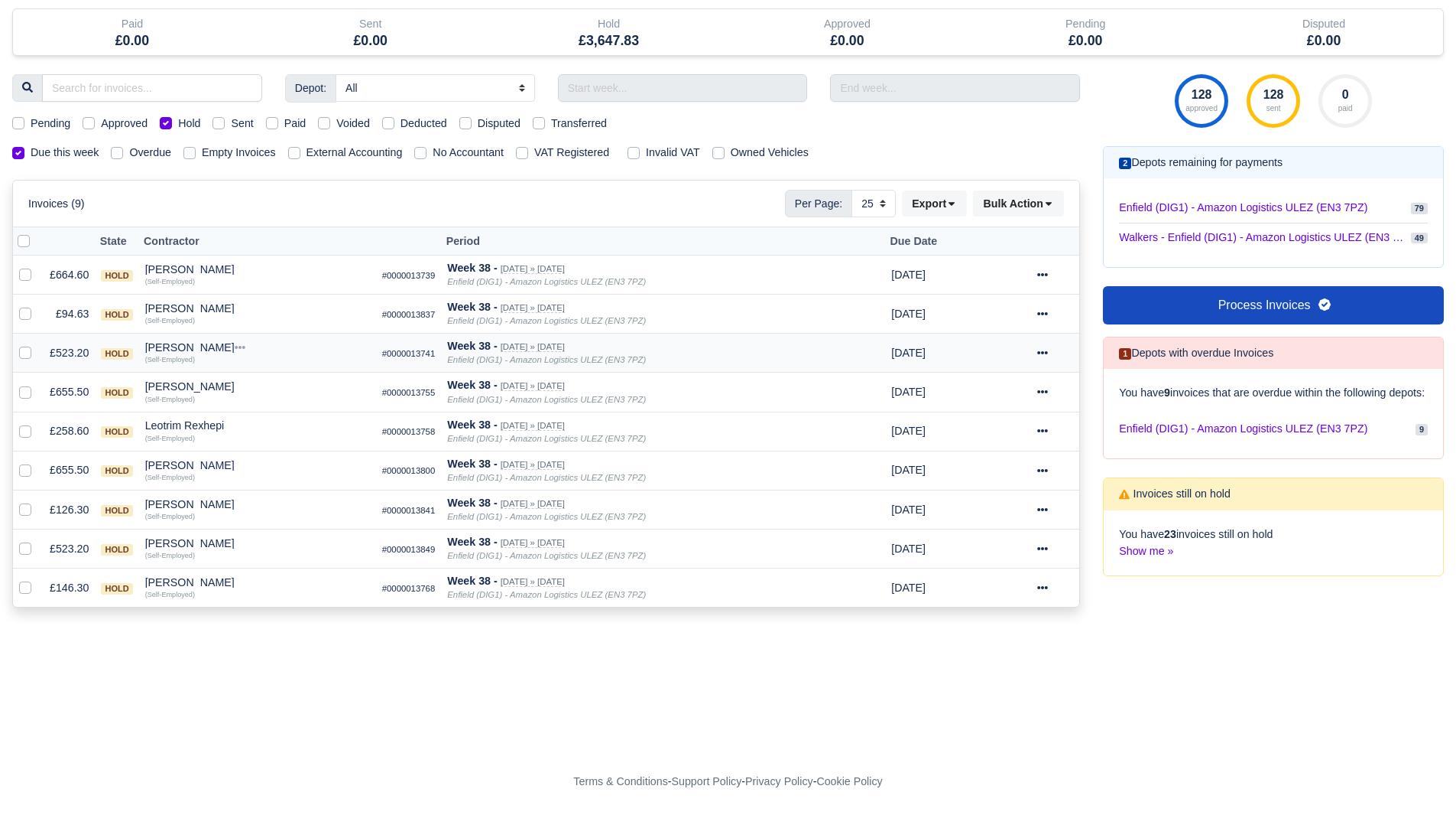
click at [162, 347] on div "Anwal Anwal" at bounding box center [258, 346] width 225 height 11
click at [269, 422] on button "Wallet" at bounding box center [350, 414] width 223 height 23
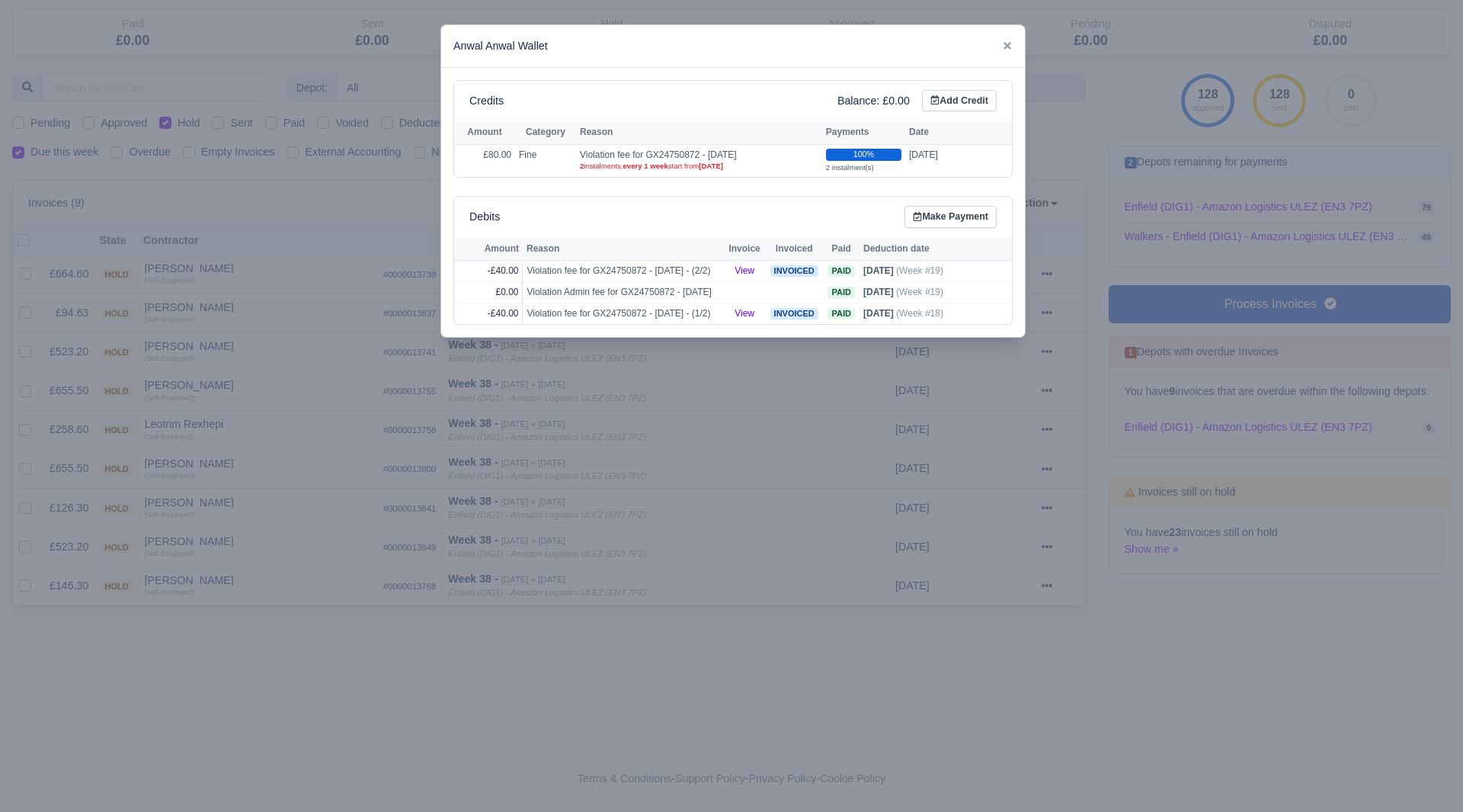
click at [291, 313] on div at bounding box center [732, 406] width 1463 height 812
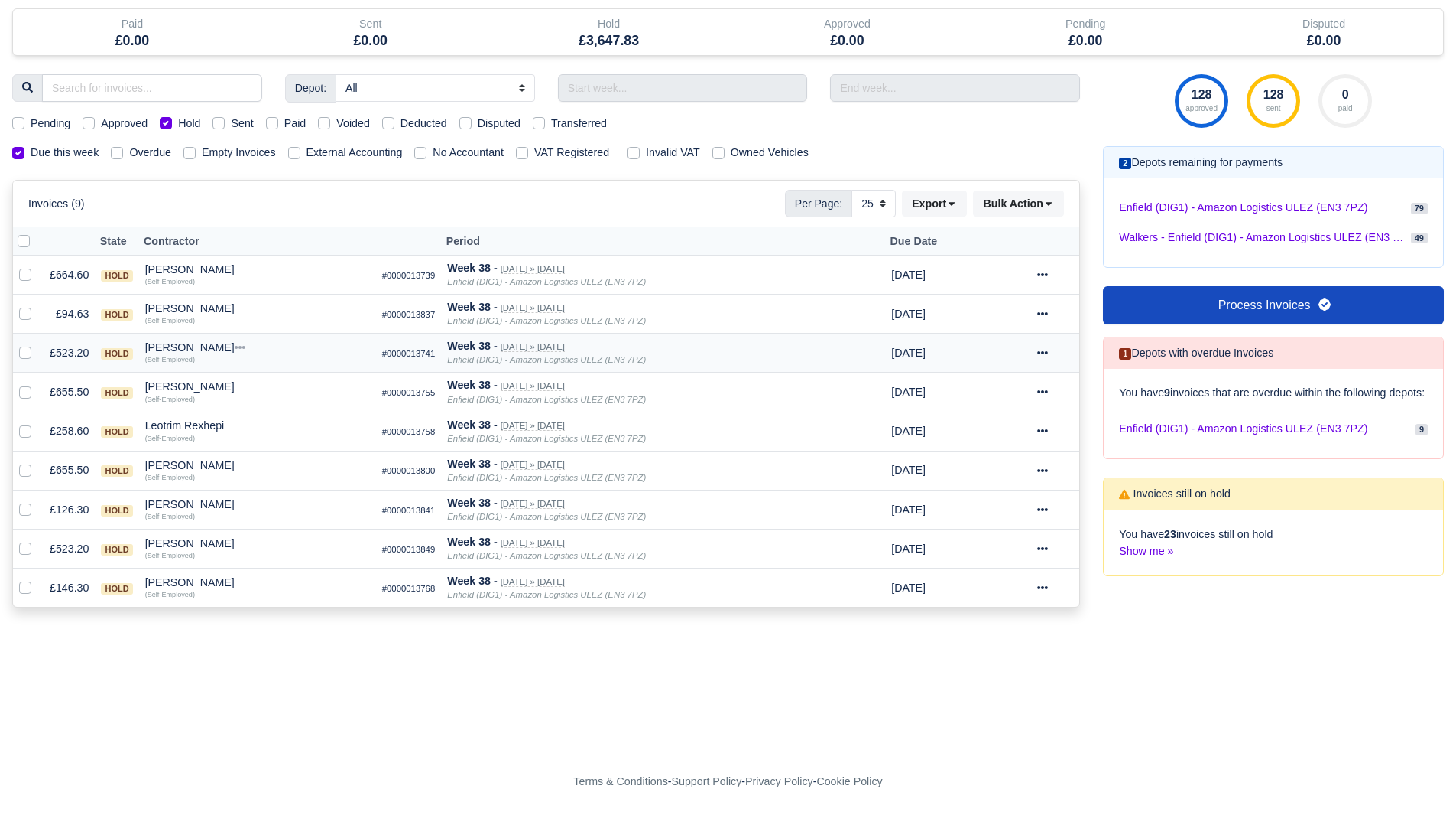
click at [168, 349] on div "Anwal Anwal" at bounding box center [258, 346] width 225 height 11
click at [282, 388] on button "Other Invoices" at bounding box center [350, 391] width 223 height 23
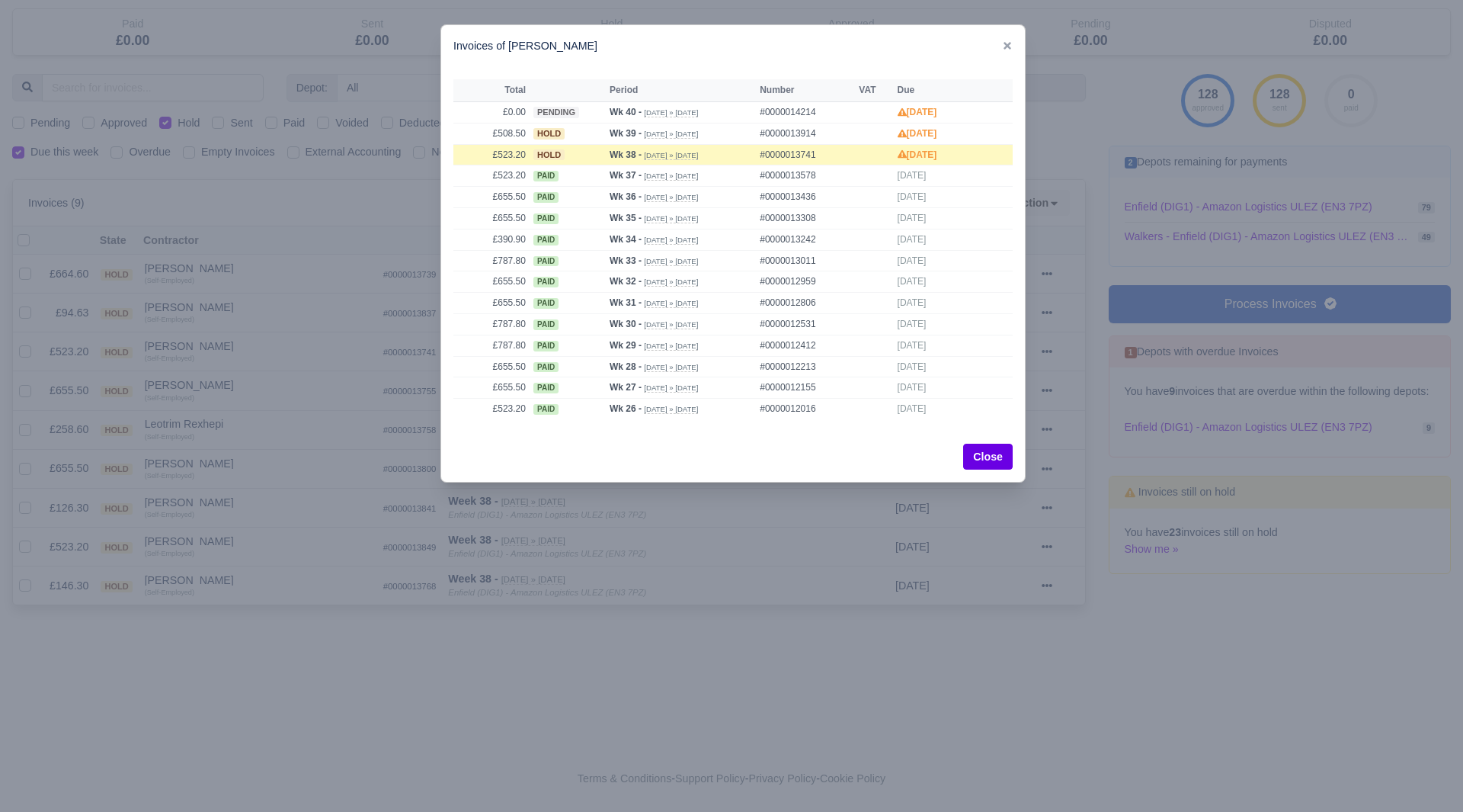
click at [336, 373] on div at bounding box center [732, 406] width 1463 height 812
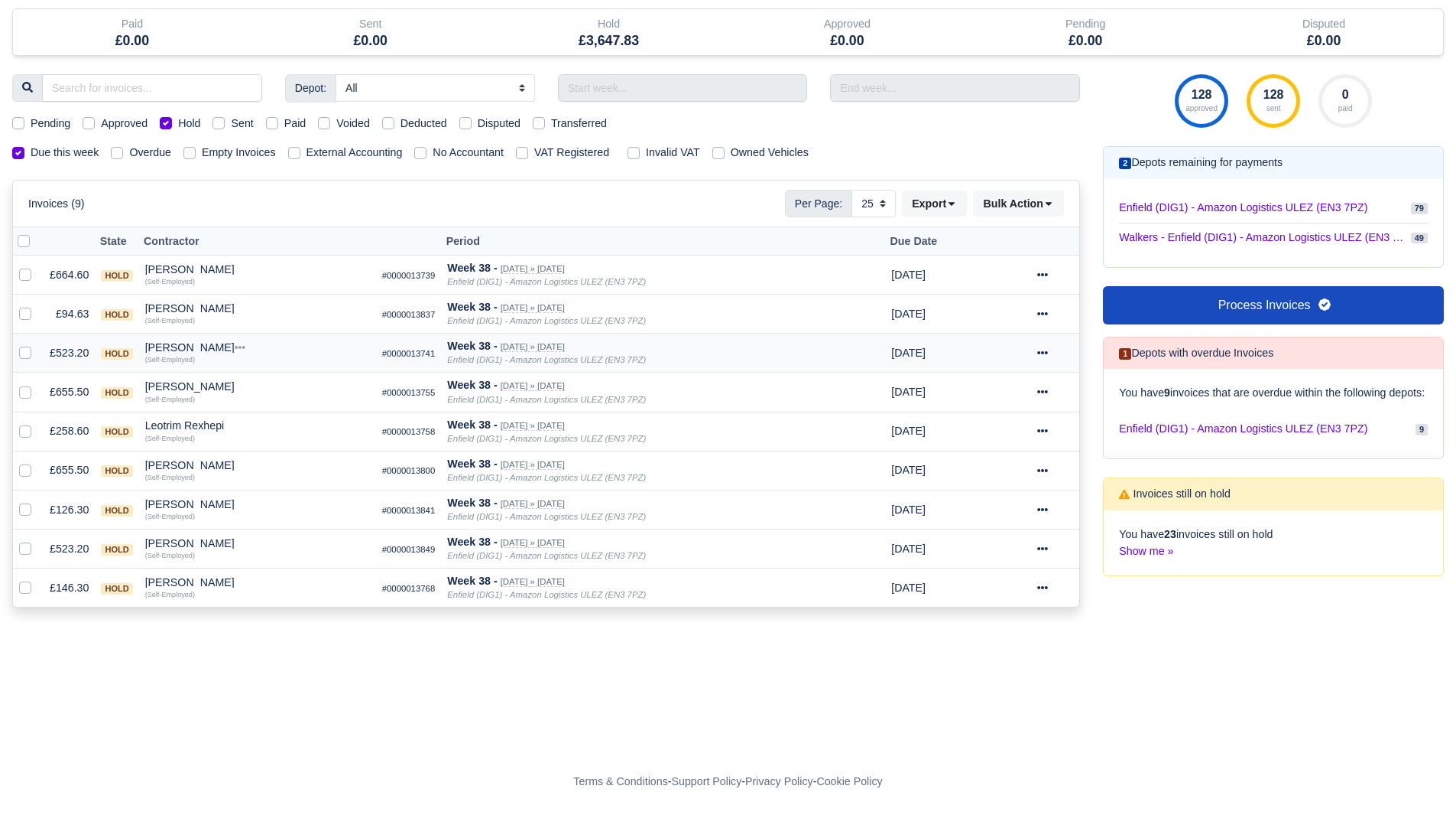
click at [1042, 355] on icon at bounding box center [1042, 352] width 11 height 11
click at [1019, 392] on link "Show Invoice" at bounding box center [1005, 399] width 136 height 24
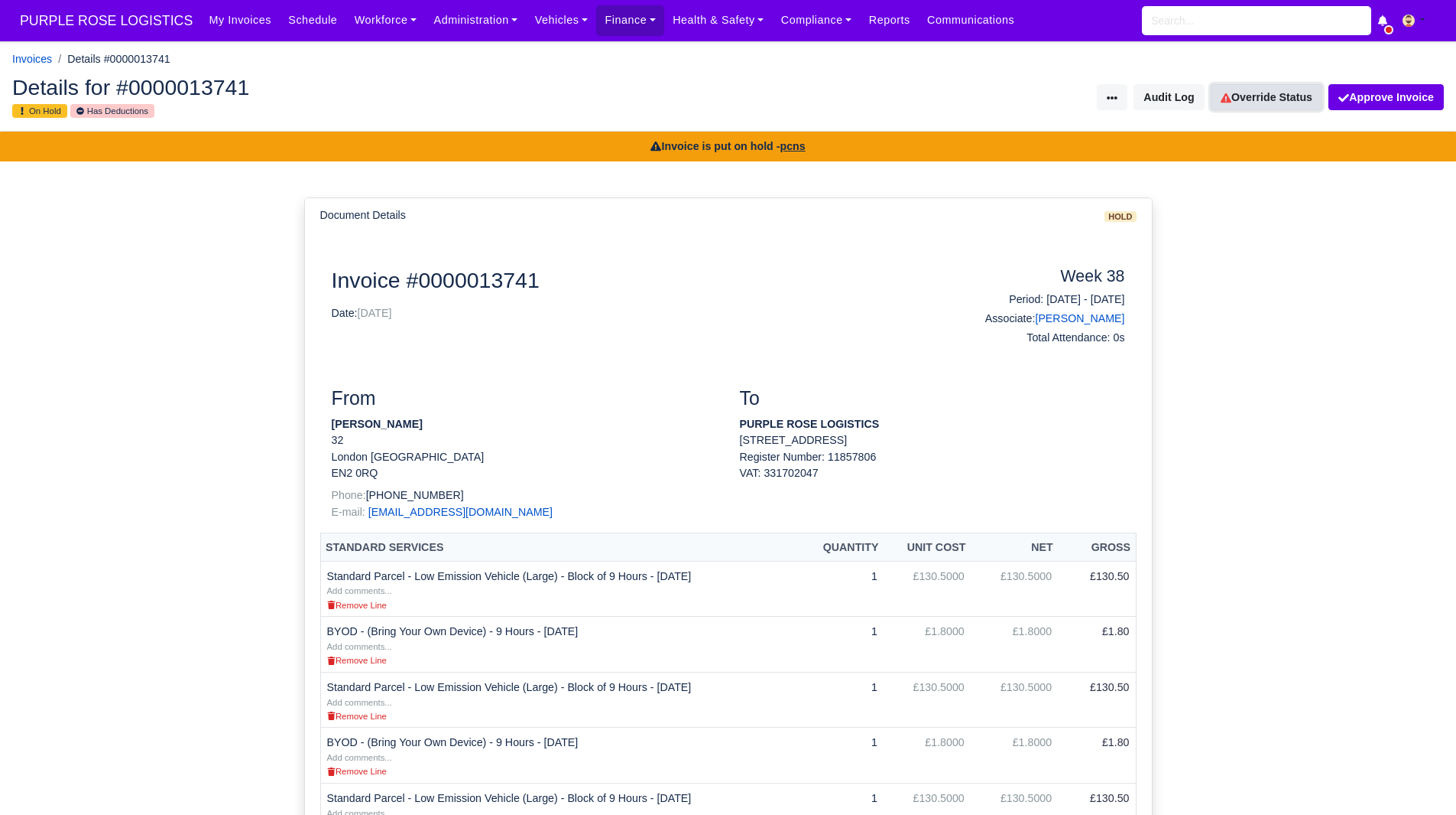
click at [1254, 94] on link "Override Status" at bounding box center [1267, 96] width 112 height 26
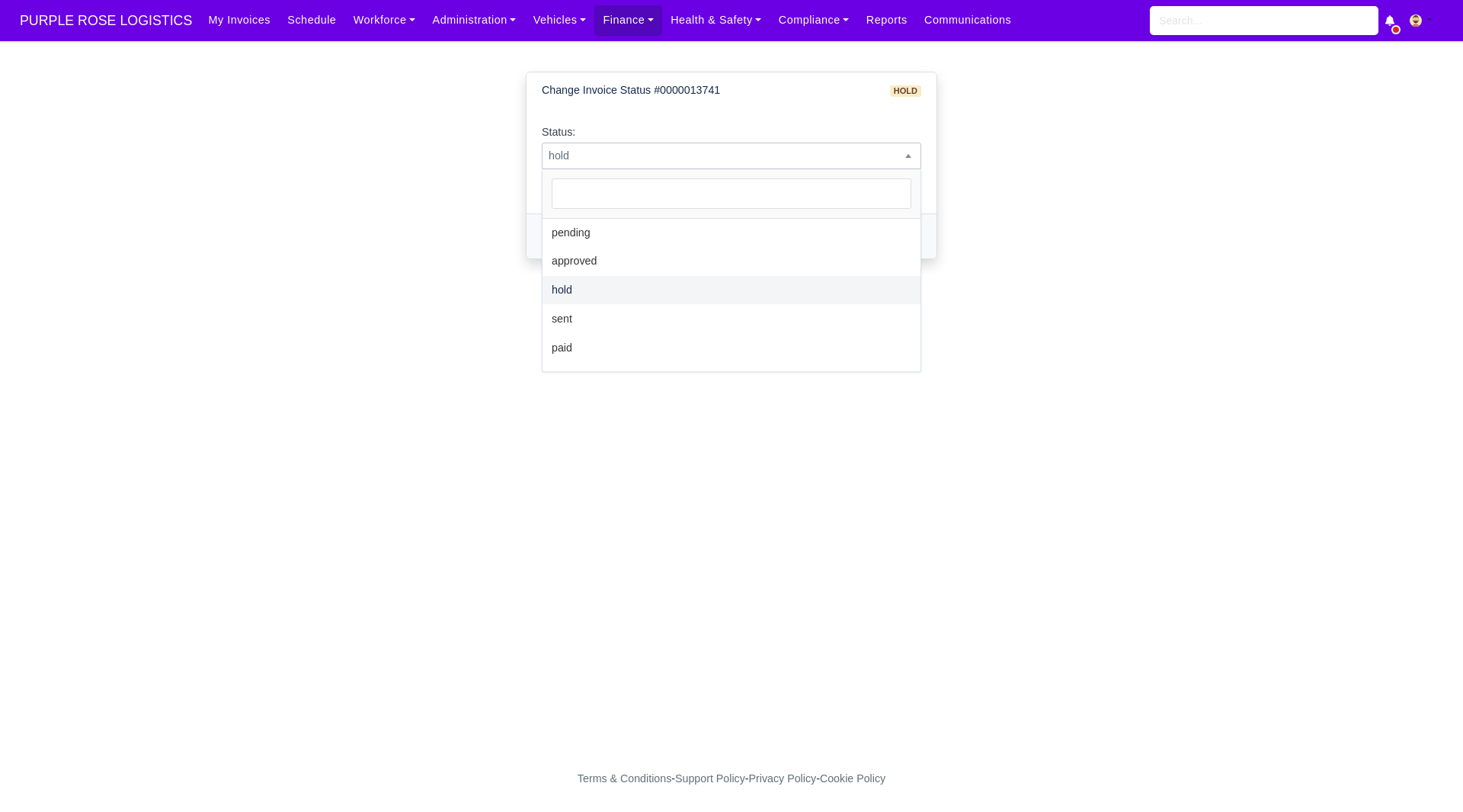
click at [860, 155] on span "hold" at bounding box center [732, 156] width 378 height 19
select select "sent"
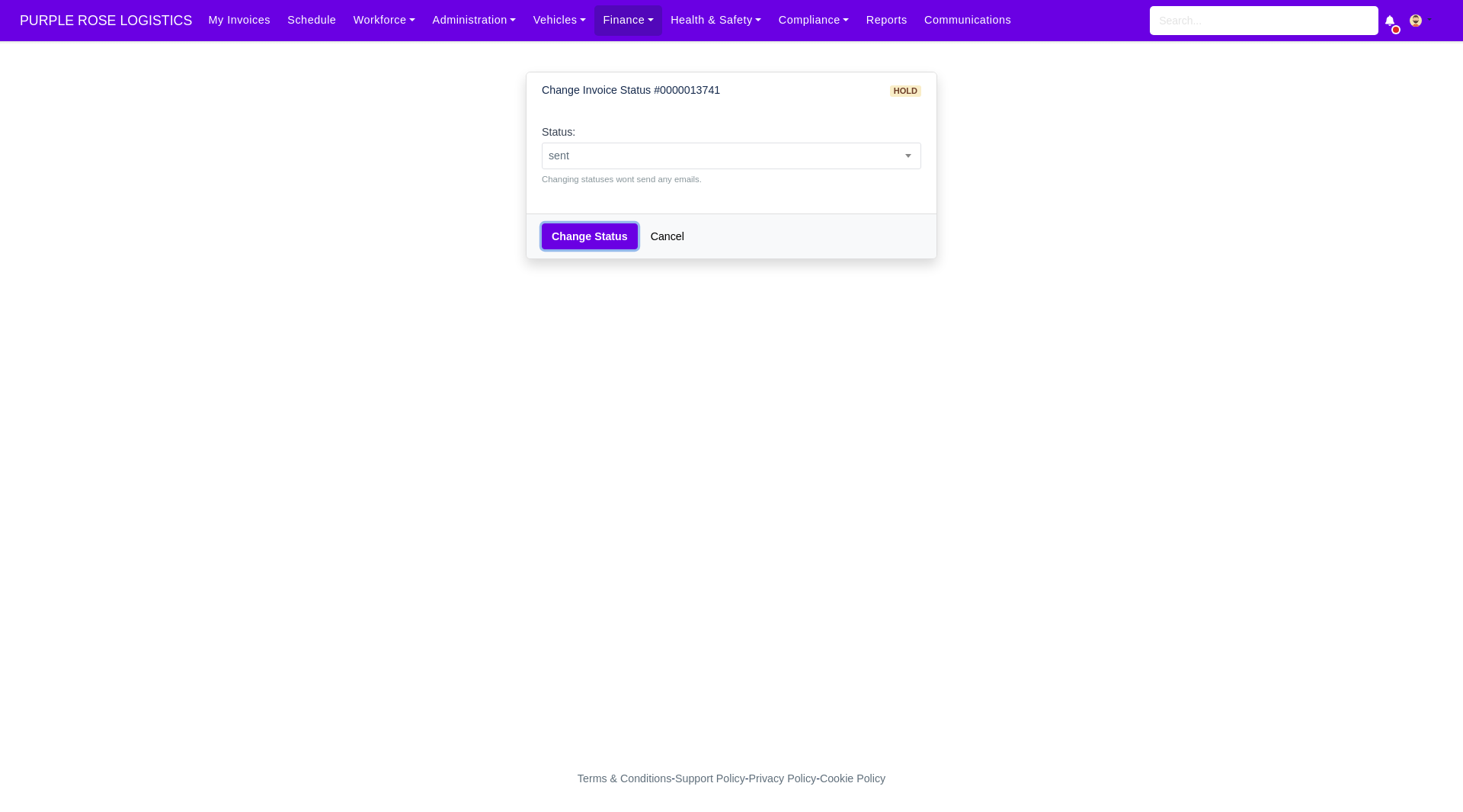
click at [564, 235] on button "Change Status" at bounding box center [590, 236] width 96 height 26
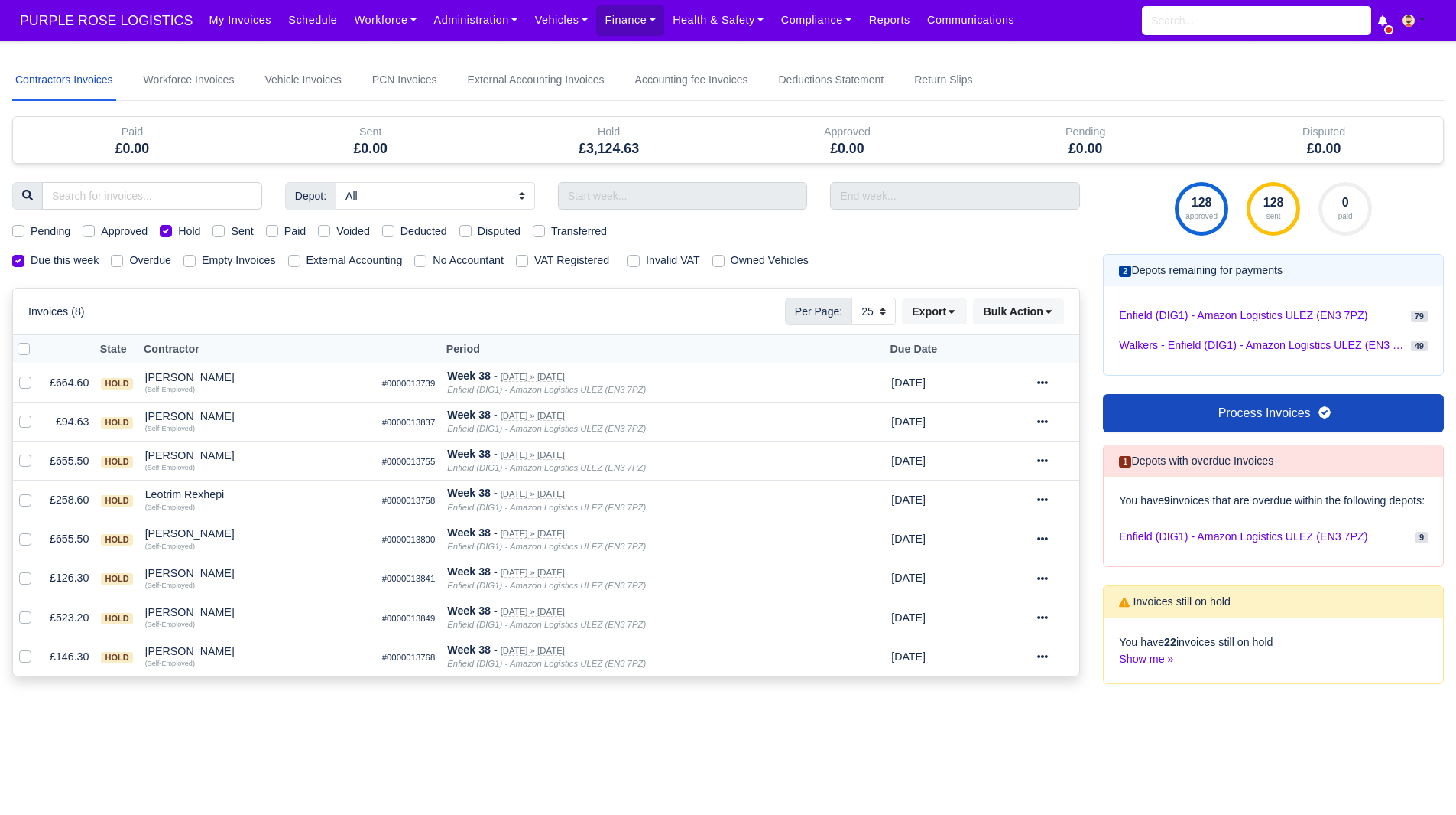
select select "25"
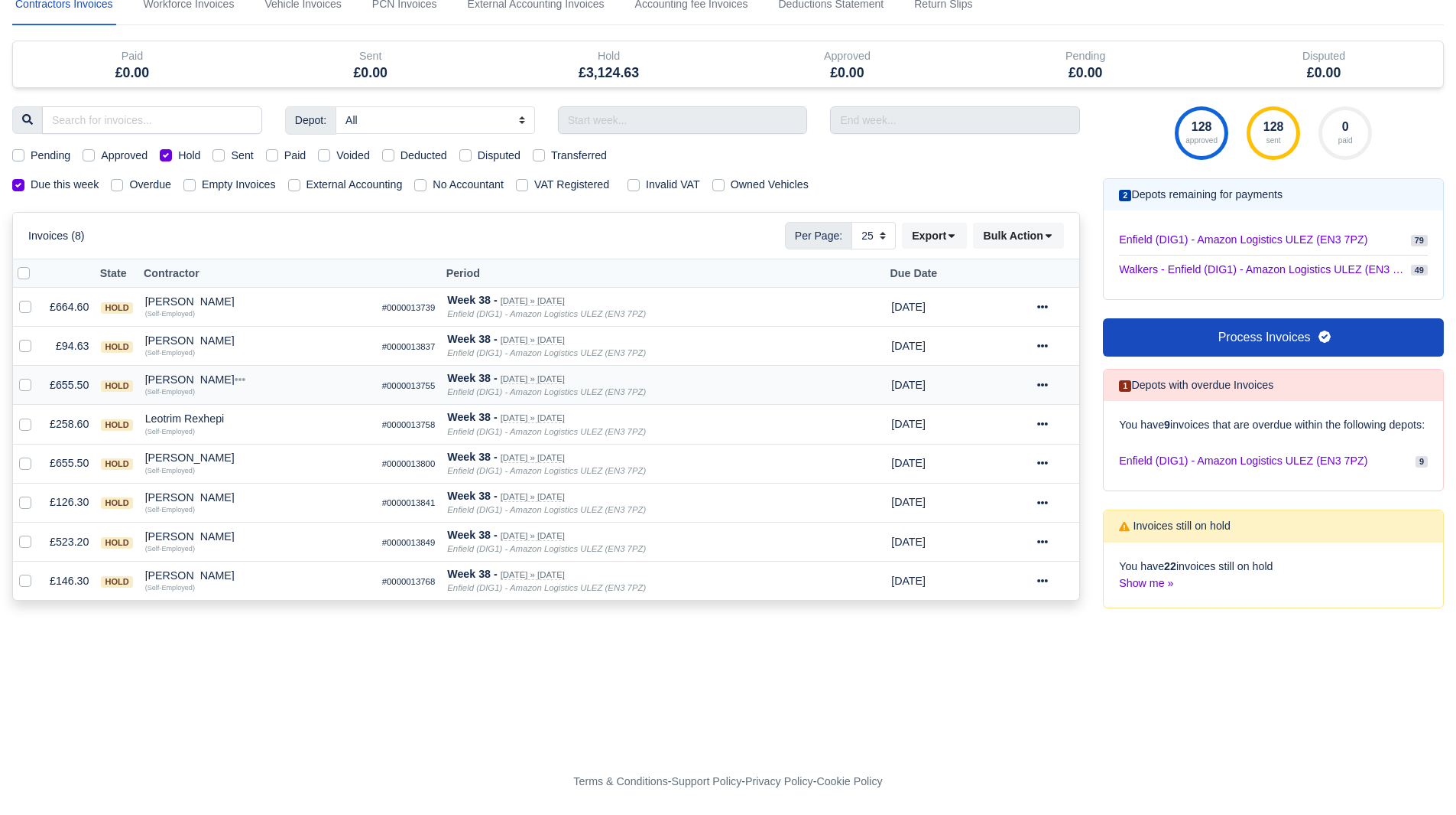
click at [188, 374] on div "Ibrahima Djalo" at bounding box center [258, 379] width 225 height 11
click at [266, 412] on button "Other Invoices" at bounding box center [350, 423] width 223 height 23
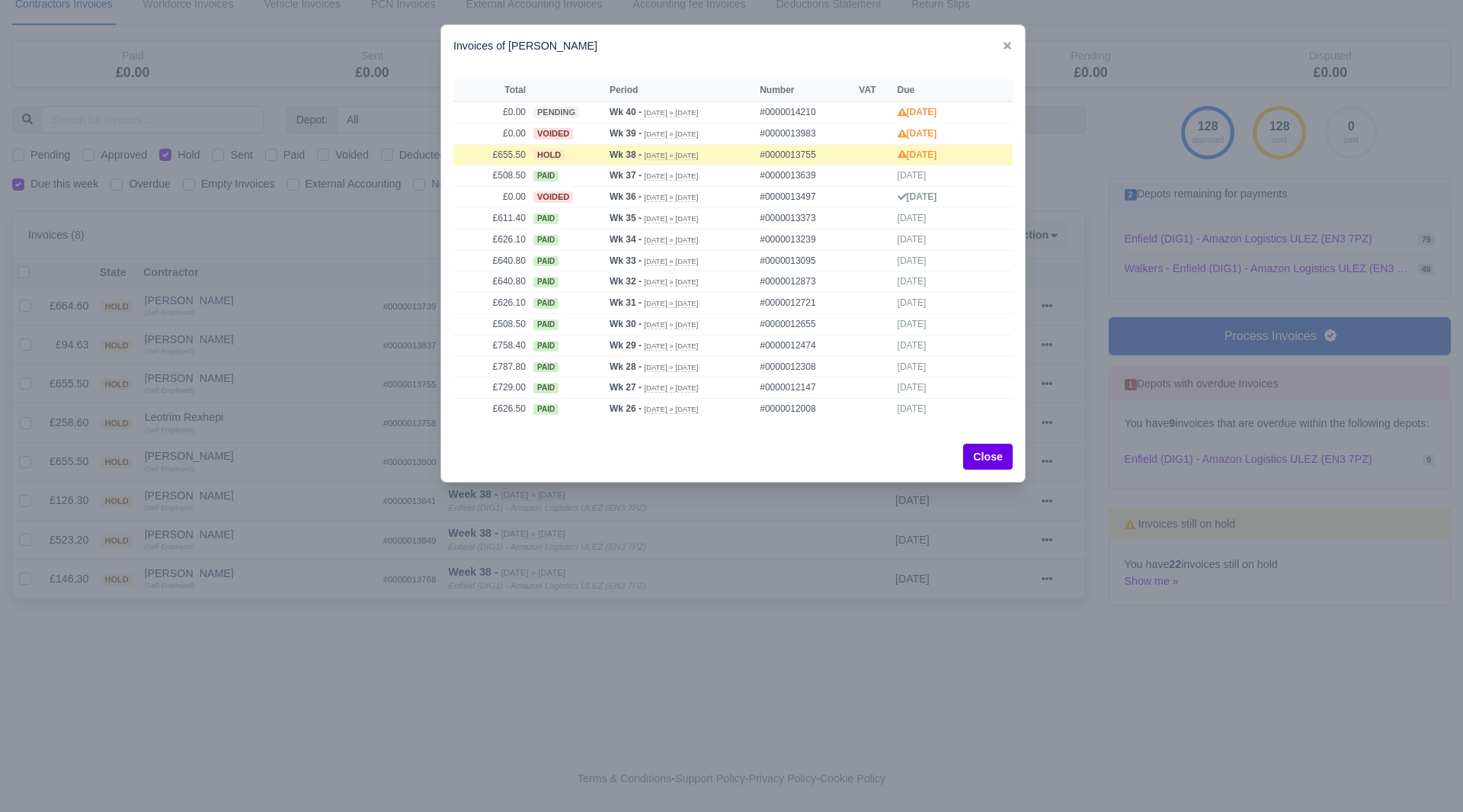
click at [246, 384] on div at bounding box center [732, 406] width 1463 height 812
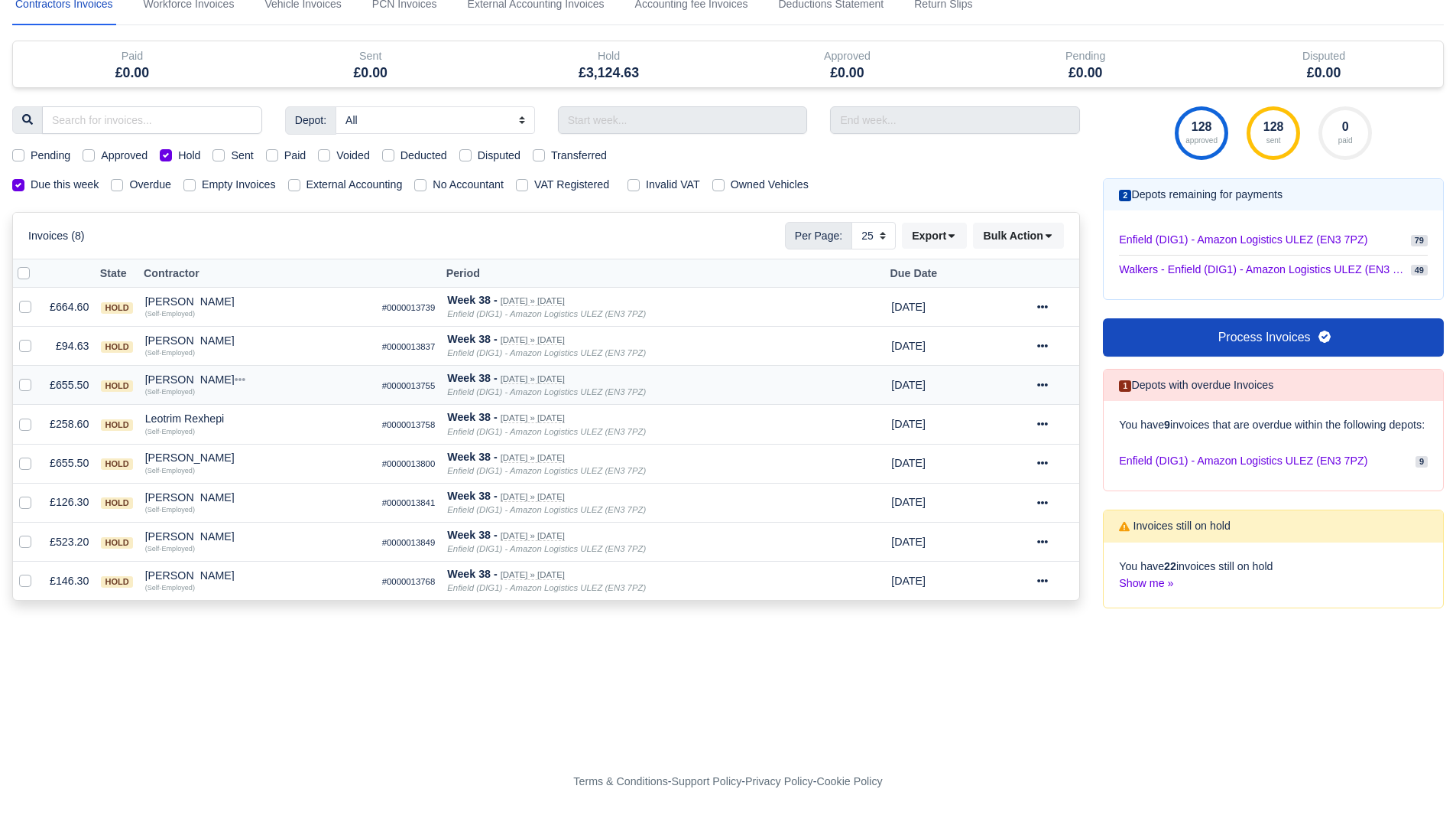
click at [185, 374] on div "Ibrahima Djalo" at bounding box center [258, 379] width 225 height 11
click at [268, 434] on button "Wallet" at bounding box center [350, 446] width 223 height 23
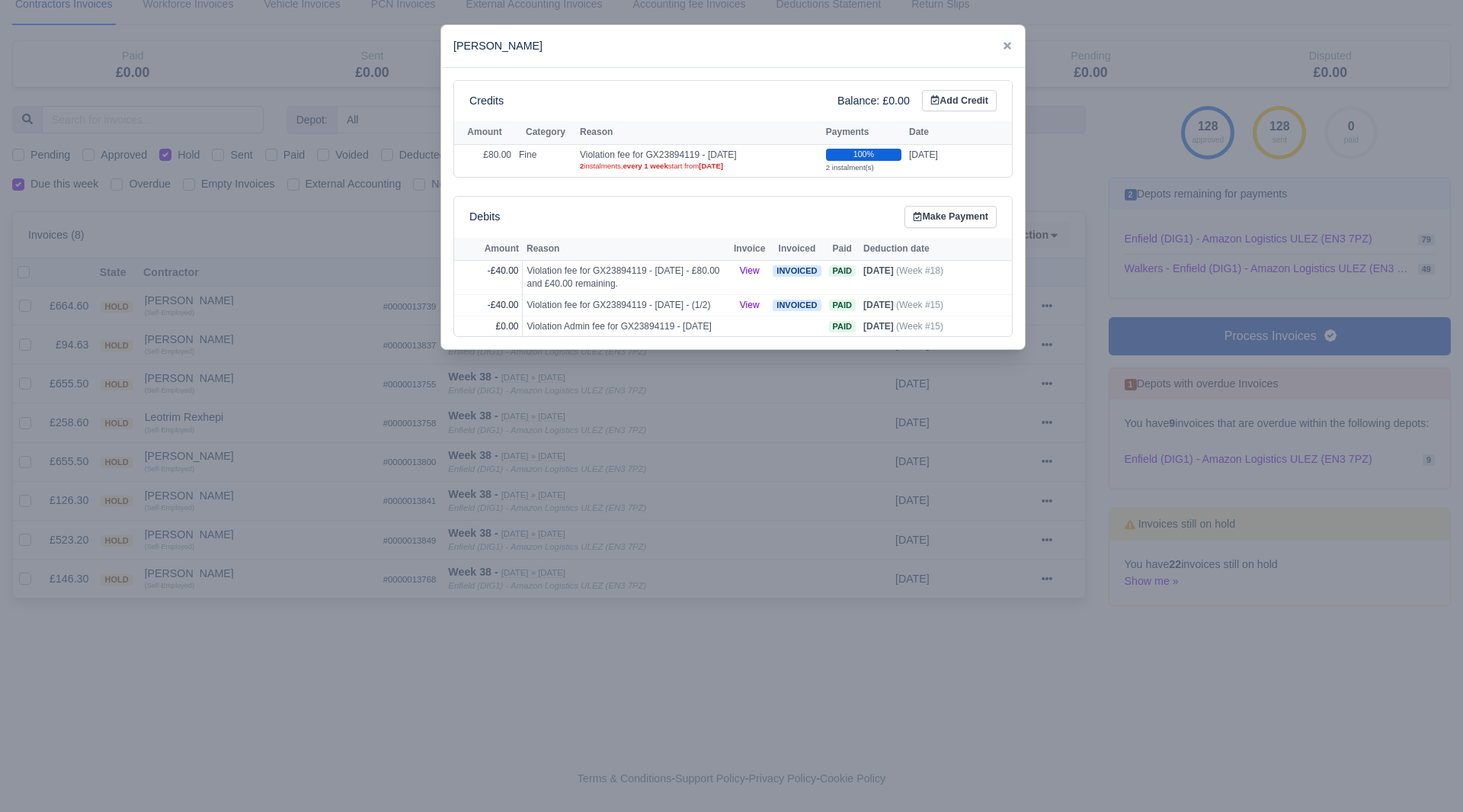
click at [214, 393] on div at bounding box center [732, 406] width 1463 height 812
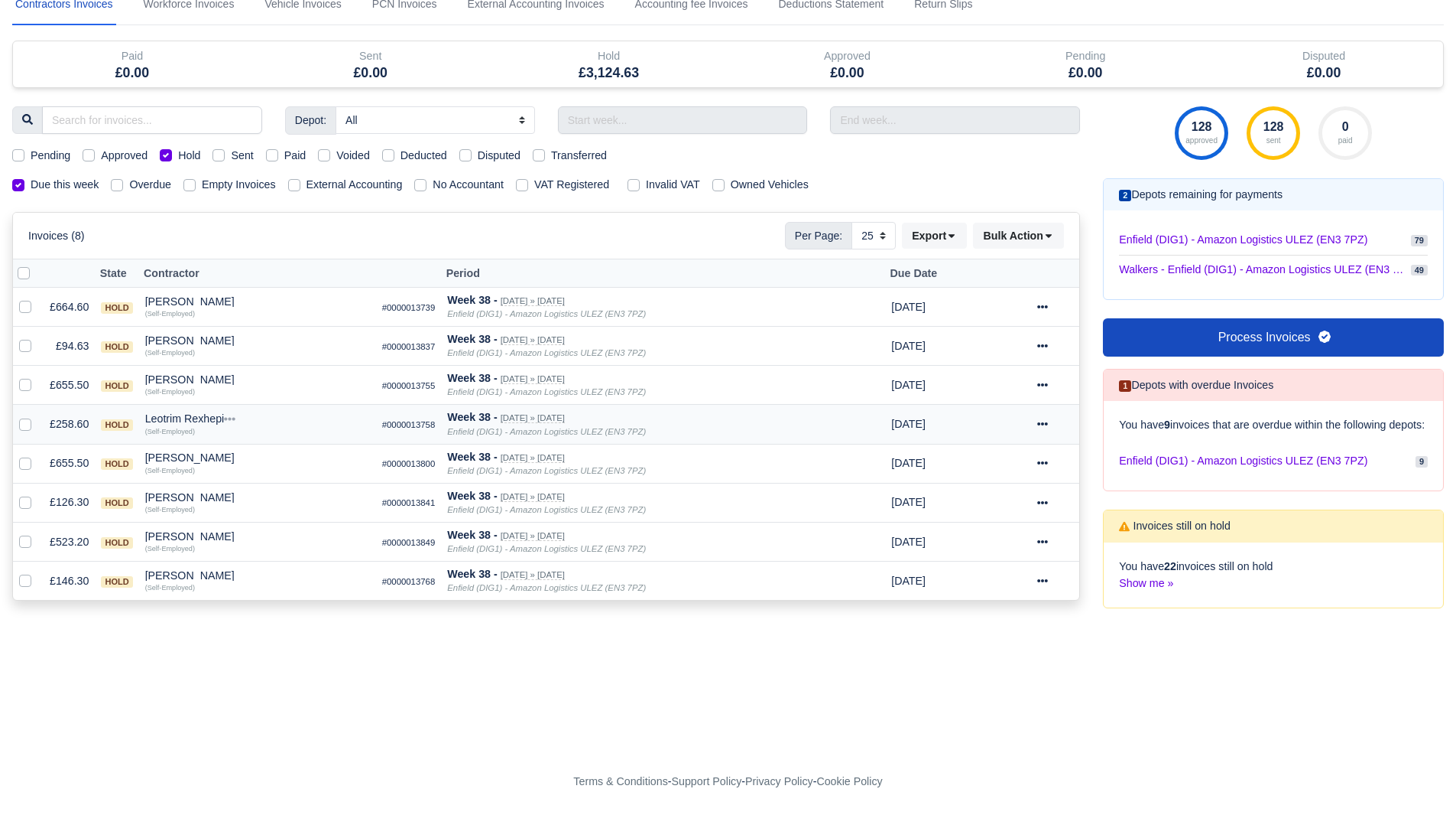
click at [216, 424] on div "(Self-Employed)" at bounding box center [258, 429] width 225 height 11
click at [206, 413] on div "Leotrim Rexhepi" at bounding box center [258, 418] width 225 height 11
click at [254, 450] on button "Other Invoices" at bounding box center [350, 462] width 223 height 23
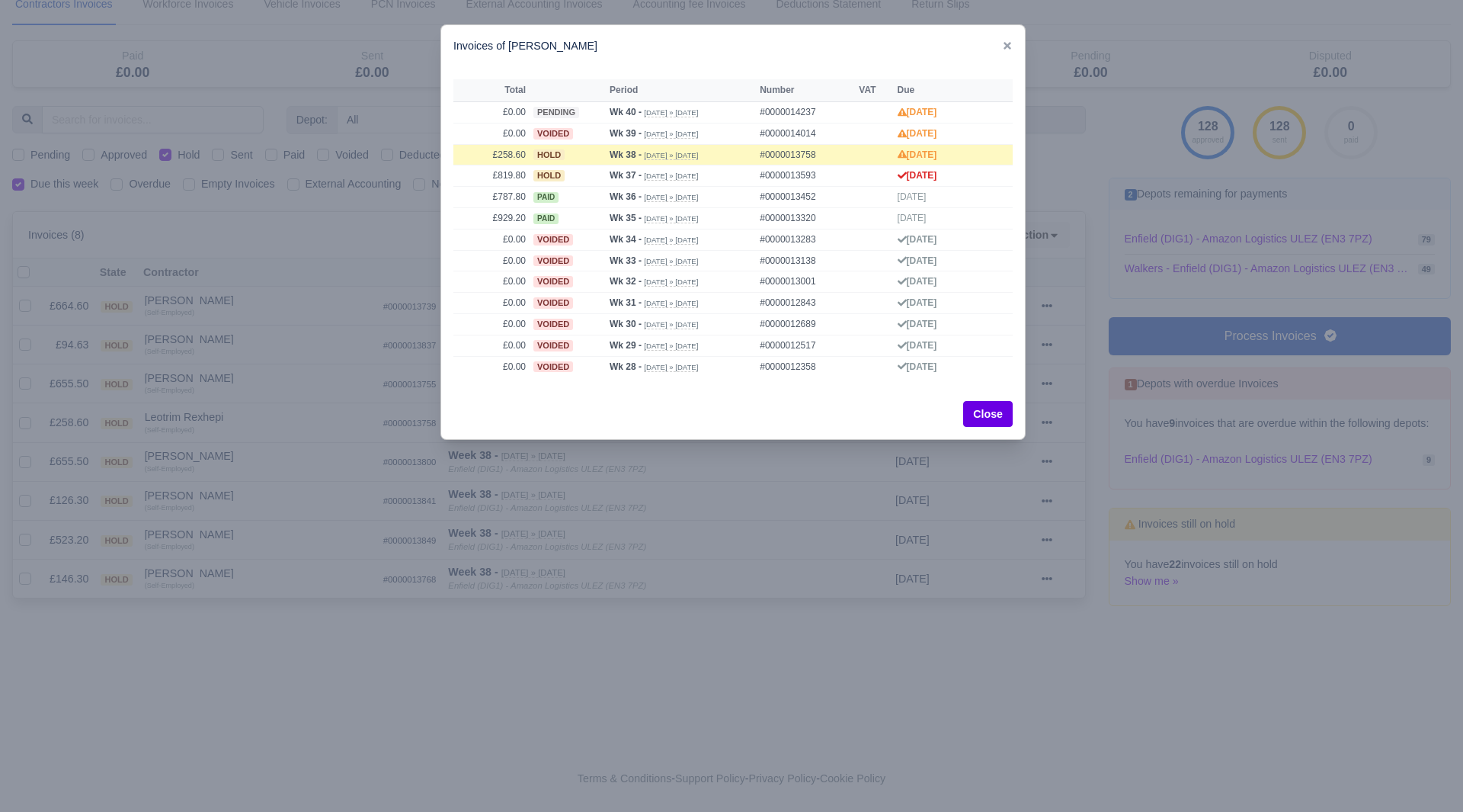
click at [237, 406] on div at bounding box center [732, 406] width 1463 height 812
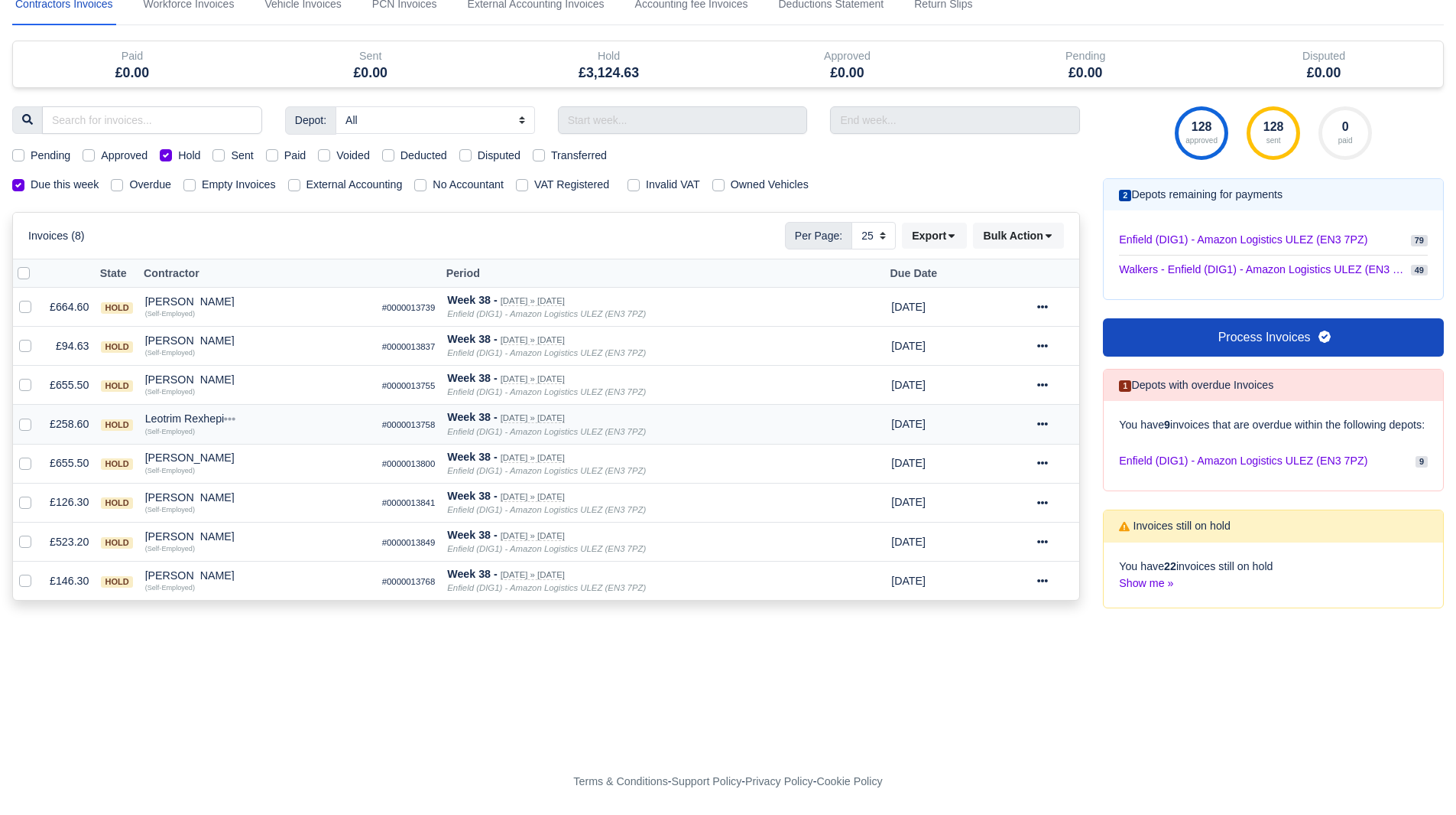
click at [197, 413] on div "Leotrim Rexhepi" at bounding box center [258, 418] width 225 height 11
click at [282, 473] on button "Wallet" at bounding box center [350, 485] width 223 height 23
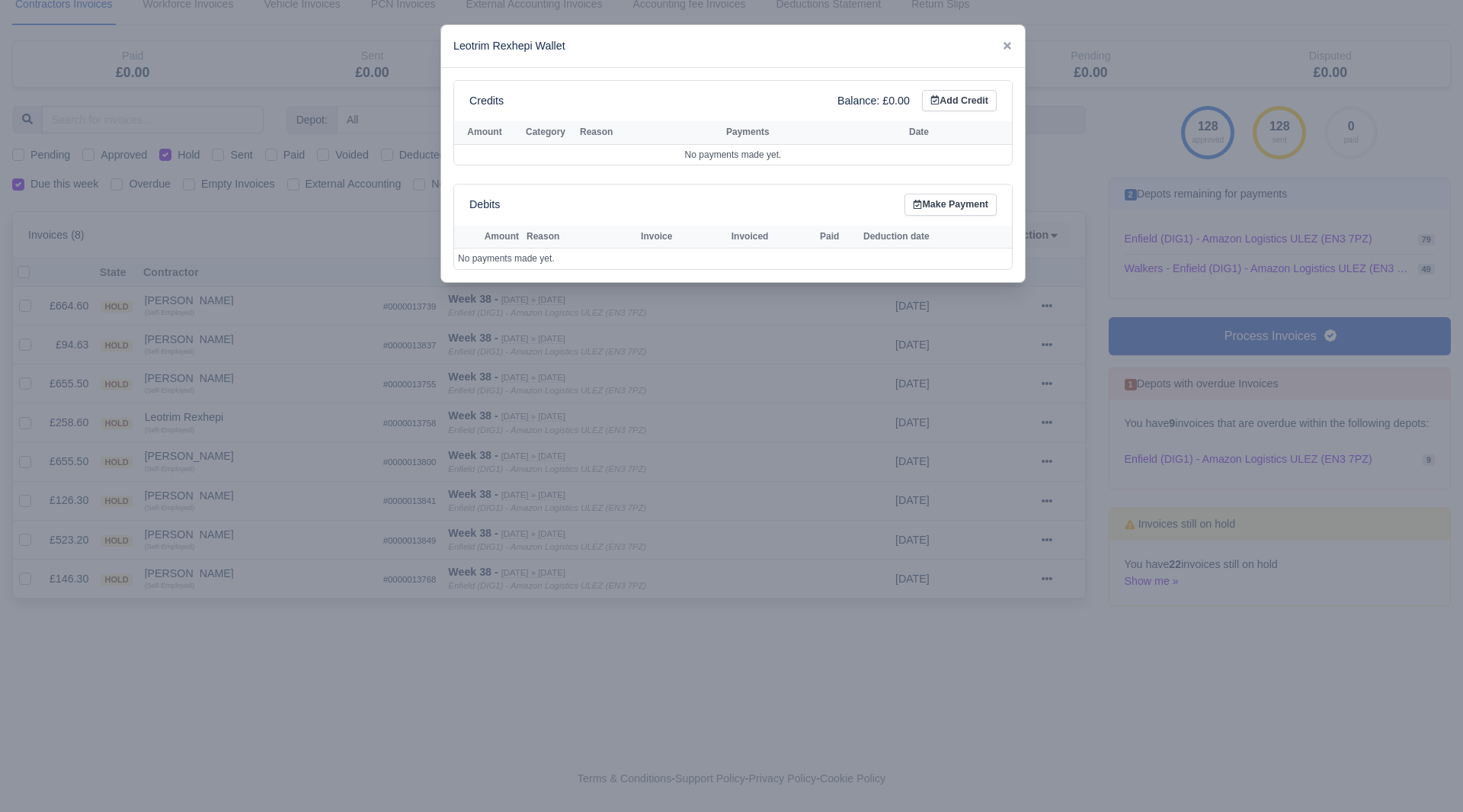
click at [251, 447] on div at bounding box center [732, 406] width 1463 height 812
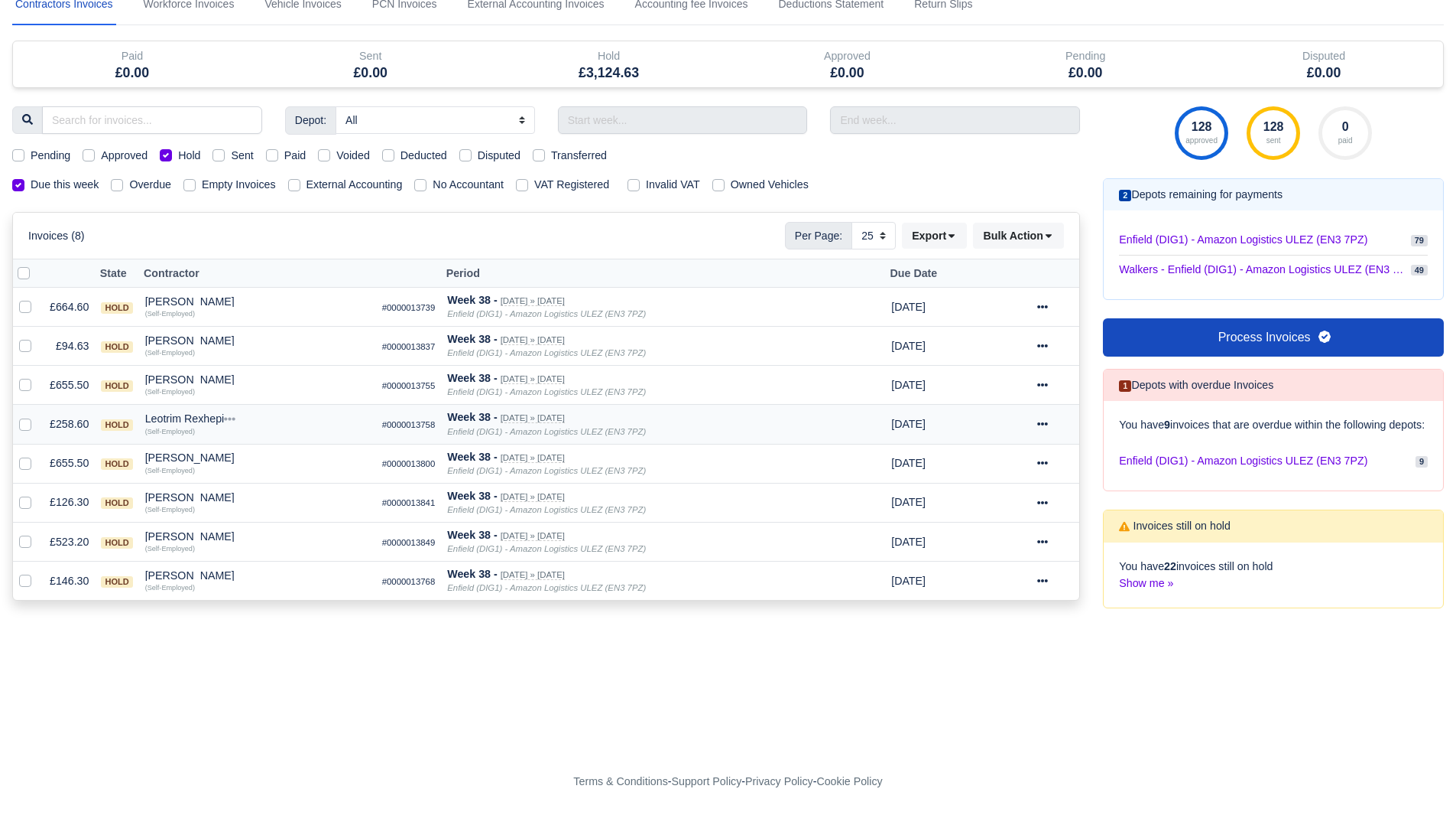
click at [1042, 419] on icon at bounding box center [1042, 423] width 11 height 11
click at [1016, 459] on link "Show Invoice" at bounding box center [1005, 471] width 136 height 24
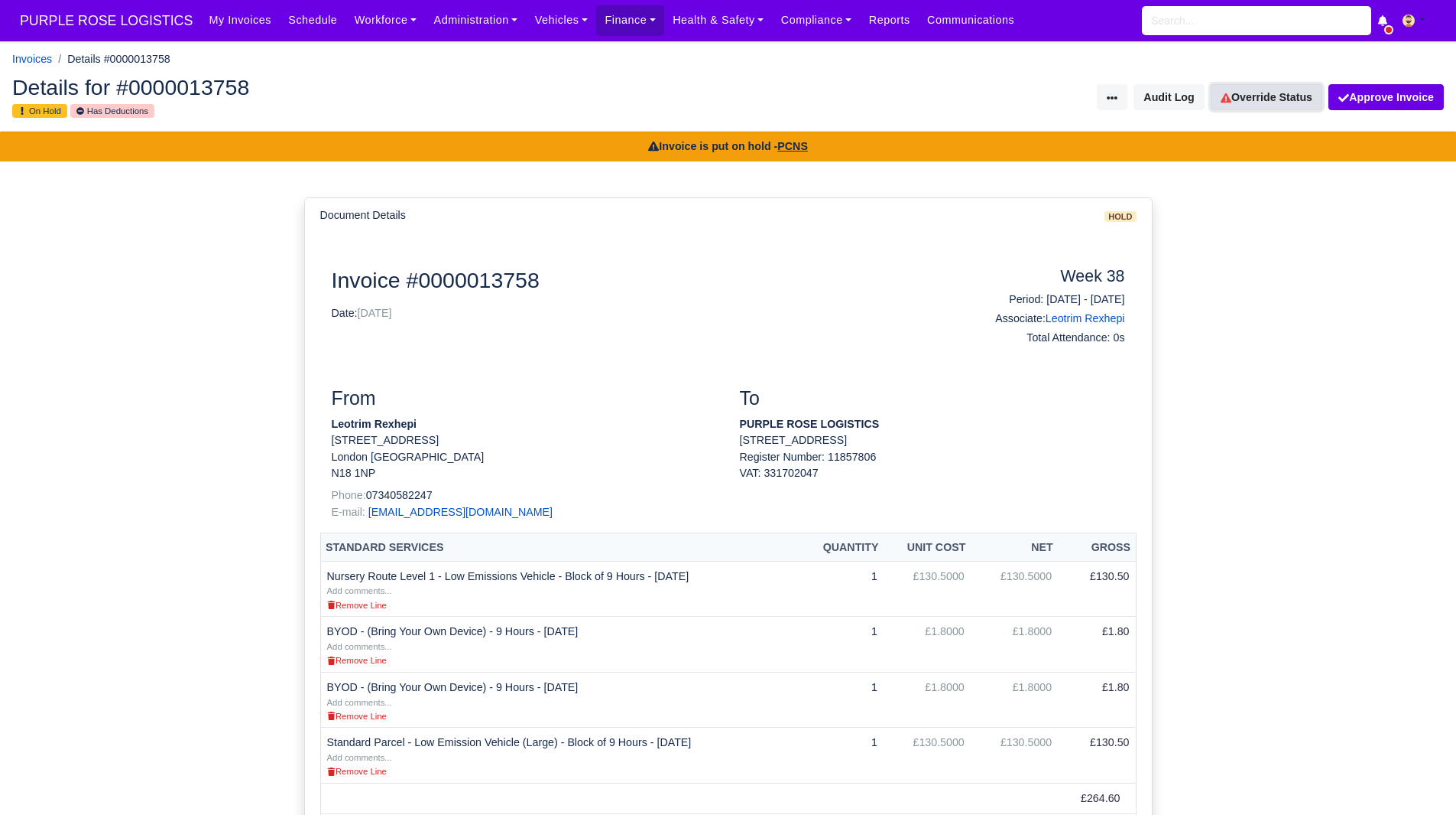
click at [1259, 103] on link "Override Status" at bounding box center [1267, 96] width 112 height 26
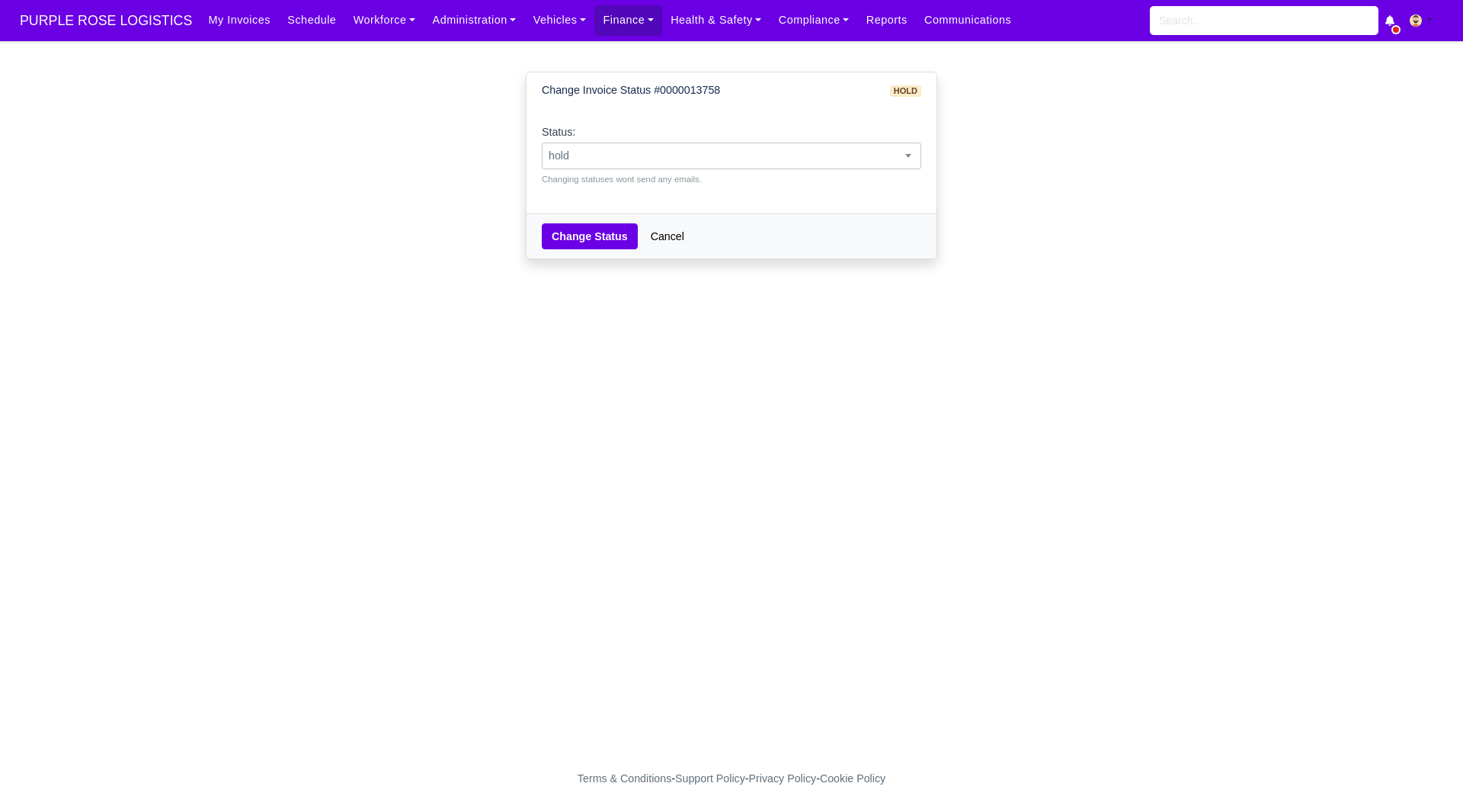
click at [848, 158] on span "hold" at bounding box center [732, 156] width 378 height 19
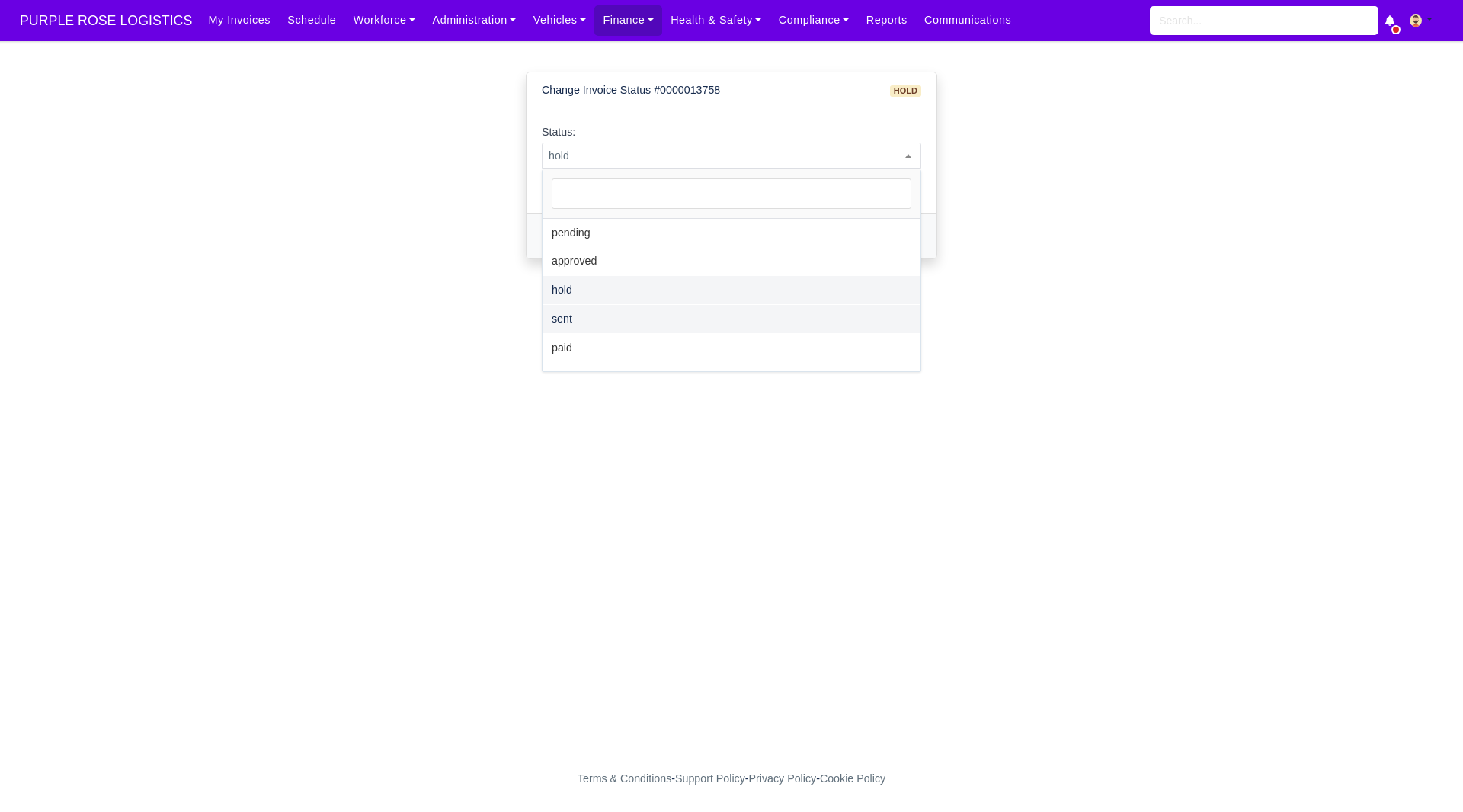
select select "sent"
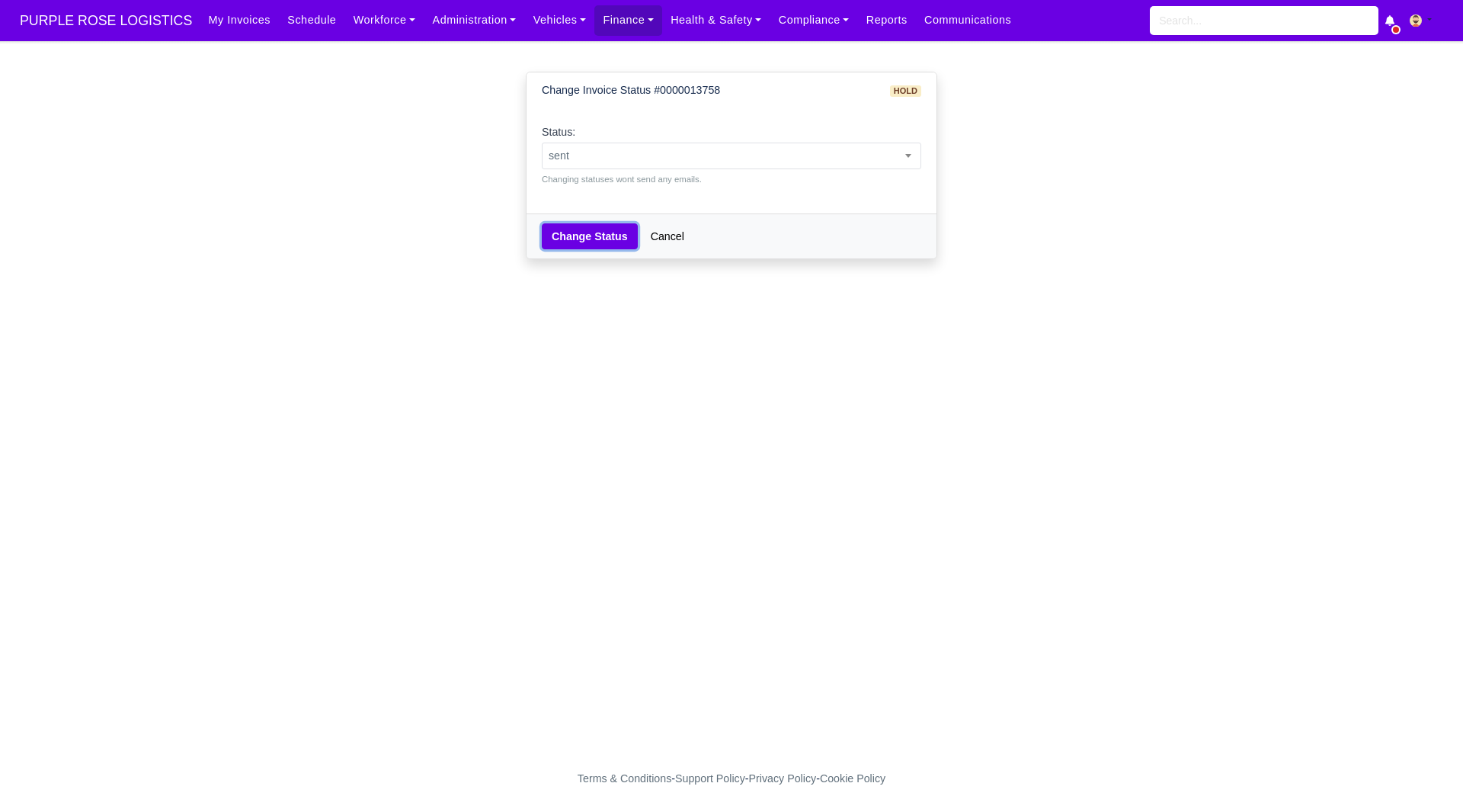
click at [590, 243] on button "Change Status" at bounding box center [590, 236] width 96 height 26
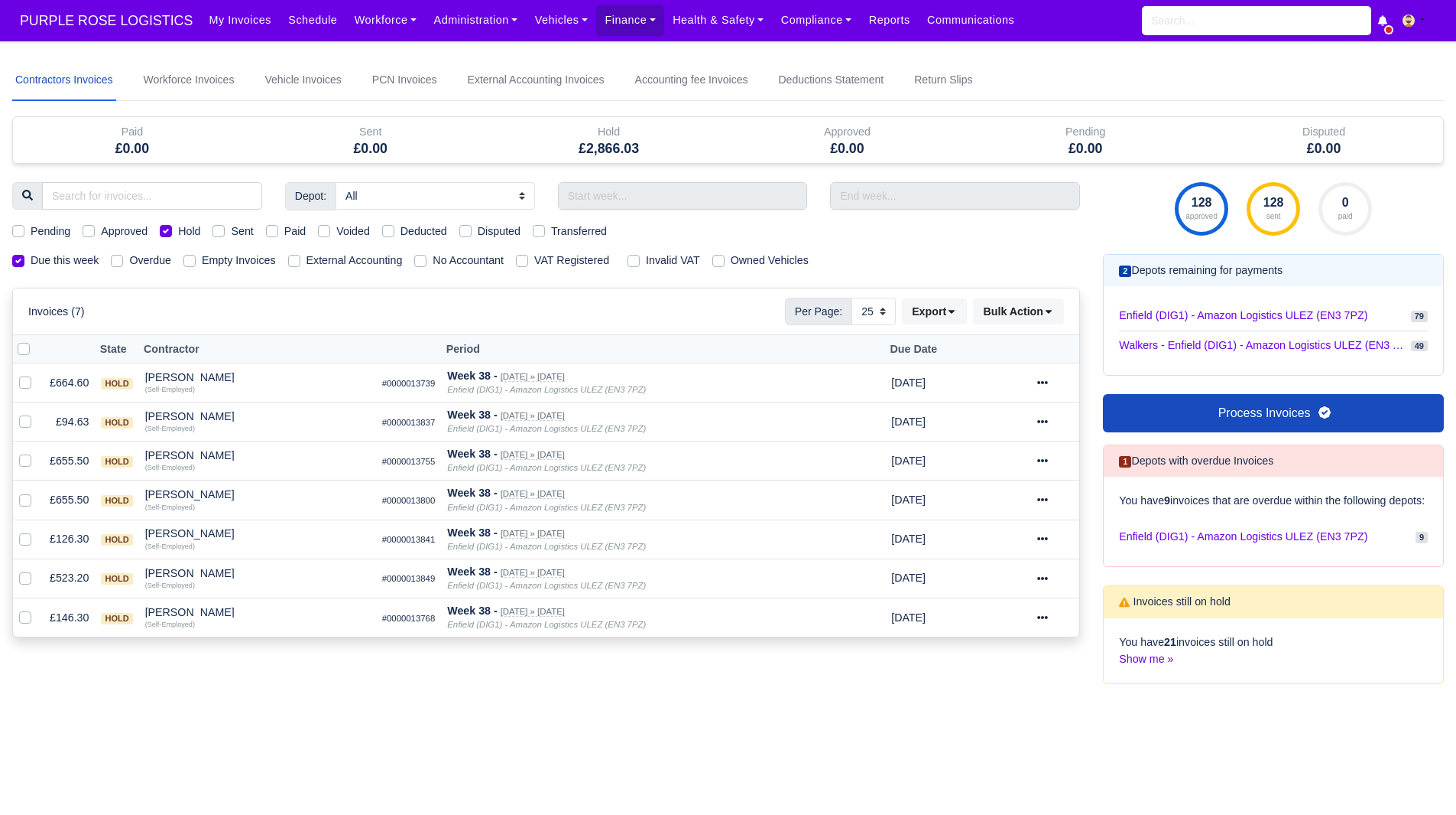
select select "25"
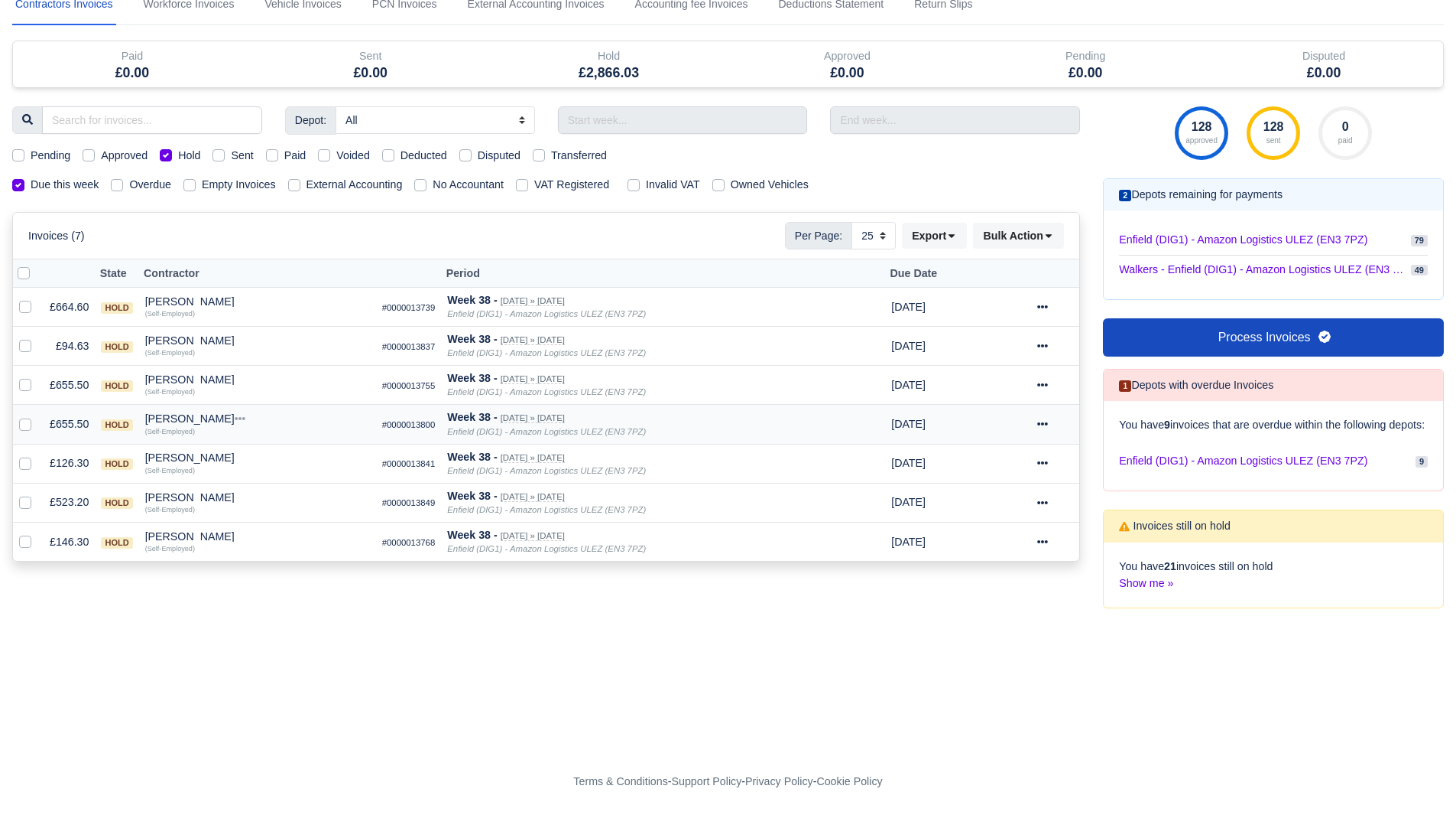
click at [179, 413] on div "[PERSON_NAME]" at bounding box center [258, 418] width 225 height 11
click at [279, 450] on button "Other Invoices" at bounding box center [350, 462] width 223 height 23
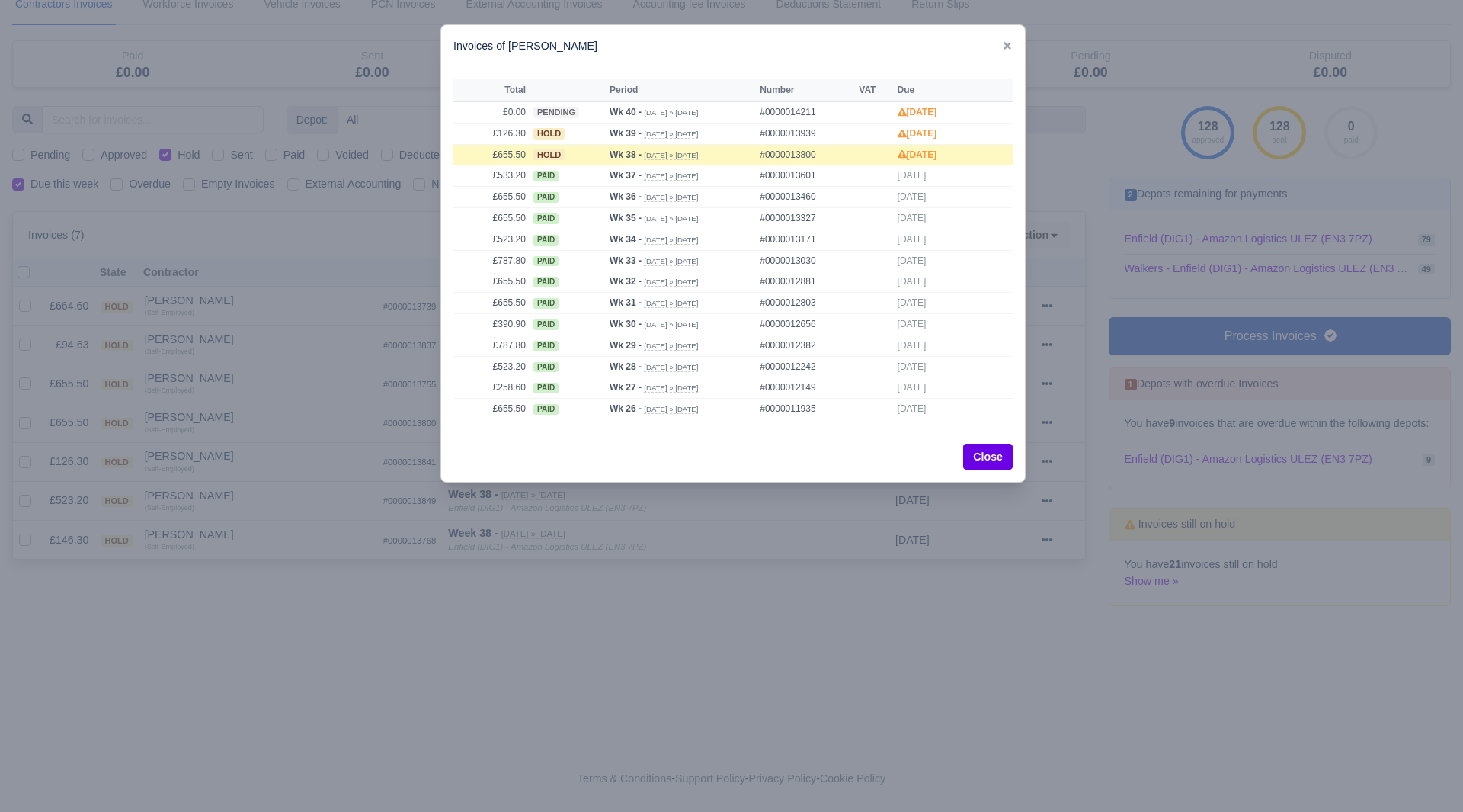
click at [260, 425] on div at bounding box center [732, 406] width 1463 height 812
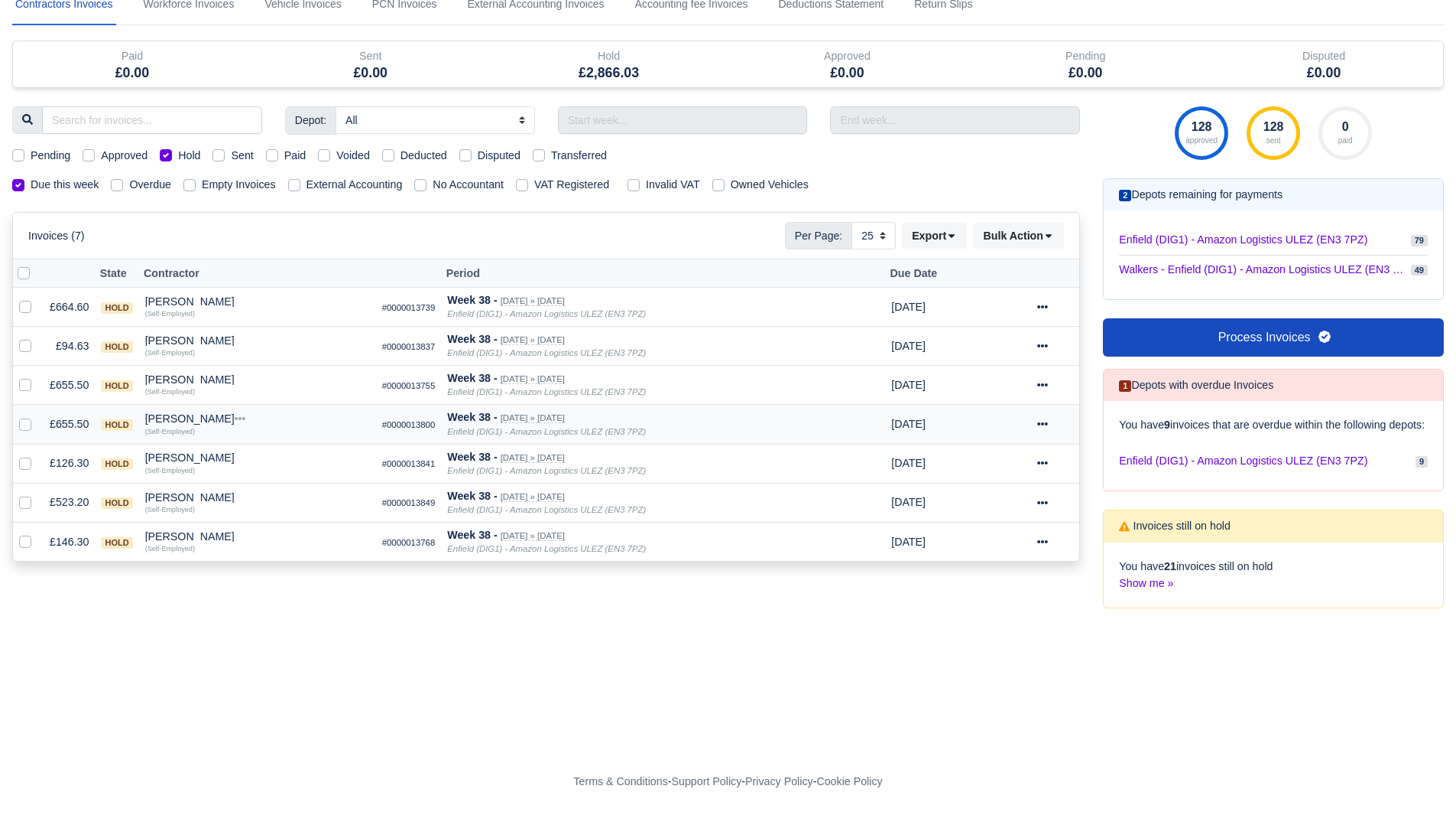
click at [203, 413] on div "[PERSON_NAME]" at bounding box center [258, 418] width 225 height 11
click at [276, 473] on button "Wallet" at bounding box center [350, 485] width 223 height 23
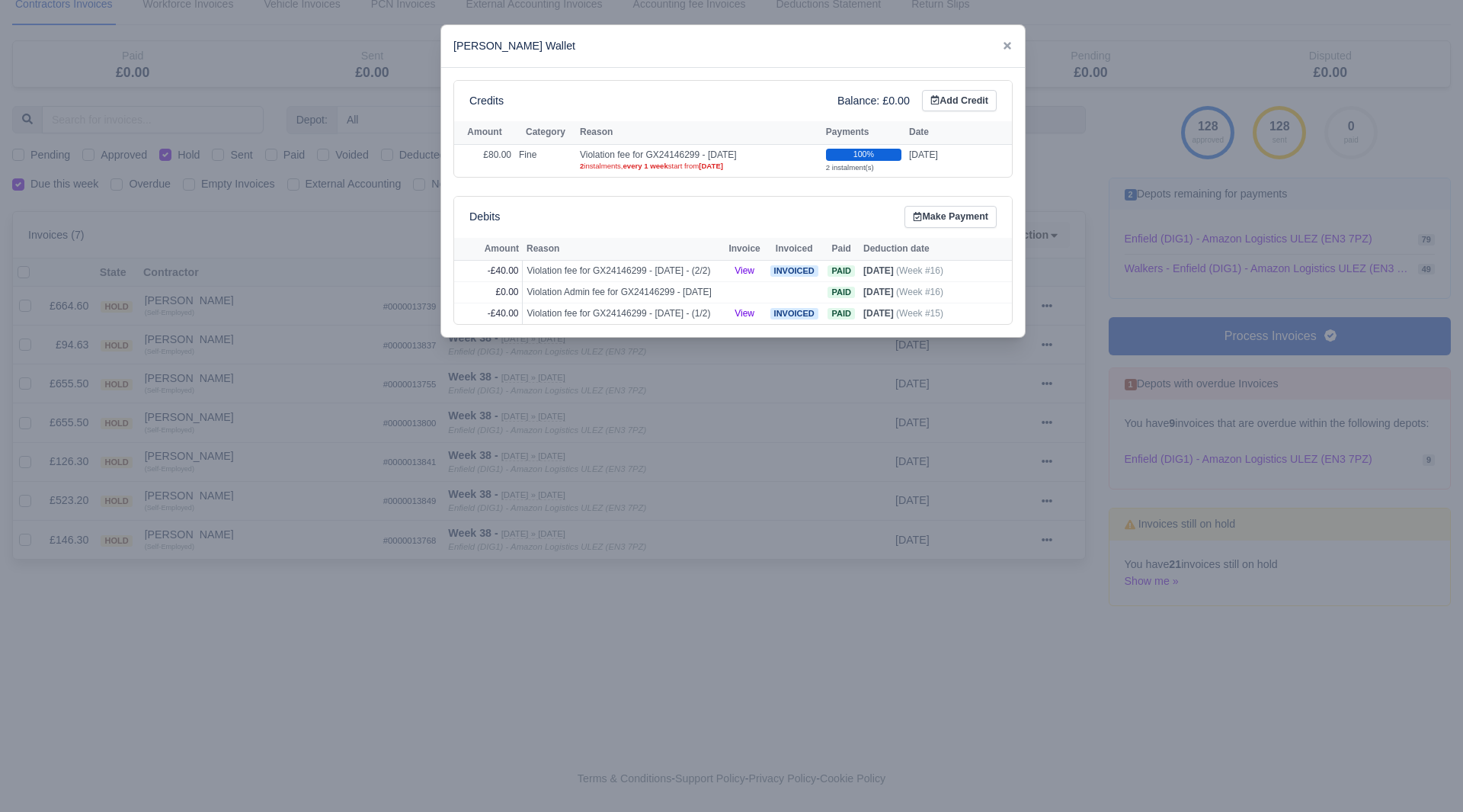
click at [246, 447] on div at bounding box center [732, 406] width 1463 height 812
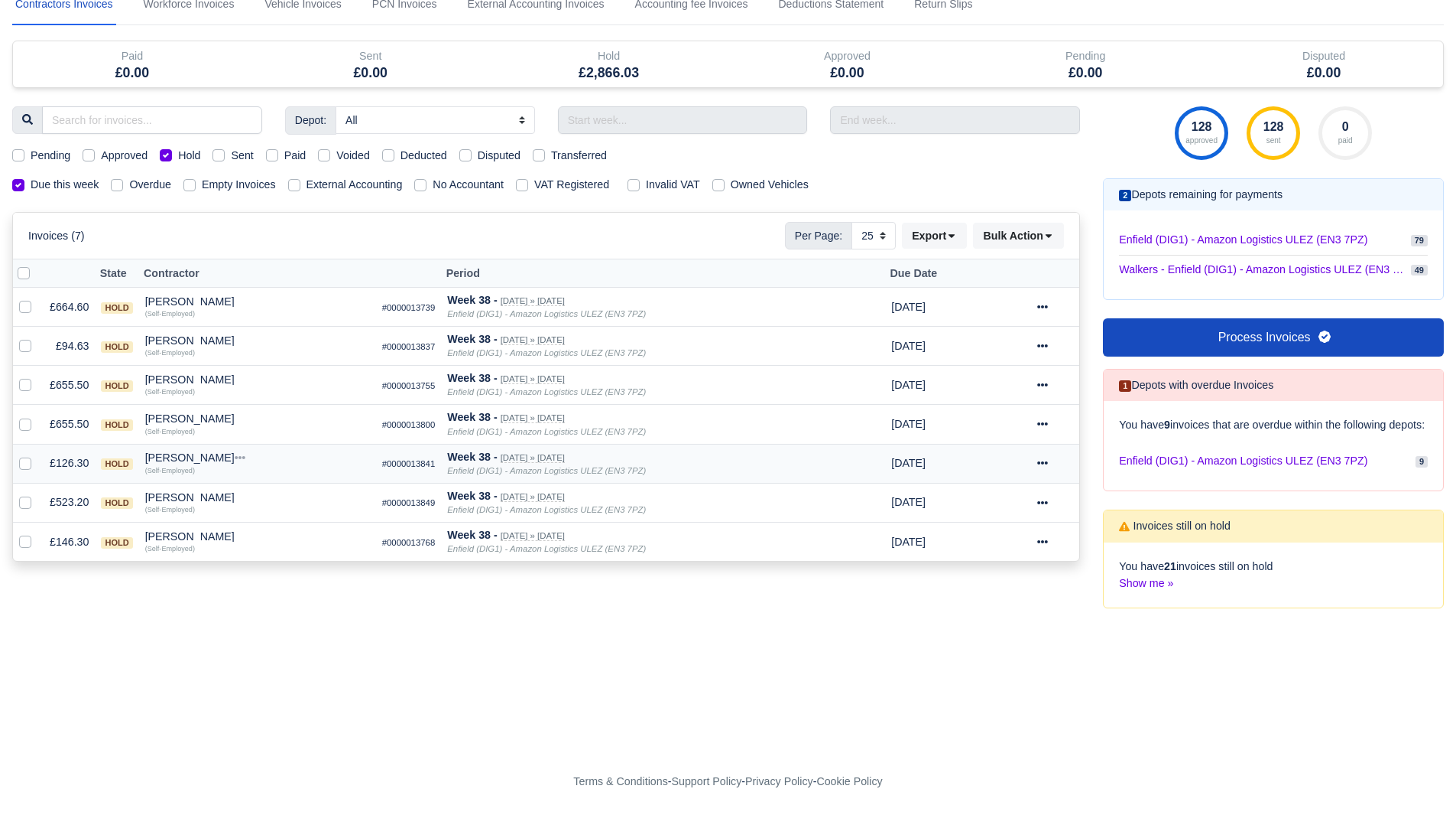
click at [195, 452] on div "Raihan Tanvir" at bounding box center [258, 457] width 225 height 11
click at [265, 490] on button "Other Invoices" at bounding box center [350, 501] width 223 height 23
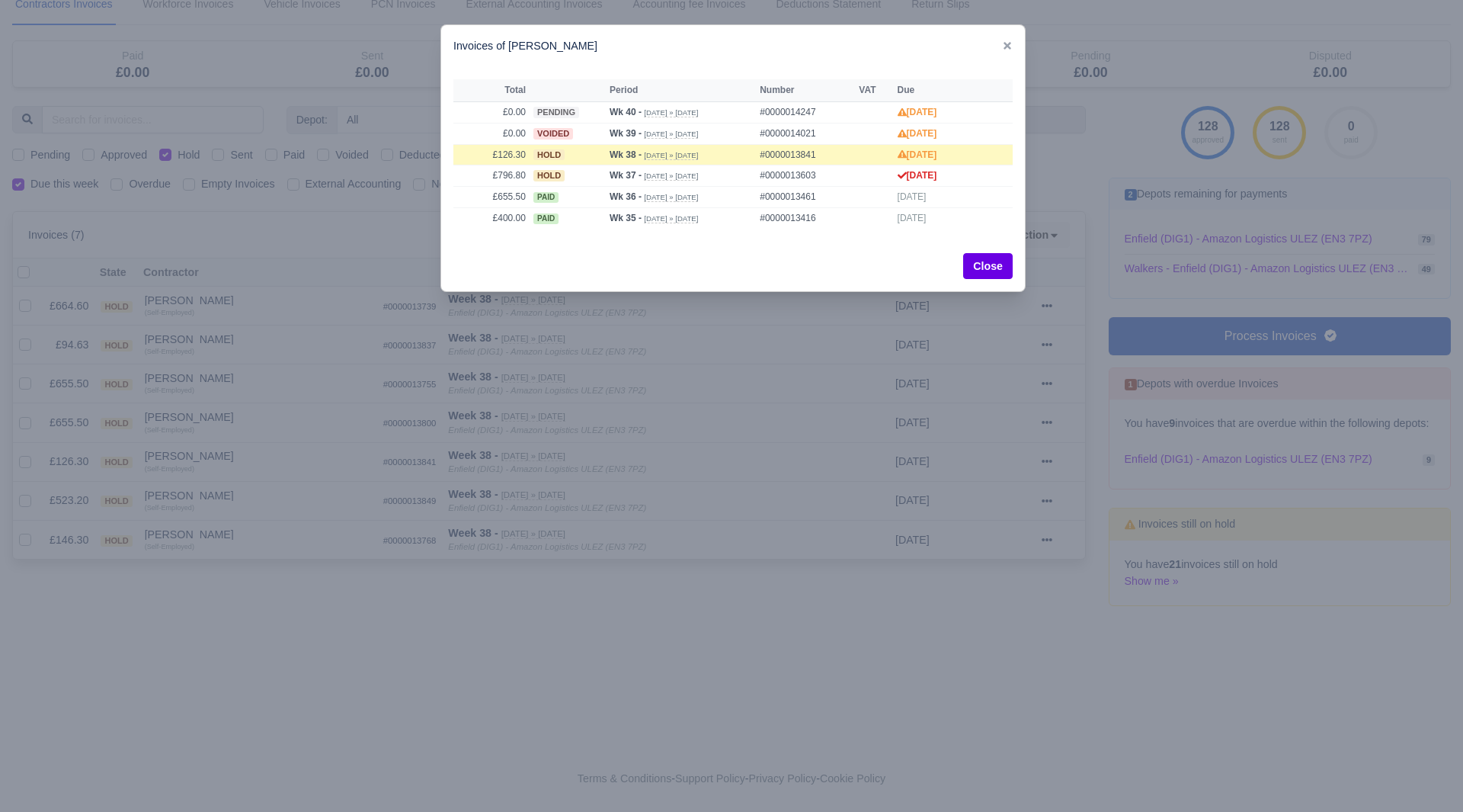
click at [243, 463] on div at bounding box center [732, 406] width 1463 height 812
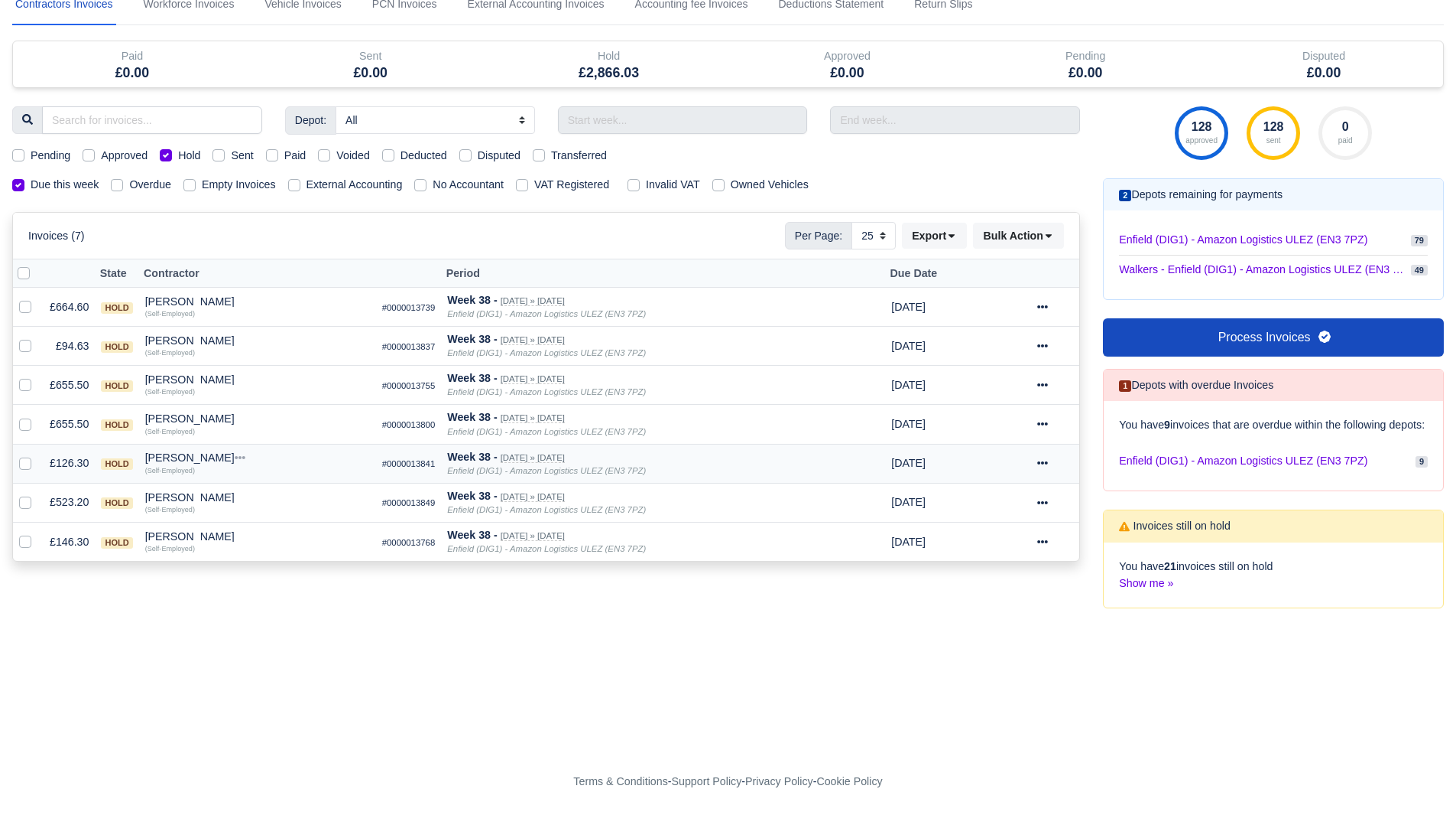
click at [173, 452] on div "Raihan Tanvir" at bounding box center [258, 457] width 225 height 11
click at [284, 513] on button "Wallet" at bounding box center [350, 524] width 223 height 23
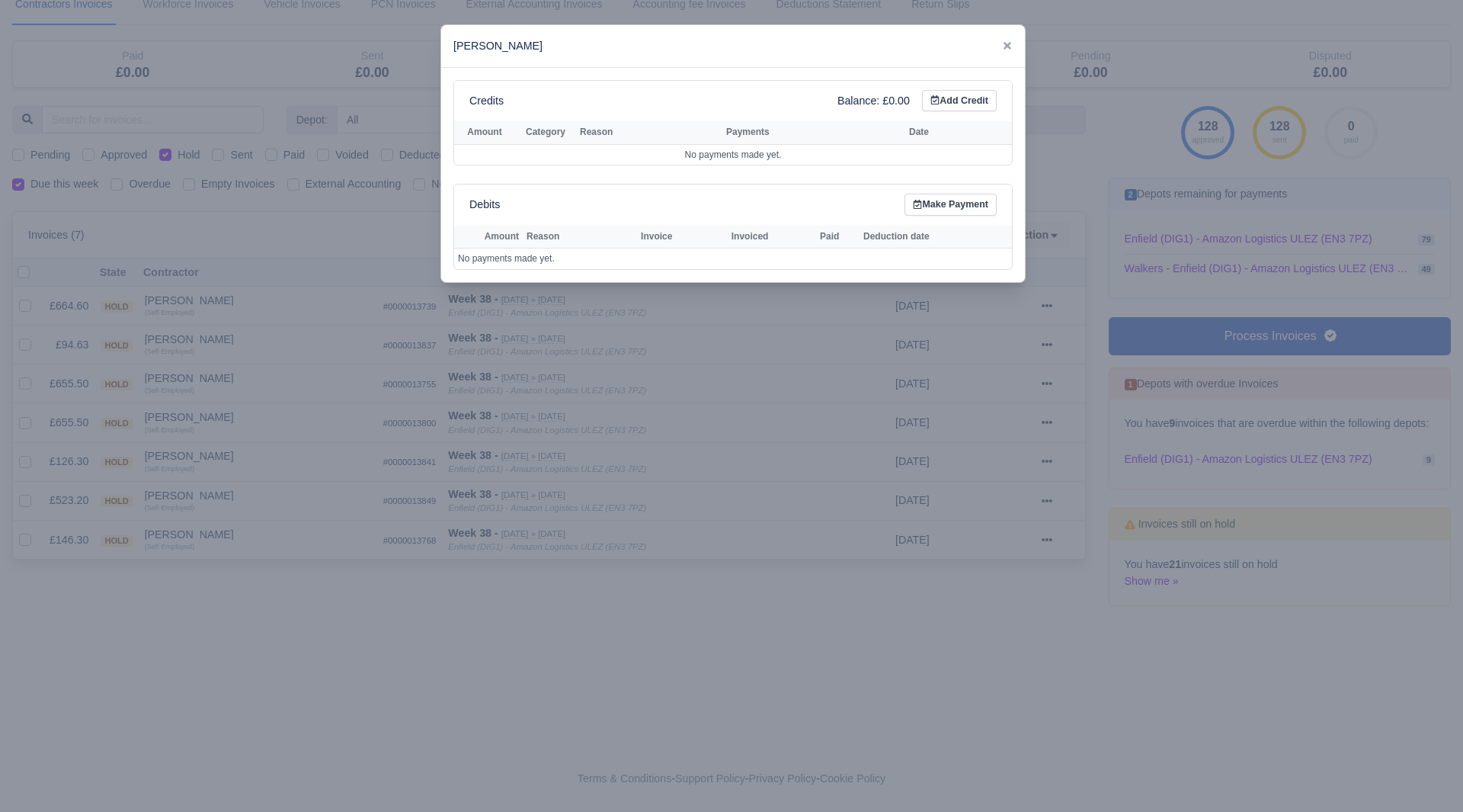
click at [296, 492] on div at bounding box center [732, 406] width 1463 height 812
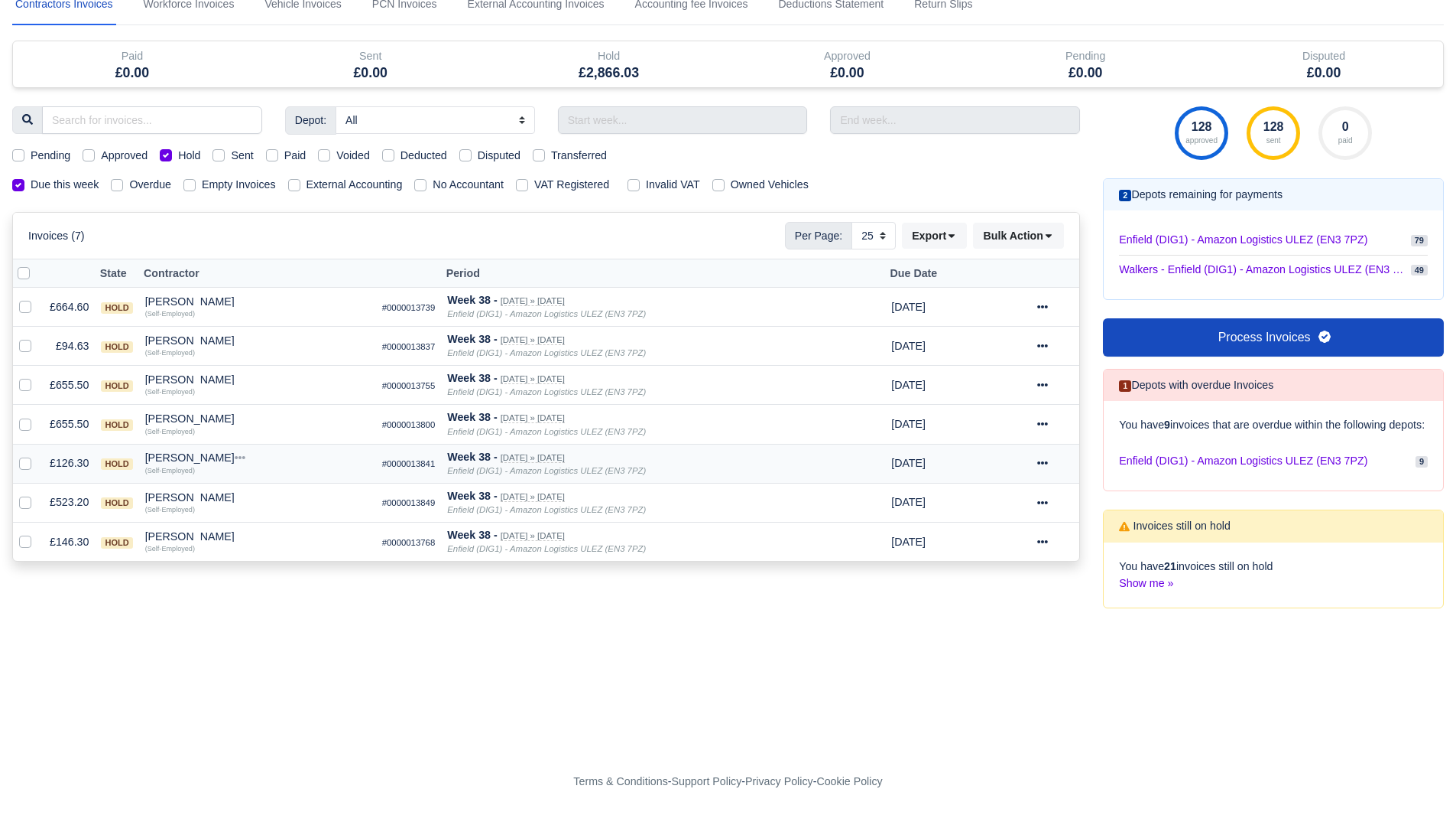
click at [1023, 447] on td at bounding box center [1017, 463] width 26 height 39
click at [1042, 462] on icon at bounding box center [1042, 463] width 11 height 3
click at [1012, 497] on link "Show Invoice" at bounding box center [1005, 509] width 136 height 24
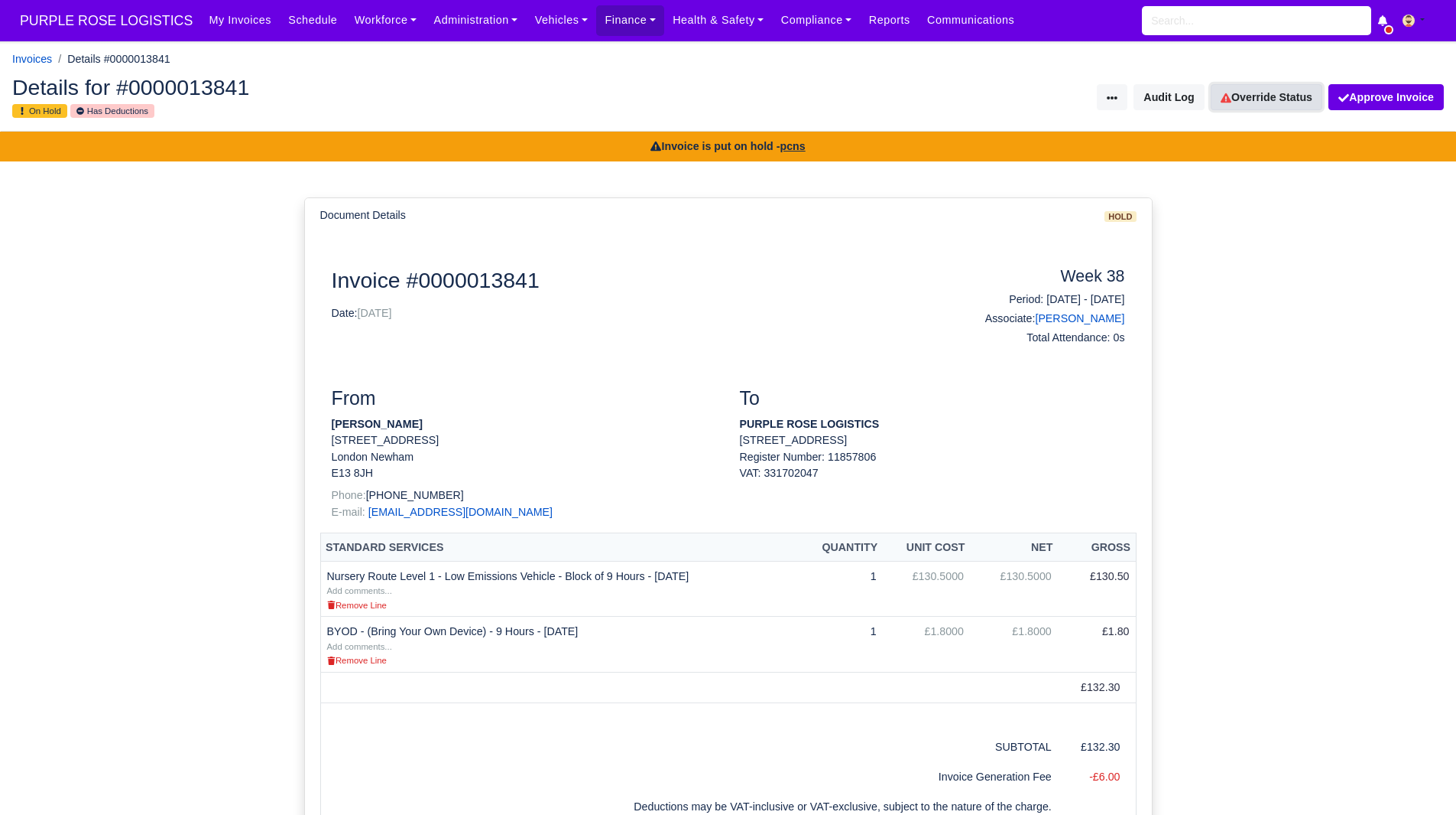
click at [1258, 99] on link "Override Status" at bounding box center [1267, 96] width 112 height 26
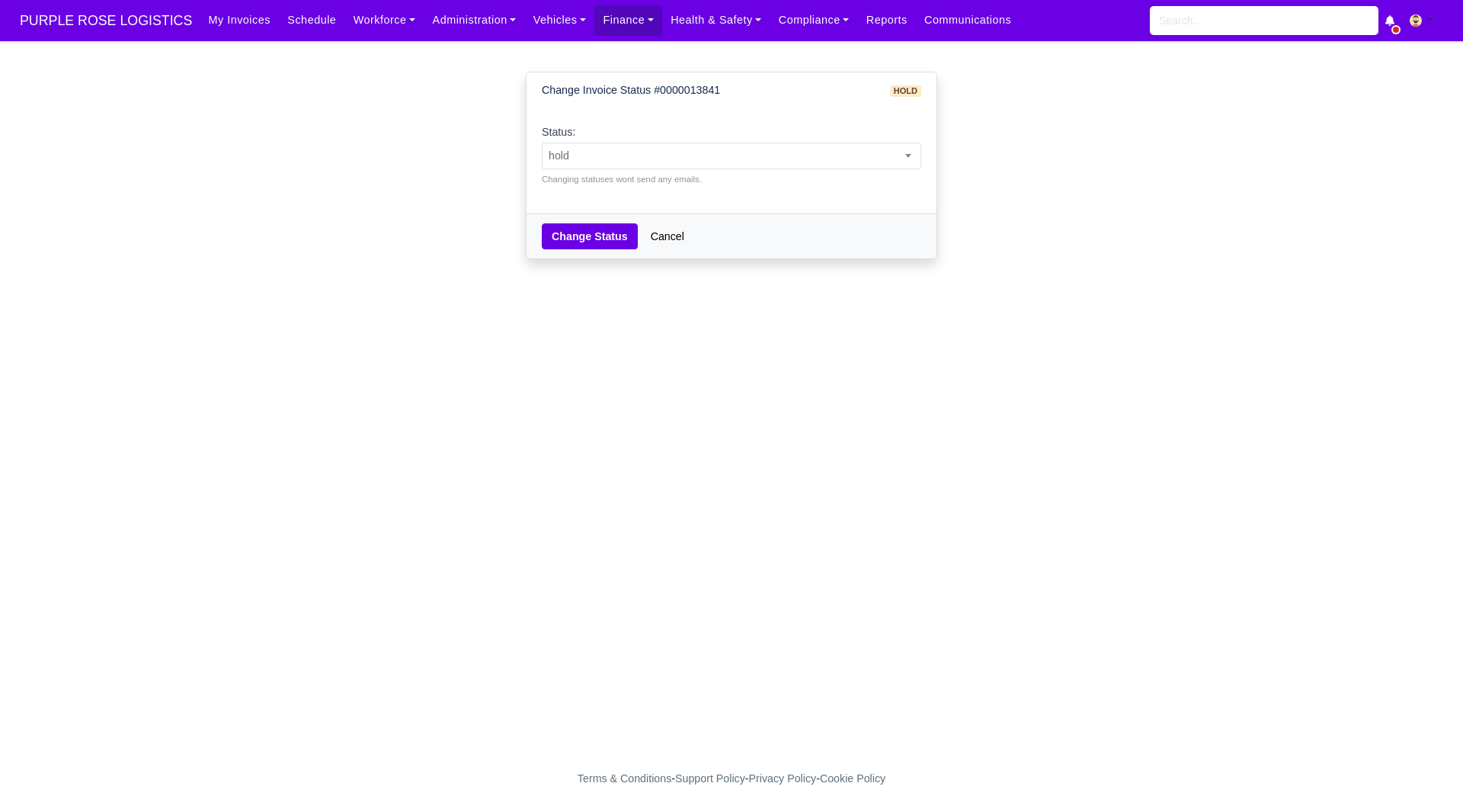
click at [825, 141] on div "Status: pending approved hold sent paid voided deducted disputed transferred ho…" at bounding box center [732, 154] width 380 height 62
click at [782, 181] on small "Changing statuses wont send any emails." at bounding box center [732, 179] width 380 height 13
click at [806, 156] on span "hold" at bounding box center [732, 156] width 378 height 19
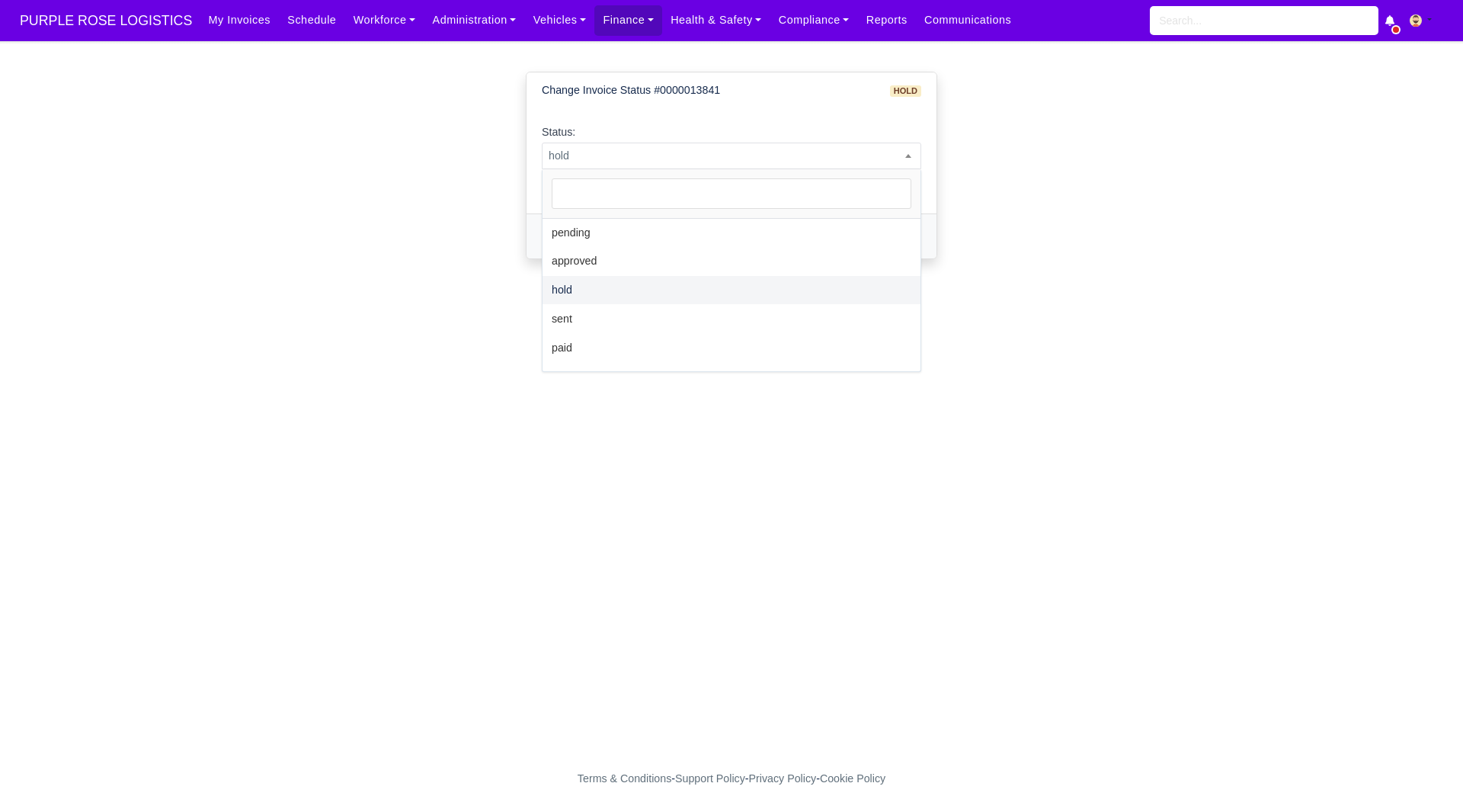
select select "sent"
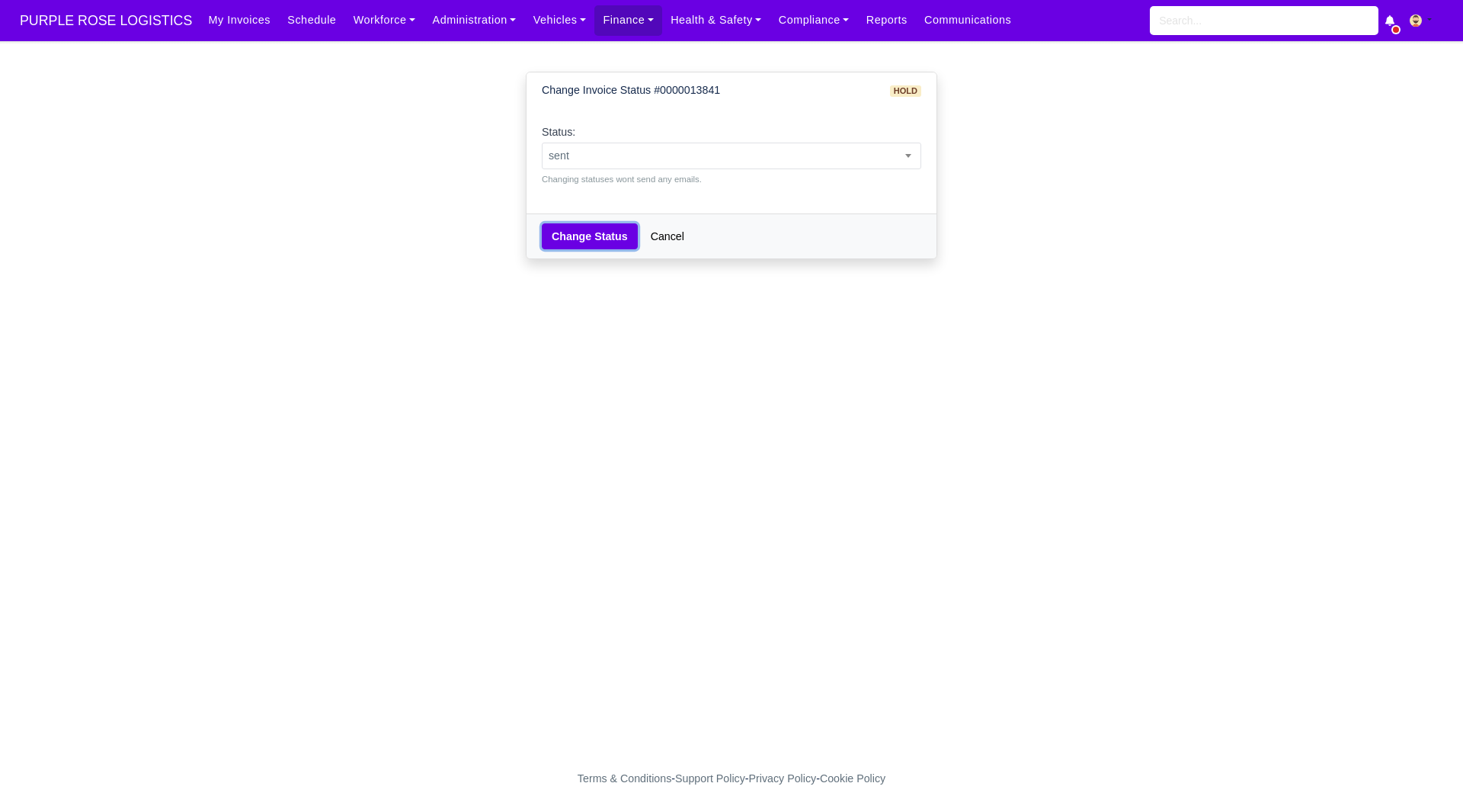
click at [575, 234] on button "Change Status" at bounding box center [590, 236] width 96 height 26
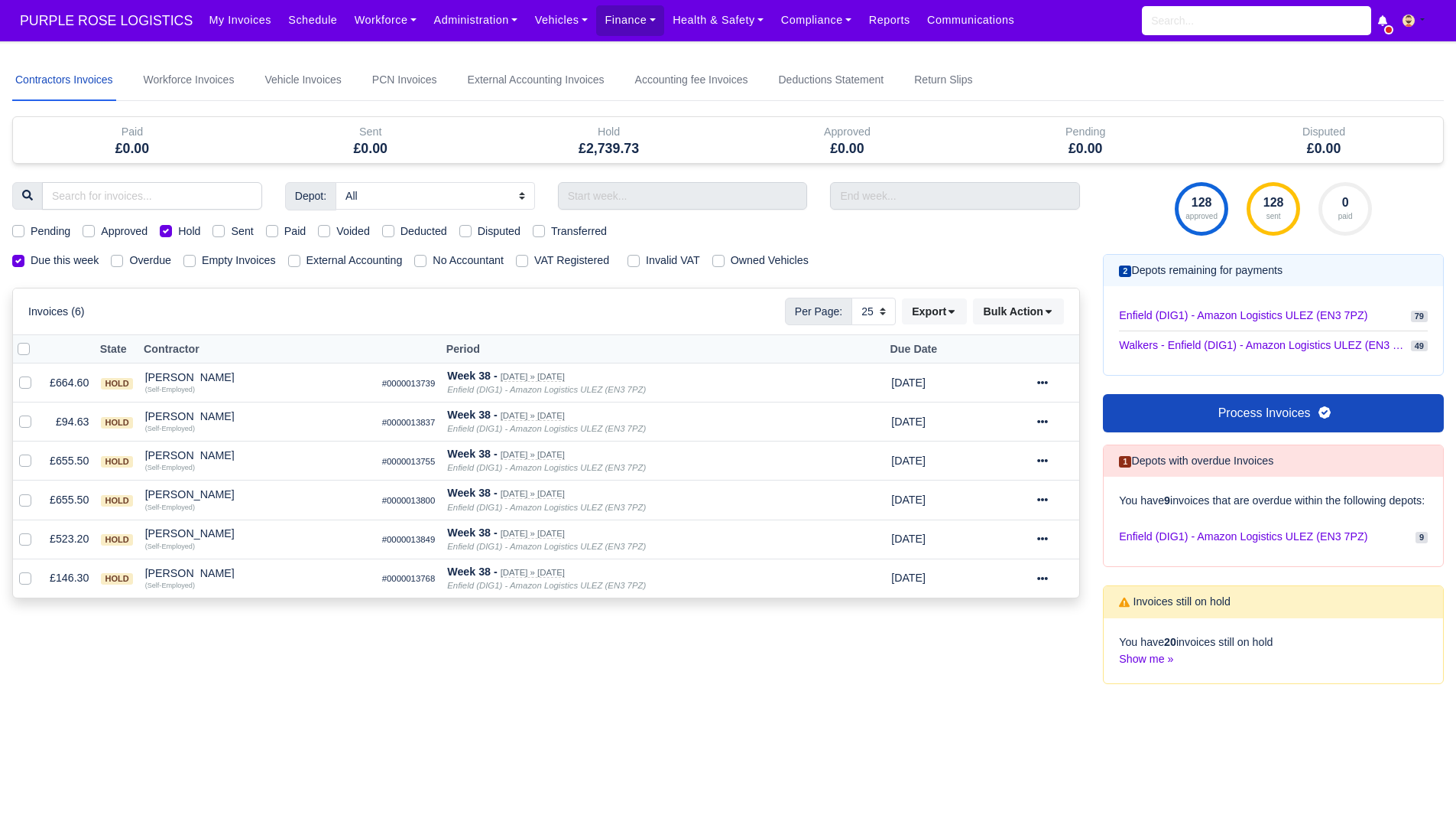
select select "25"
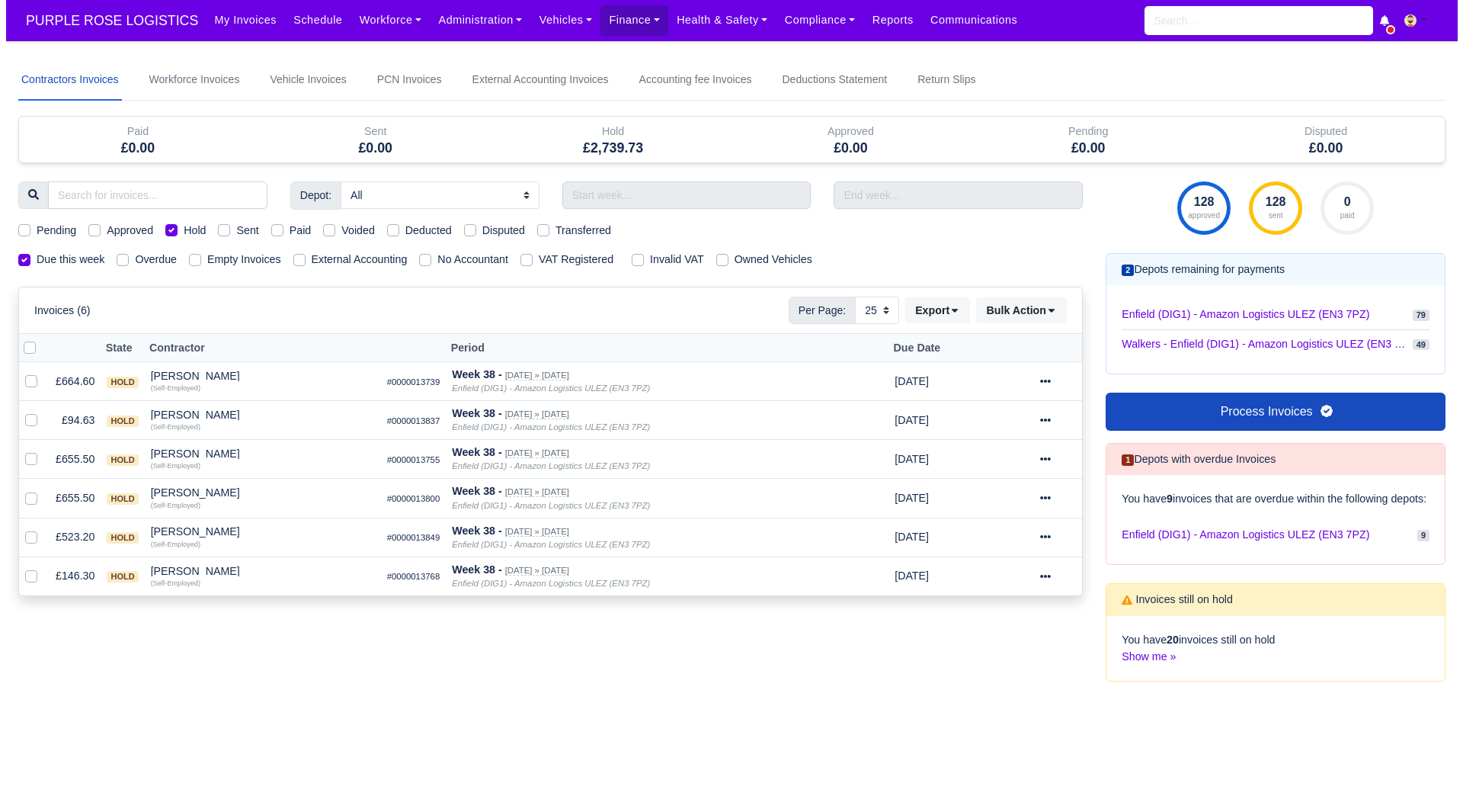
scroll to position [95, 0]
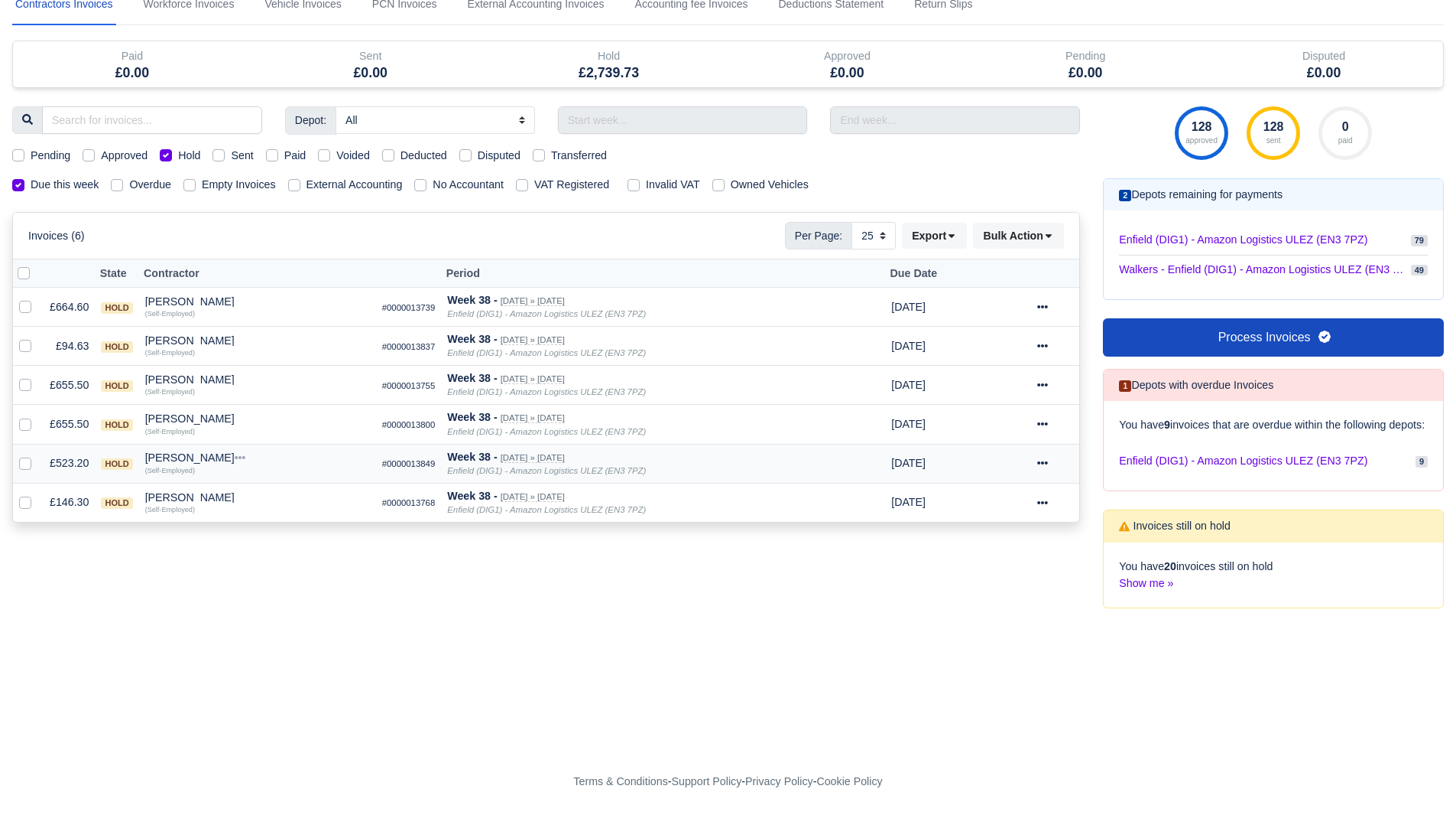
click at [176, 452] on div "[PERSON_NAME]" at bounding box center [258, 457] width 225 height 11
click at [263, 490] on button "Other Invoices" at bounding box center [350, 501] width 223 height 23
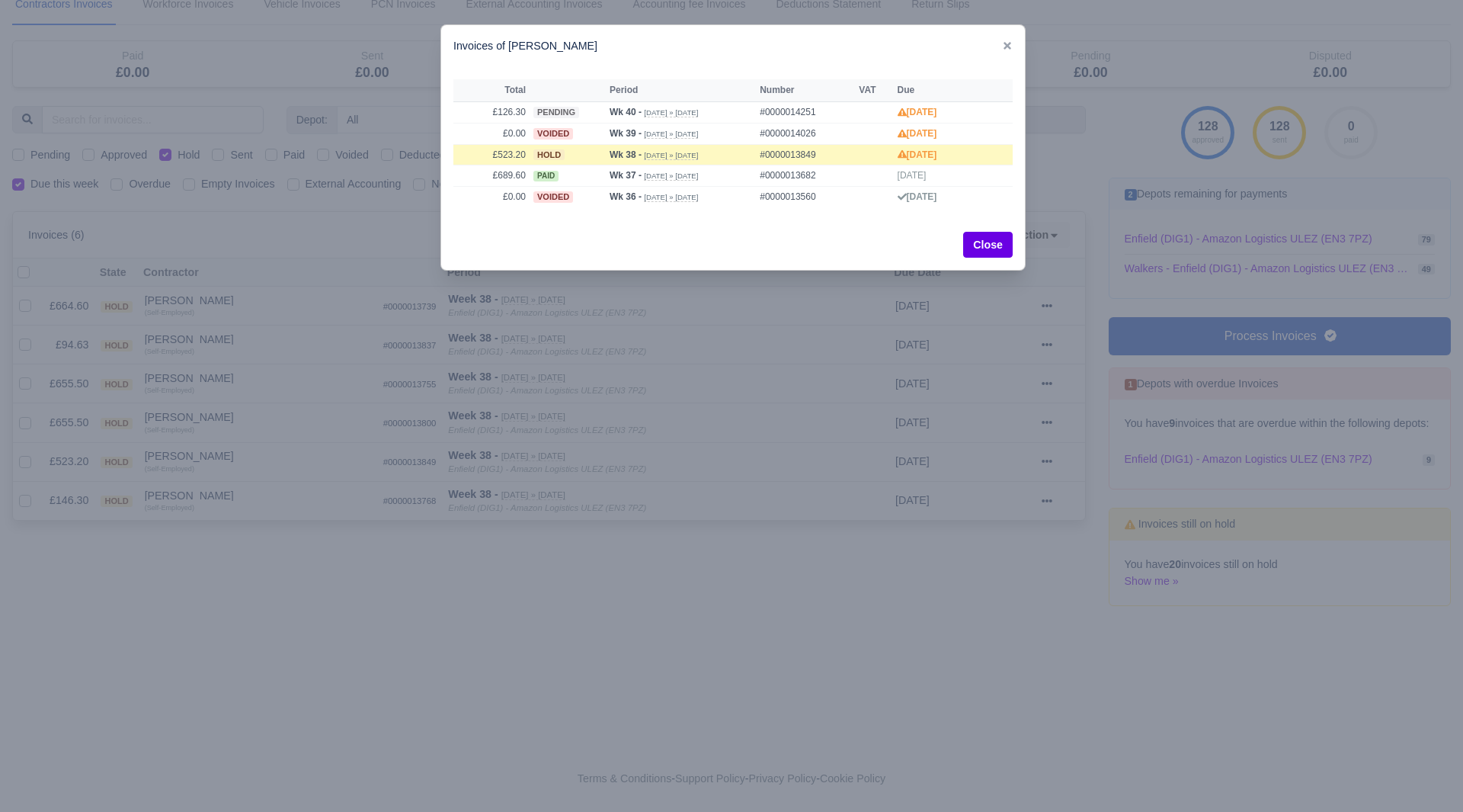
click at [266, 472] on div at bounding box center [732, 406] width 1463 height 812
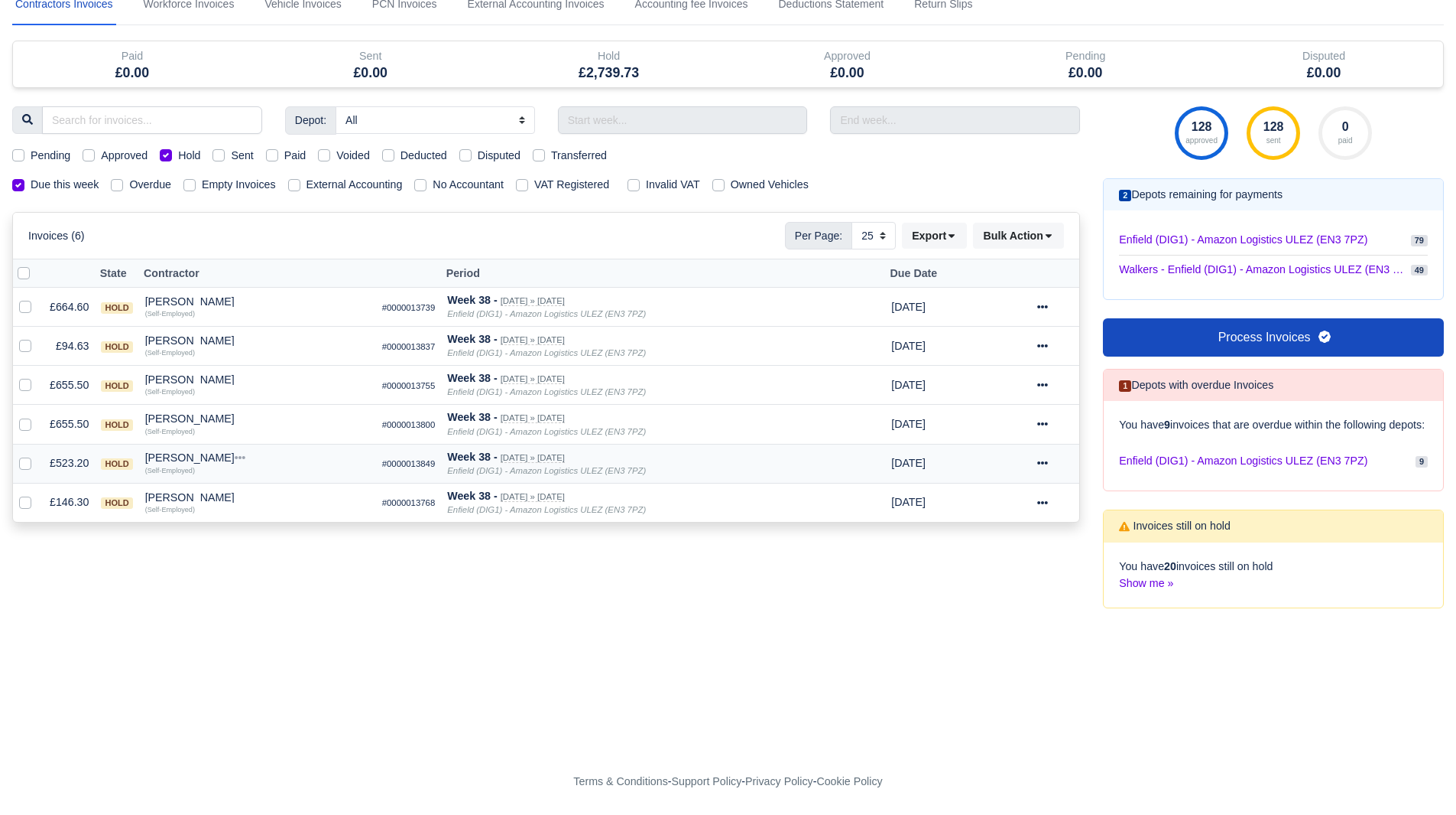
click at [193, 452] on div "Reece Bendela" at bounding box center [258, 457] width 225 height 11
click at [259, 513] on button "Wallet" at bounding box center [350, 524] width 223 height 23
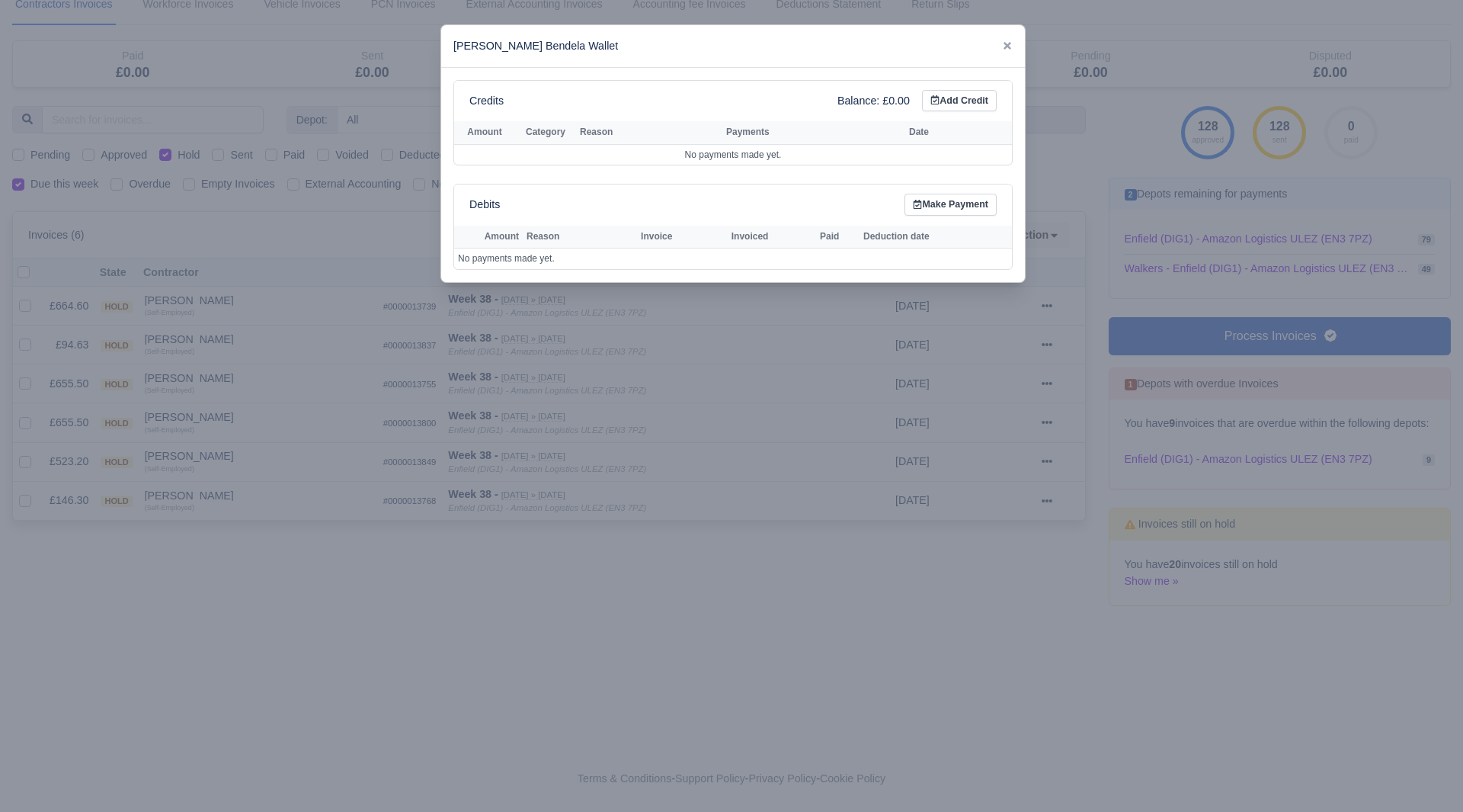
click at [229, 492] on div at bounding box center [732, 406] width 1463 height 812
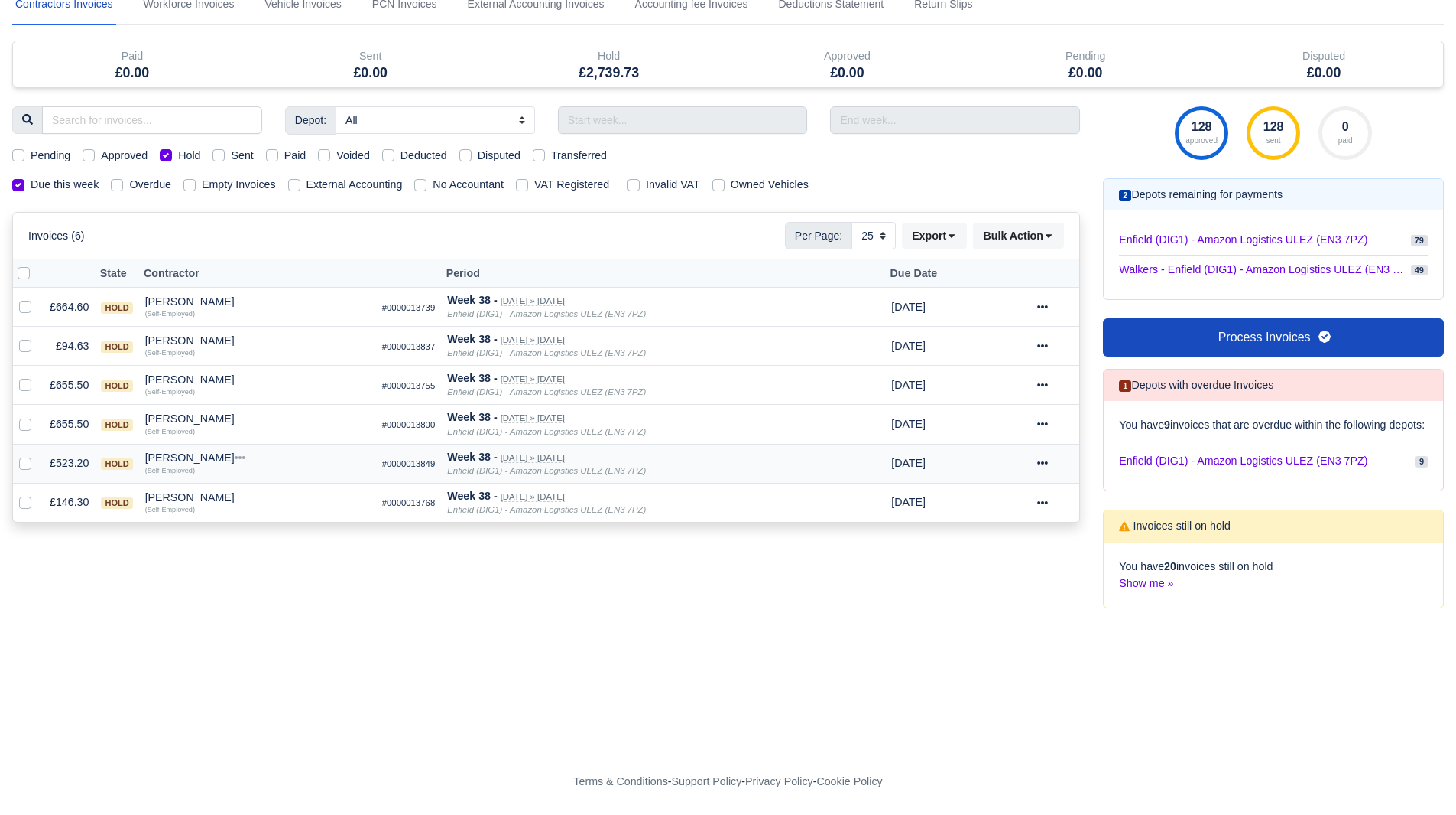
click at [185, 444] on td "Reece Bendela Quick Actions Other Invoices Wallet (Self-Employed)" at bounding box center [258, 463] width 237 height 39
click at [187, 452] on div "Reece Bendela" at bounding box center [258, 457] width 225 height 11
click at [274, 469] on h6 "Quick Actions" at bounding box center [350, 477] width 223 height 24
click at [185, 452] on div "Reece Bendela" at bounding box center [258, 457] width 225 height 11
click at [284, 490] on button "Other Invoices" at bounding box center [350, 501] width 223 height 23
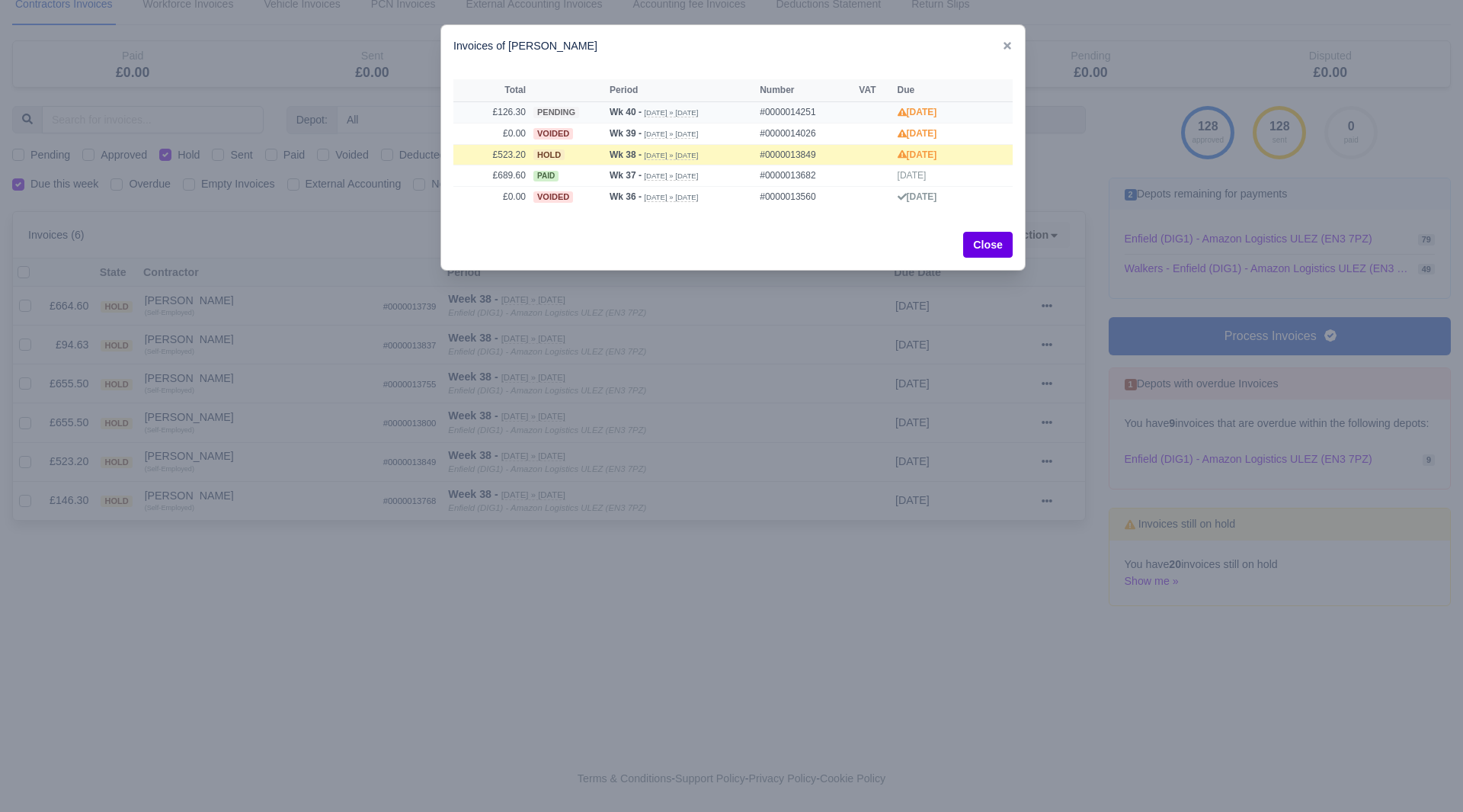
click at [519, 110] on td "£126.30" at bounding box center [491, 112] width 76 height 21
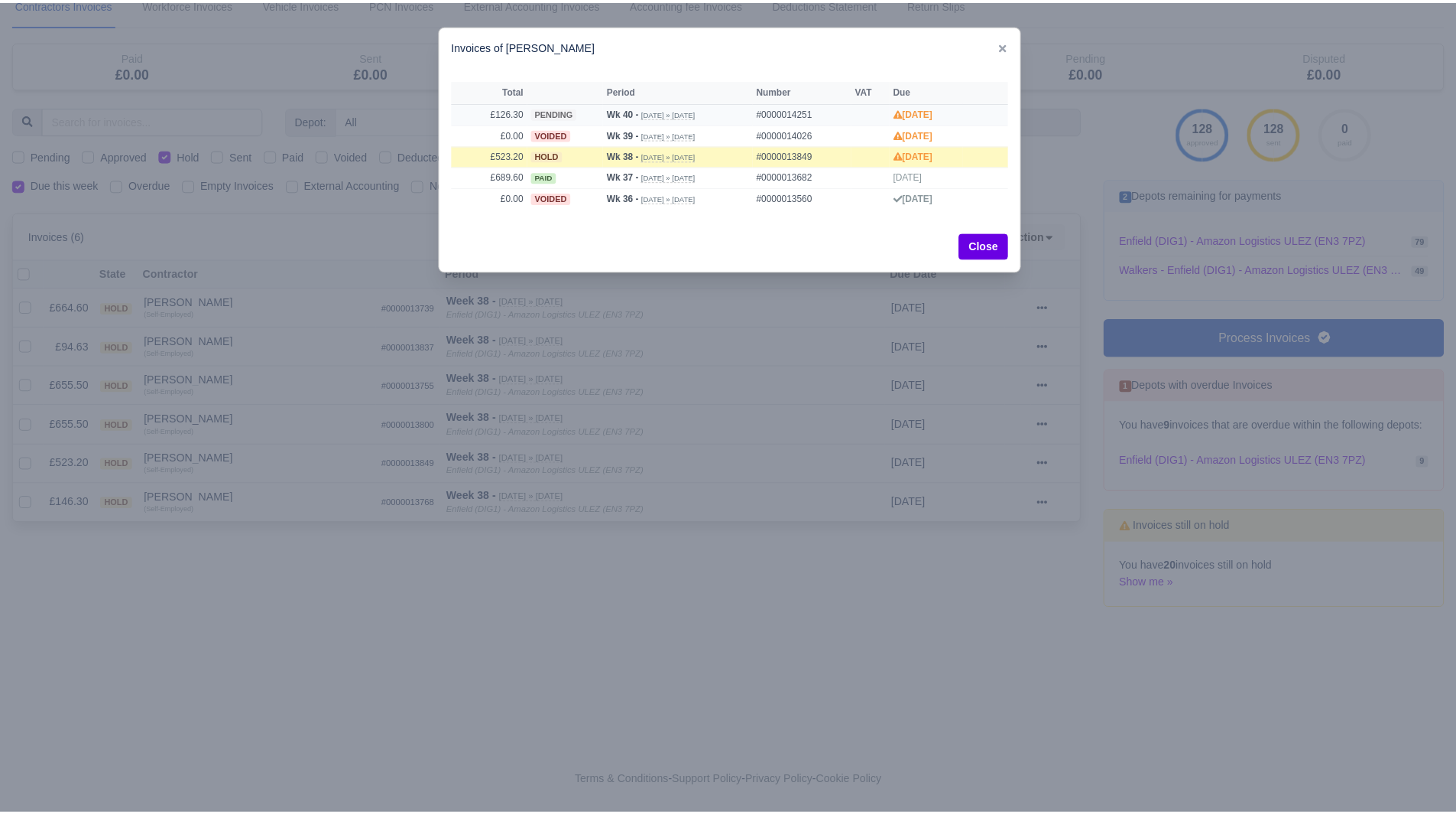
scroll to position [91, 0]
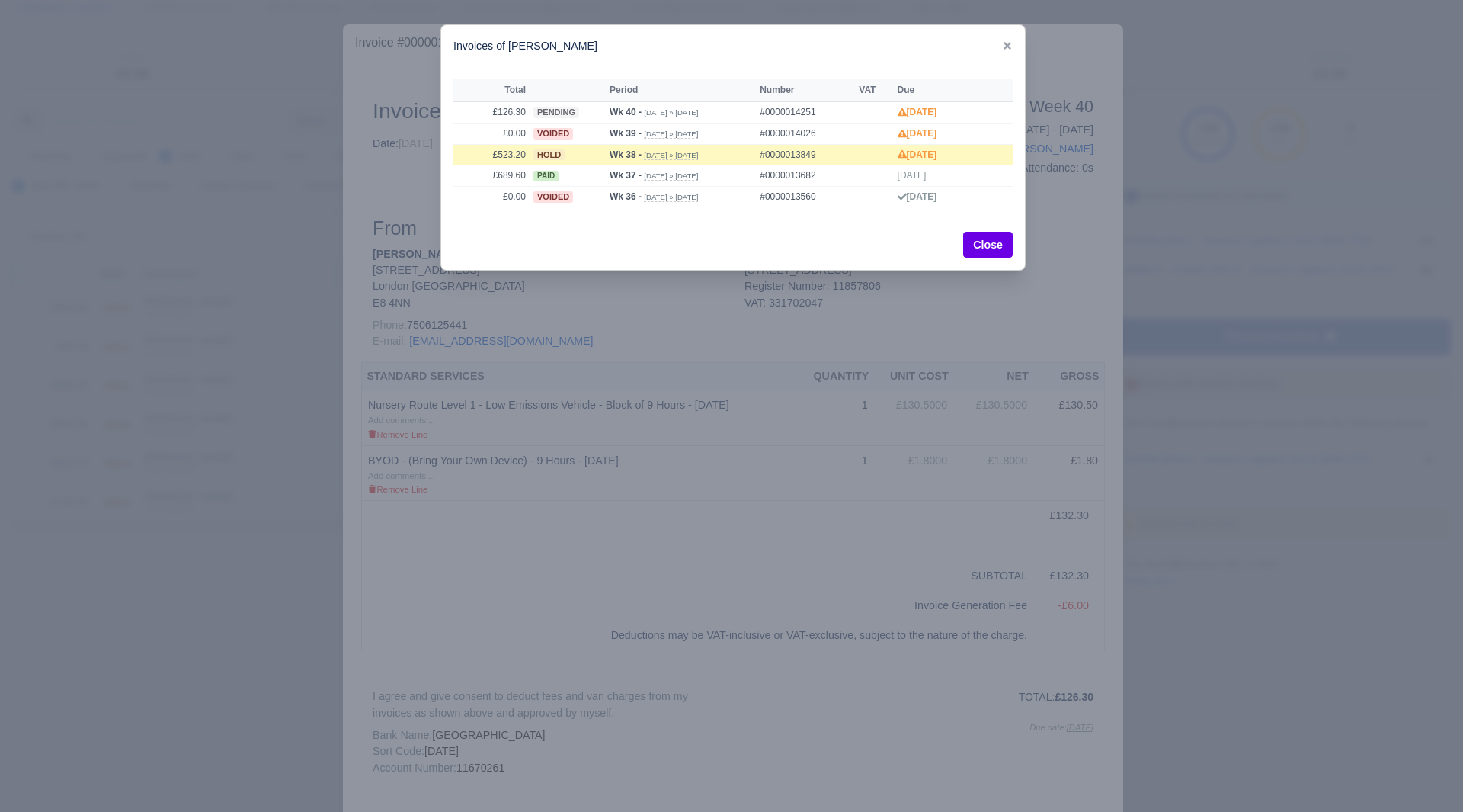
click at [310, 329] on div at bounding box center [732, 406] width 1463 height 812
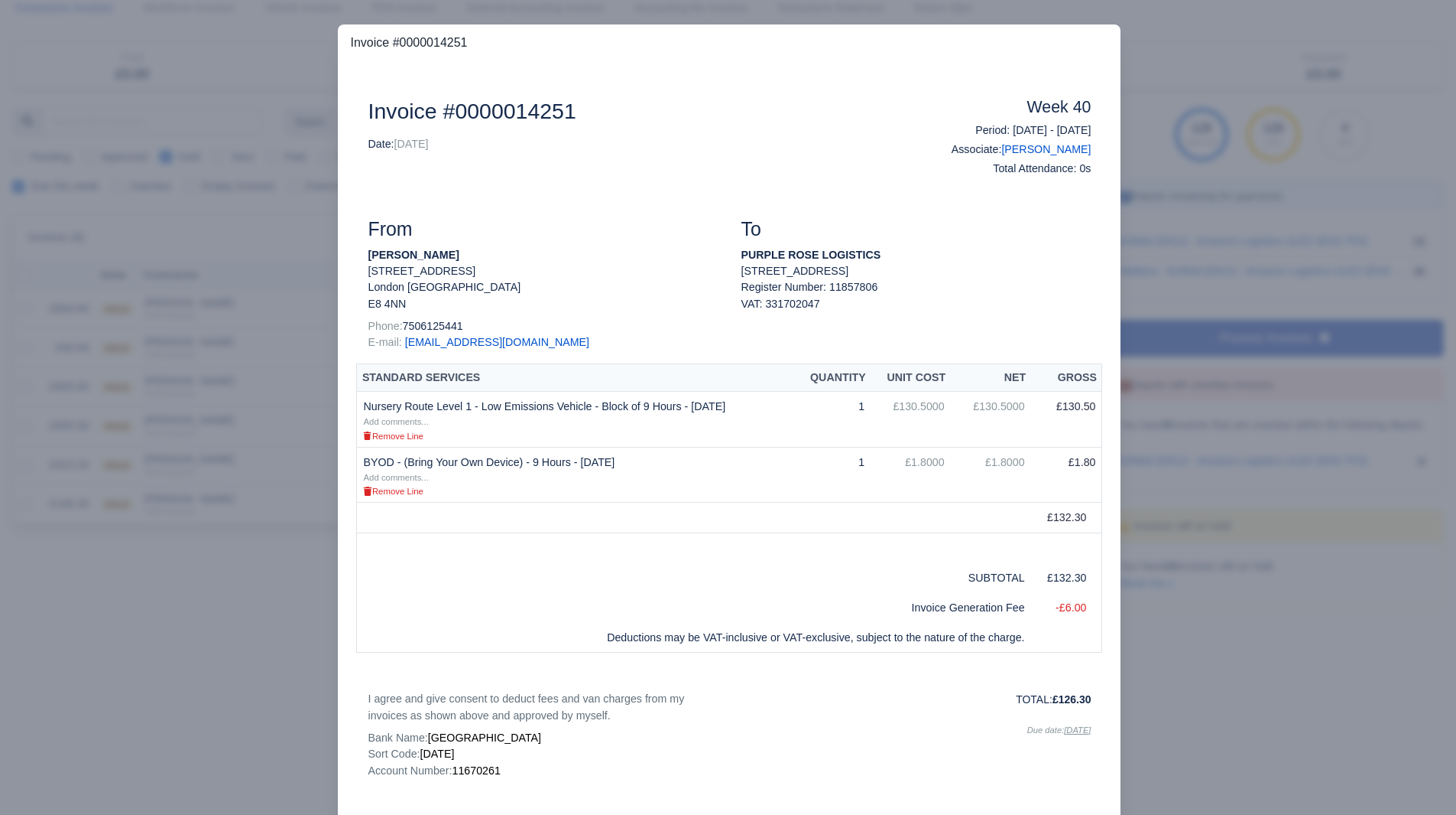
click at [1236, 310] on div at bounding box center [728, 407] width 1456 height 815
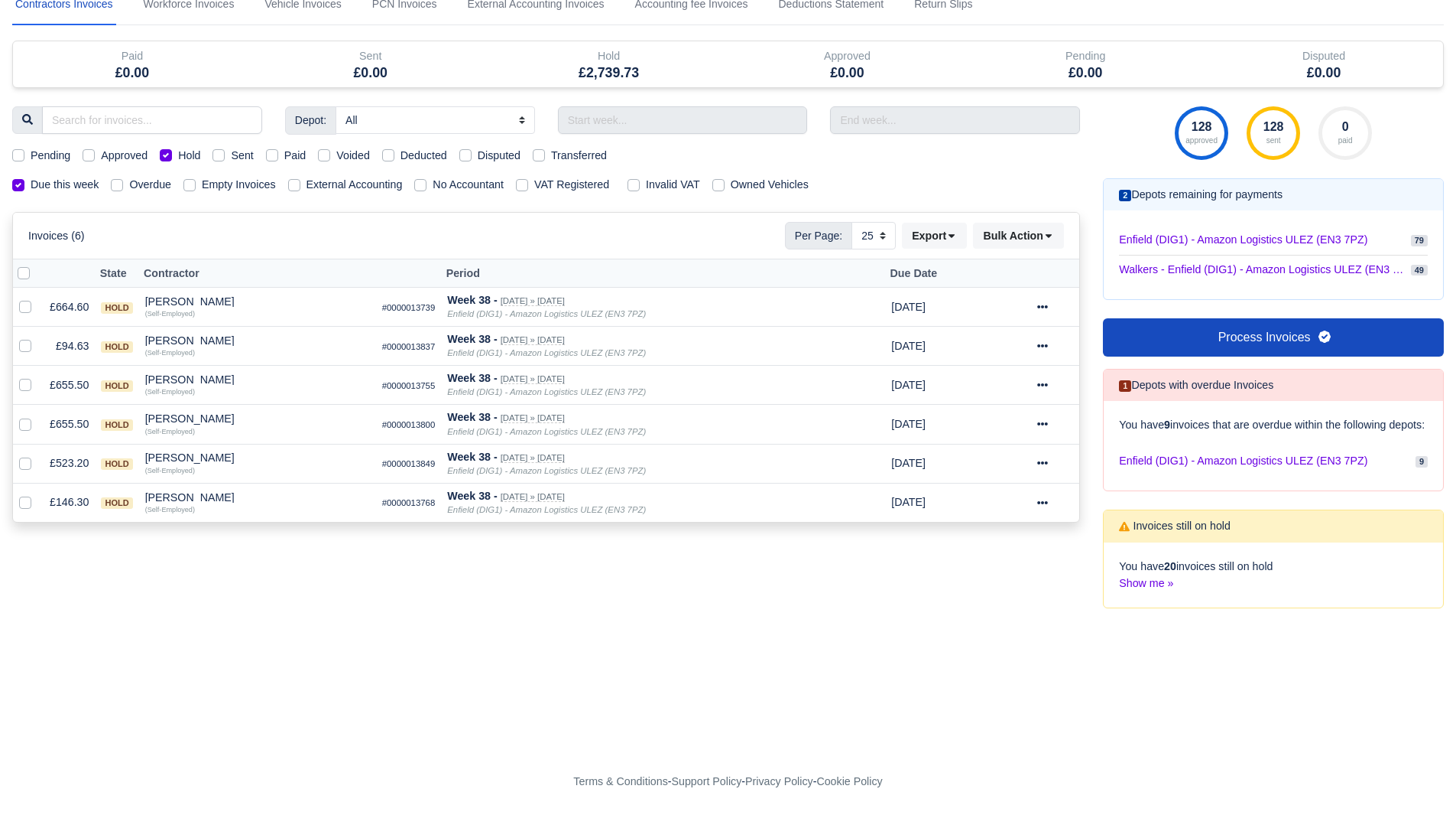
scroll to position [95, 0]
click at [1042, 462] on icon at bounding box center [1042, 463] width 11 height 3
click at [1010, 497] on link "Show Invoice" at bounding box center [1005, 509] width 136 height 24
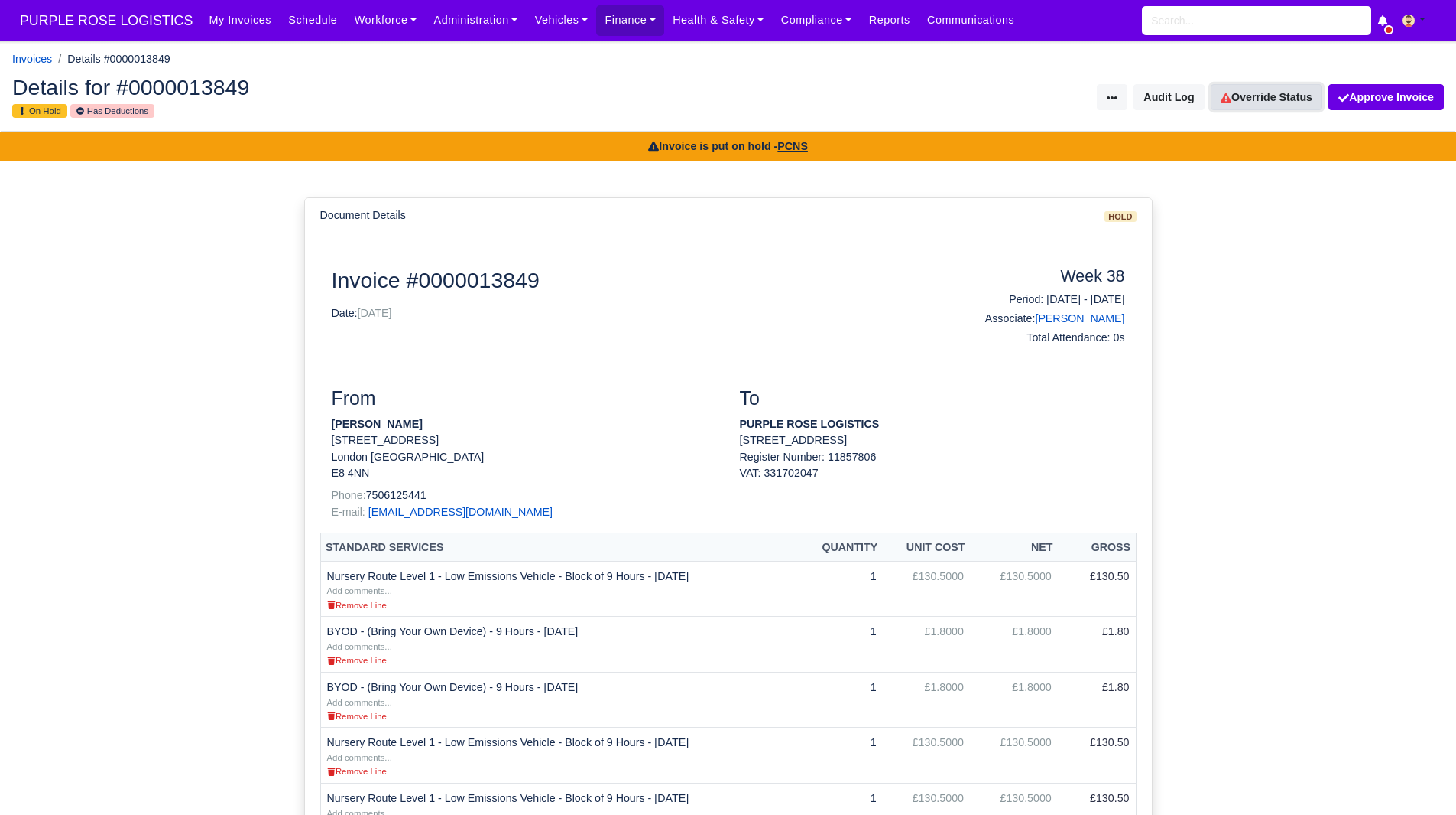
click at [1243, 103] on link "Override Status" at bounding box center [1267, 96] width 112 height 26
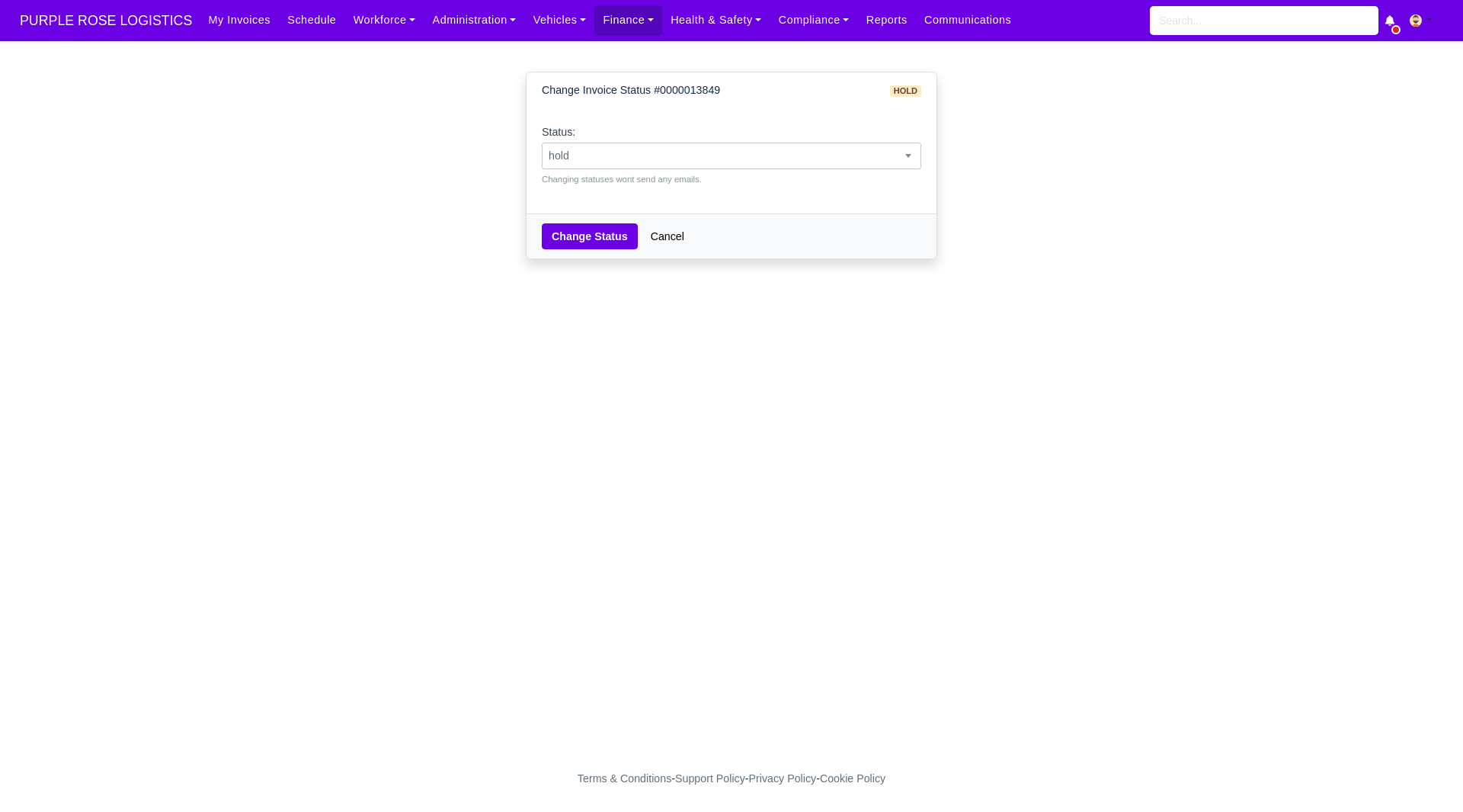
click at [808, 143] on span "hold" at bounding box center [732, 156] width 380 height 27
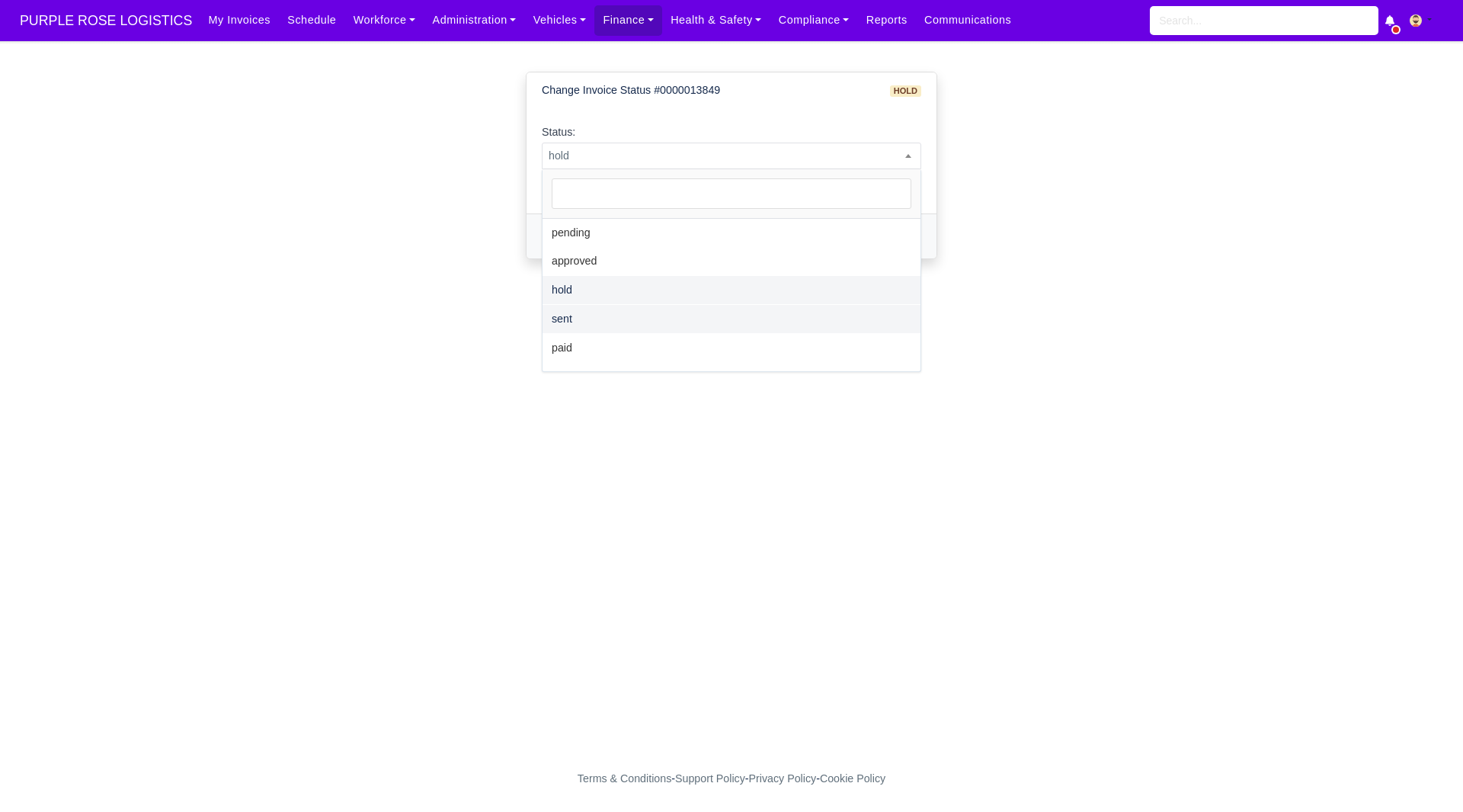
select select "sent"
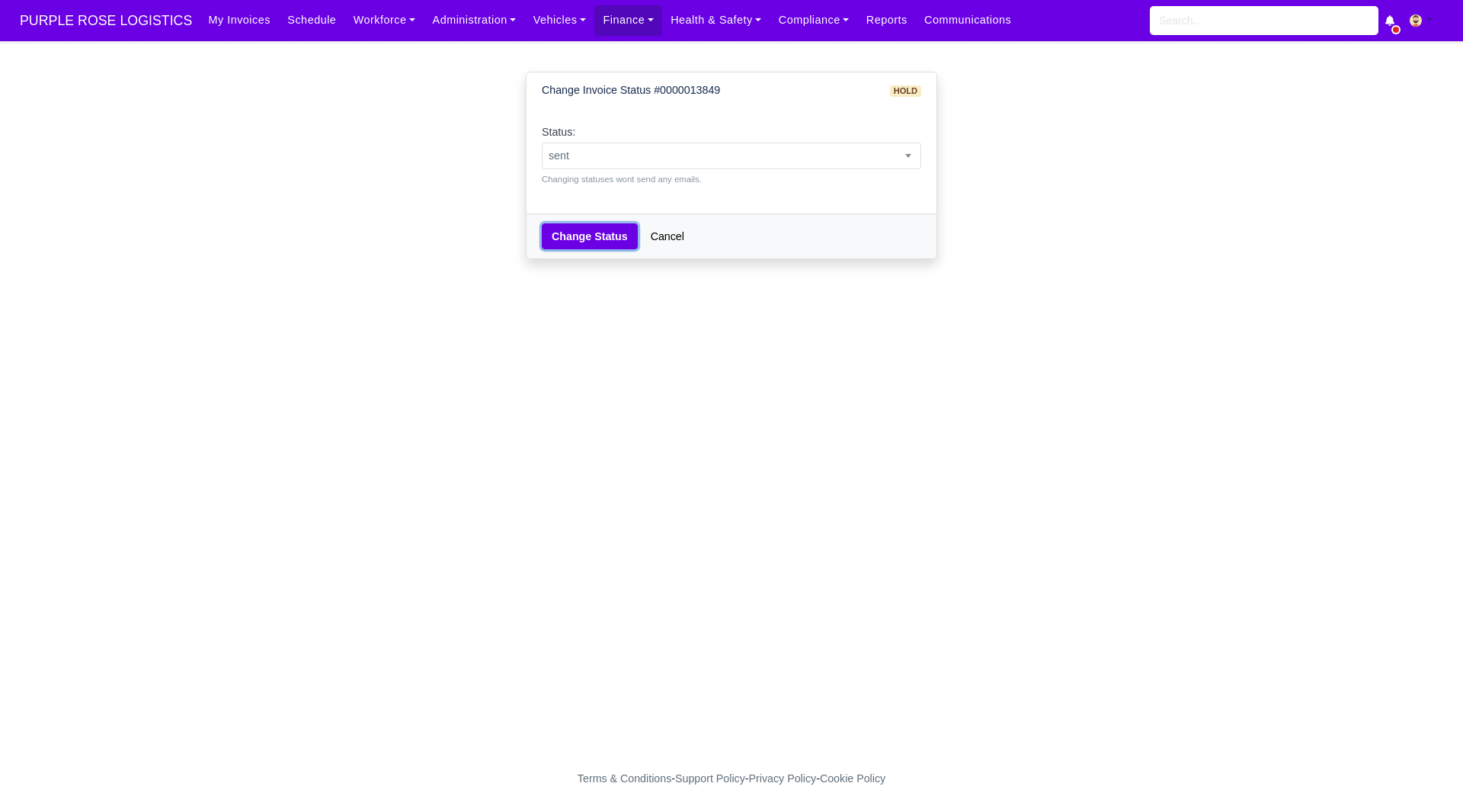
click at [592, 243] on button "Change Status" at bounding box center [590, 236] width 96 height 26
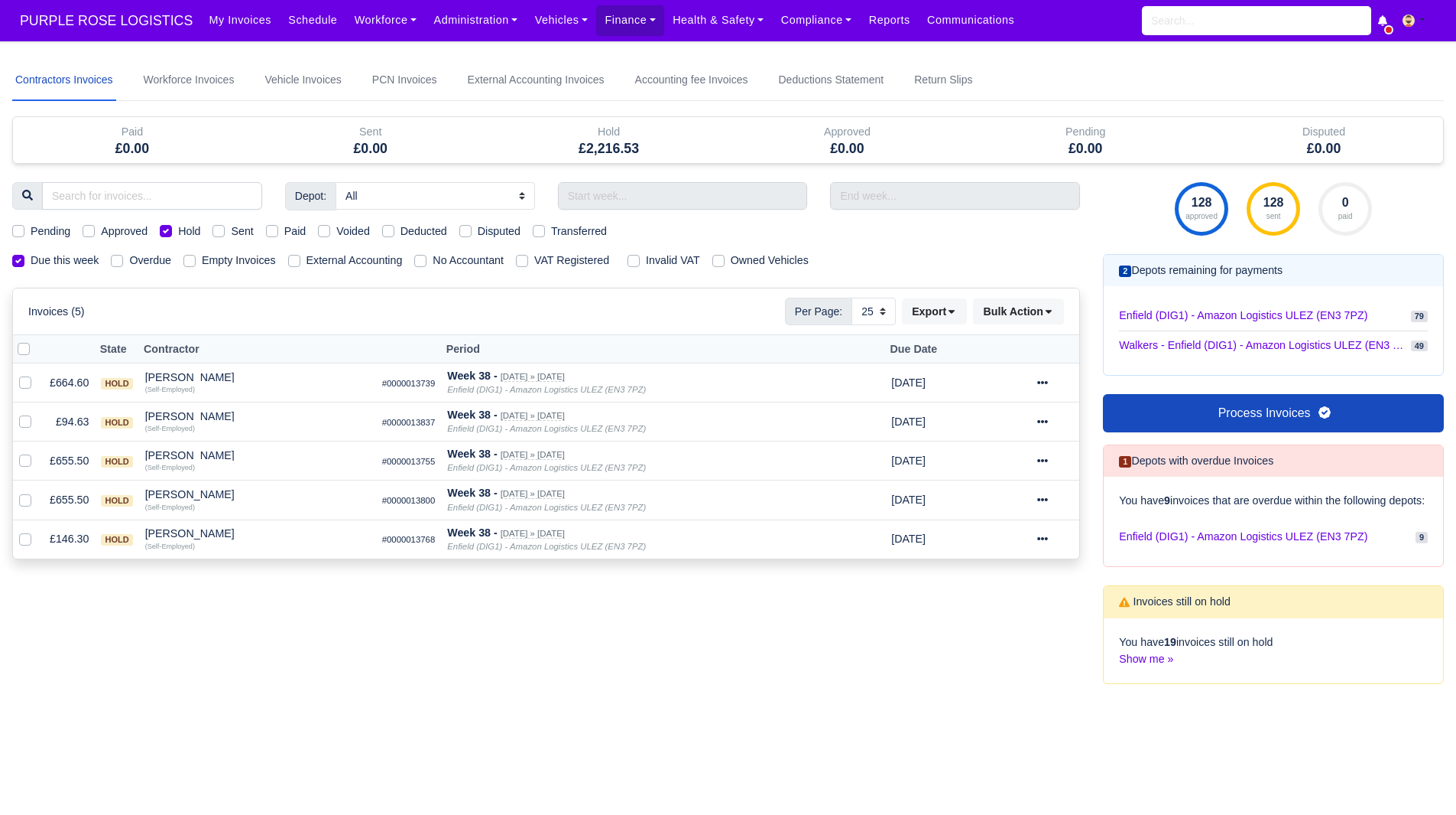
select select "25"
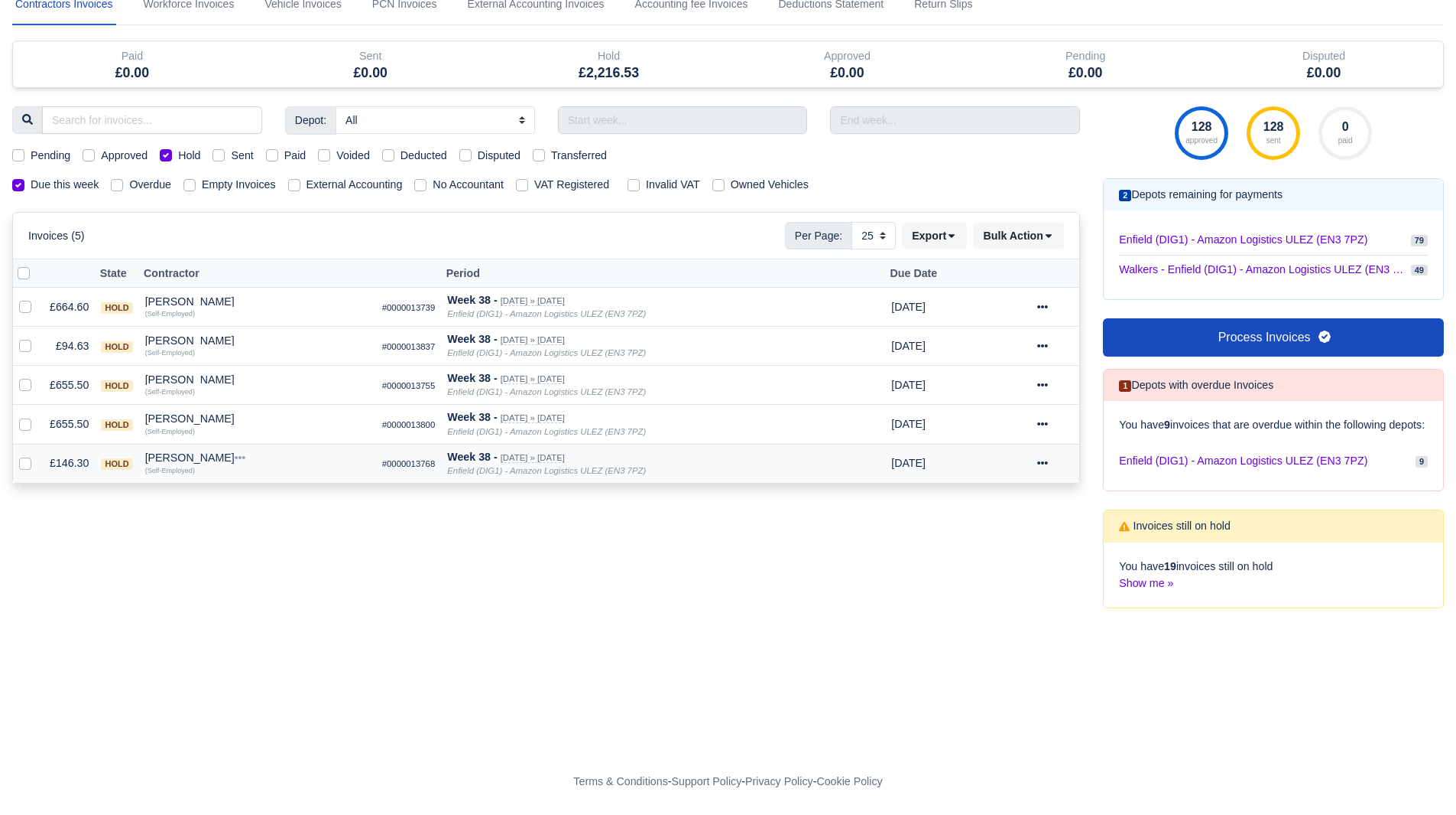
click at [193, 452] on div "Stanimir Stanimirov" at bounding box center [258, 457] width 225 height 11
click at [265, 490] on button "Other Invoices" at bounding box center [350, 501] width 223 height 23
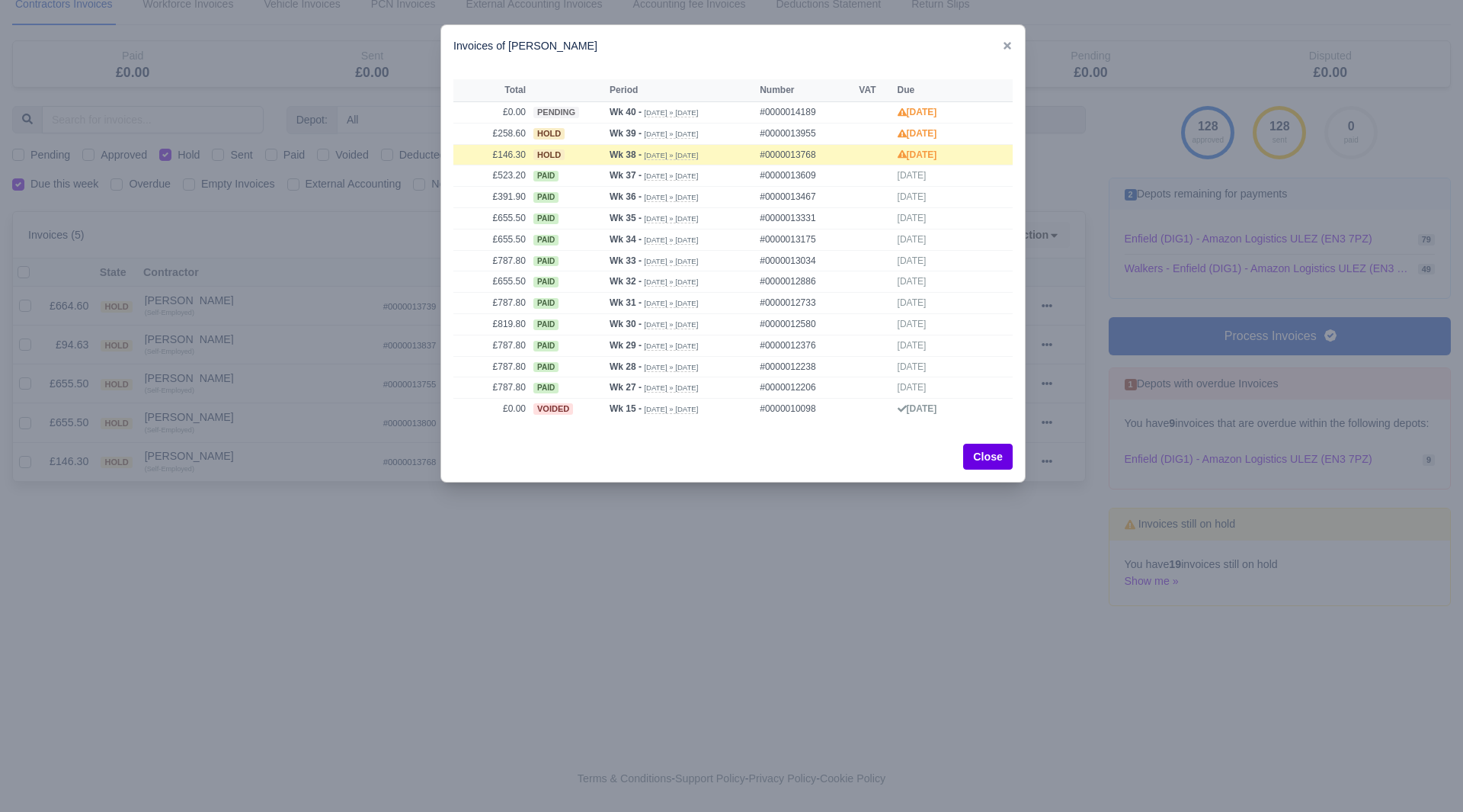
click at [273, 460] on div at bounding box center [732, 406] width 1463 height 812
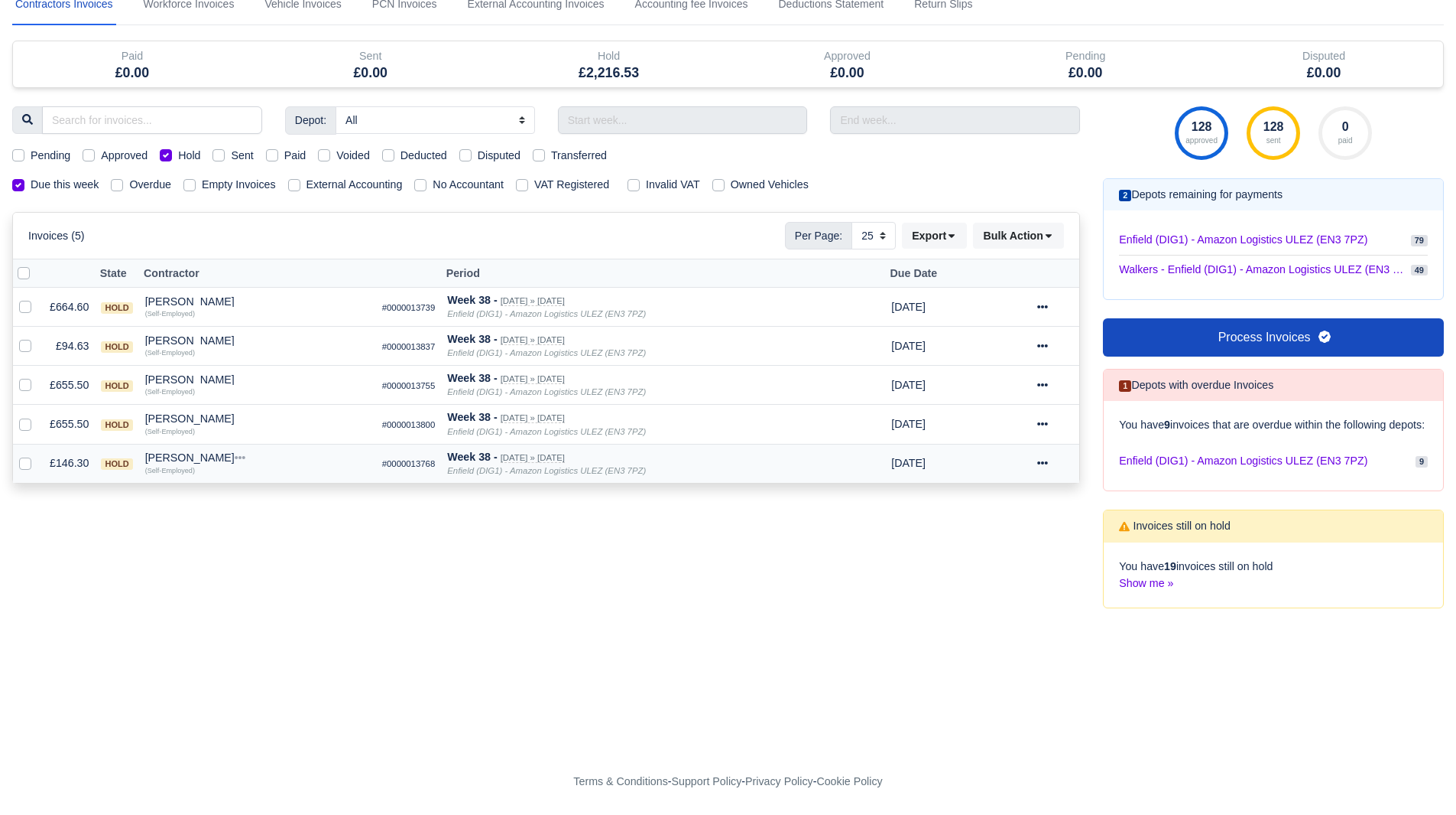
click at [213, 452] on div "Stanimir Stanimirov" at bounding box center [258, 457] width 225 height 11
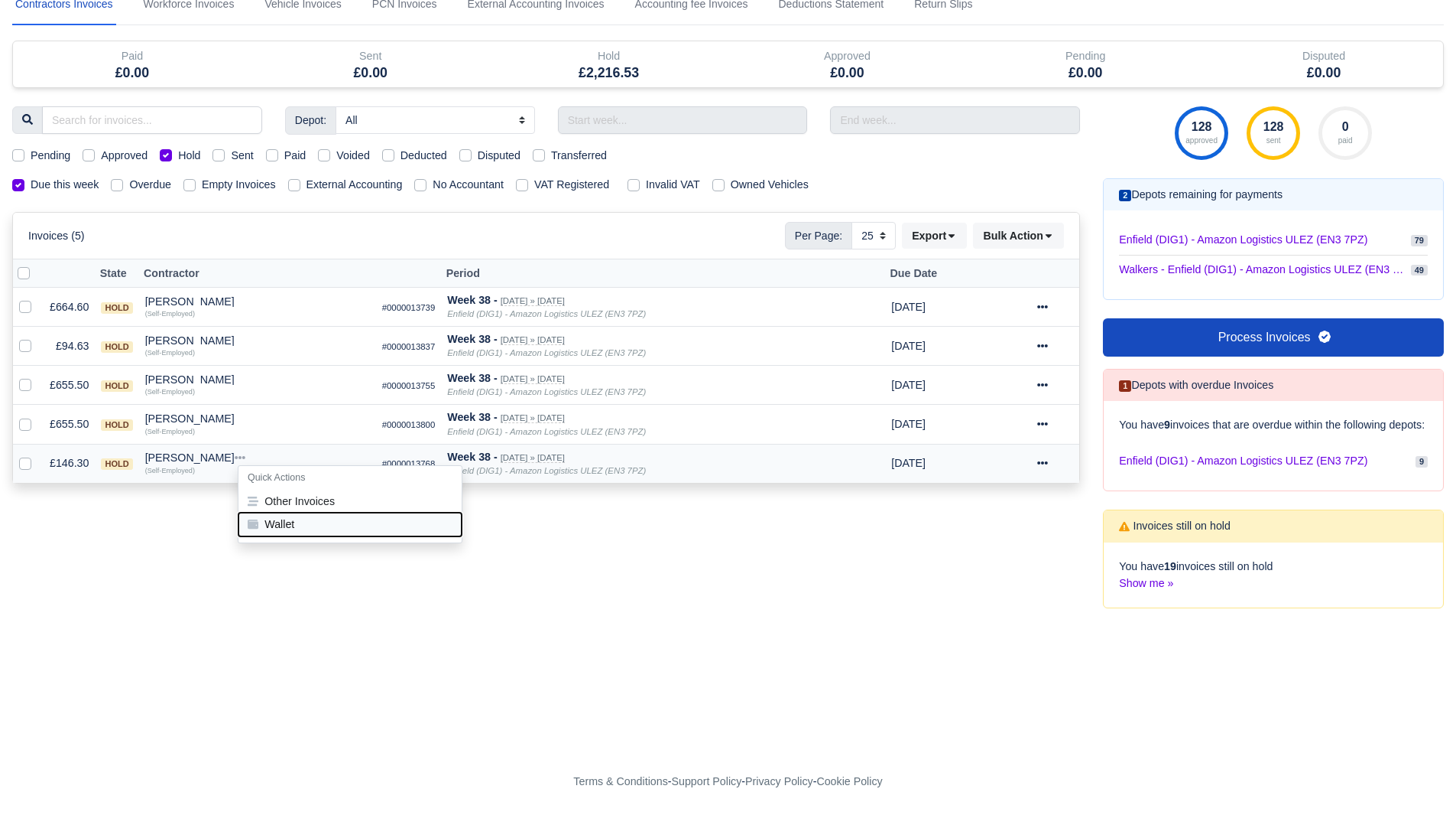
click at [276, 513] on button "Wallet" at bounding box center [350, 524] width 223 height 23
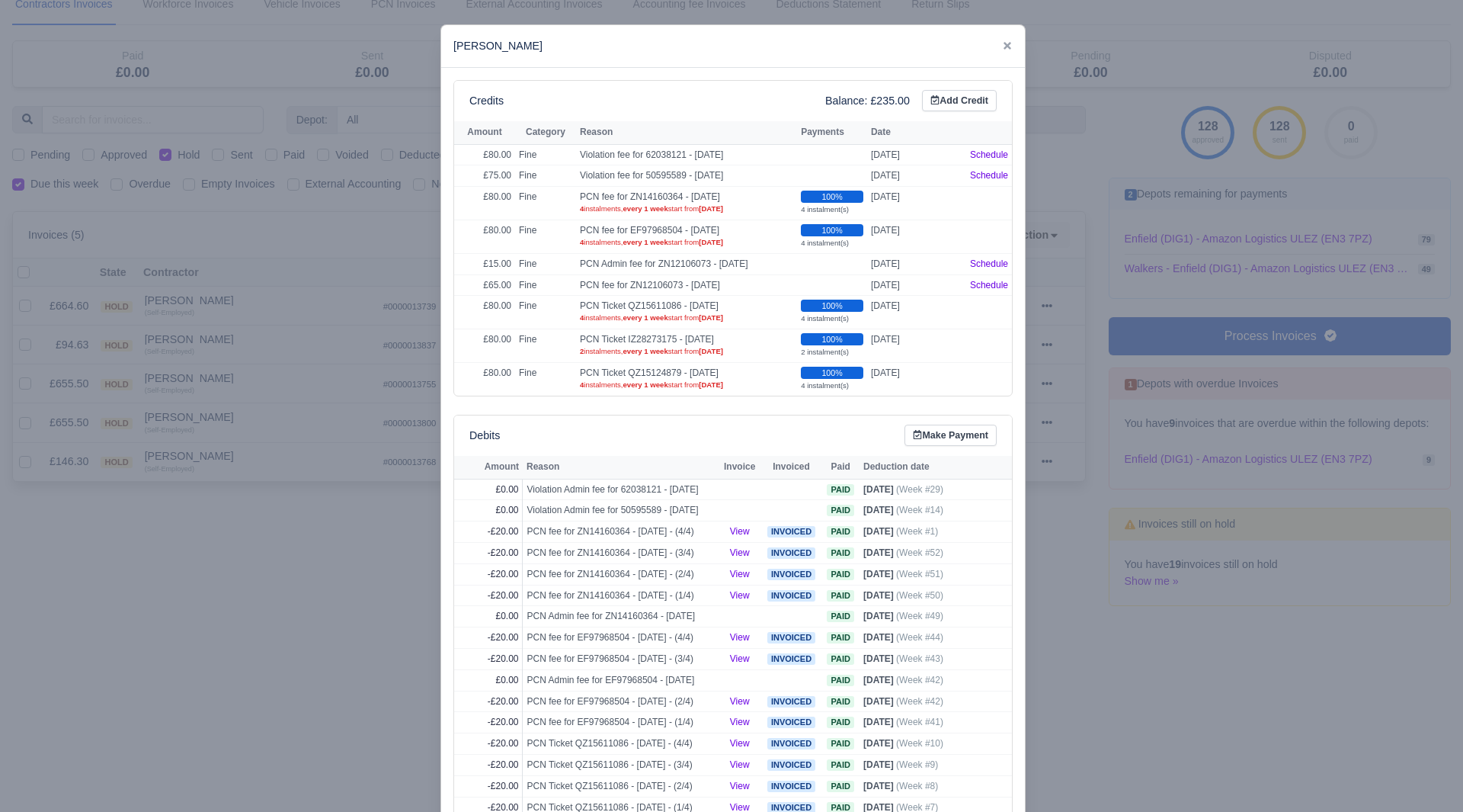
click at [223, 495] on div at bounding box center [732, 406] width 1463 height 812
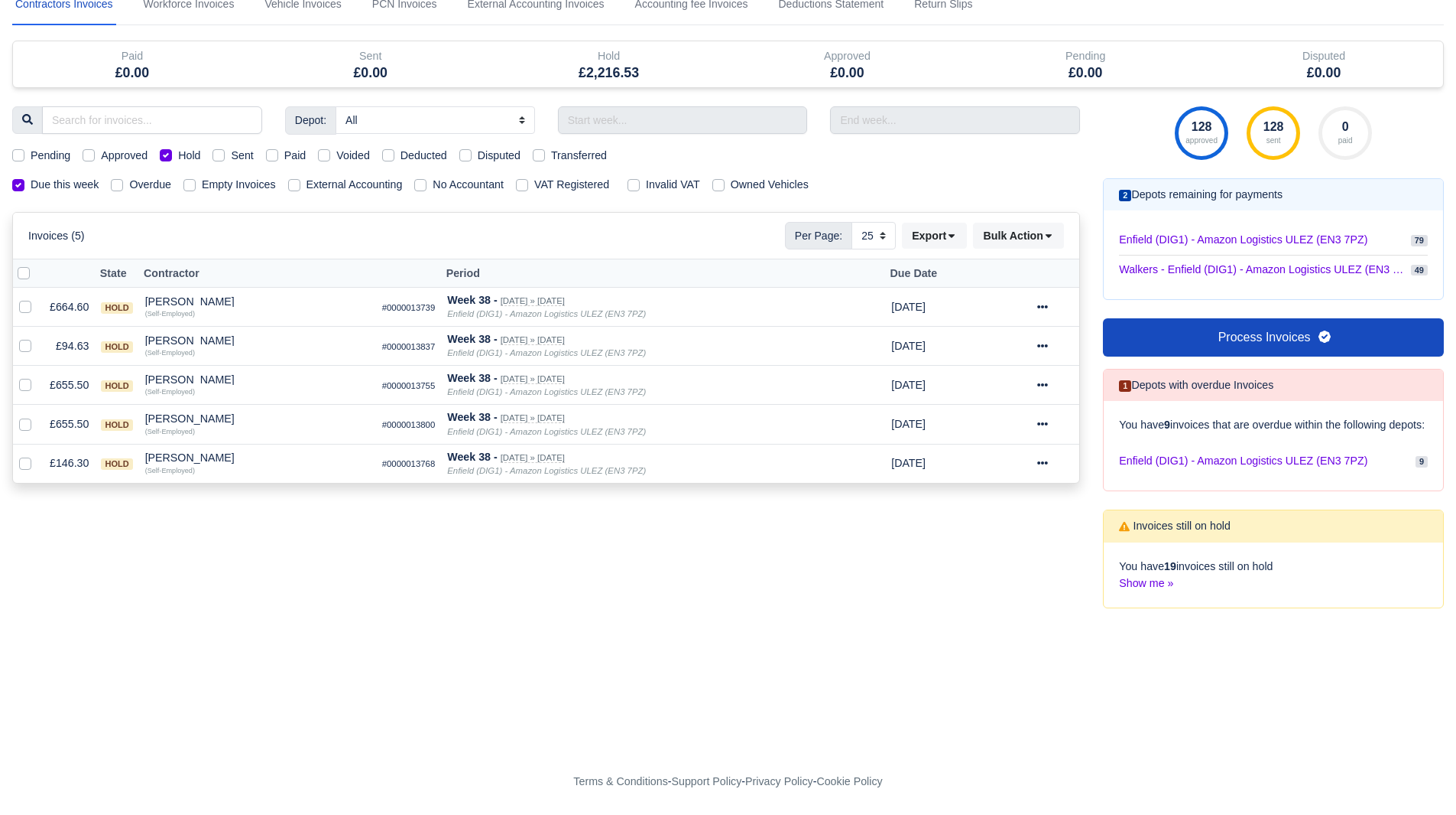
scroll to position [0, 0]
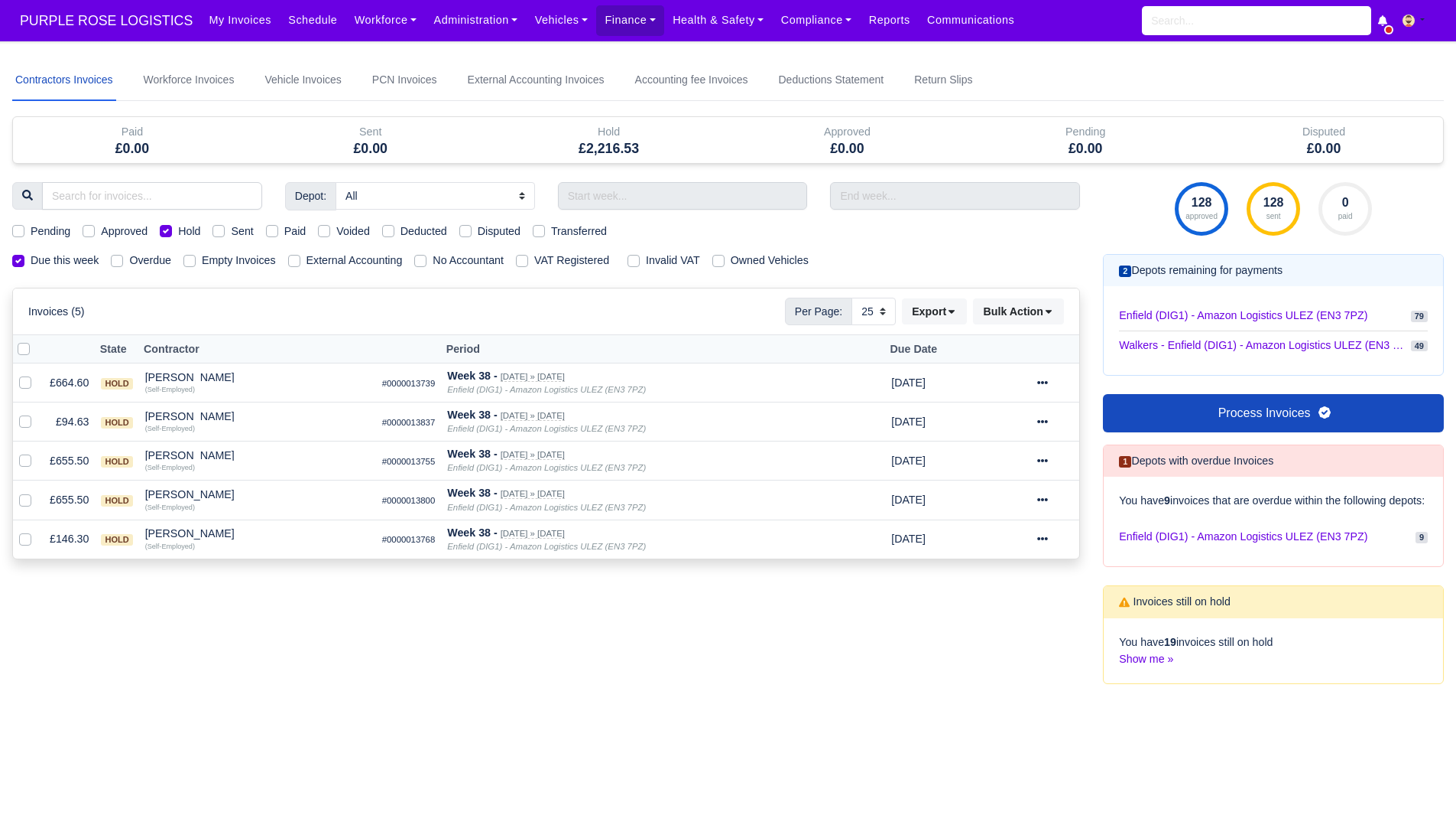
click at [609, 702] on div "Depot: All Enfield (DIG1) - Amazon Logistics ULEZ (EN3 7PZ) Harlow (DHW1) - Ama…" at bounding box center [546, 442] width 1091 height 521
click at [569, 645] on div "Depot: All Enfield (DIG1) - Amazon Logistics ULEZ (EN3 7PZ) Harlow (DHW1) - Ama…" at bounding box center [546, 442] width 1091 height 521
click at [178, 233] on label "Hold" at bounding box center [188, 231] width 22 height 17
click at [163, 233] on input "Hold" at bounding box center [165, 228] width 13 height 13
checkbox input "false"
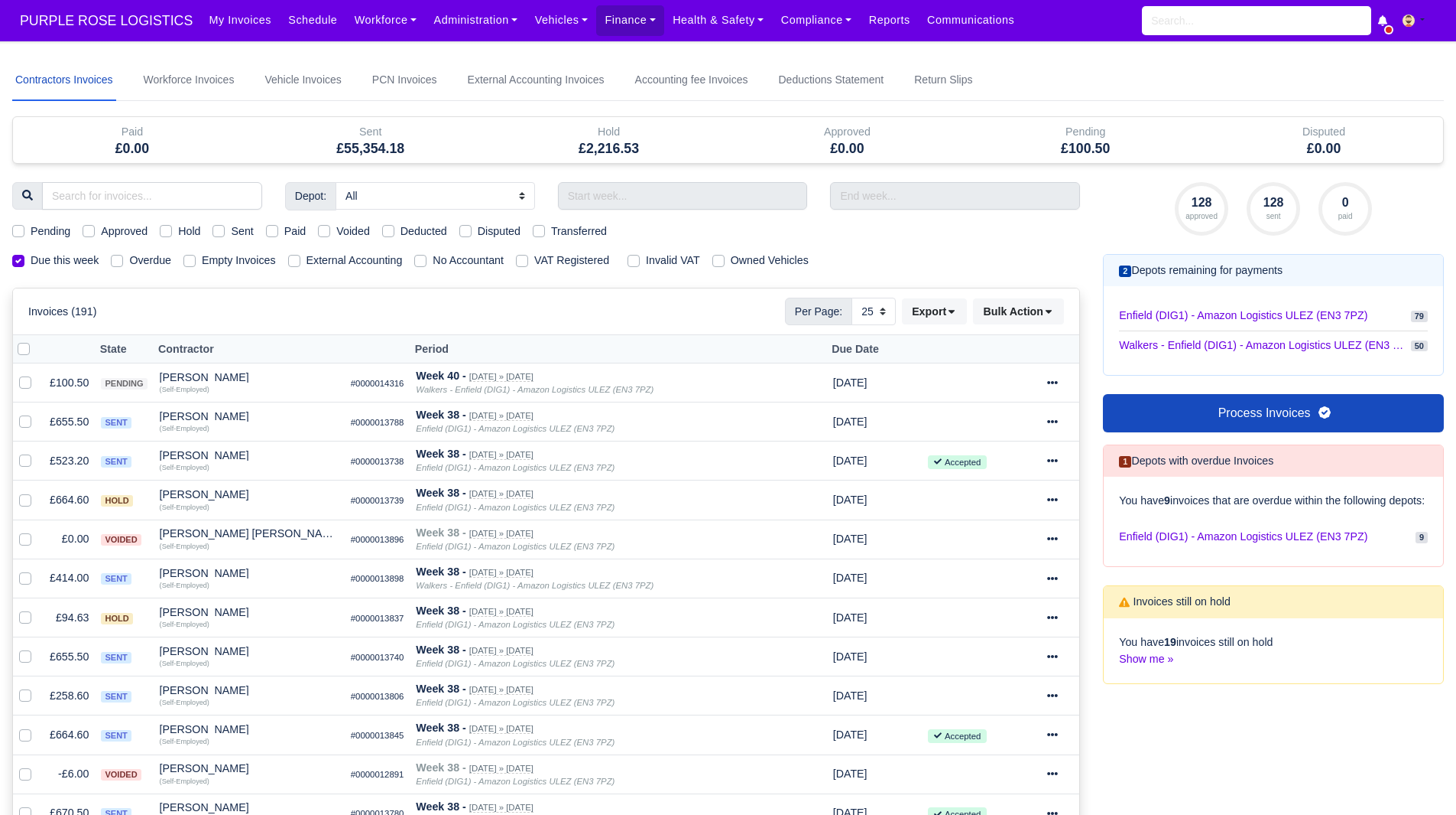
select select "25"
click at [492, 304] on div "Invoices (191) Per Page: 10 25 50 Export Data export: Export BACS 18 Download I…" at bounding box center [545, 311] width 1036 height 28
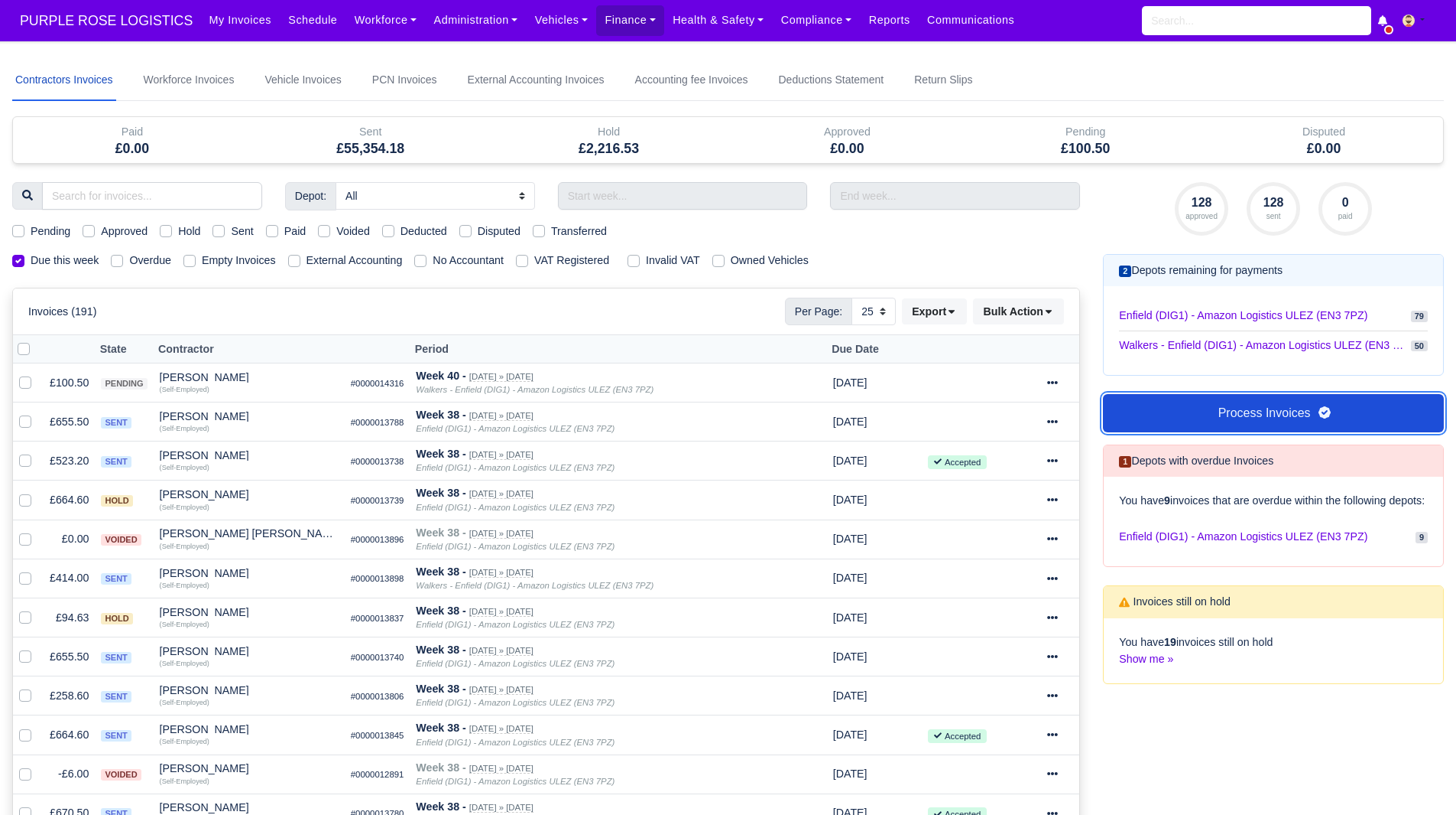
click at [1186, 418] on link "Process Invoices" at bounding box center [1273, 413] width 341 height 38
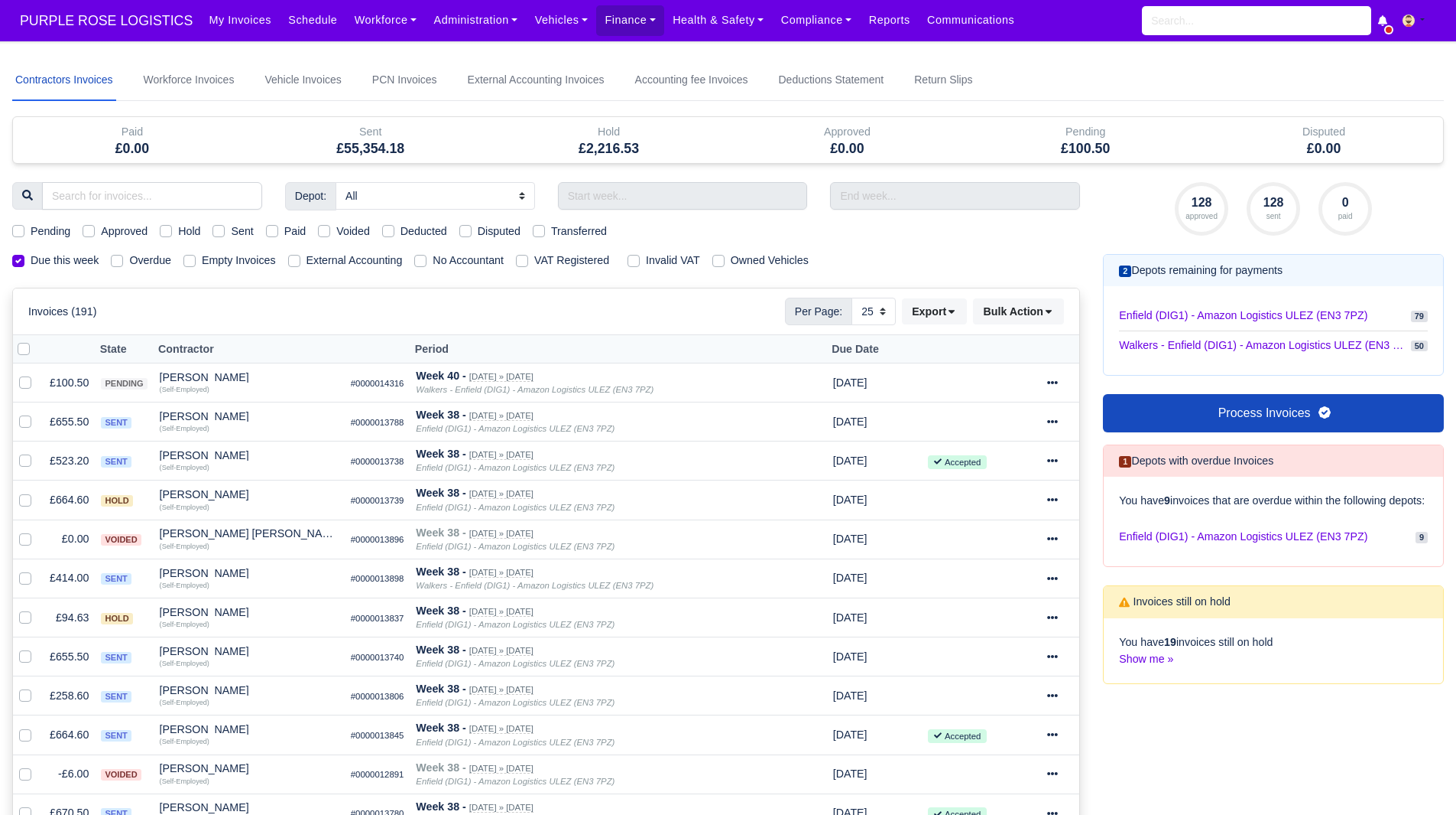
select select "25"
click at [347, 21] on link "Workforce" at bounding box center [386, 20] width 80 height 30
click at [377, 50] on link "Manpower" at bounding box center [414, 54] width 124 height 32
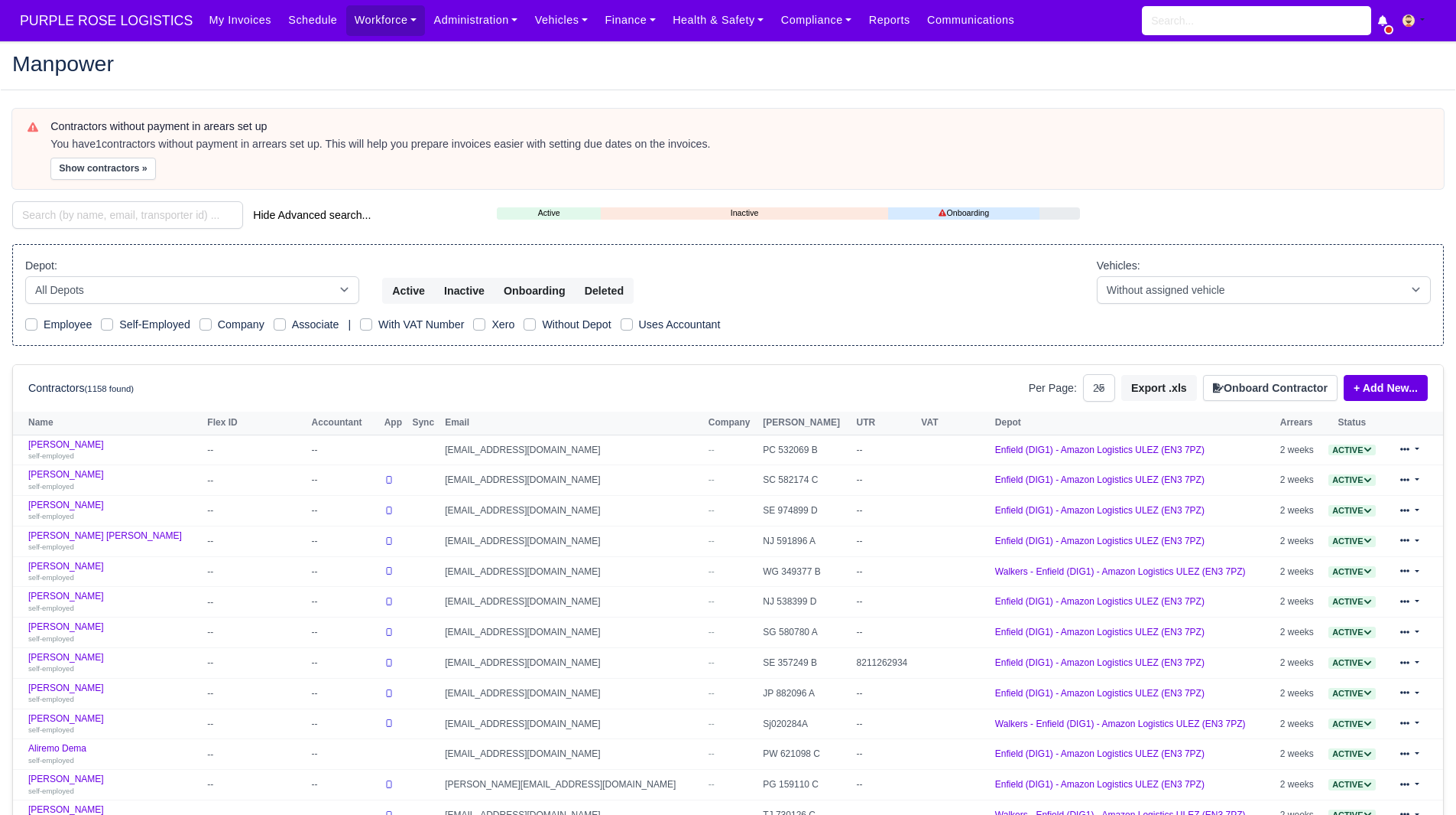
select select "25"
click at [106, 164] on button "Show contractors »" at bounding box center [103, 168] width 106 height 22
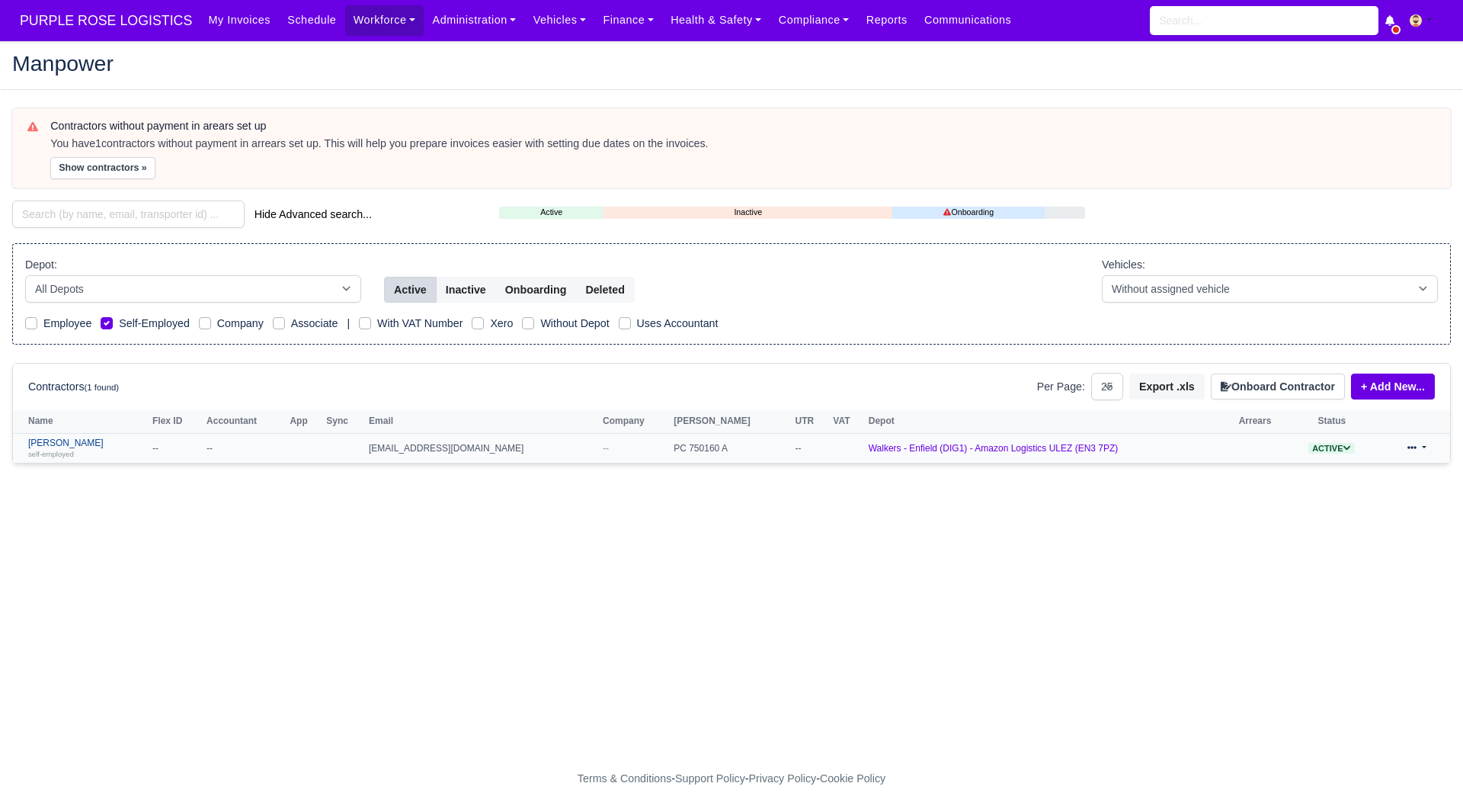
click at [44, 450] on small "self-employed" at bounding box center [51, 453] width 46 height 9
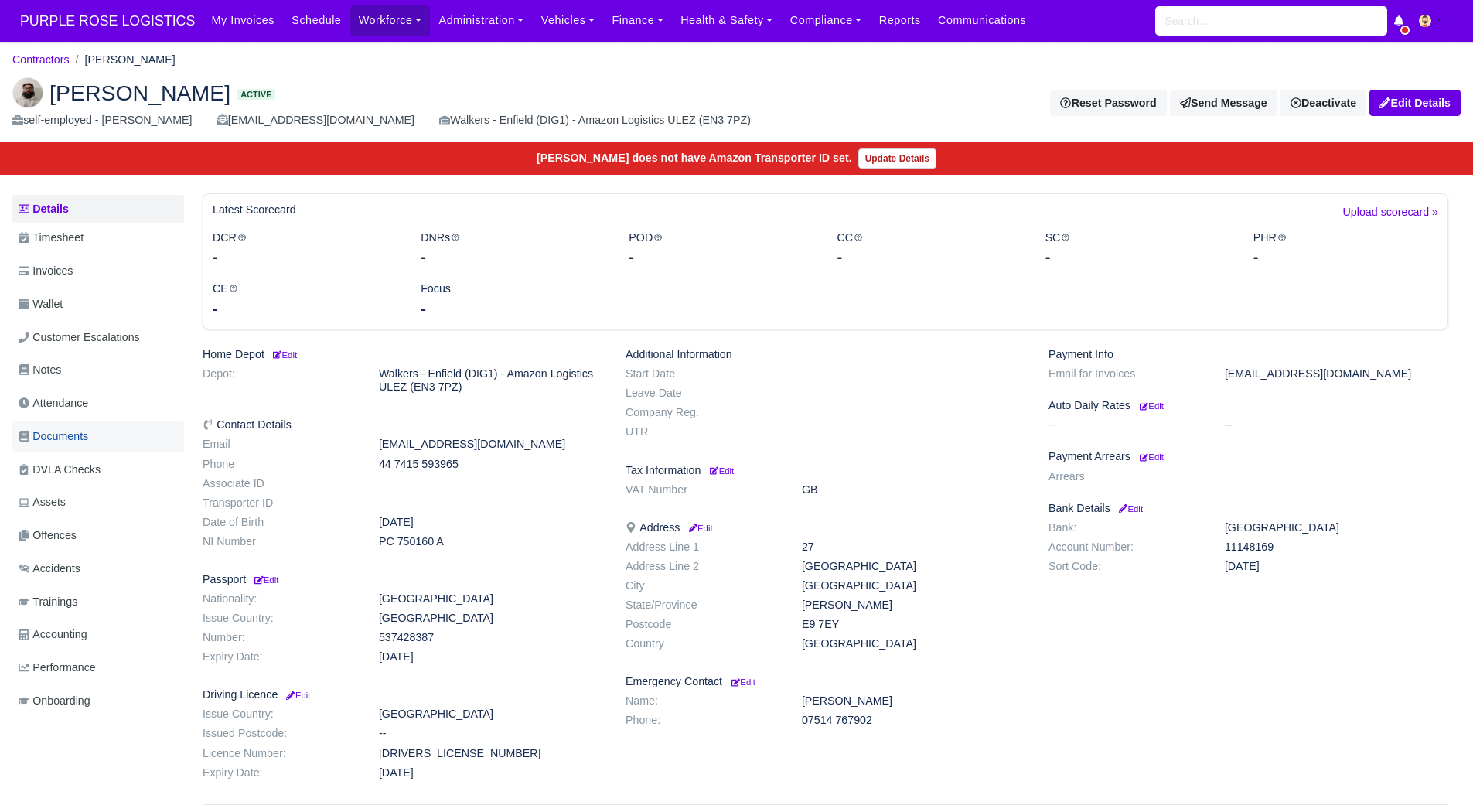
click at [95, 432] on link "Documents" at bounding box center [98, 436] width 171 height 30
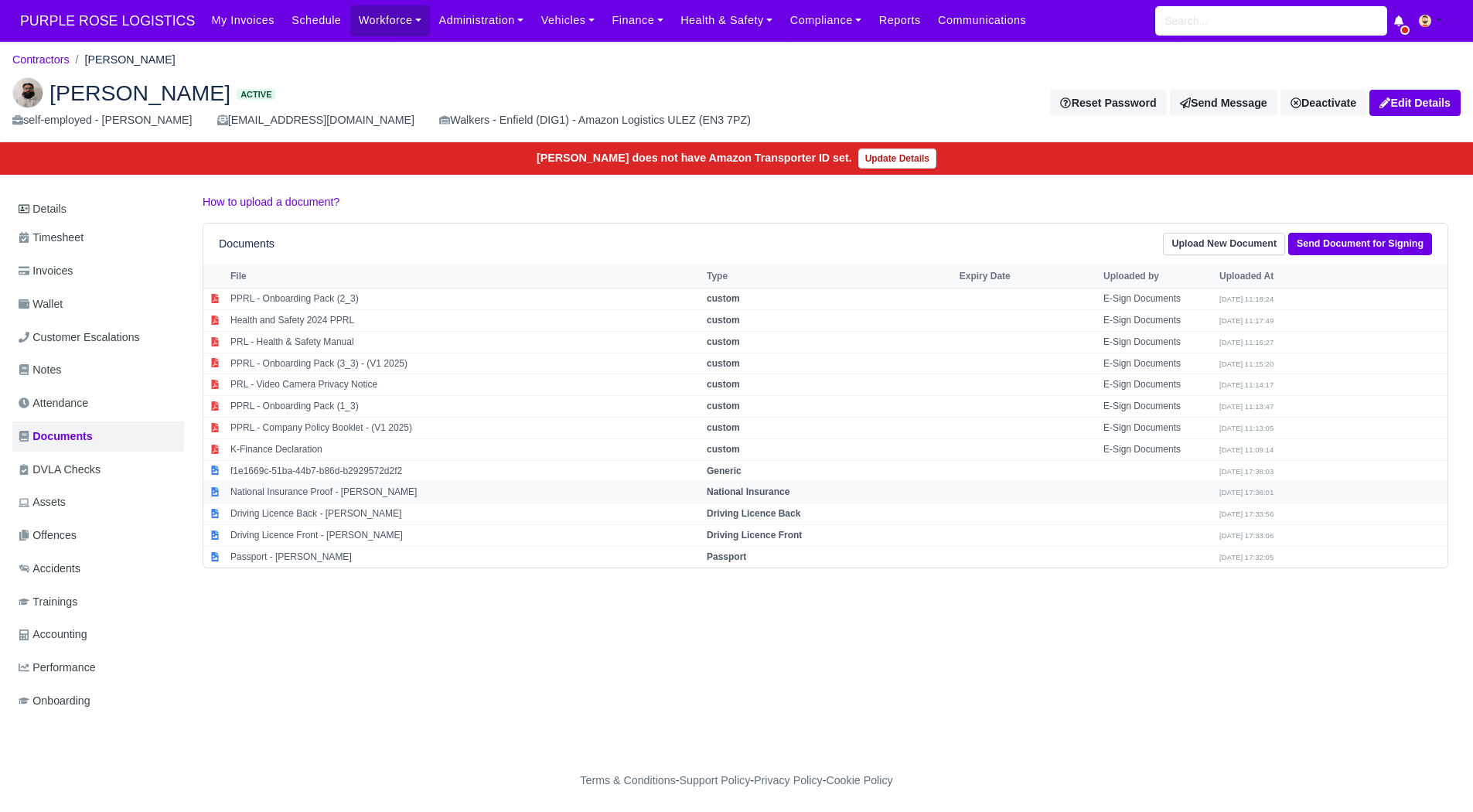
scroll to position [12, 0]
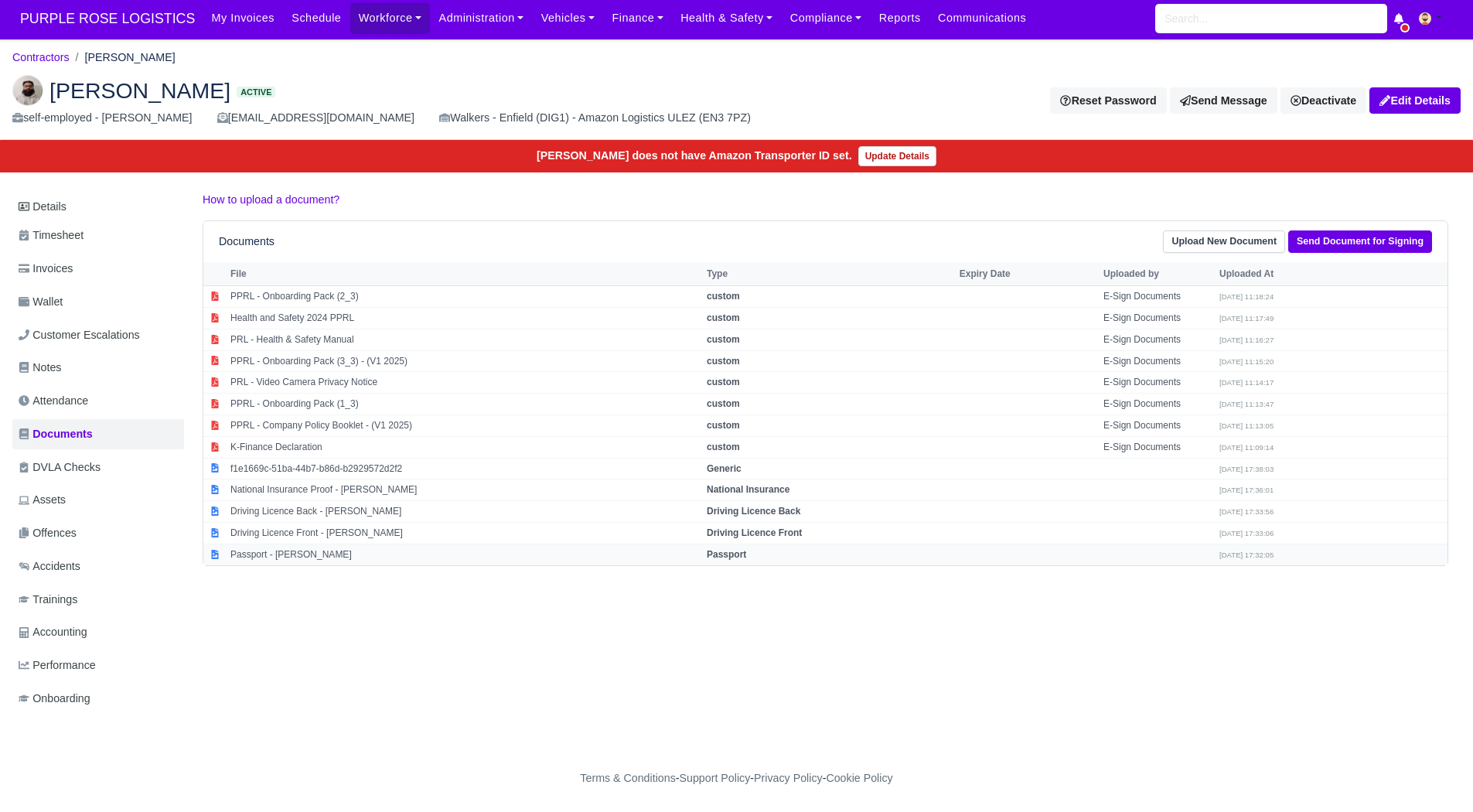
click at [414, 544] on td "Passport - [PERSON_NAME]" at bounding box center [465, 553] width 477 height 20
select select "passport"
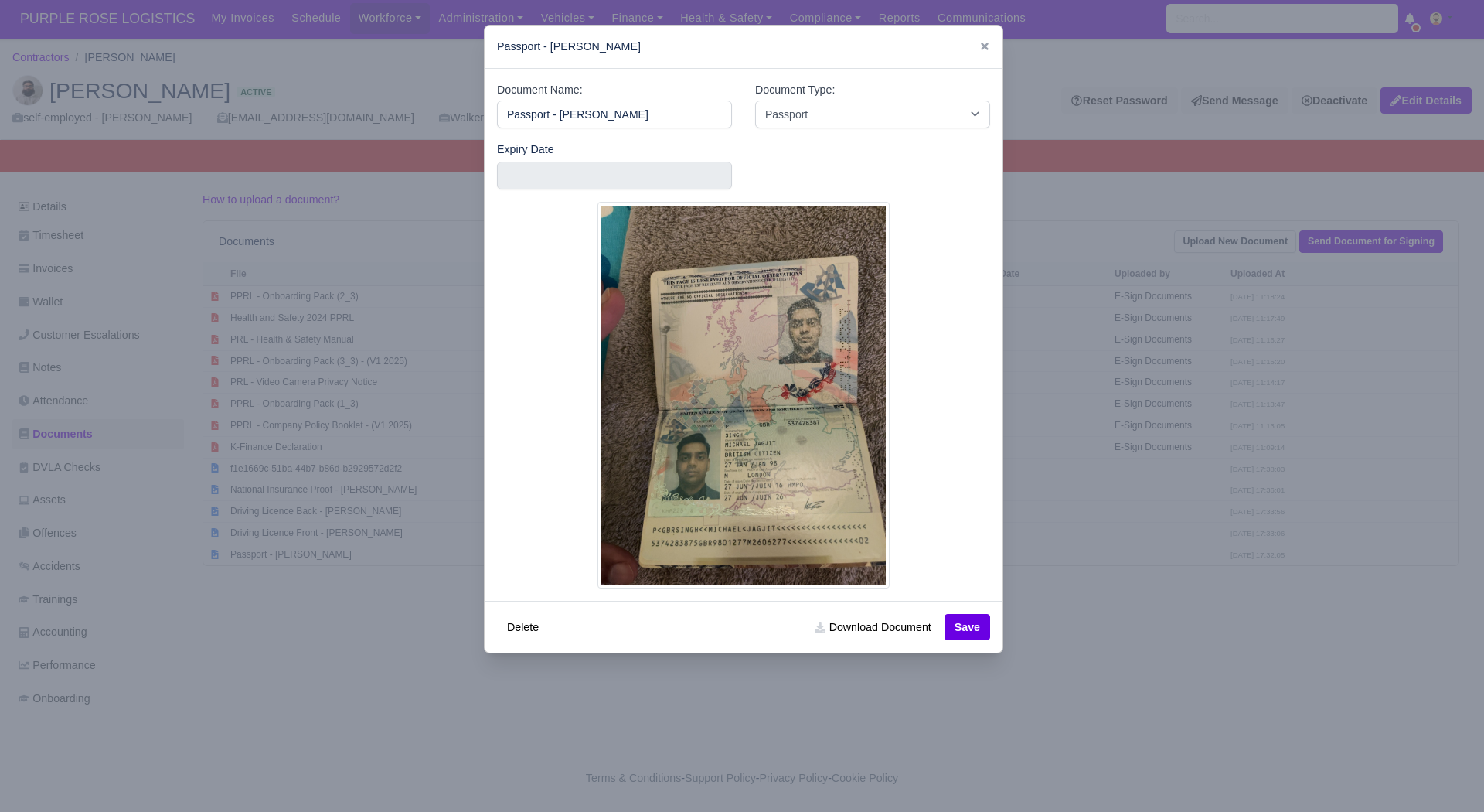
click at [372, 621] on div at bounding box center [742, 406] width 1484 height 812
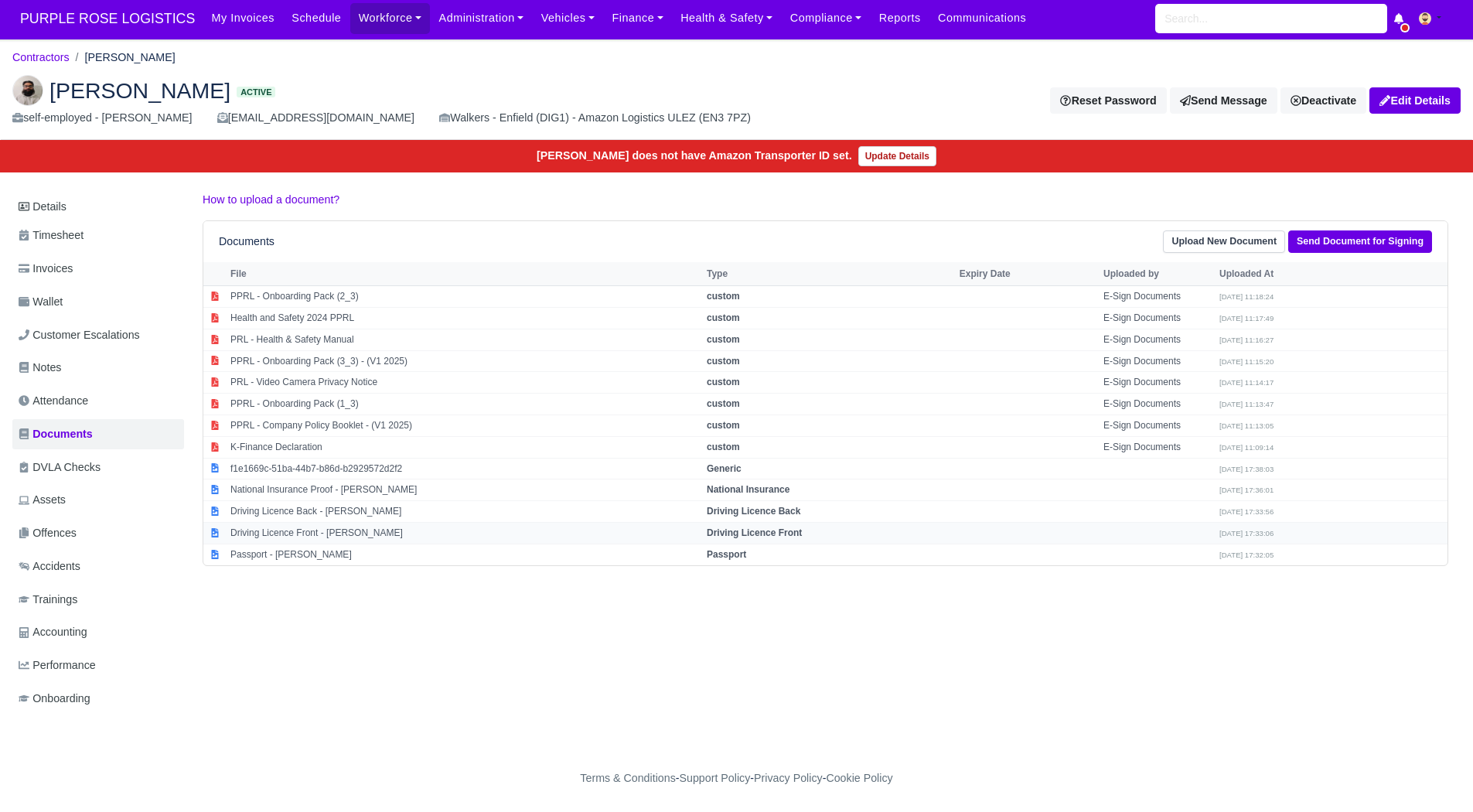
click at [381, 529] on td "Driving Licence Front - [PERSON_NAME]" at bounding box center [465, 533] width 477 height 21
select select "driving-licence-front"
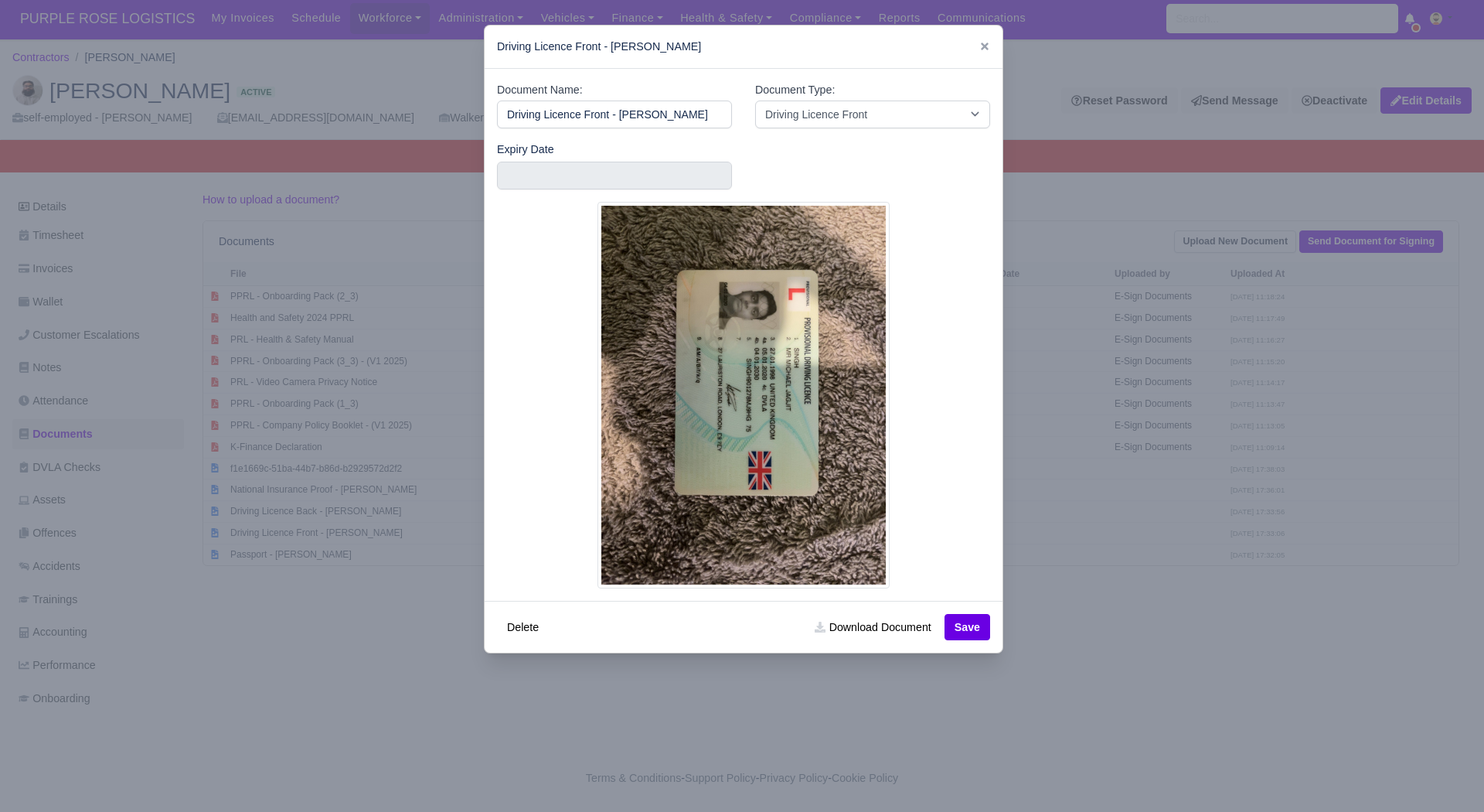
click at [366, 679] on div at bounding box center [742, 406] width 1484 height 812
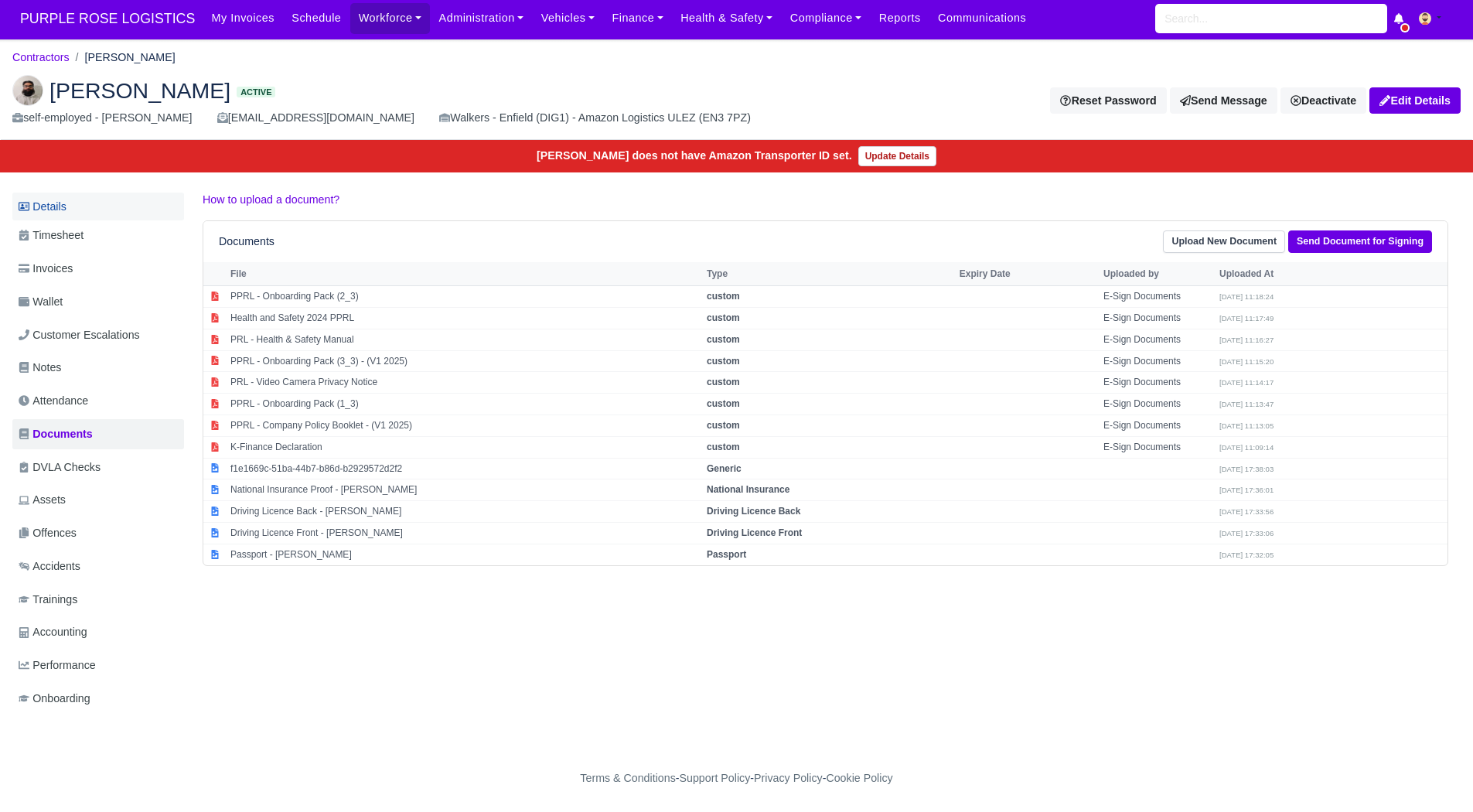
click at [67, 193] on link "Details" at bounding box center [98, 206] width 171 height 28
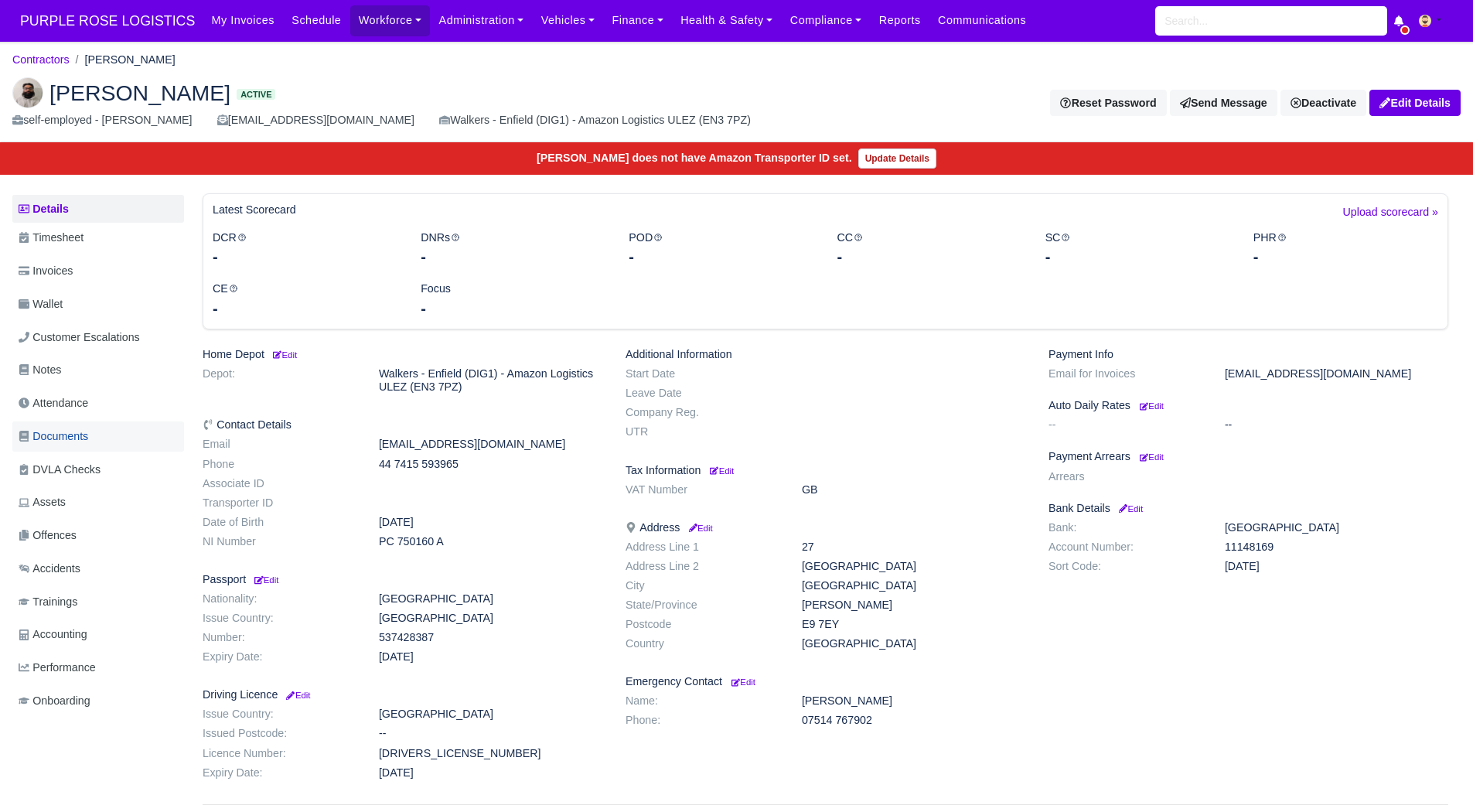
click at [116, 428] on link "Documents" at bounding box center [98, 436] width 171 height 30
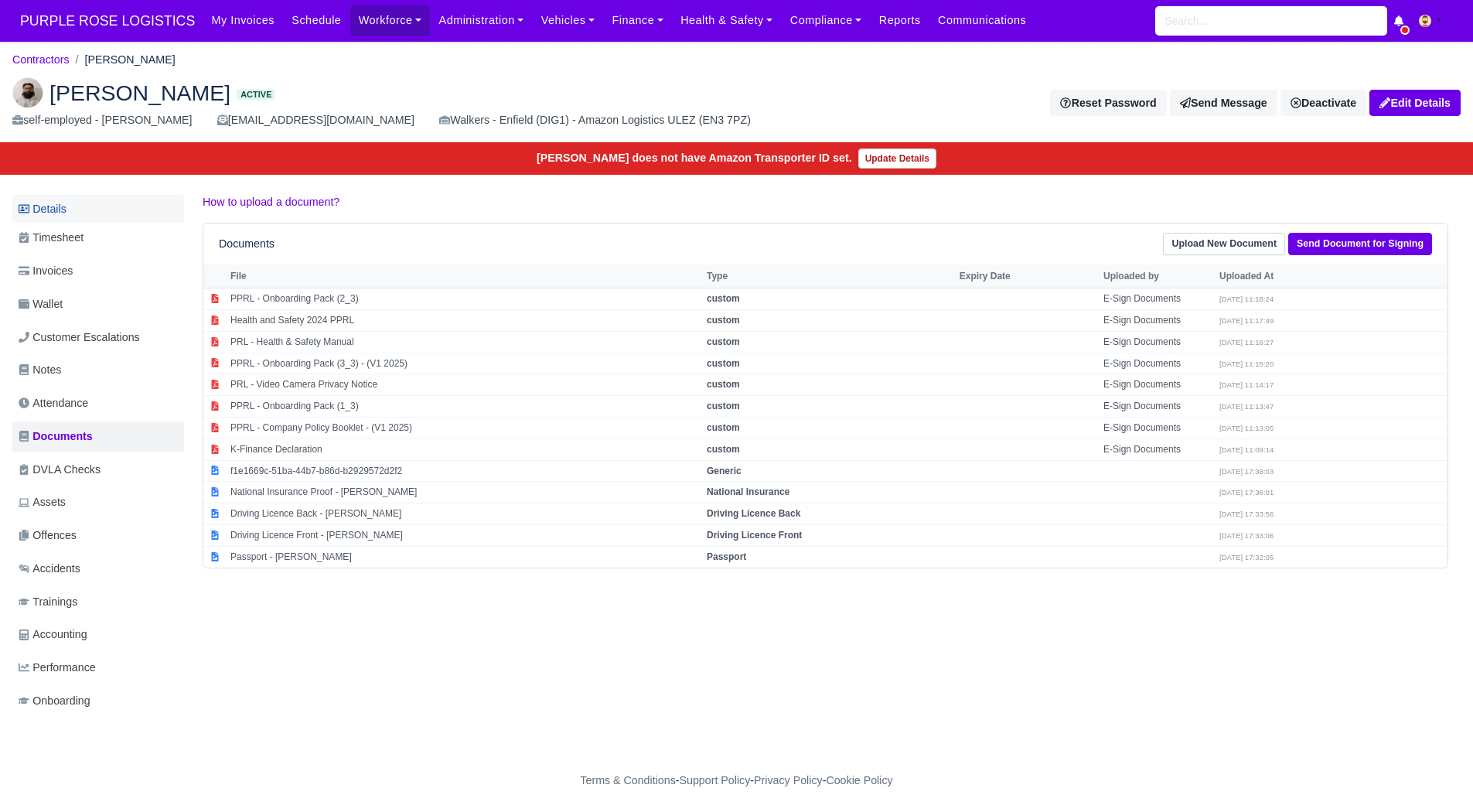
click at [81, 206] on link "Details" at bounding box center [98, 208] width 171 height 28
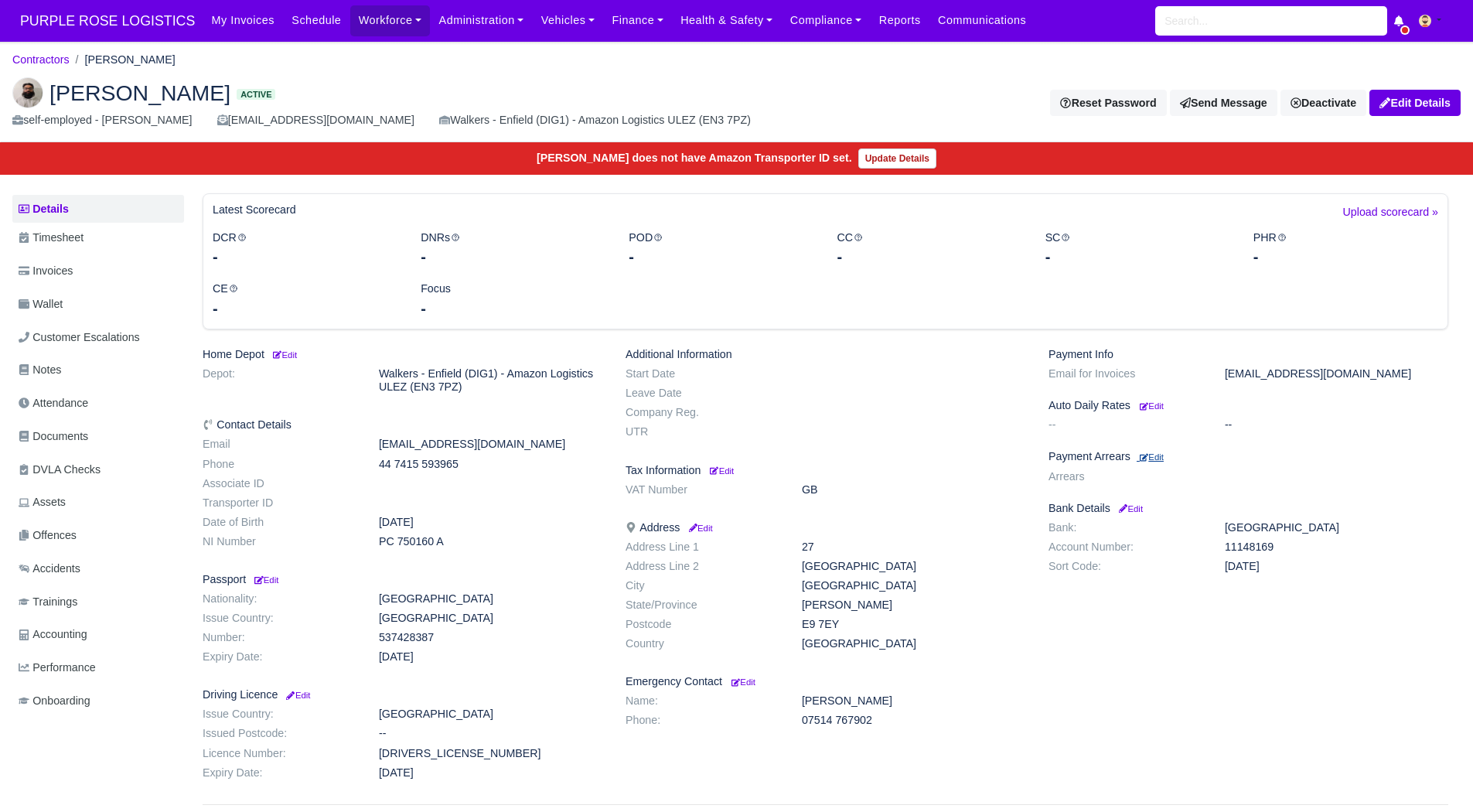
click at [1159, 454] on small "Edit" at bounding box center [1152, 457] width 24 height 10
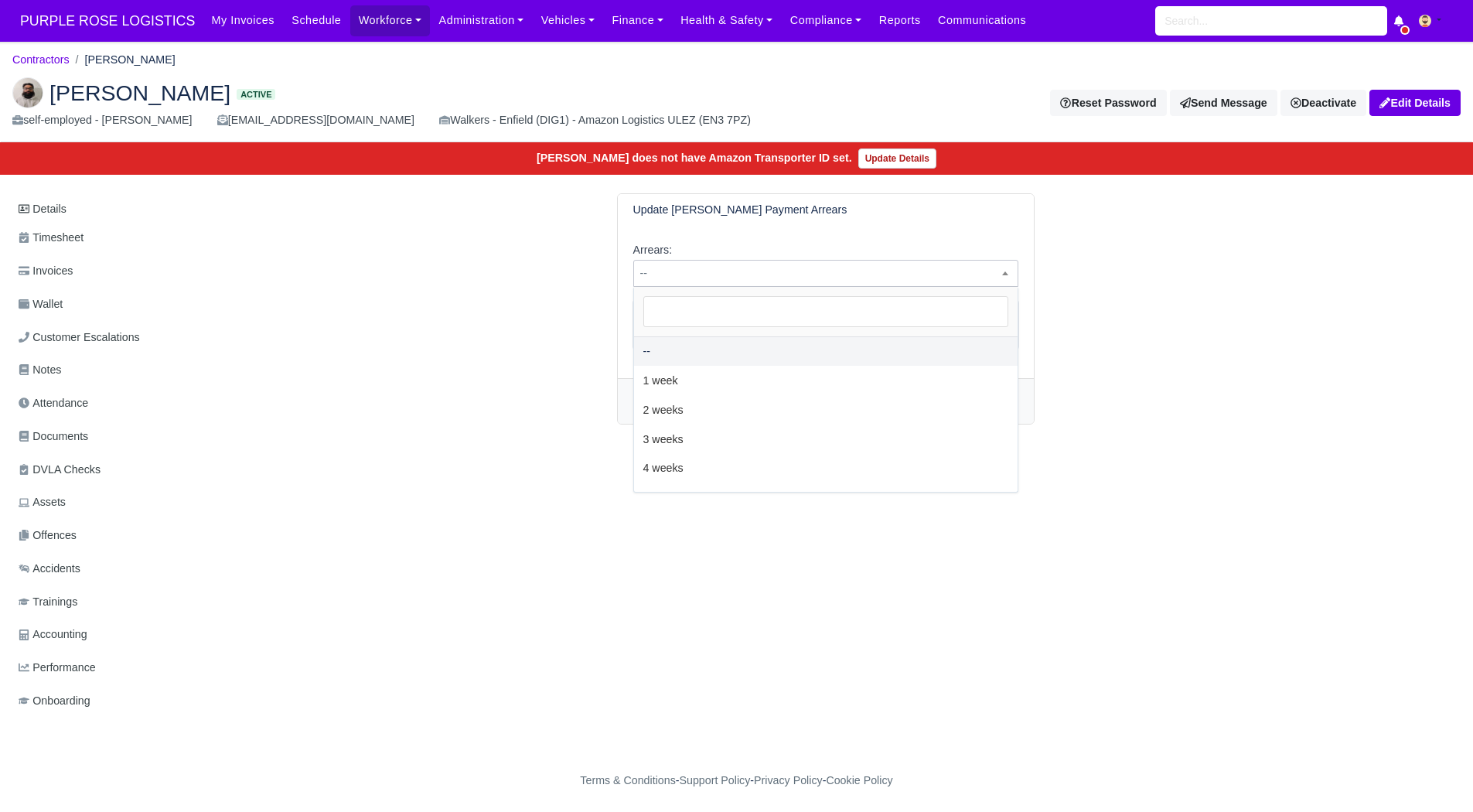
click at [798, 283] on span "--" at bounding box center [826, 273] width 383 height 19
select select "2W"
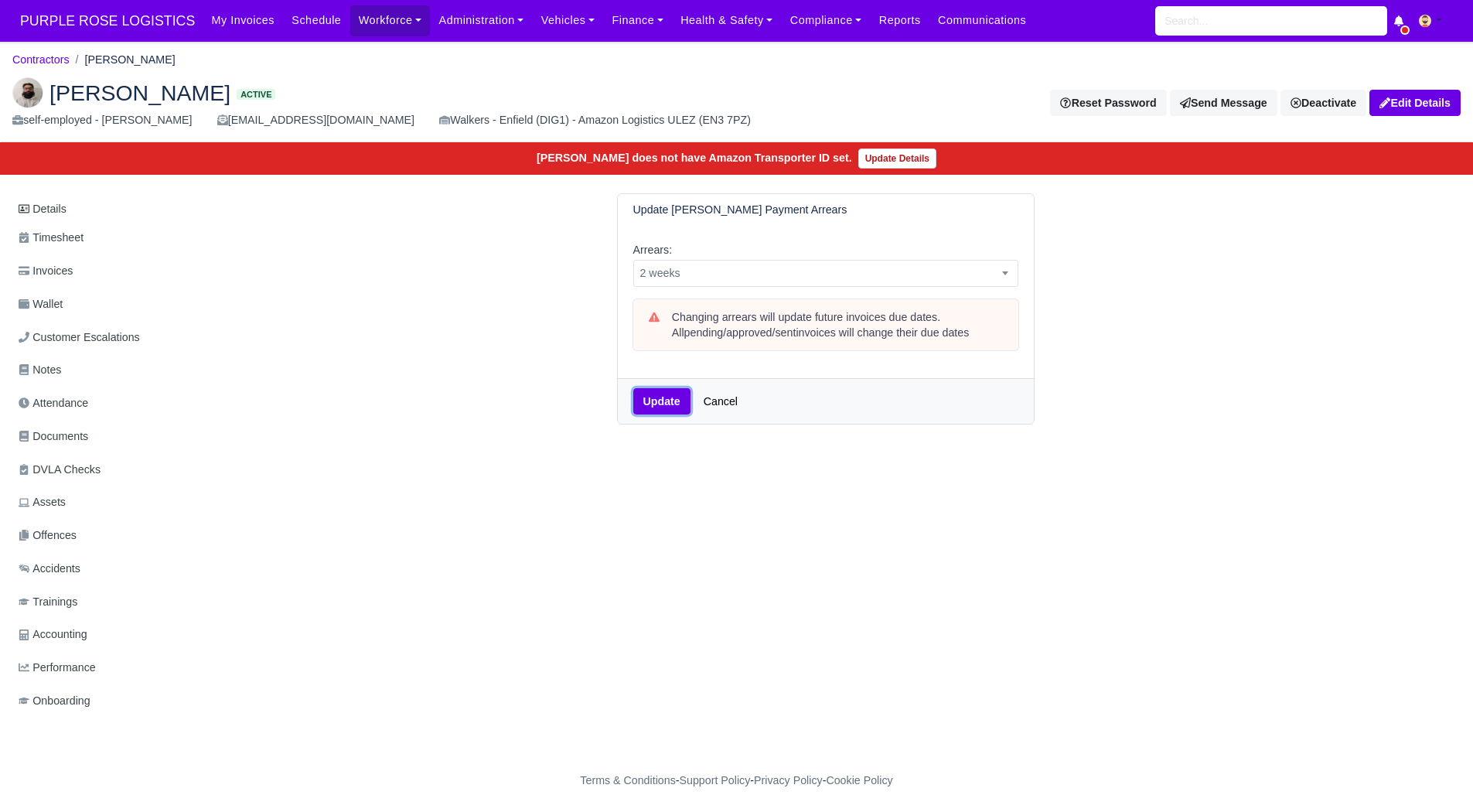
click at [656, 402] on button "Update" at bounding box center [662, 401] width 57 height 26
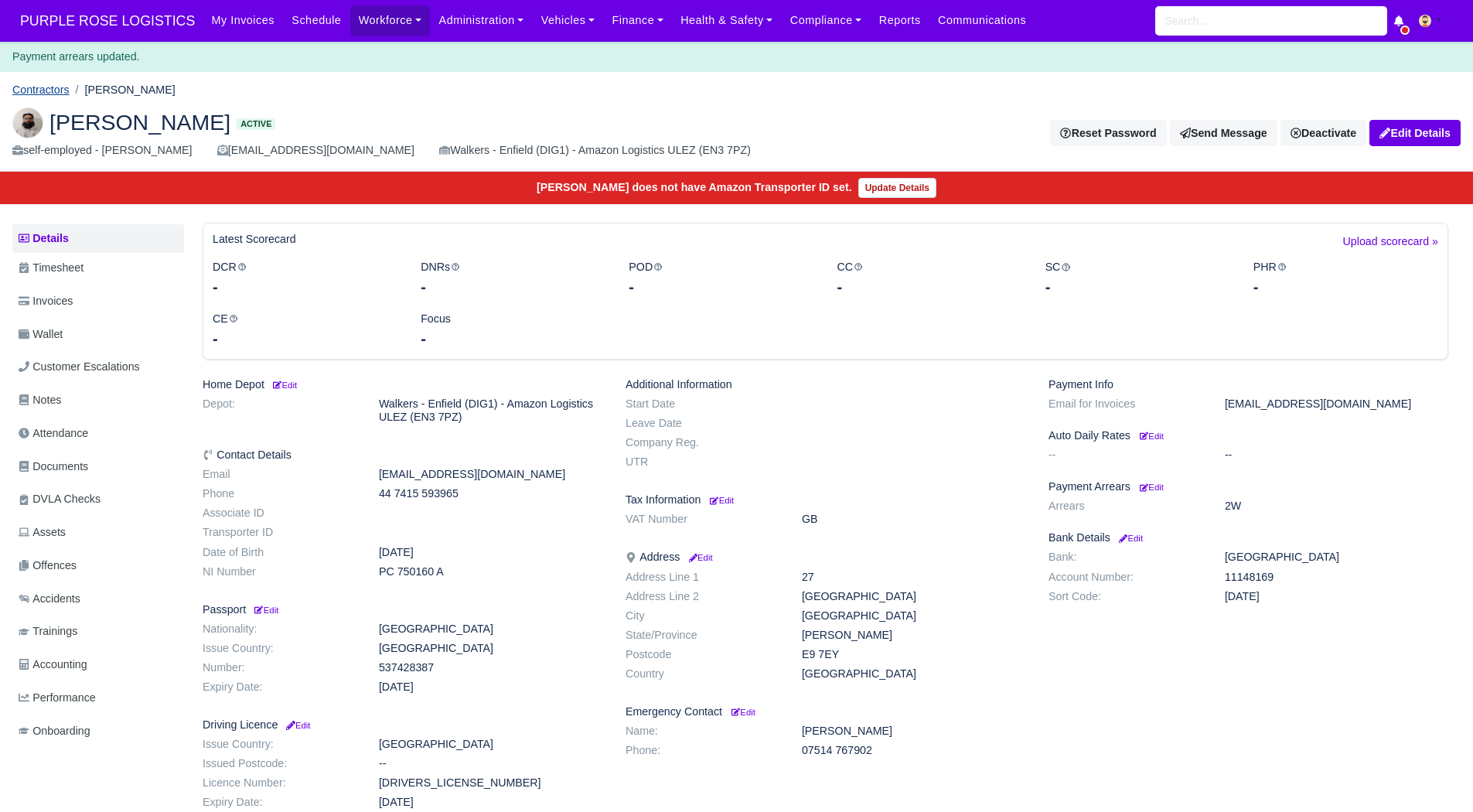
click at [25, 88] on link "Contractors" at bounding box center [41, 89] width 57 height 13
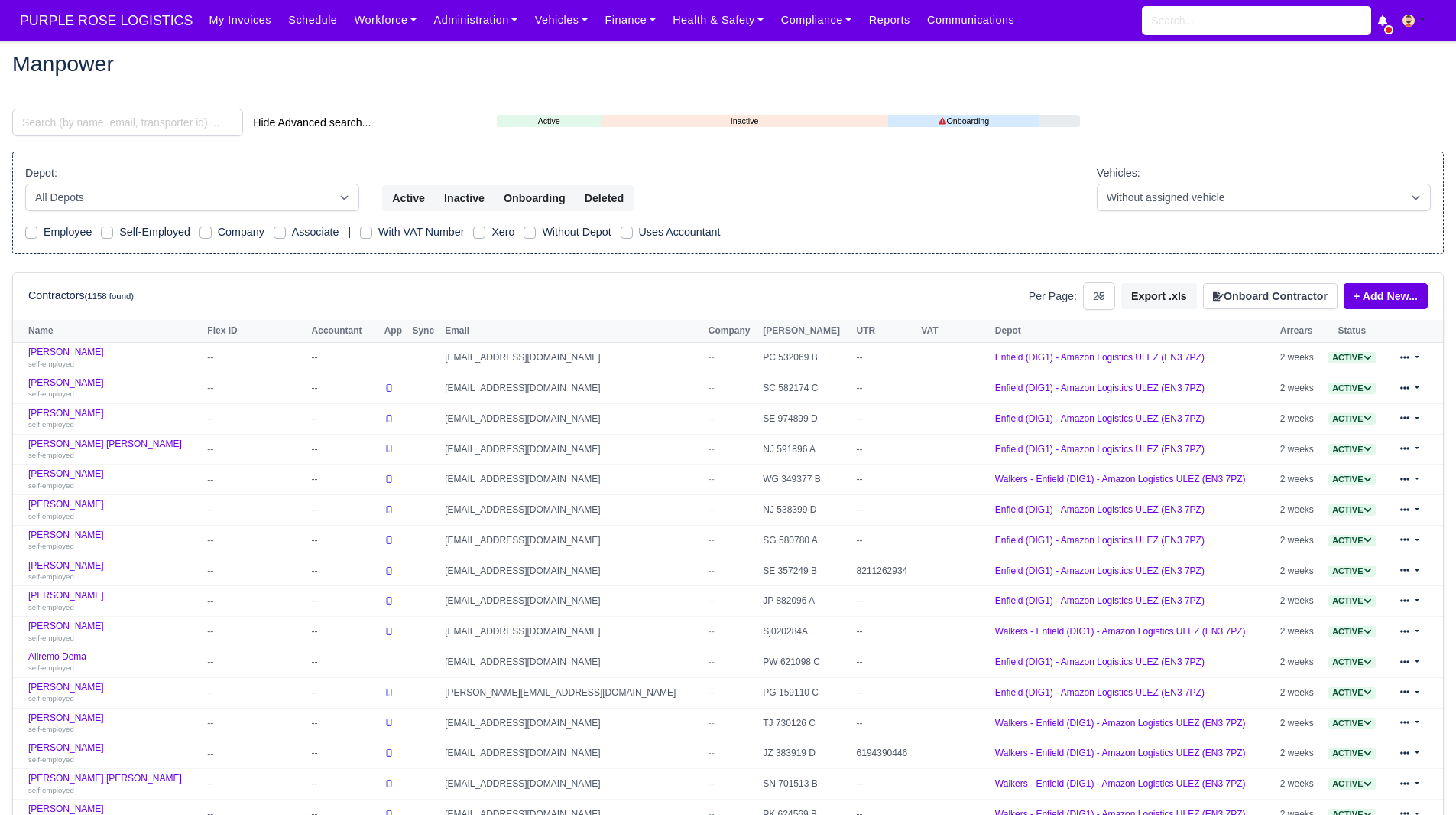
select select "25"
click at [596, 31] on link "Finance" at bounding box center [630, 20] width 68 height 30
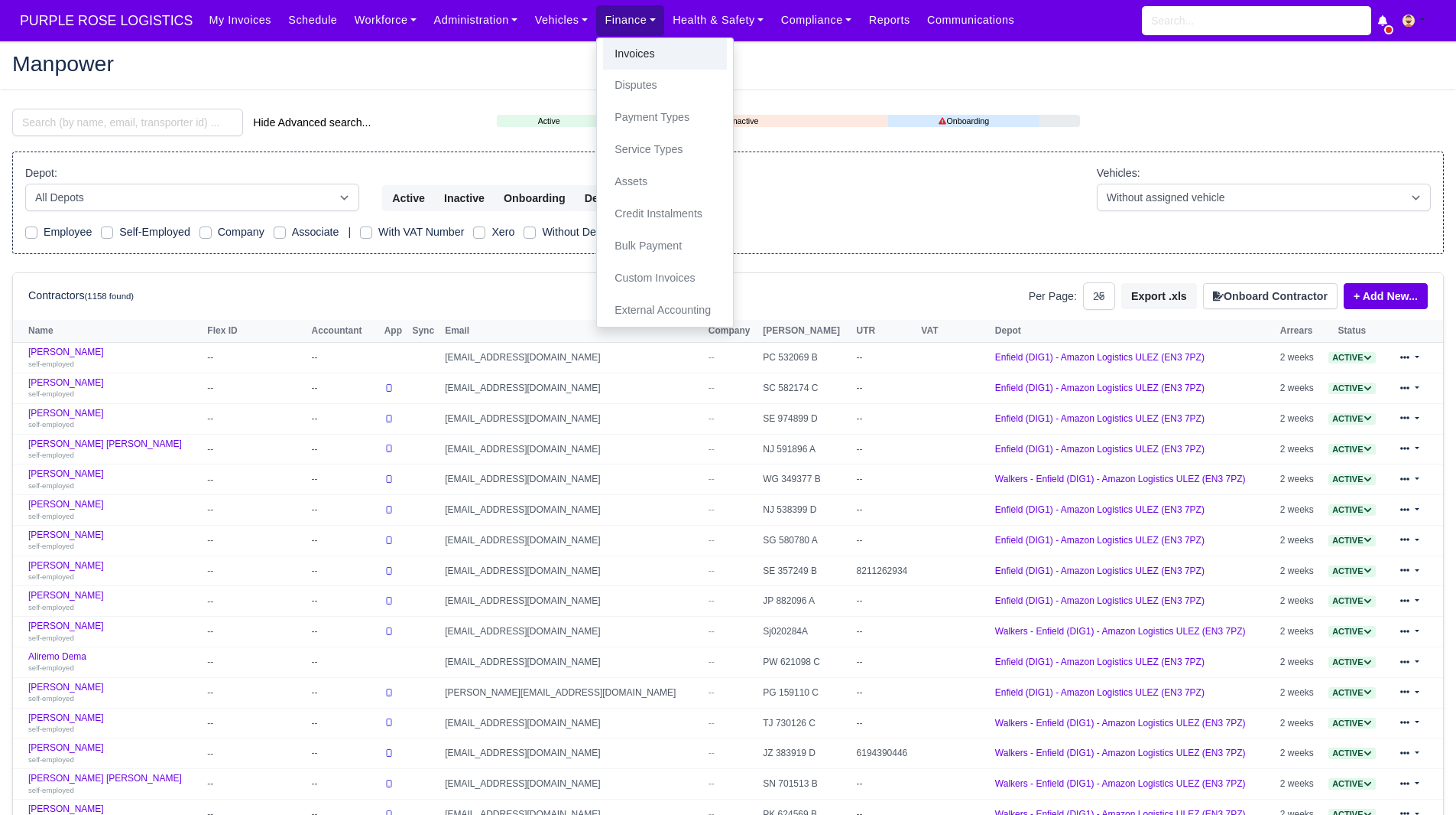
click at [607, 56] on link "Invoices" at bounding box center [665, 54] width 124 height 32
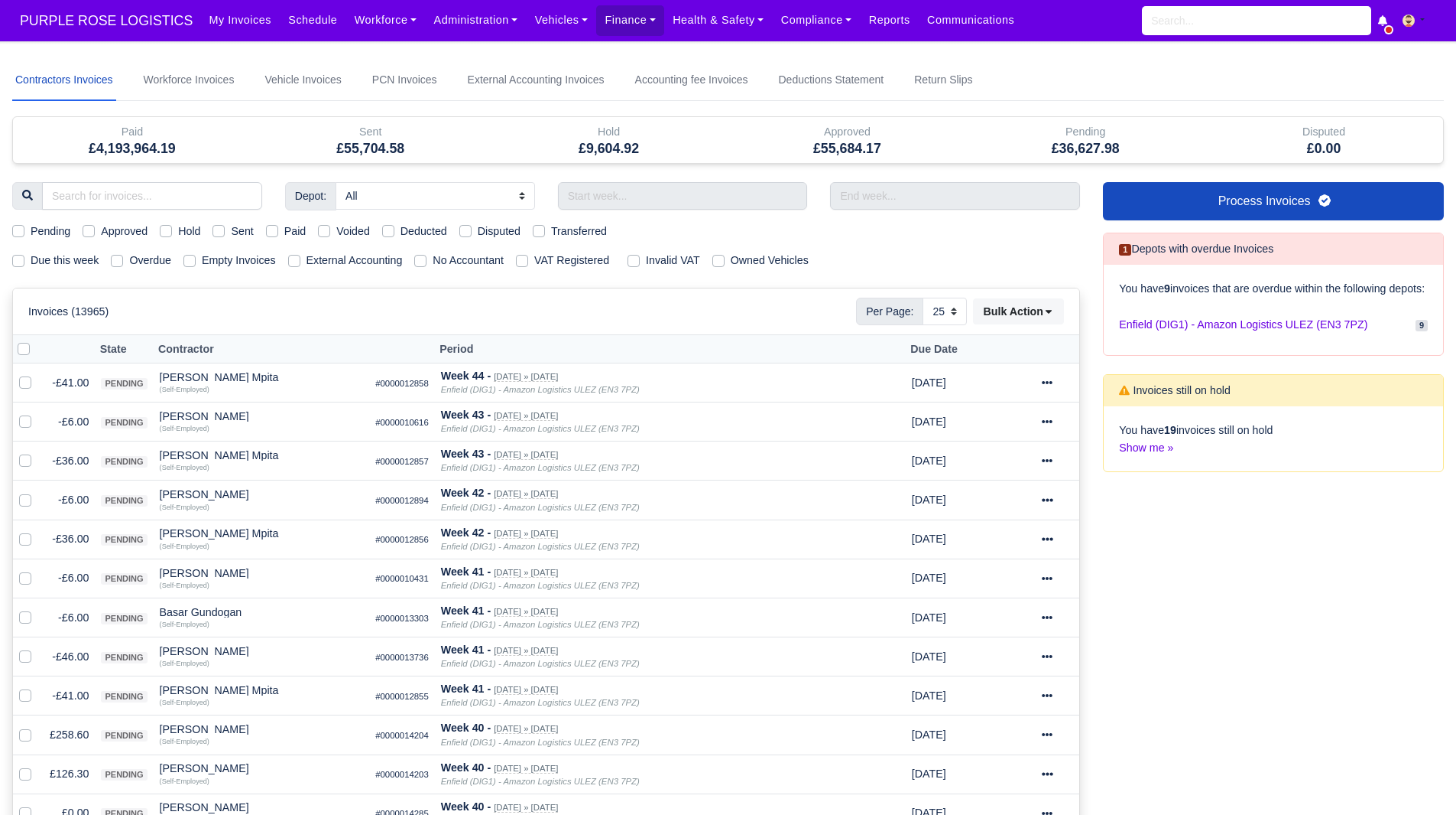
select select "25"
click at [79, 256] on label "Due this week" at bounding box center [64, 261] width 68 height 17
click at [24, 256] on input "Due this week" at bounding box center [18, 258] width 13 height 13
checkbox input "true"
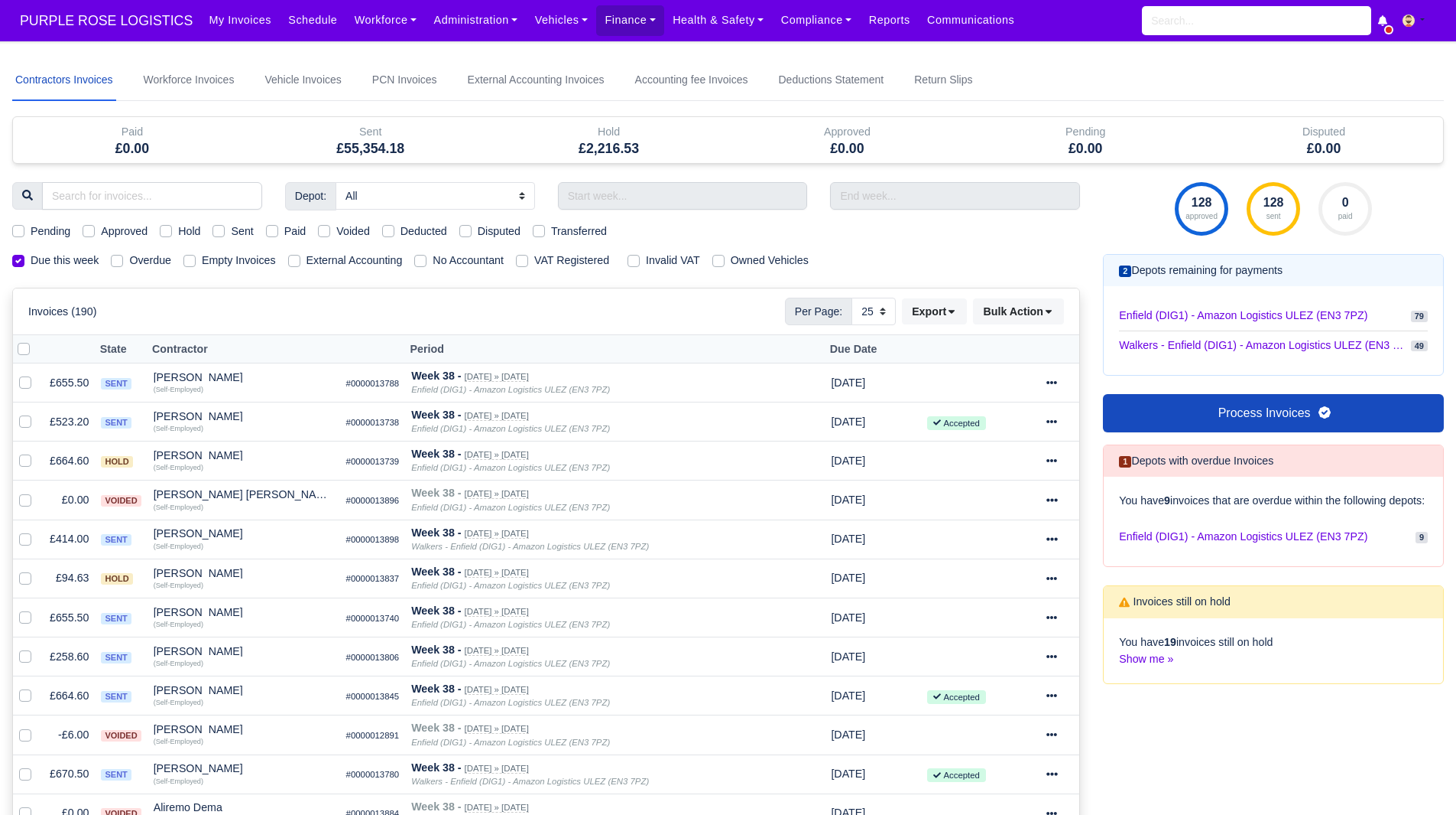
click at [231, 233] on div "Sent" at bounding box center [233, 231] width 40 height 17
click at [231, 233] on label "Sent" at bounding box center [241, 231] width 22 height 17
click at [219, 233] on input "Sent" at bounding box center [218, 228] width 13 height 13
checkbox input "true"
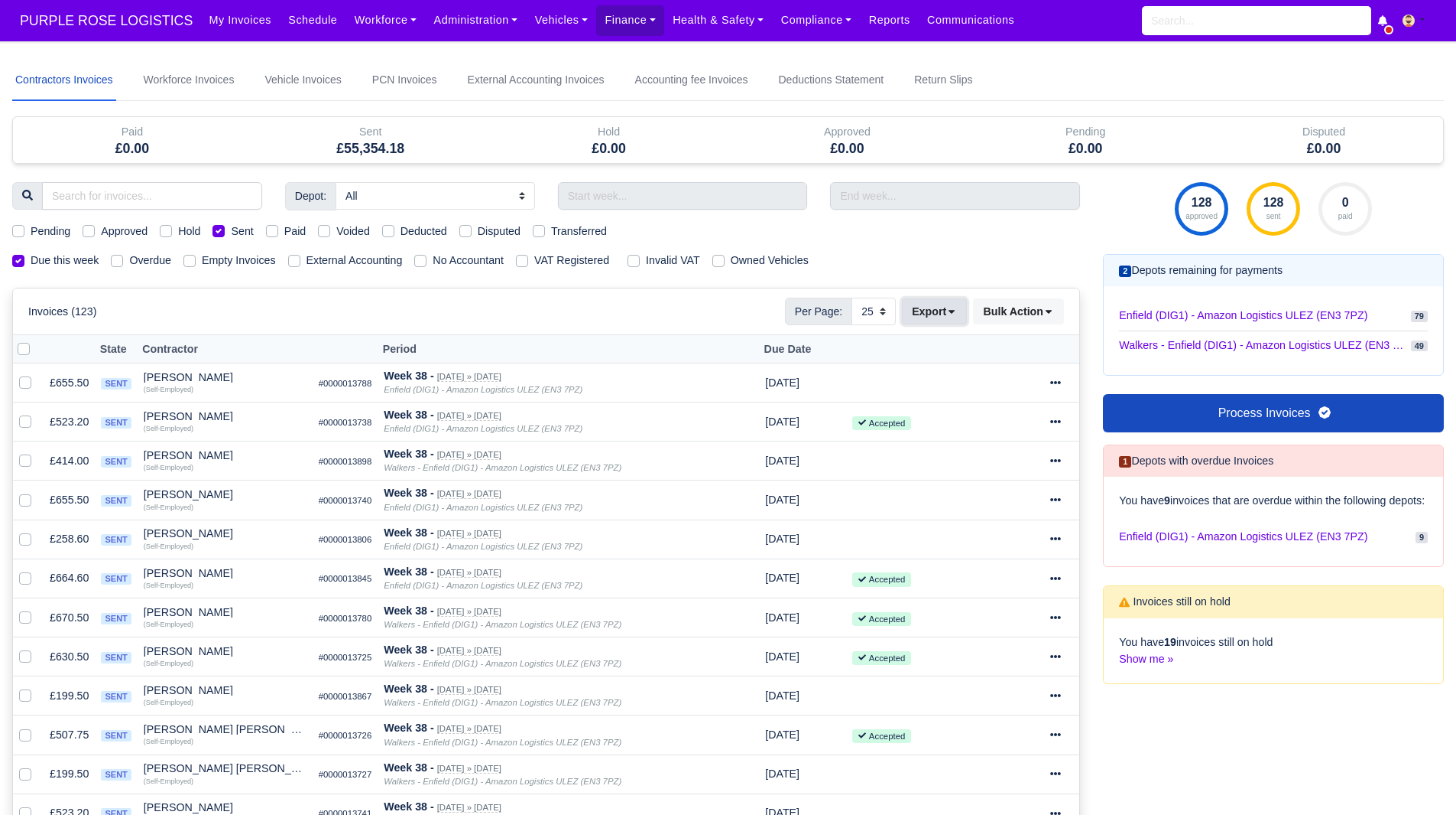
click at [943, 318] on button "Export" at bounding box center [935, 311] width 65 height 26
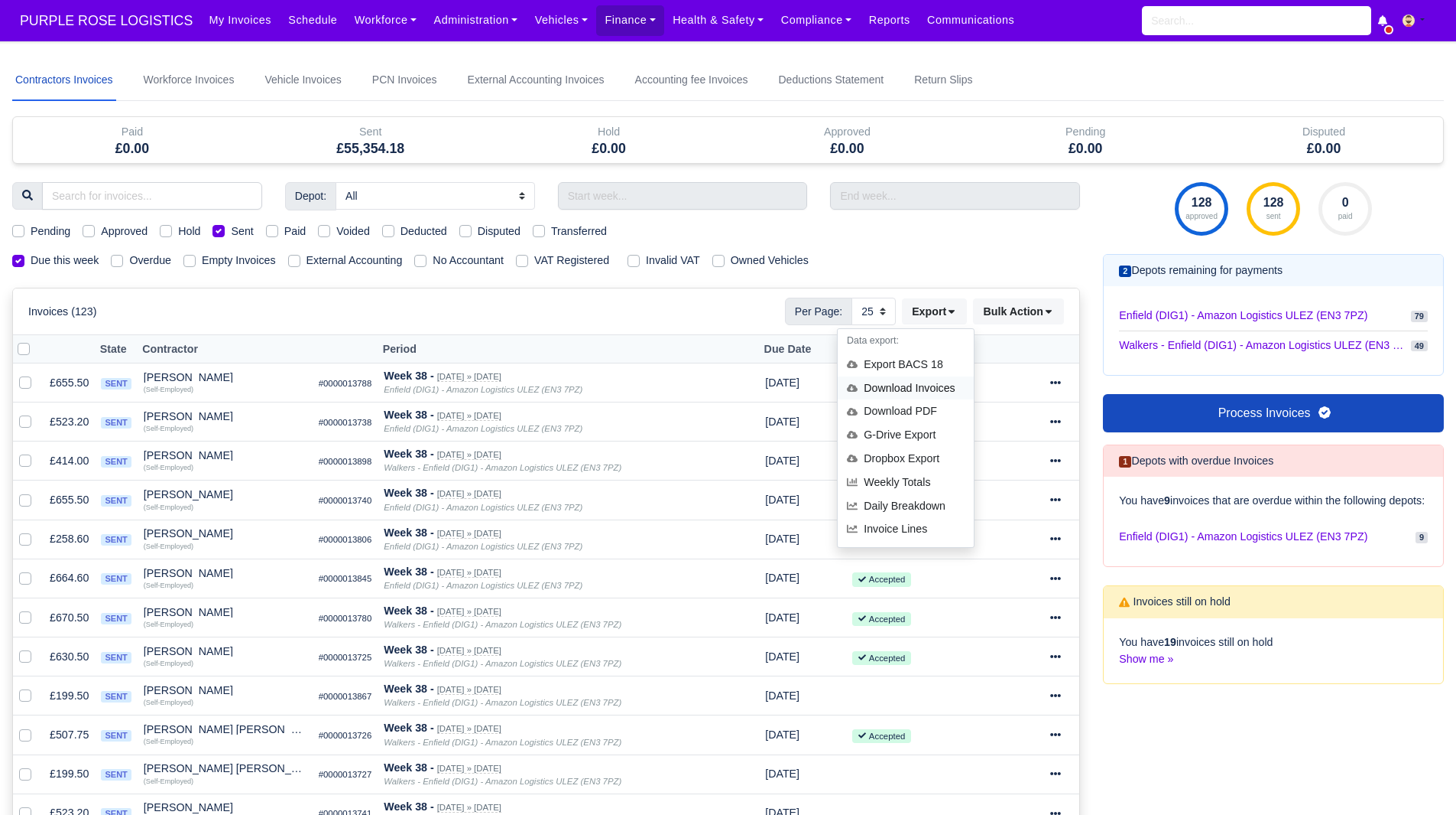
click at [937, 388] on div "Download Invoices" at bounding box center [905, 388] width 136 height 24
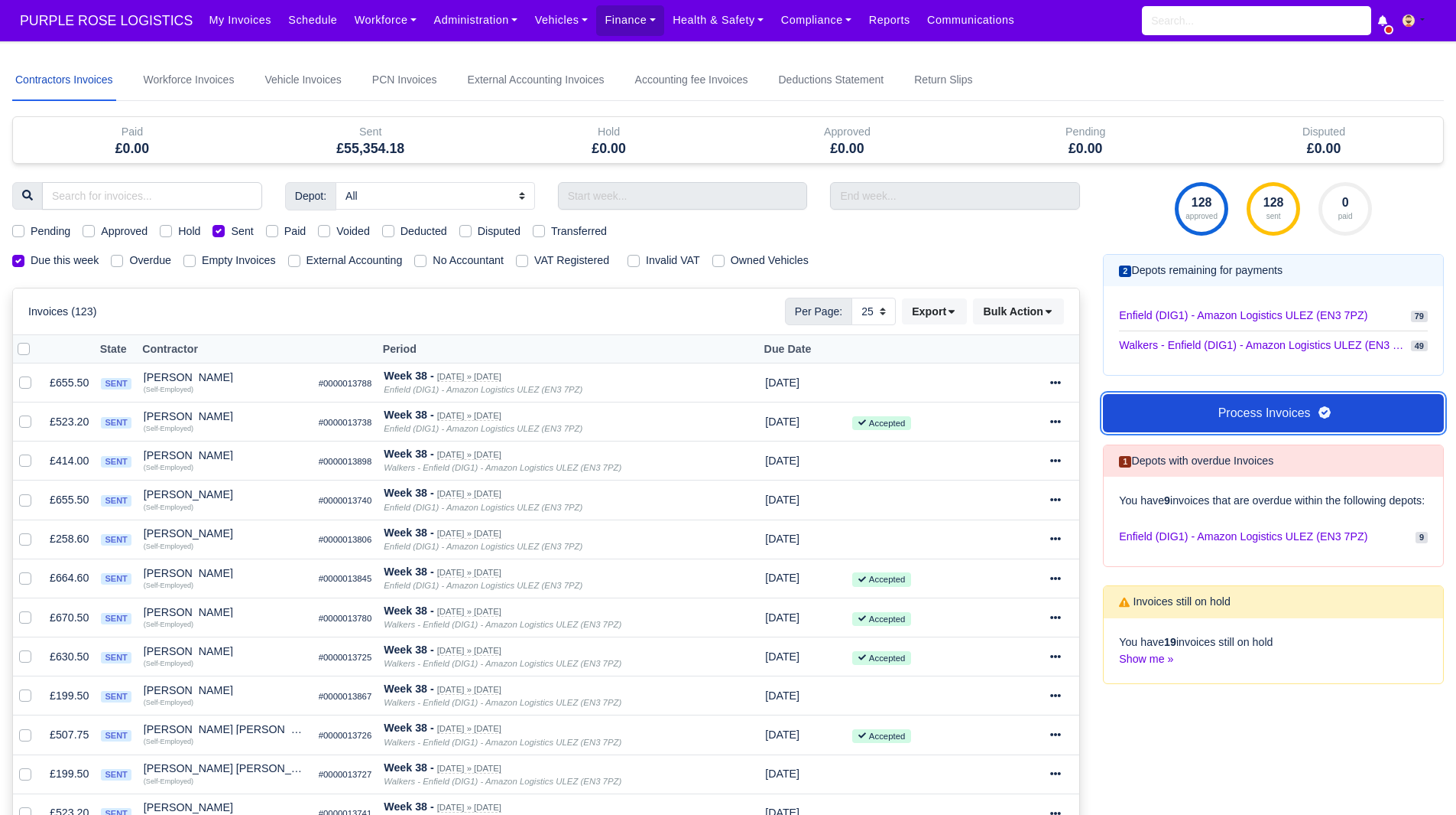
click at [1243, 418] on link "Process Invoices" at bounding box center [1273, 413] width 341 height 38
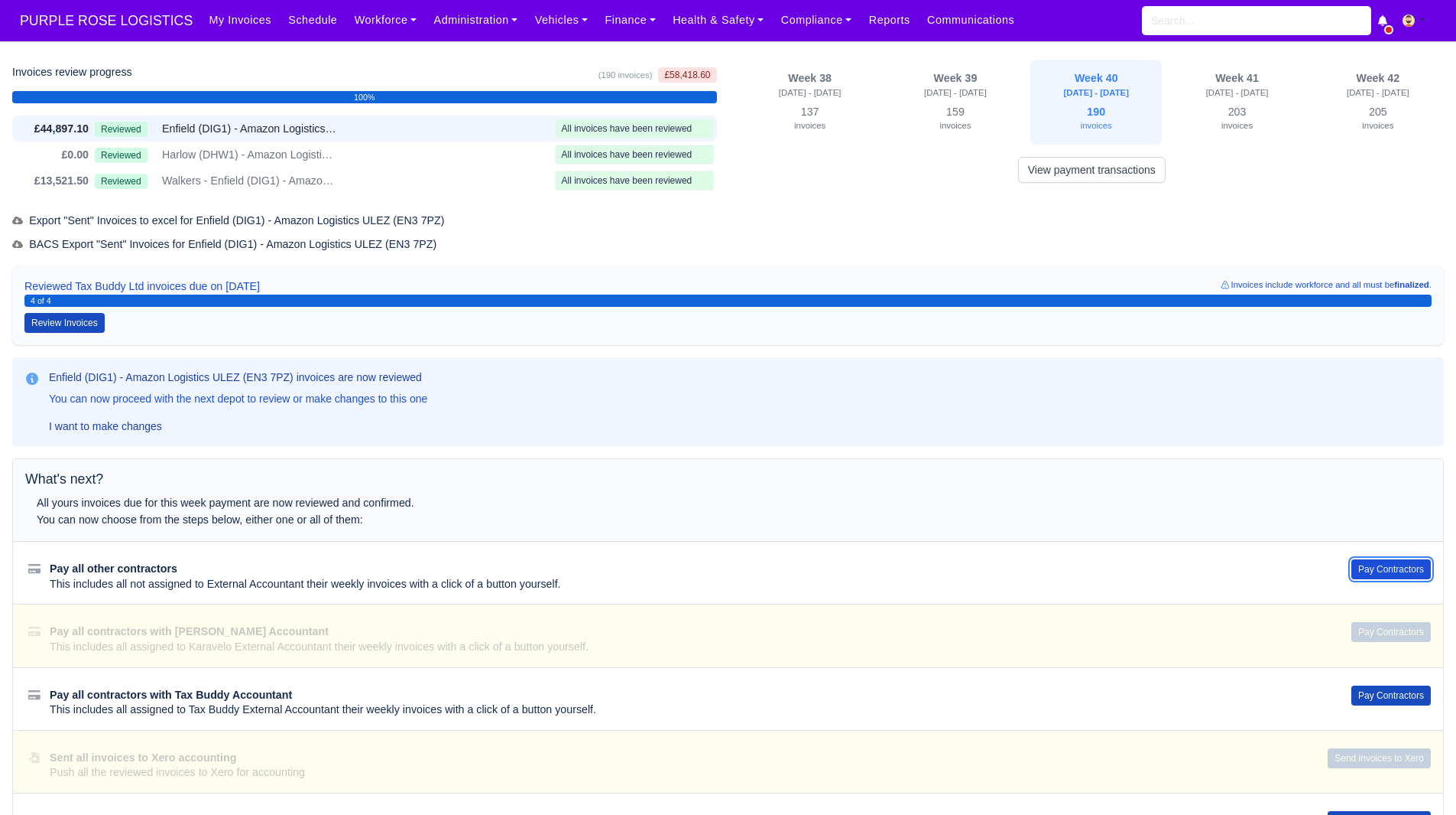
click at [1366, 578] on button "Pay Contractors" at bounding box center [1391, 569] width 80 height 20
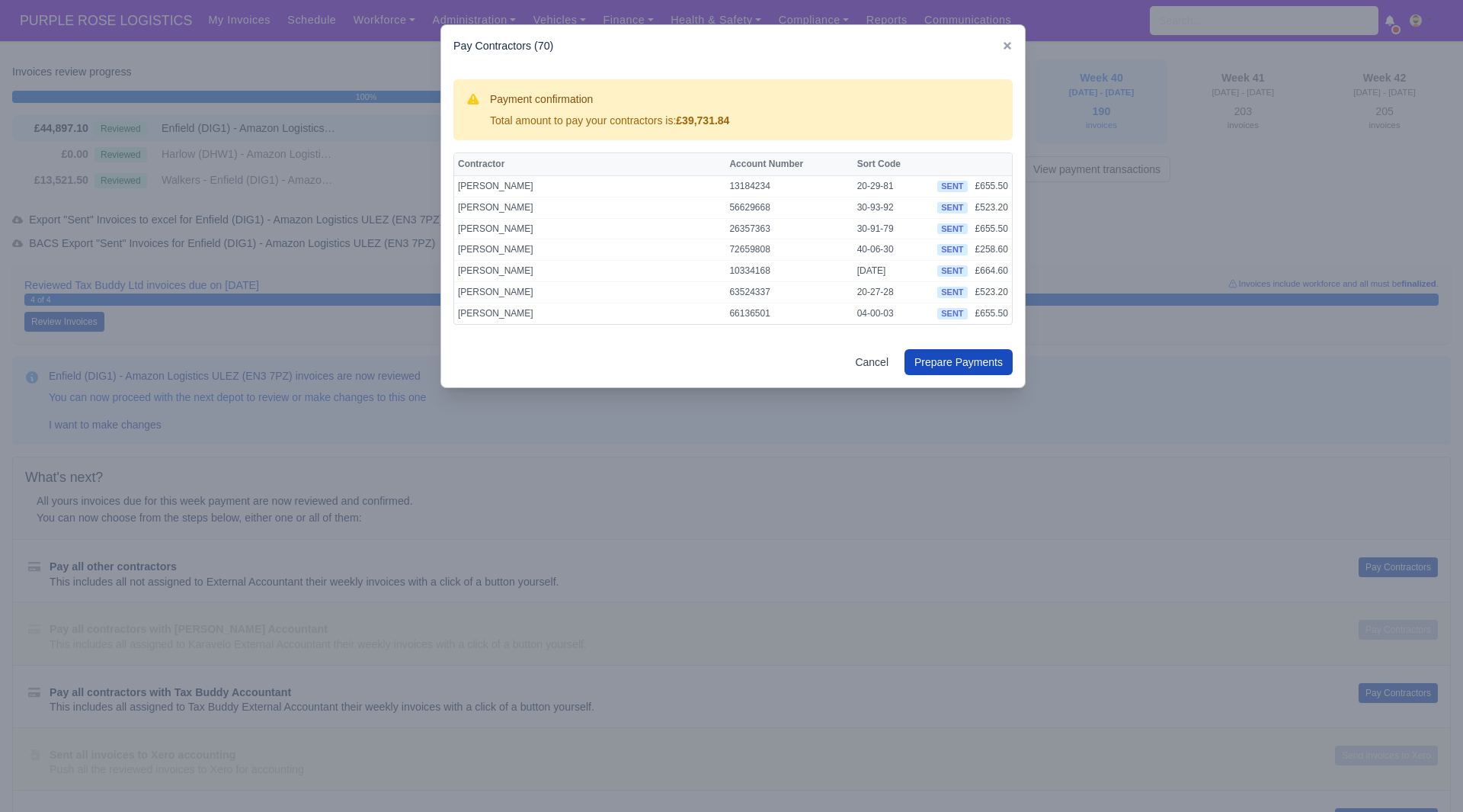
click at [639, 717] on div at bounding box center [732, 406] width 1463 height 812
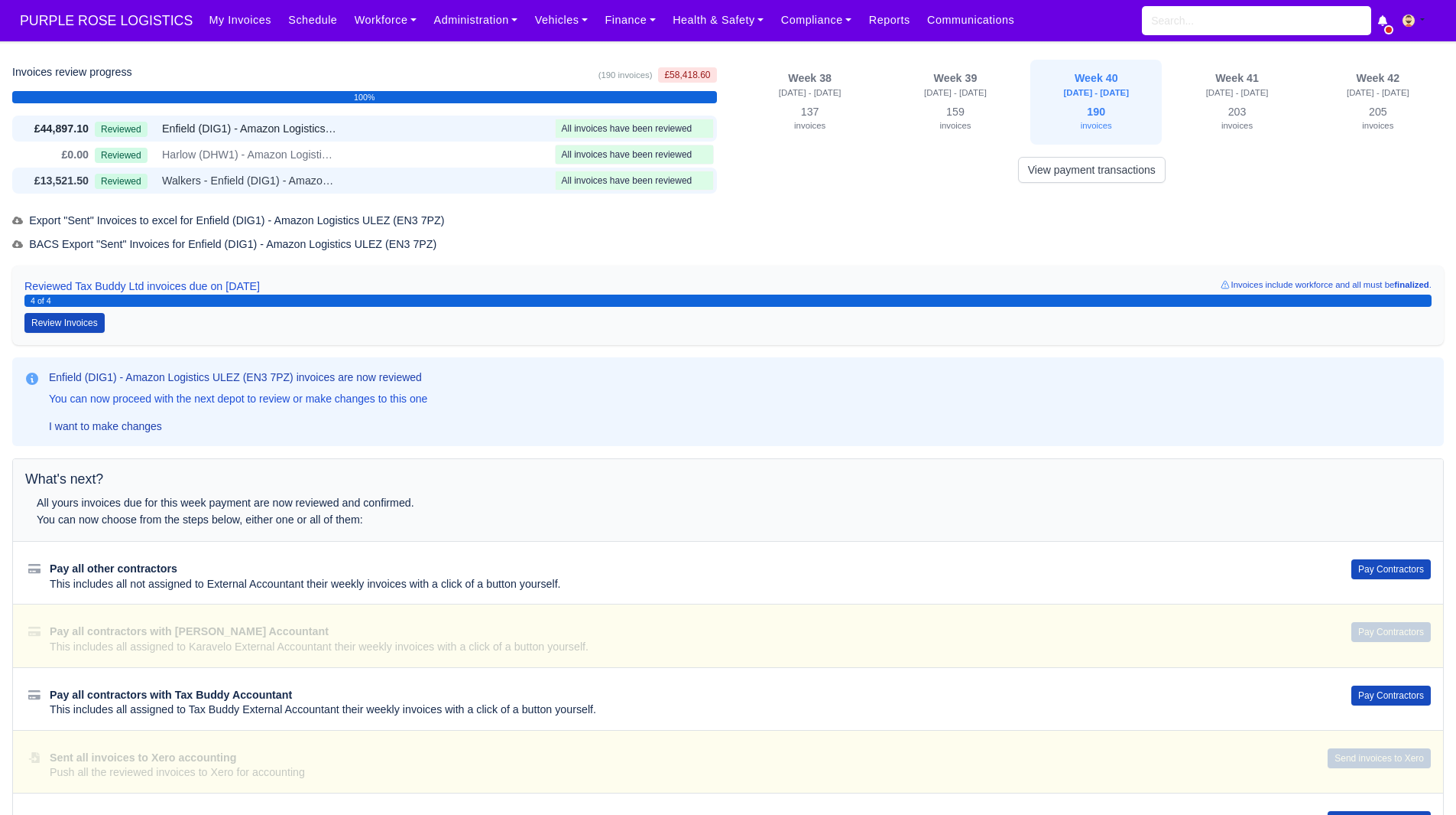
click at [259, 169] on div "£13,521.50 Reviewed Walkers - Enfield (DIG1) - Amazon Logistics ULEZ (EN3 7PZ) …" at bounding box center [364, 180] width 705 height 26
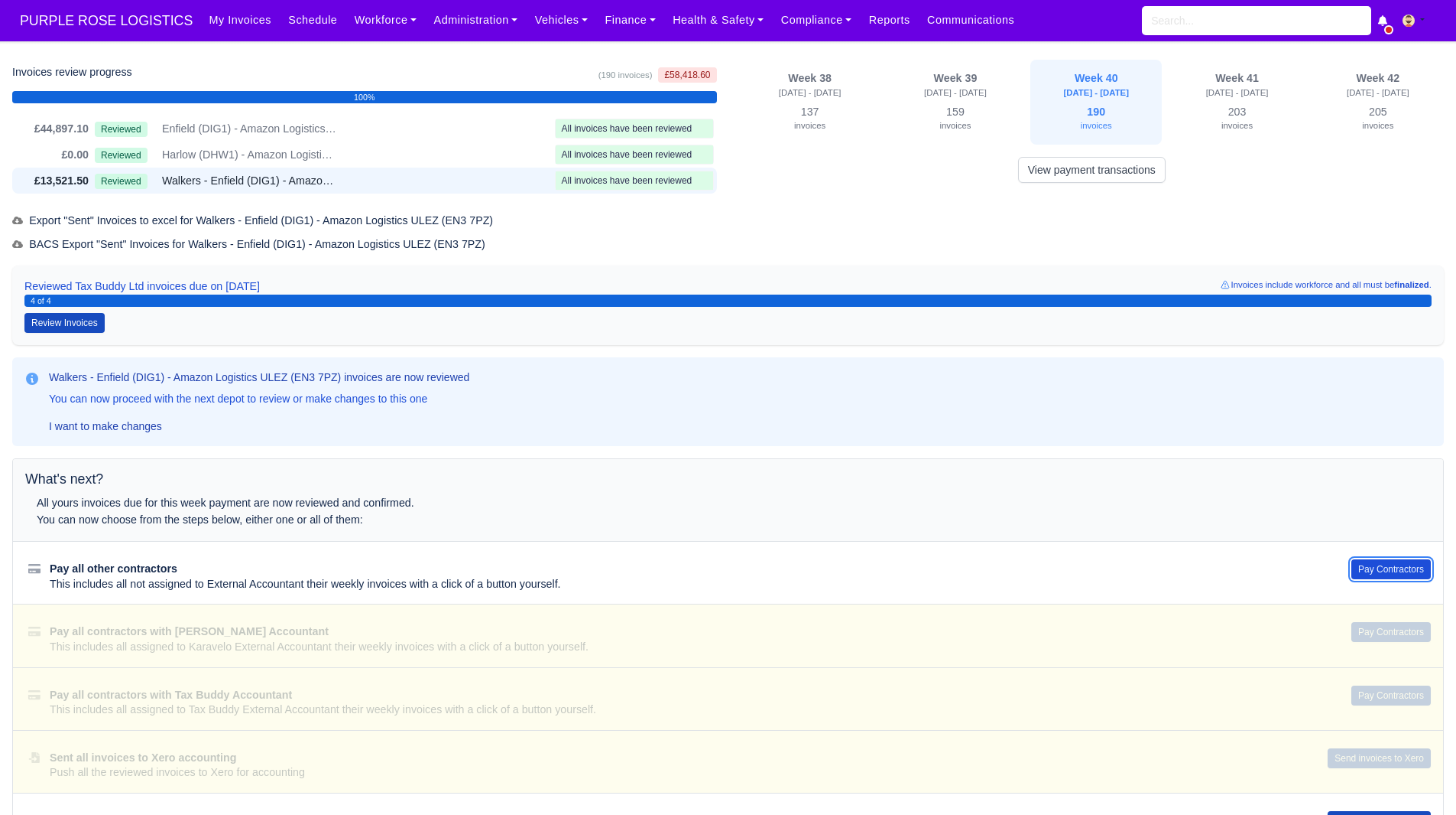
click at [1391, 572] on button "Pay Contractors" at bounding box center [1391, 569] width 80 height 20
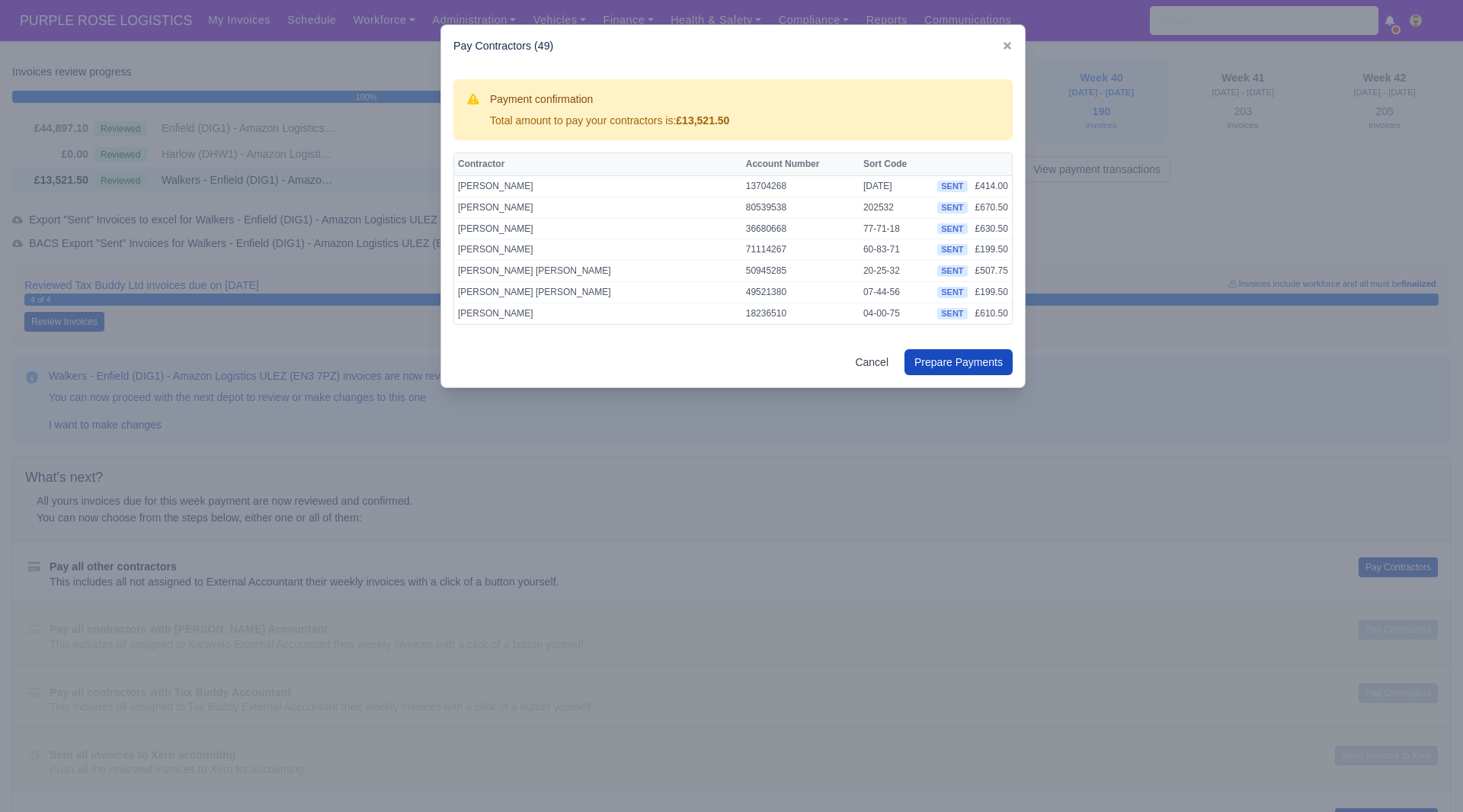
click at [940, 493] on div at bounding box center [732, 406] width 1463 height 812
